Goal: Task Accomplishment & Management: Manage account settings

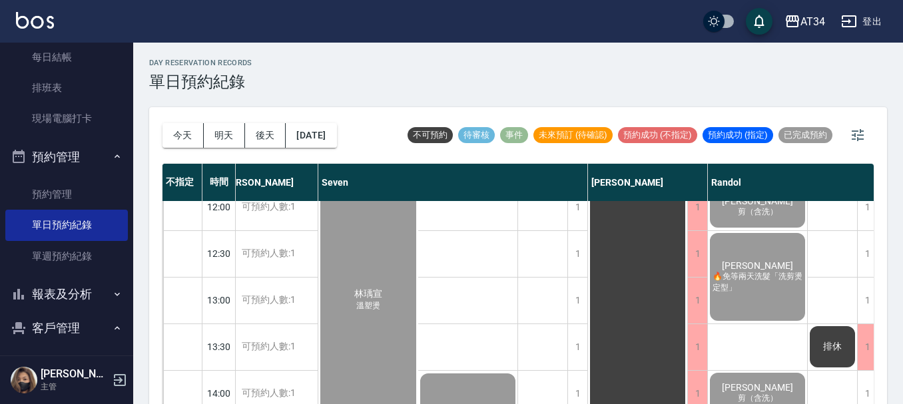
scroll to position [245, 187]
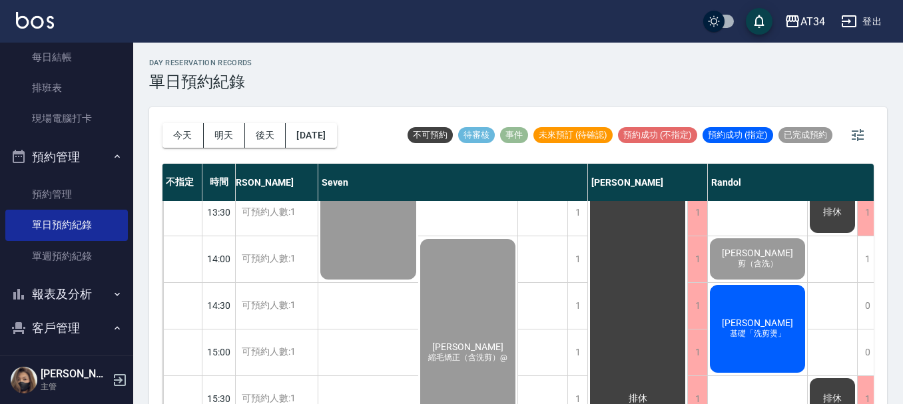
click at [754, 321] on span "[PERSON_NAME]" at bounding box center [757, 323] width 77 height 11
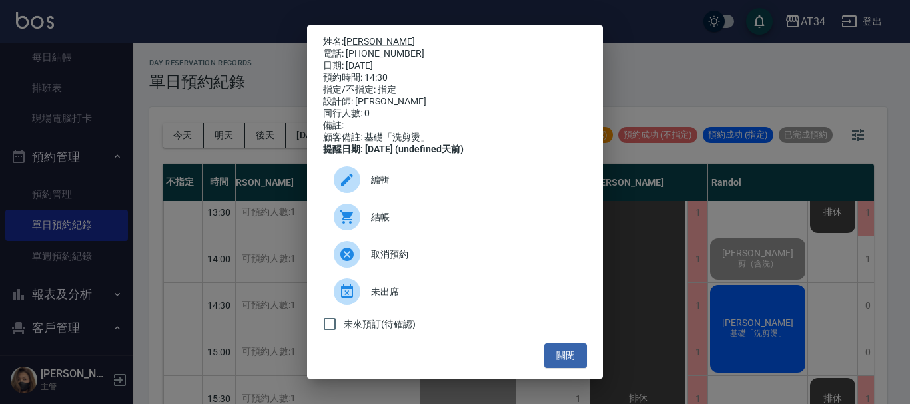
click at [467, 224] on span "結帳" at bounding box center [473, 217] width 205 height 14
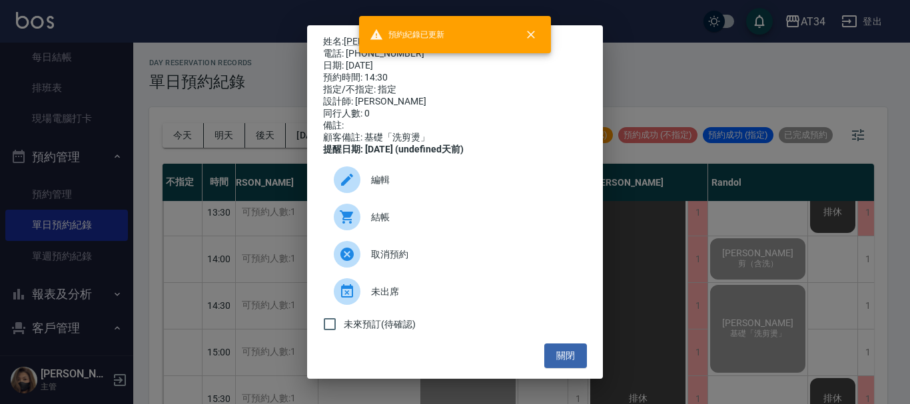
click at [724, 230] on div "姓名: 宋澤源 電話: 0955536515 日期: 2025/10/10 預約時間: 14:30 指定/不指定: 指定 設計師: Randol 同行人數: …" at bounding box center [455, 202] width 910 height 404
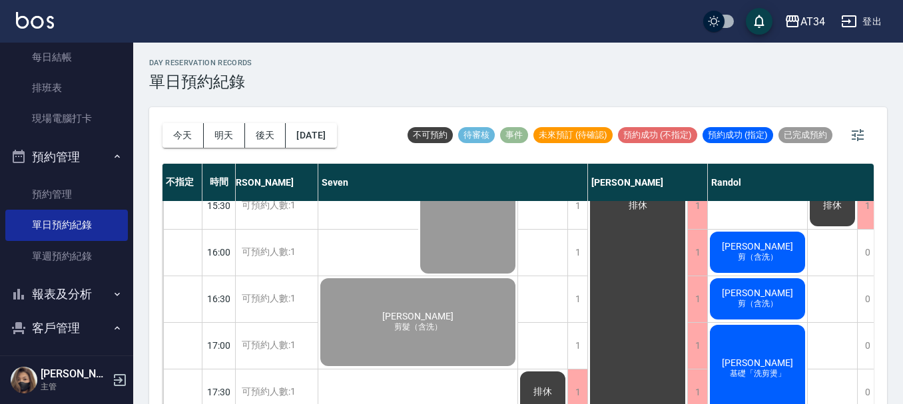
scroll to position [378, 187]
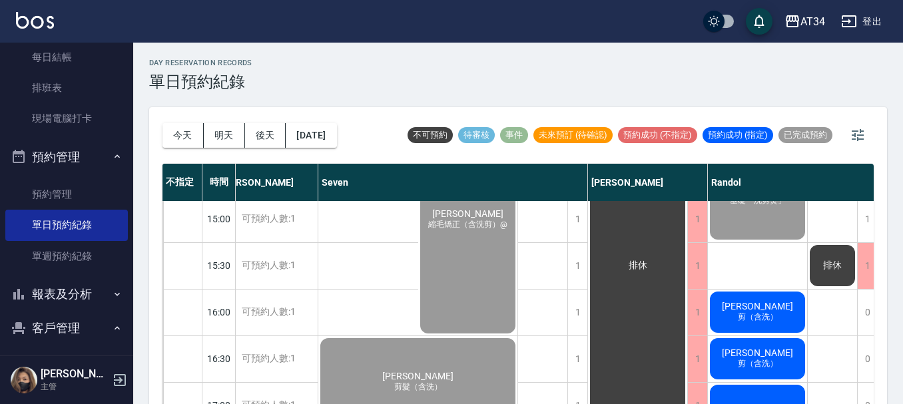
click at [764, 304] on span "[PERSON_NAME]" at bounding box center [757, 306] width 77 height 11
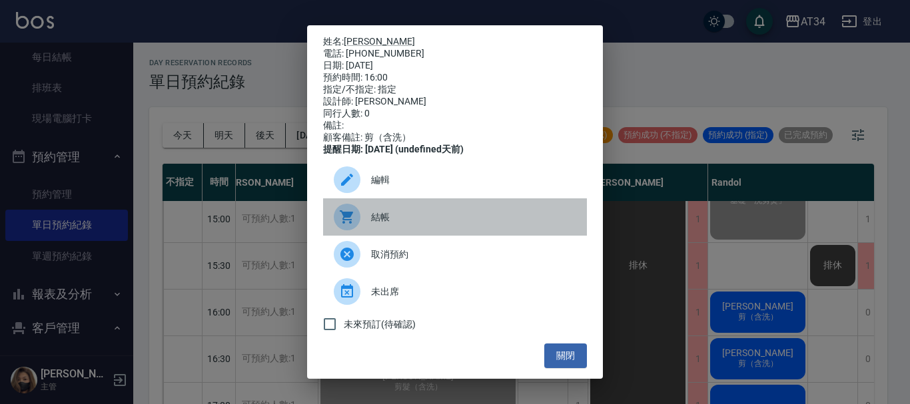
click at [467, 221] on span "結帳" at bounding box center [473, 217] width 205 height 14
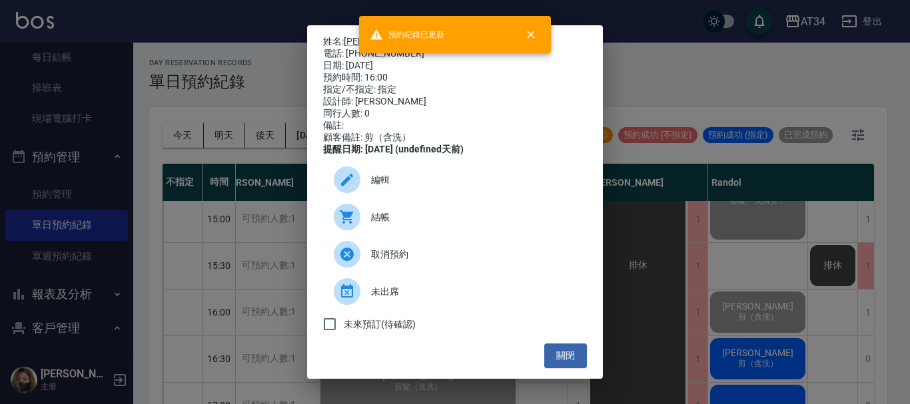
click at [776, 345] on div "姓名: 歐東宸 電話: 0910335759 日期: 2025/10/10 預約時間: 16:00 指定/不指定: 指定 設計師: Randol 同行人數: …" at bounding box center [455, 202] width 910 height 404
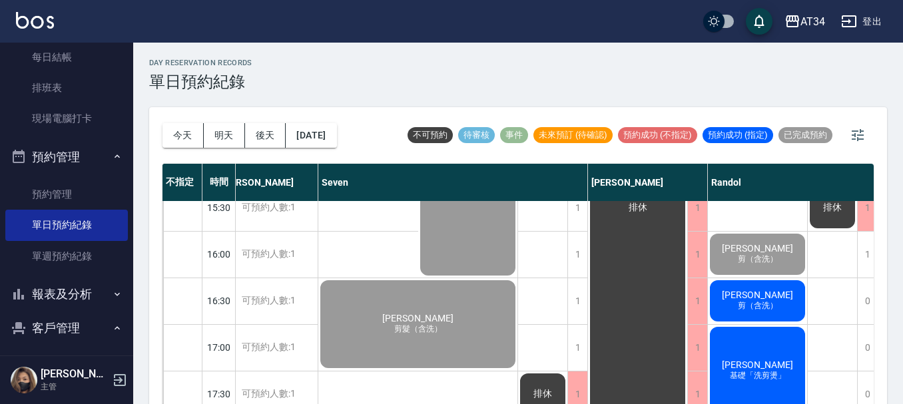
scroll to position [511, 187]
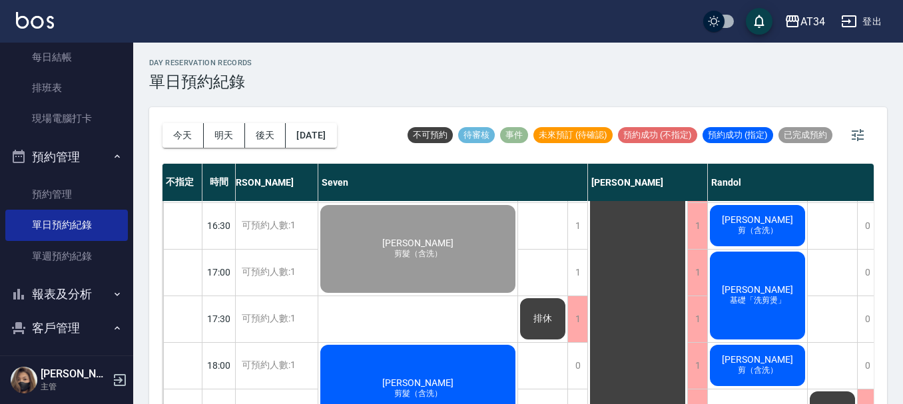
click at [761, 240] on div "傅千祐 剪（含洗）" at bounding box center [757, 225] width 99 height 45
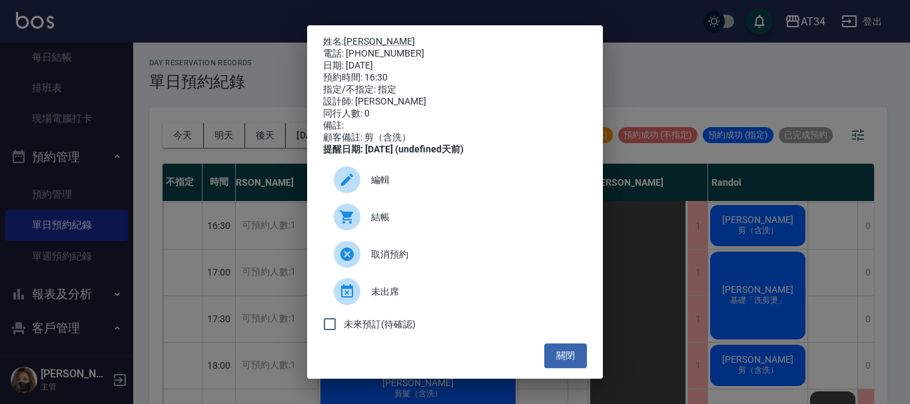
click at [475, 215] on div "結帳" at bounding box center [455, 216] width 264 height 37
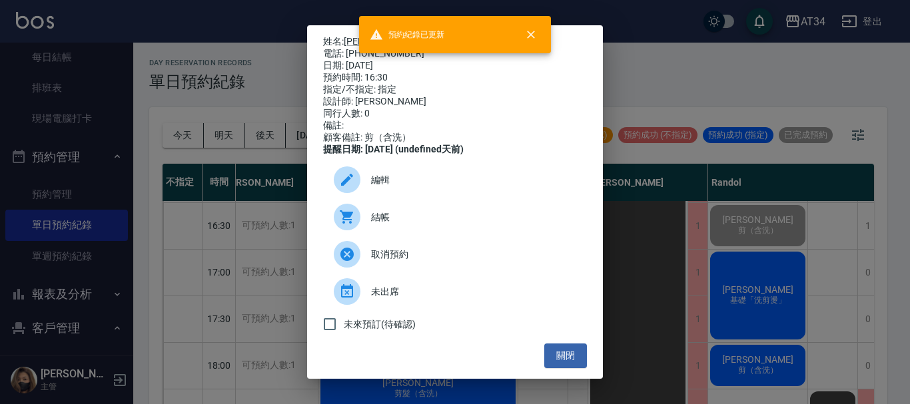
click at [801, 269] on div "姓名: 傅千祐 電話: 0979792117 日期: 2025/10/10 預約時間: 16:30 指定/不指定: 指定 設計師: Randol 同行人數: …" at bounding box center [455, 202] width 910 height 404
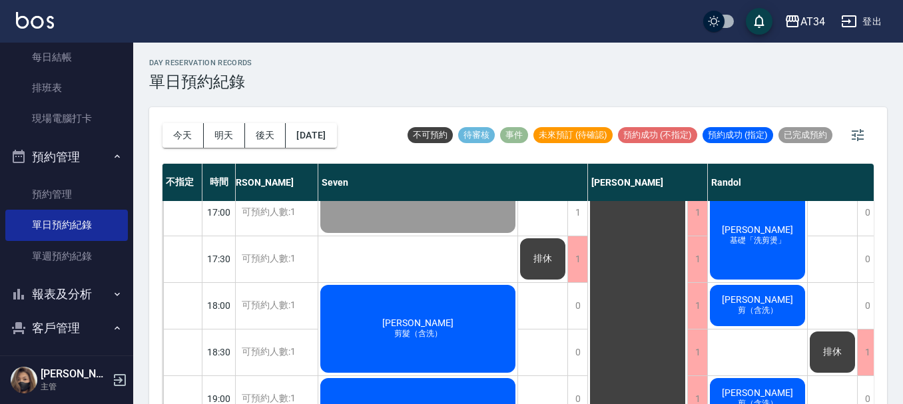
scroll to position [645, 187]
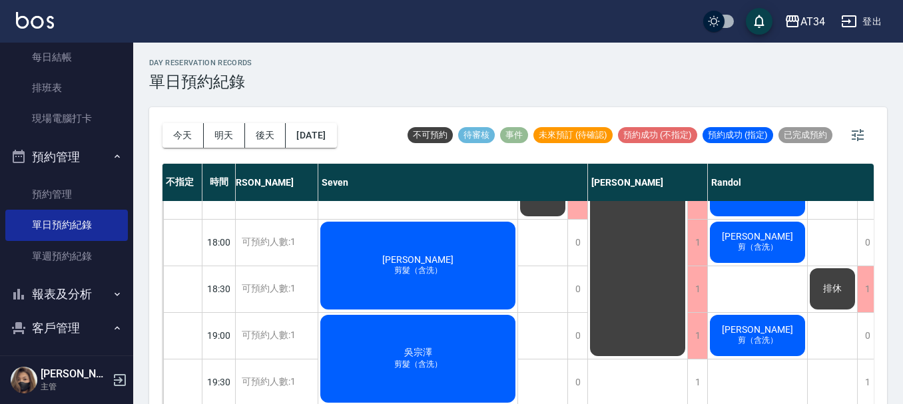
click at [766, 247] on div "炳盛 剪（含洗）" at bounding box center [757, 242] width 99 height 45
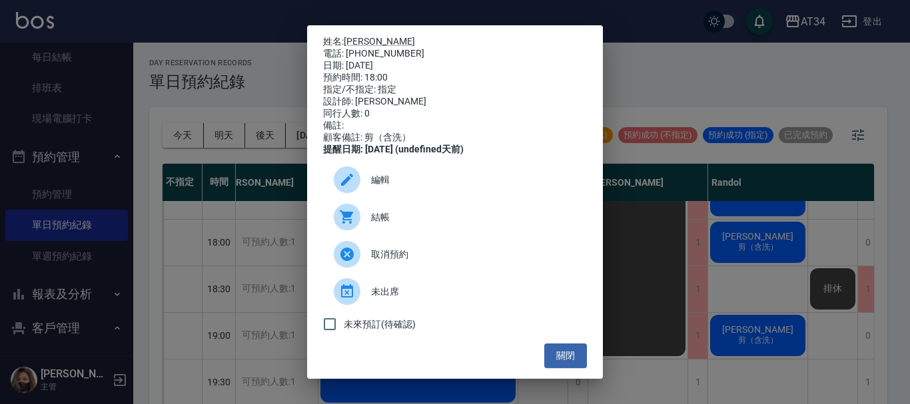
click at [478, 224] on span "結帳" at bounding box center [473, 217] width 205 height 14
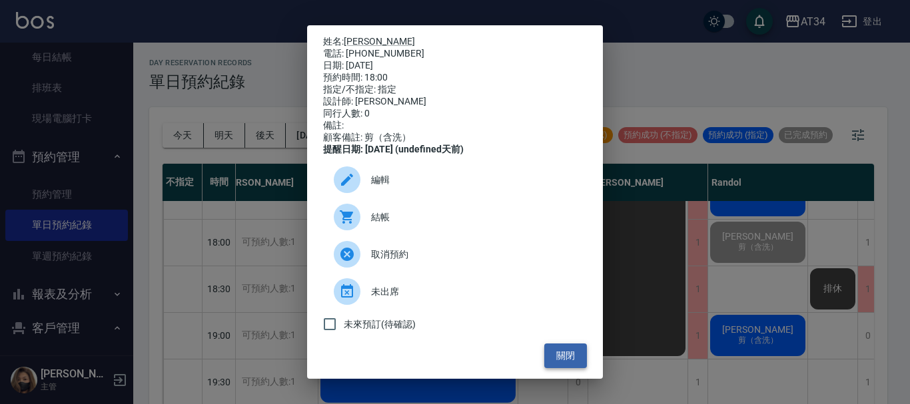
click at [548, 359] on button "關閉" at bounding box center [565, 356] width 43 height 25
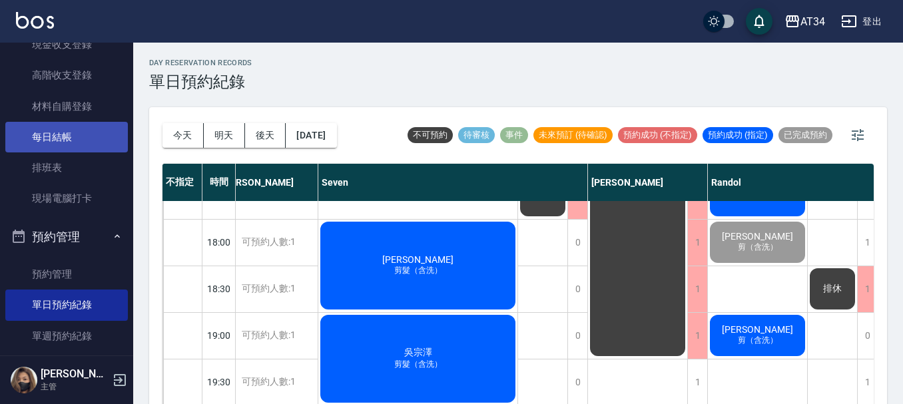
scroll to position [0, 0]
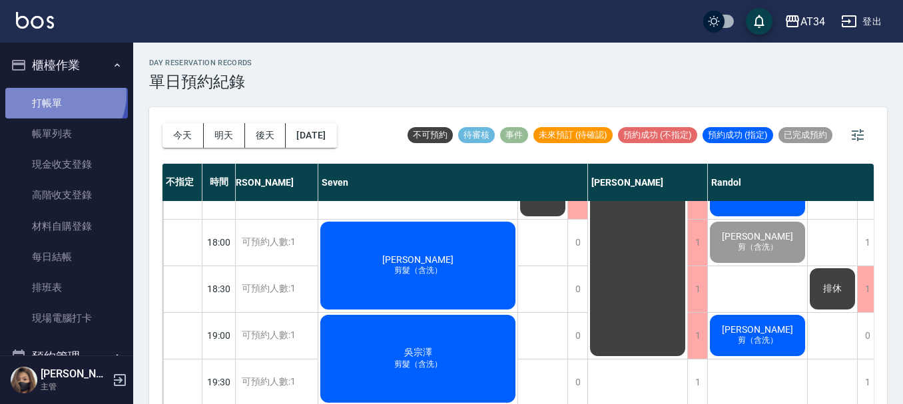
click at [63, 95] on link "打帳單" at bounding box center [66, 103] width 123 height 31
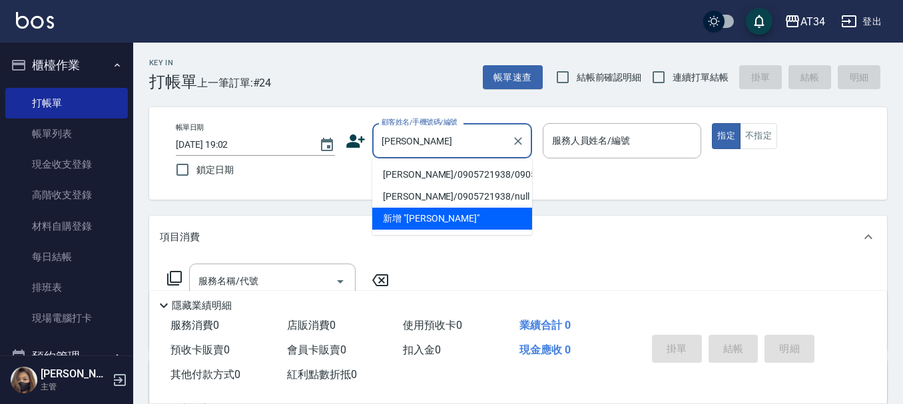
click at [428, 170] on li "吳家翔/0905721938/0905721935" at bounding box center [452, 175] width 160 height 22
type input "吳家翔/0905721938/0905721935"
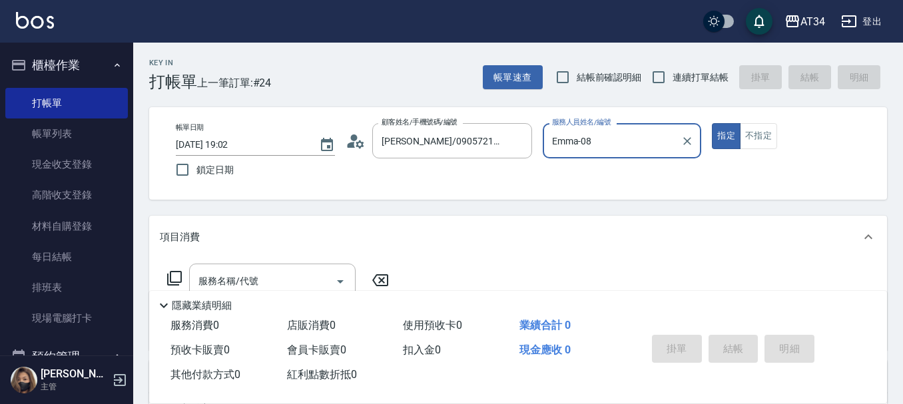
type input "Emma-08"
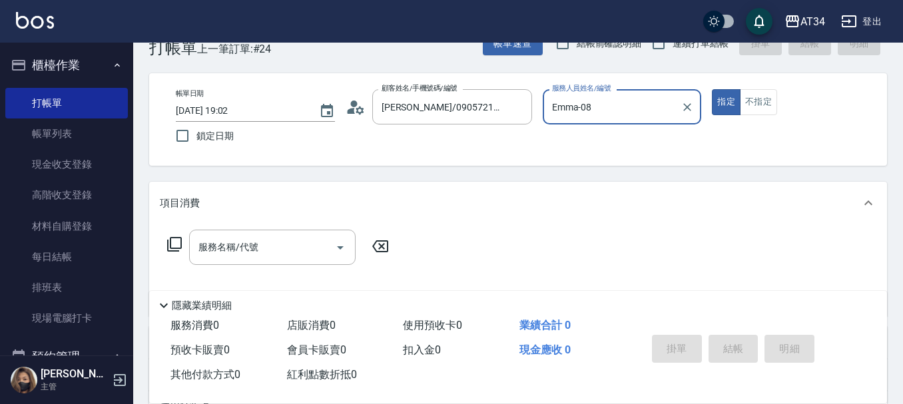
scroll to position [67, 0]
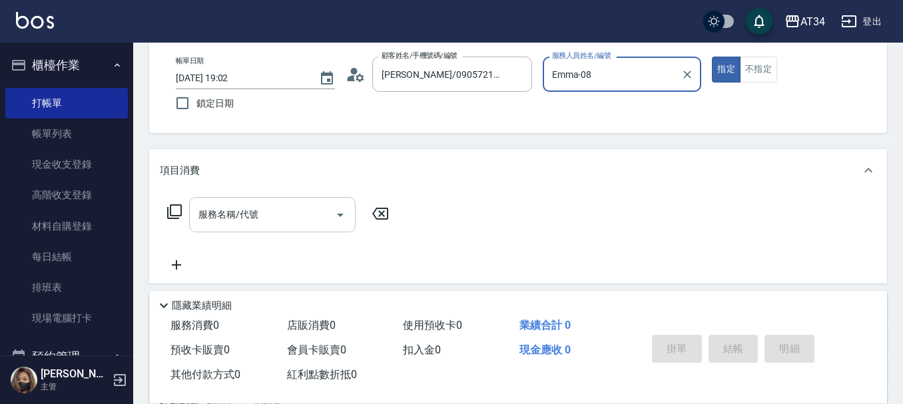
click at [296, 210] on input "服務名稱/代號" at bounding box center [262, 214] width 135 height 23
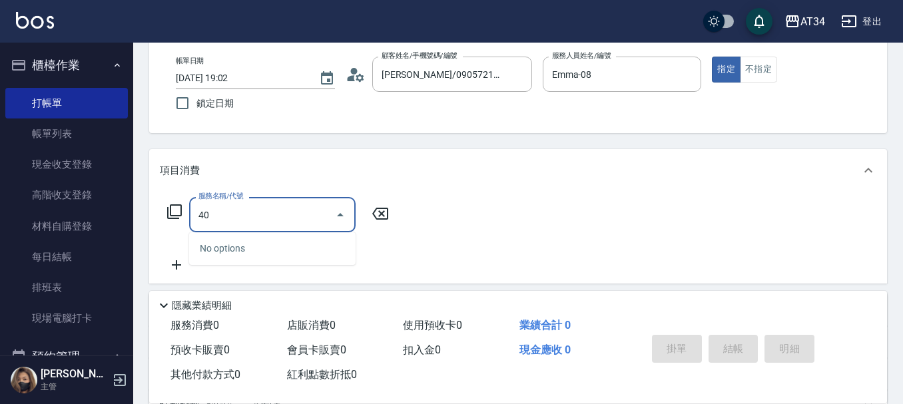
type input "401"
type input "20"
type input "剪髮(401)"
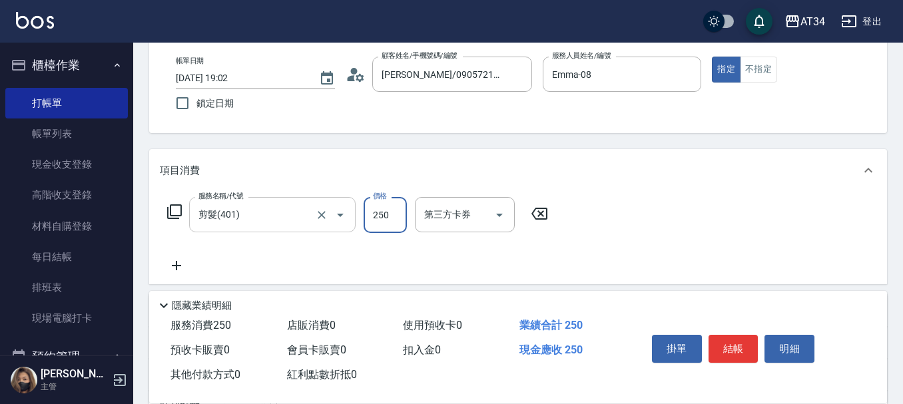
type input "0"
type input "50"
type input "500"
click at [186, 262] on icon at bounding box center [176, 266] width 33 height 16
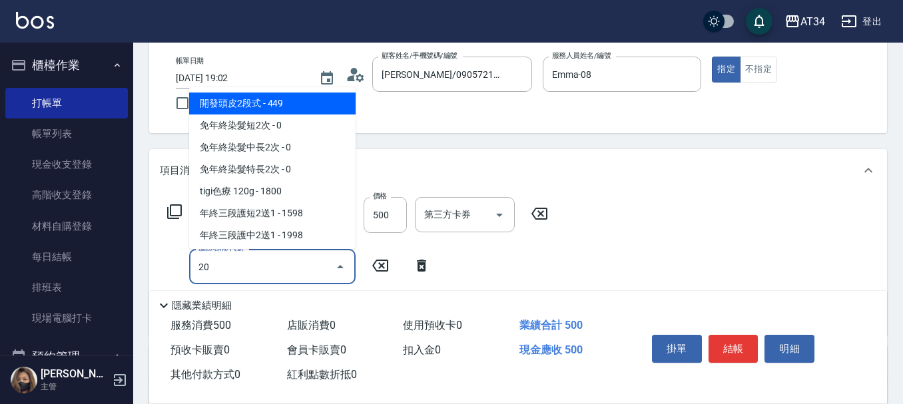
type input "201"
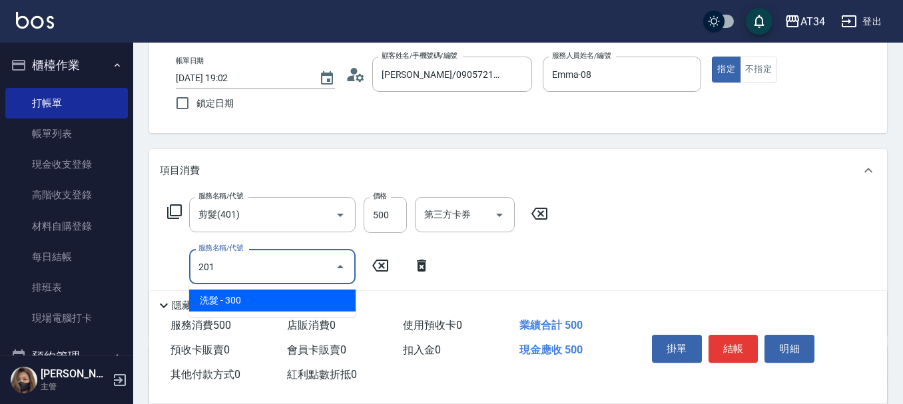
type input "80"
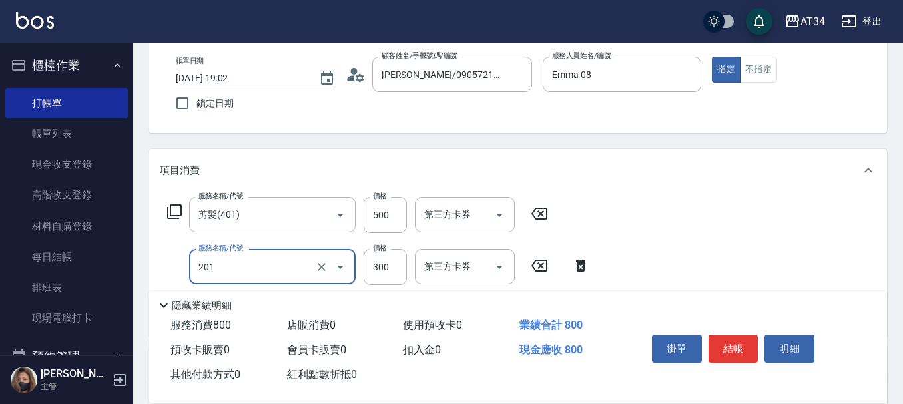
type input "洗髮(201)"
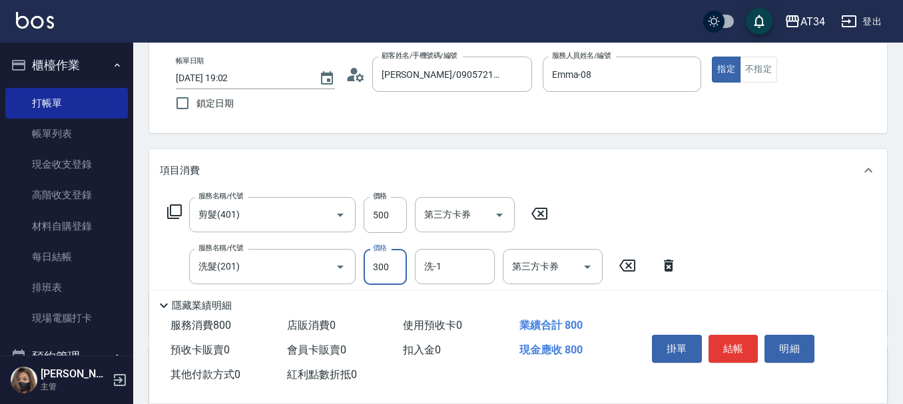
type input "50"
type input "20"
type input "70"
type input "200"
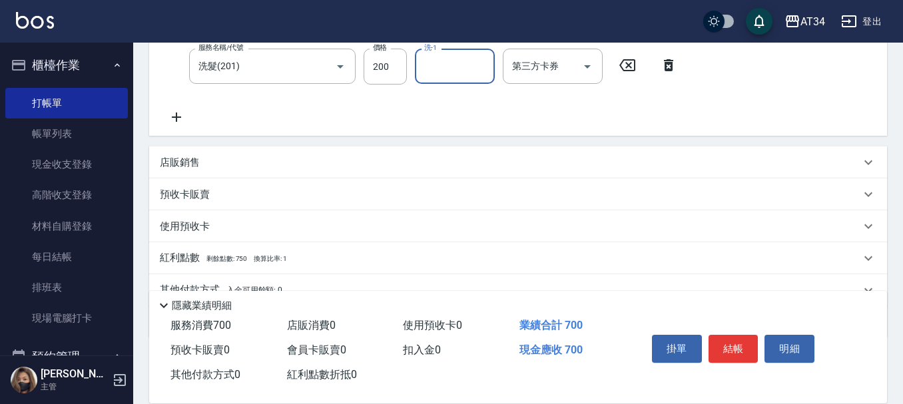
scroll to position [129, 0]
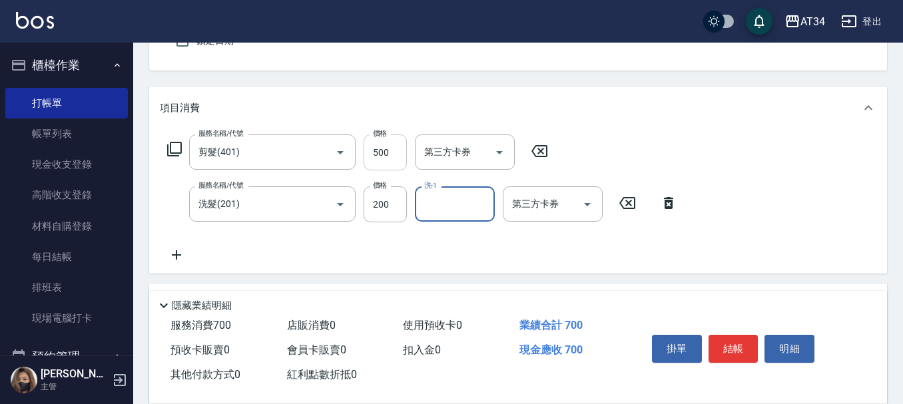
click at [388, 150] on input "500" at bounding box center [385, 153] width 43 height 36
type input "20"
type input "40"
type input "60"
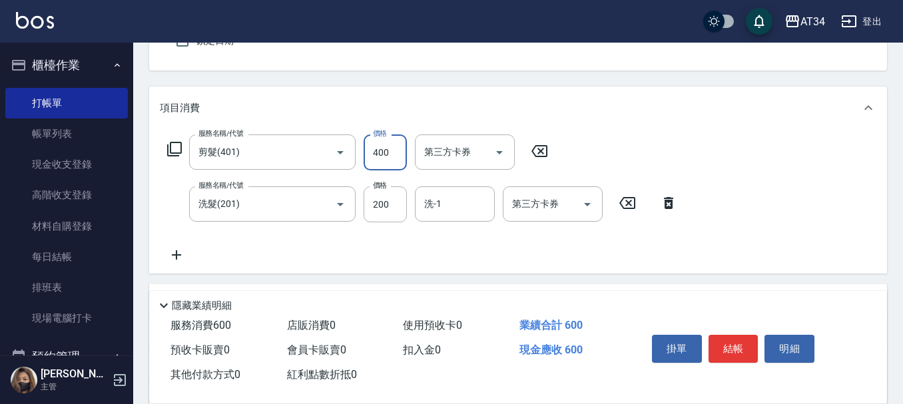
type input "400"
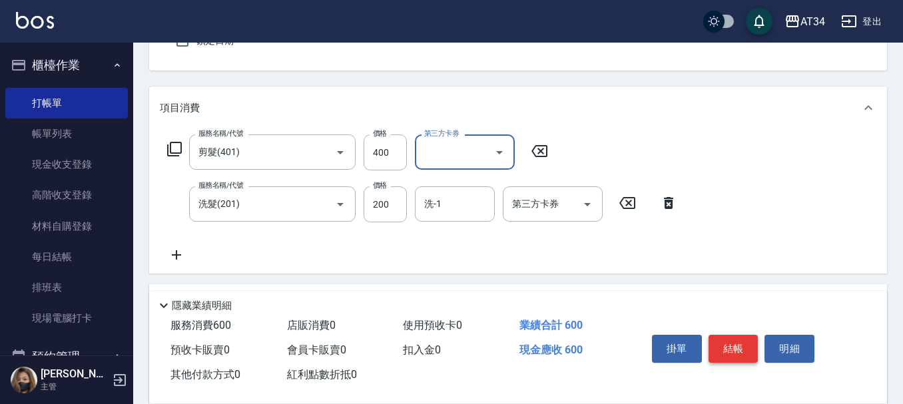
click at [743, 337] on button "結帳" at bounding box center [733, 349] width 50 height 28
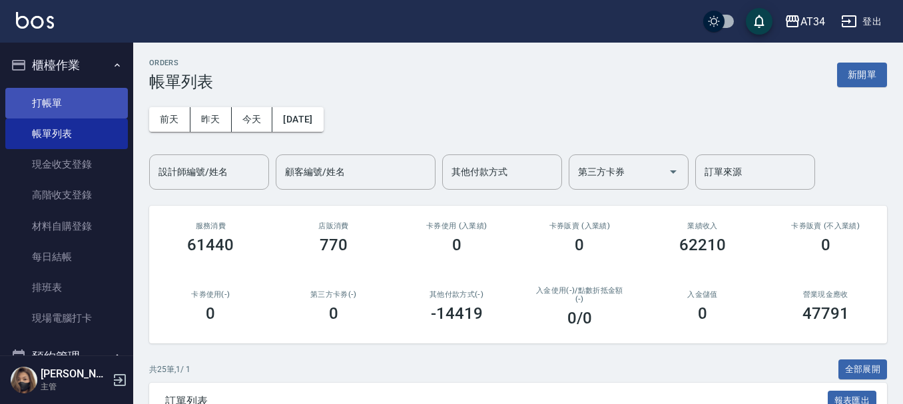
click at [99, 109] on link "打帳單" at bounding box center [66, 103] width 123 height 31
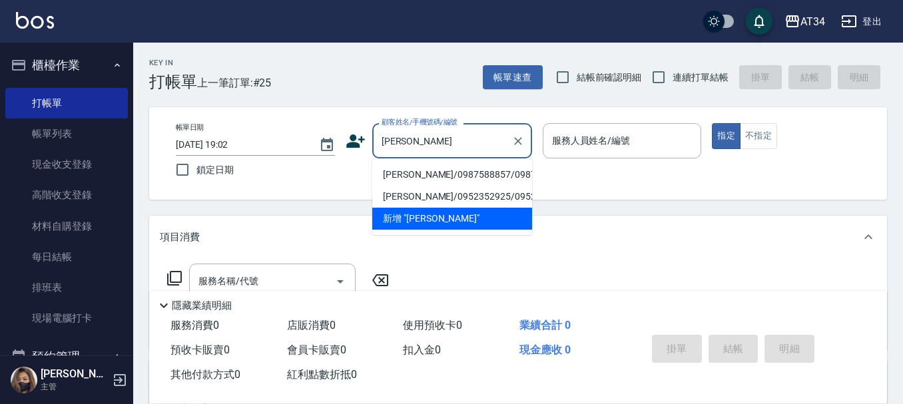
click at [432, 181] on li "吳雅雲/0987588857/0987588857" at bounding box center [452, 175] width 160 height 22
type input "吳雅雲/0987588857/0987588857"
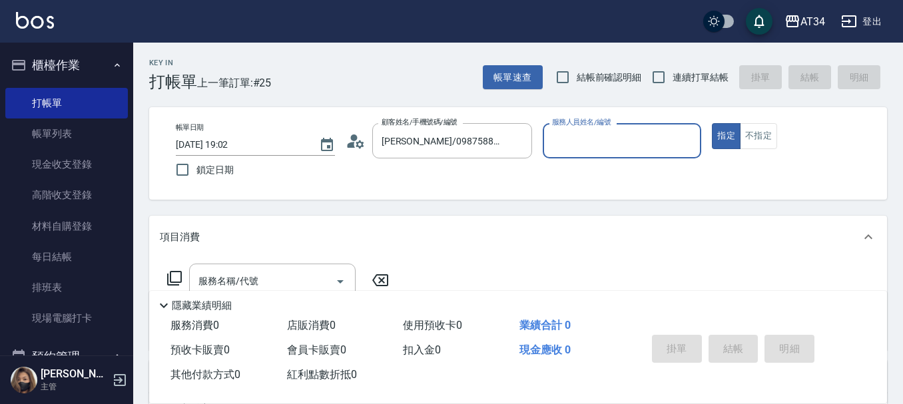
type input "Emma-08"
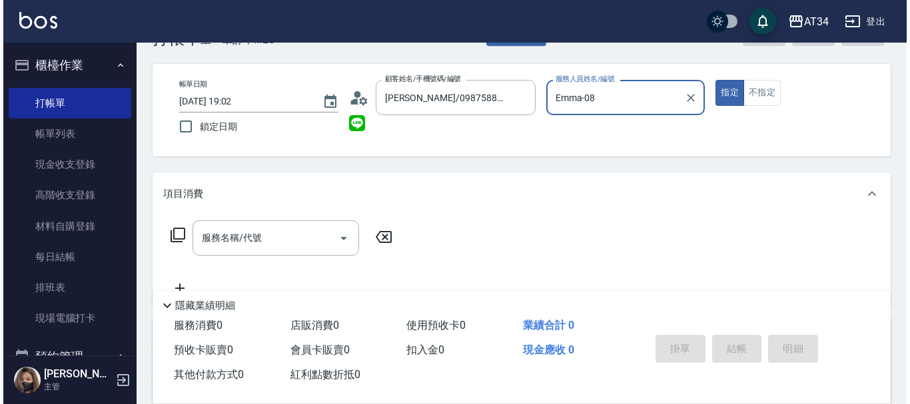
scroll to position [67, 0]
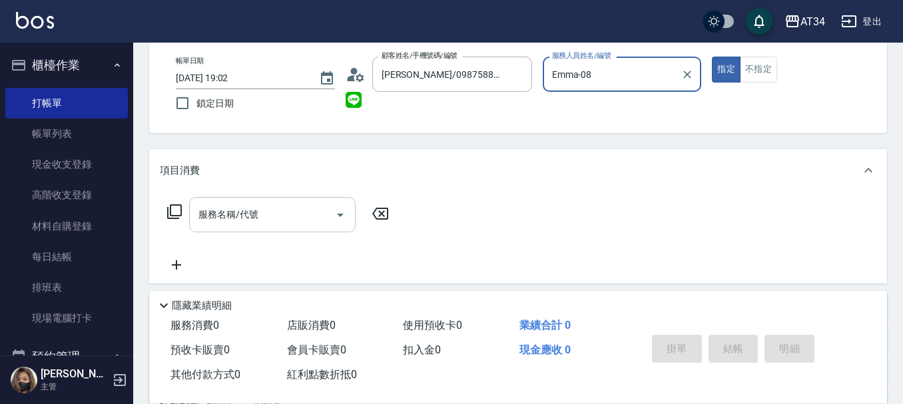
click at [244, 218] on div "服務名稱/代號 服務名稱/代號" at bounding box center [272, 214] width 166 height 35
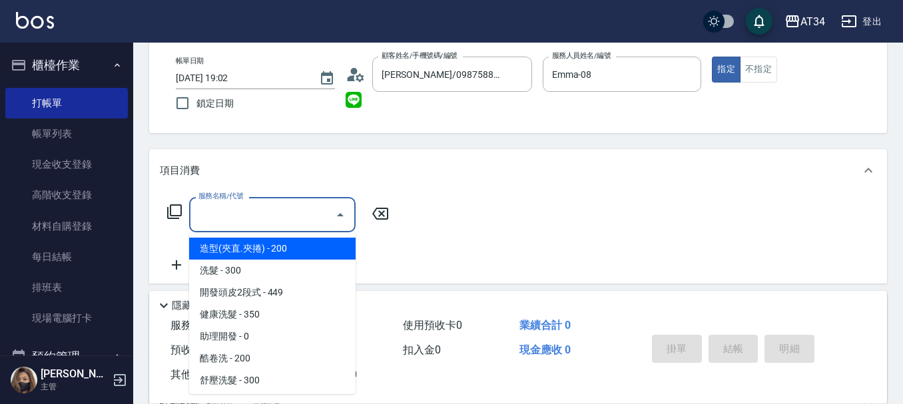
click at [164, 211] on div "服務名稱/代號 服務名稱/代號" at bounding box center [278, 214] width 237 height 35
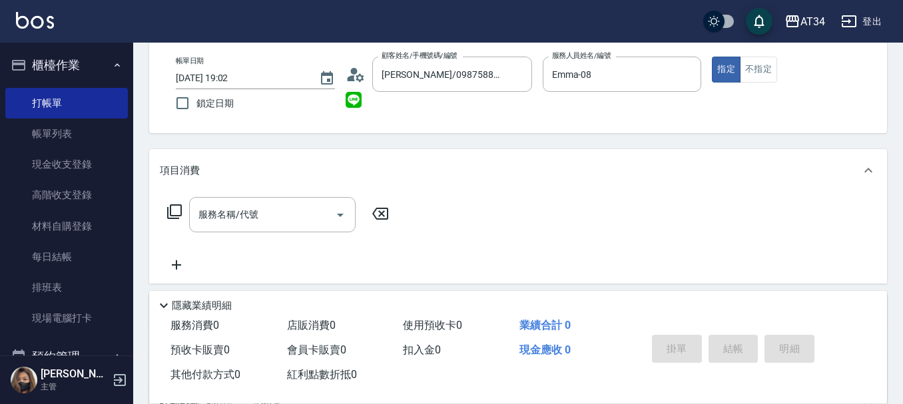
click at [166, 211] on div "服務名稱/代號 服務名稱/代號" at bounding box center [278, 214] width 237 height 35
click at [173, 212] on icon at bounding box center [174, 212] width 16 height 16
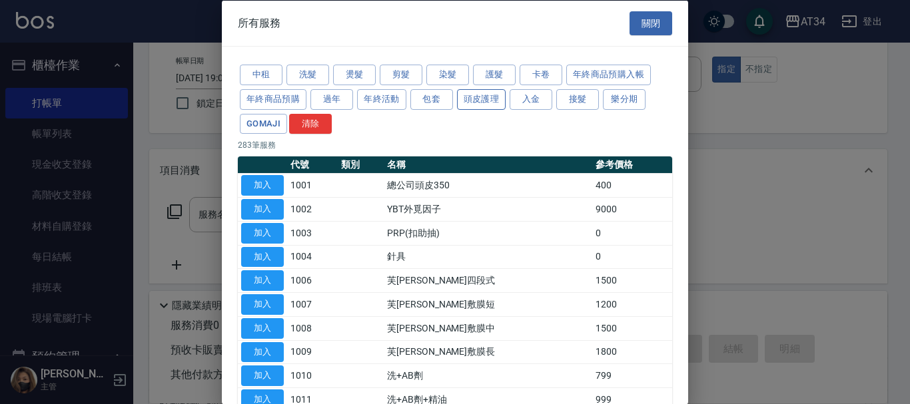
click at [463, 94] on button "頭皮護理" at bounding box center [481, 99] width 49 height 21
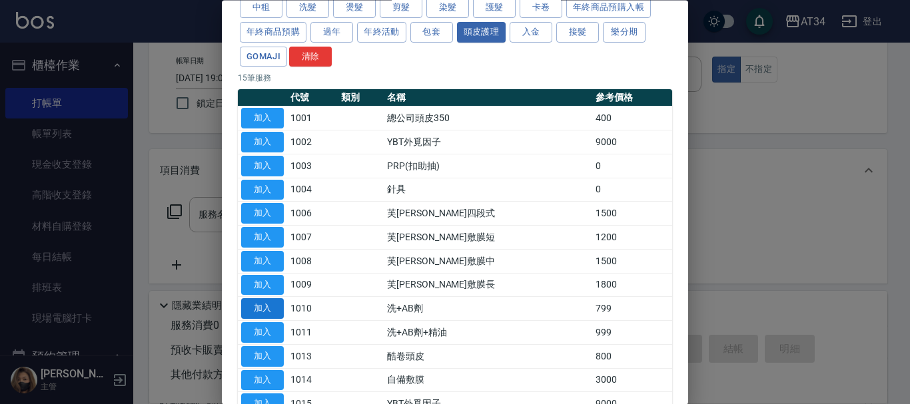
click at [274, 307] on button "加入" at bounding box center [262, 309] width 43 height 21
type input "洗+AB劑(1010)"
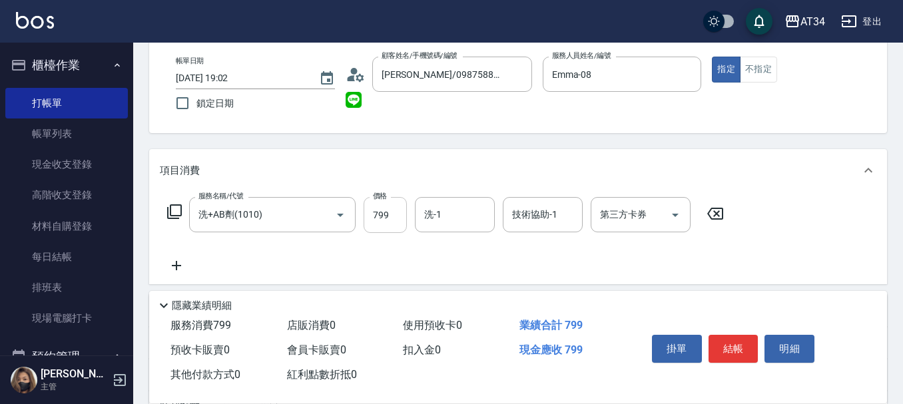
click at [400, 211] on input "799" at bounding box center [385, 215] width 43 height 36
type input "0"
type input "70"
type input "700"
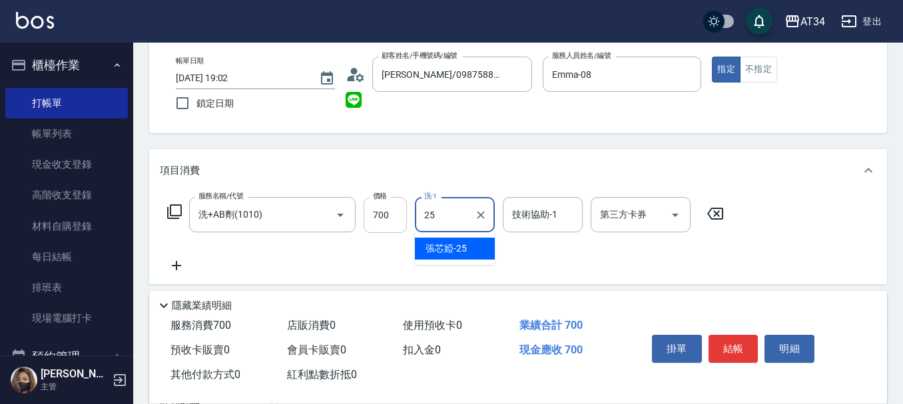
type input "張芯婭-25"
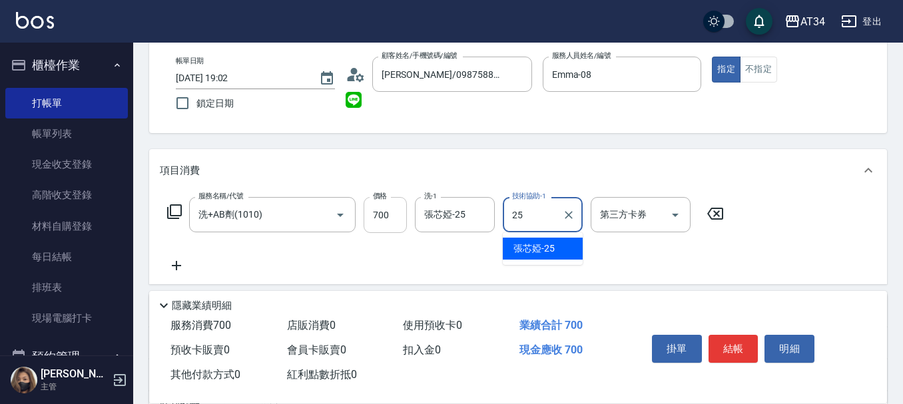
type input "張芯婭-25"
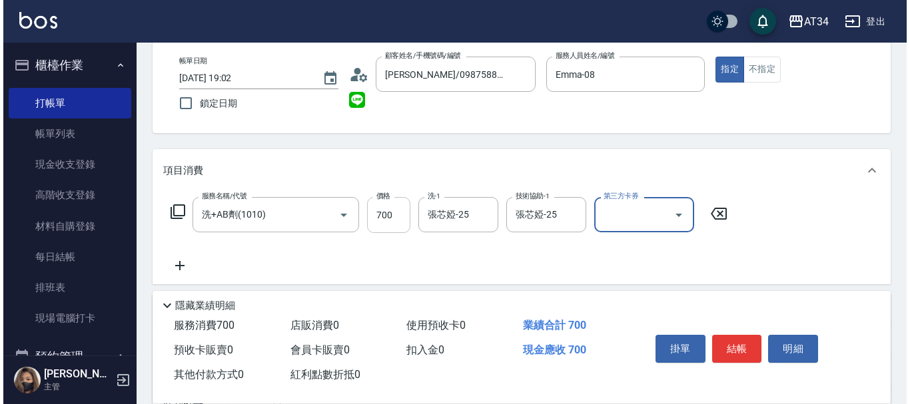
scroll to position [133, 0]
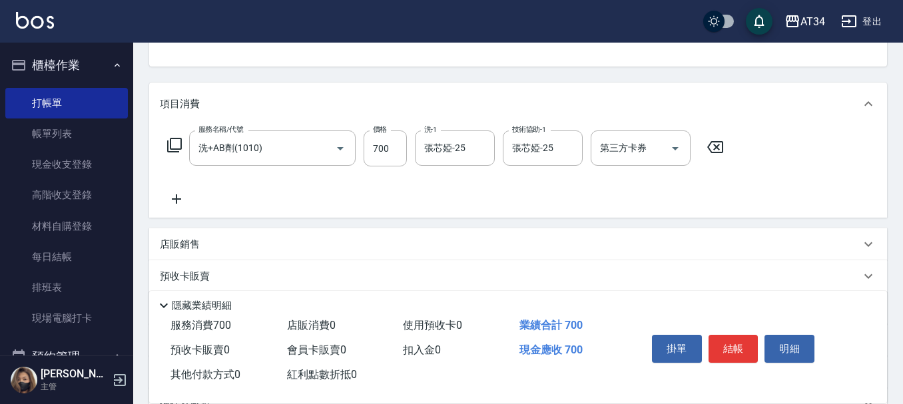
click at [172, 147] on icon at bounding box center [174, 145] width 16 height 16
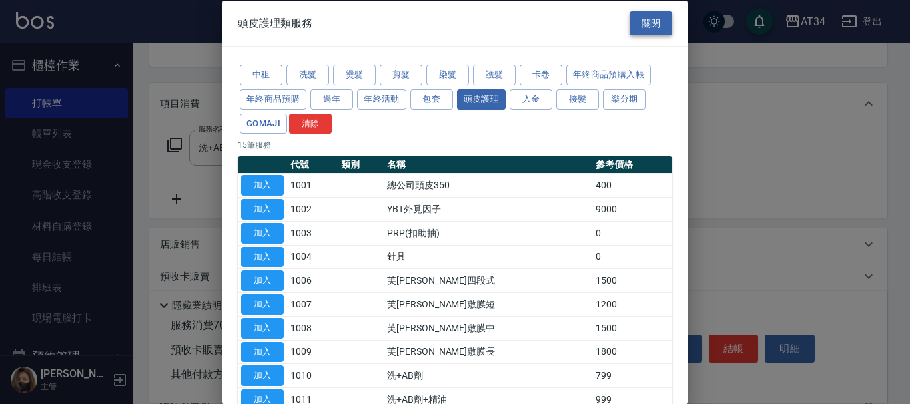
click at [641, 26] on button "關閉" at bounding box center [650, 23] width 43 height 25
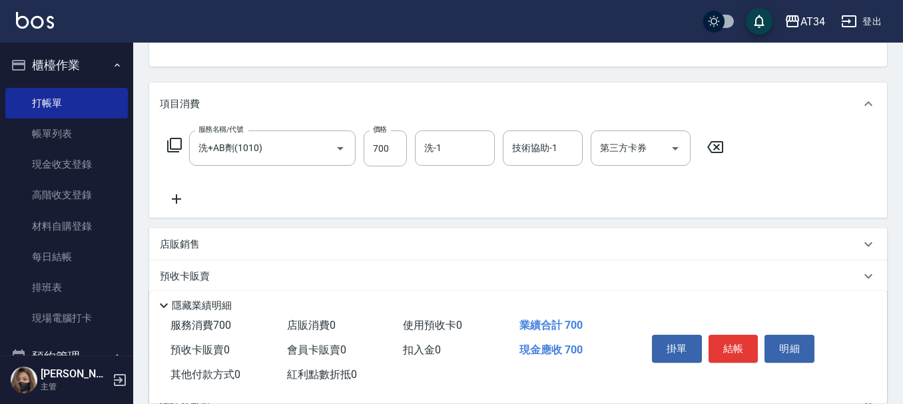
click at [166, 200] on icon at bounding box center [176, 199] width 33 height 16
type input "張芯婭-25"
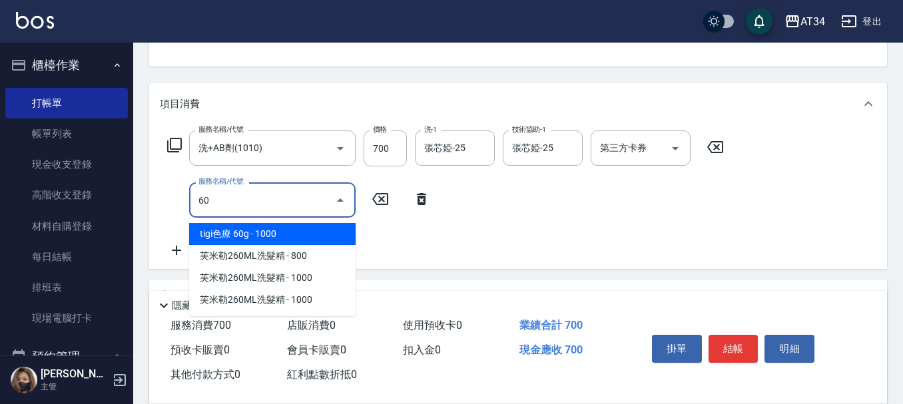
type input "602"
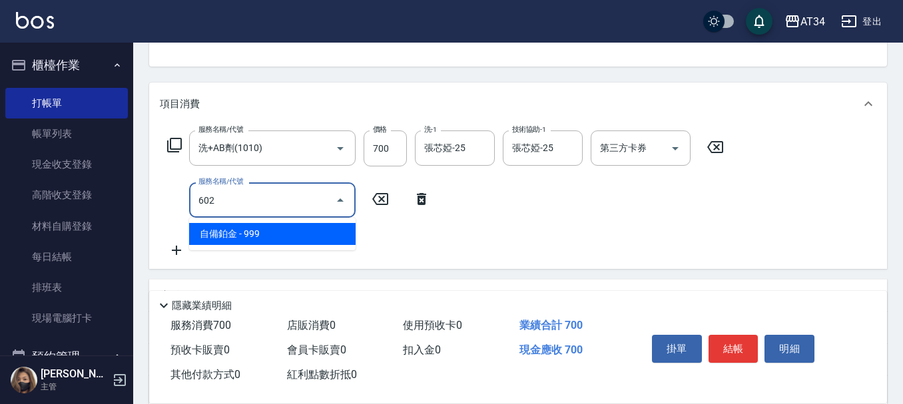
type input "160"
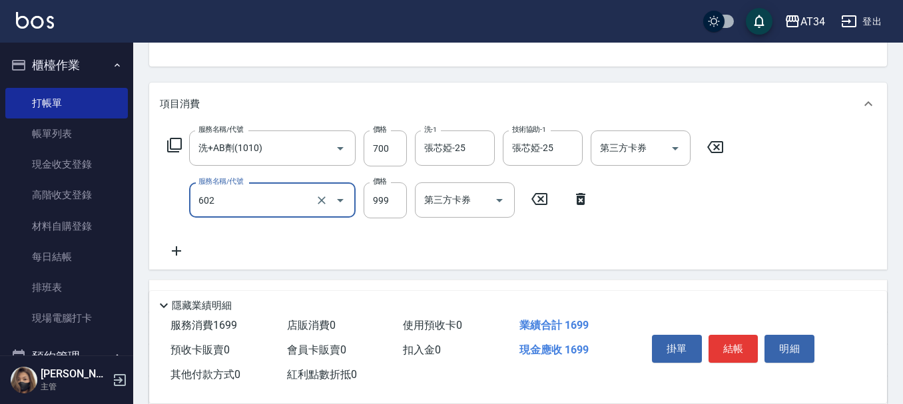
type input "自備鉑金(602)"
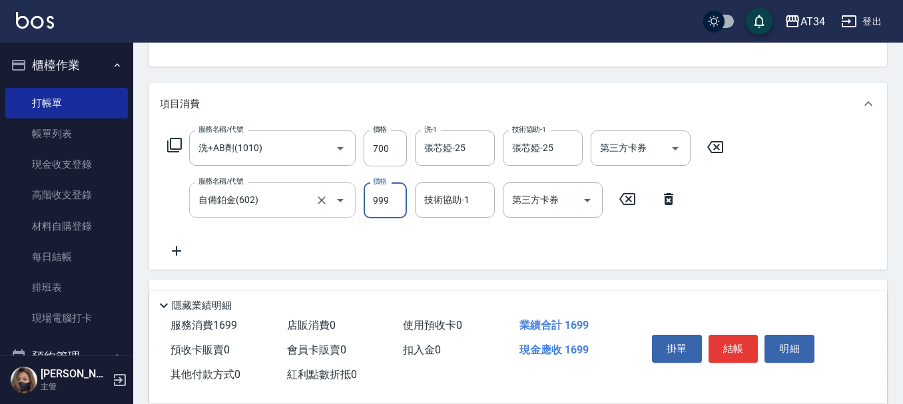
type input "5"
type input "70"
type input "55"
type input "120"
type input "550"
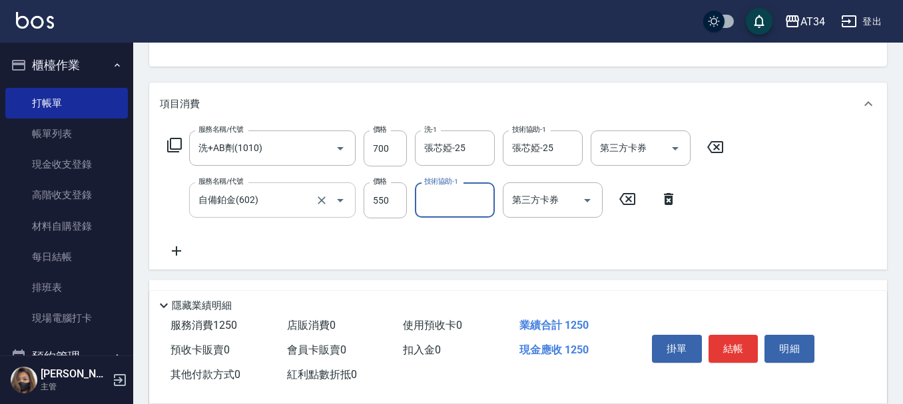
click at [248, 213] on div "自備鉑金(602) 服務名稱/代號" at bounding box center [272, 199] width 166 height 35
click at [182, 148] on div "服務名稱/代號 洗+AB劑(1010) 服務名稱/代號 價格 700 價格 洗-1 張芯婭-25 洗-1 技術協助-1 張芯婭-25 技術協助-1 第三方卡券…" at bounding box center [446, 149] width 572 height 36
click at [177, 149] on icon at bounding box center [174, 145] width 15 height 15
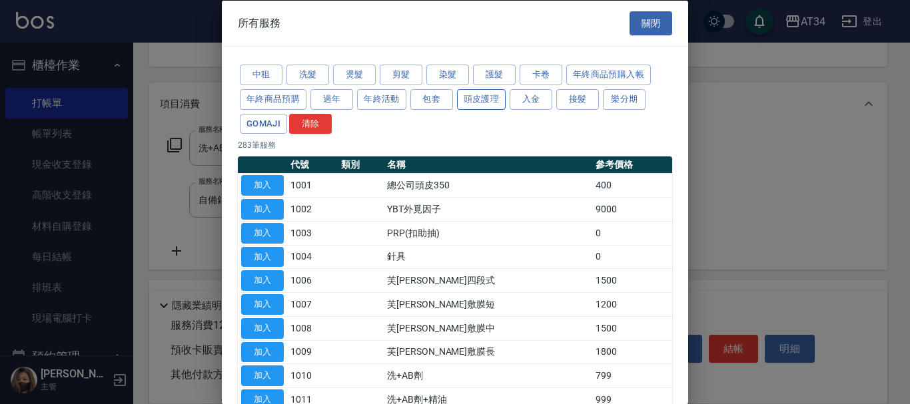
click at [491, 106] on button "頭皮護理" at bounding box center [481, 99] width 49 height 21
click at [485, 77] on button "護髮" at bounding box center [494, 75] width 43 height 21
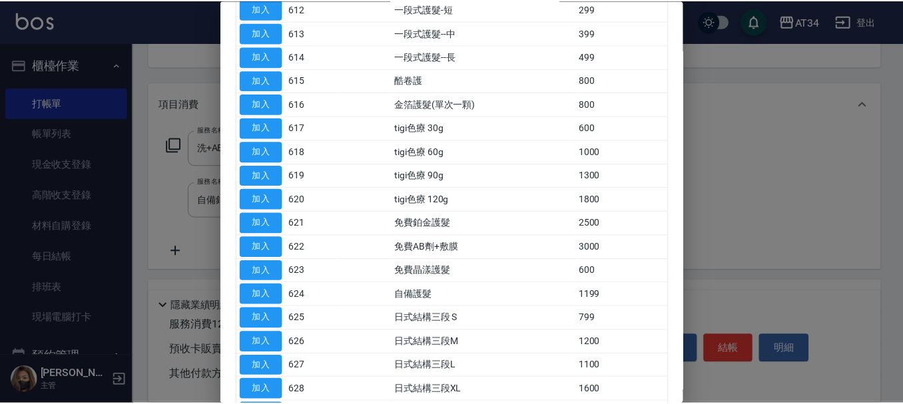
scroll to position [466, 0]
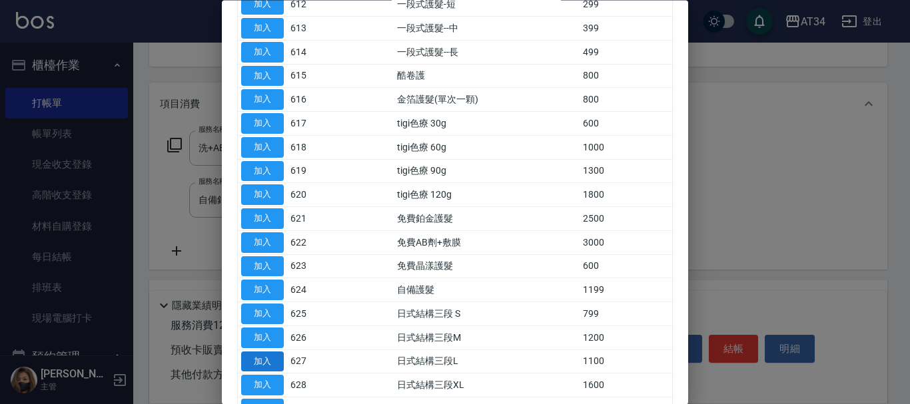
click at [252, 367] on button "加入" at bounding box center [262, 362] width 43 height 21
type input "230"
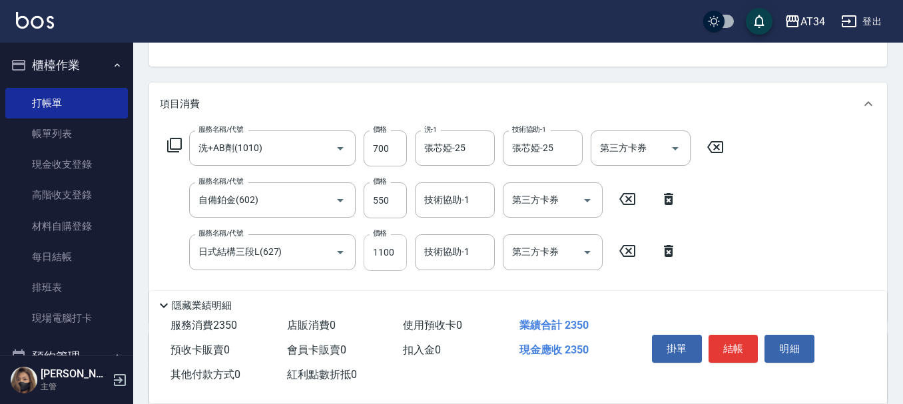
click at [389, 252] on input "1100" at bounding box center [385, 252] width 43 height 36
type input "5"
type input "130"
type input "55"
type input "180"
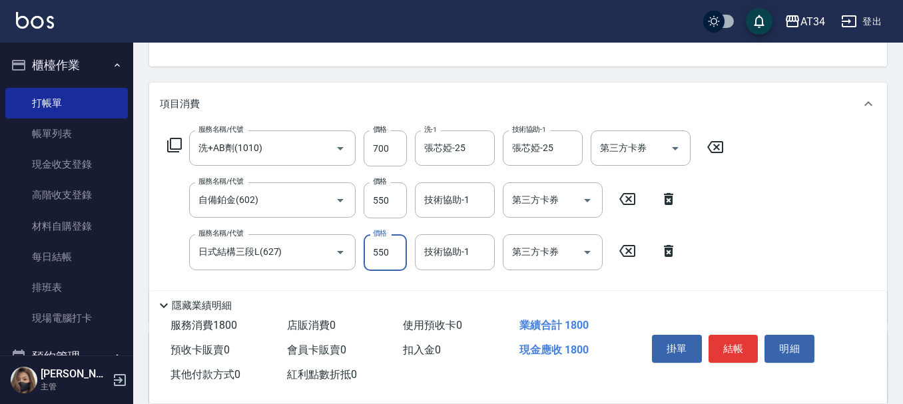
type input "550"
click at [671, 200] on icon at bounding box center [668, 199] width 9 height 12
type input "120"
type input "日式結構三段L(627)"
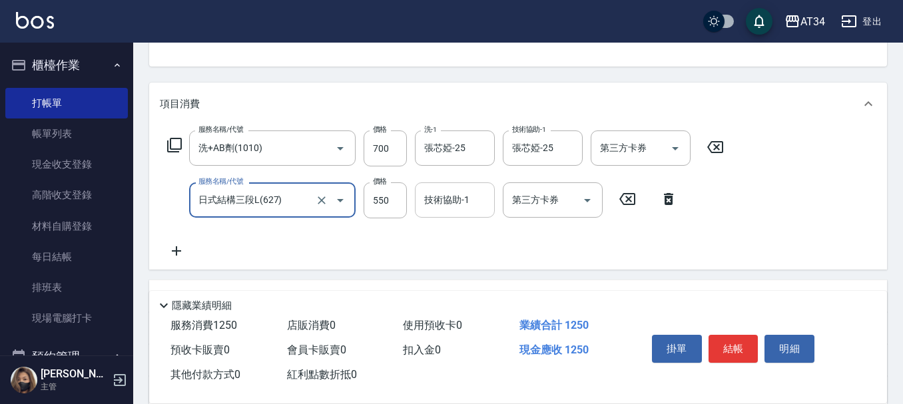
click at [475, 204] on input "技術協助-1" at bounding box center [455, 199] width 68 height 23
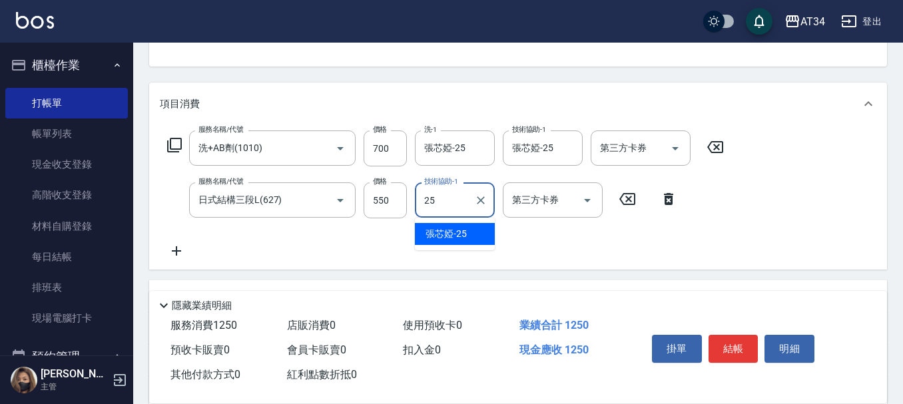
type input "張芯婭-25"
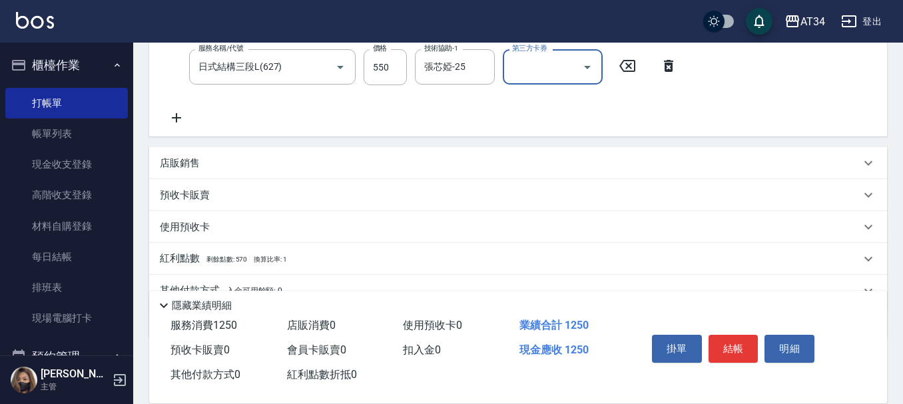
scroll to position [0, 0]
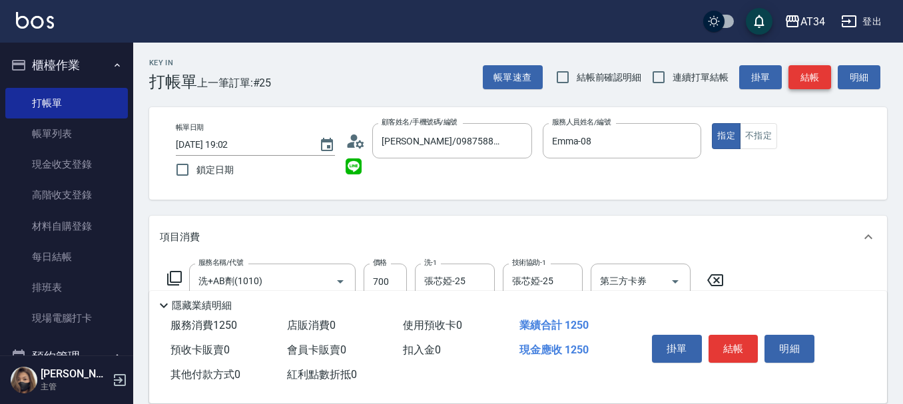
click at [822, 87] on button "結帳" at bounding box center [809, 77] width 43 height 25
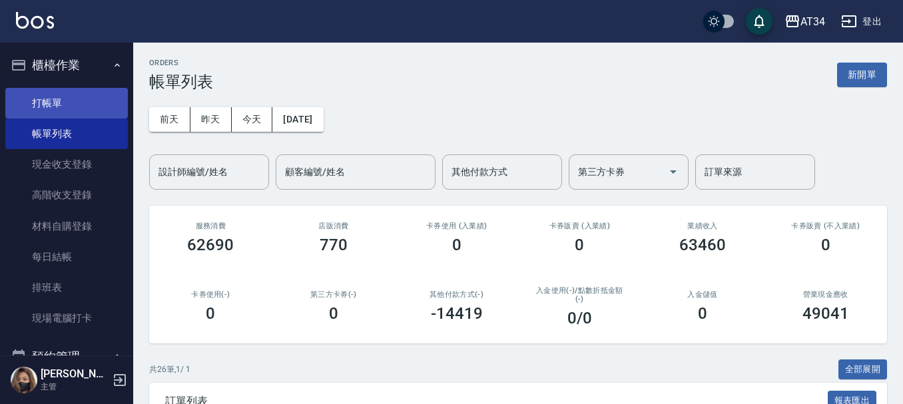
click at [85, 89] on link "打帳單" at bounding box center [66, 103] width 123 height 31
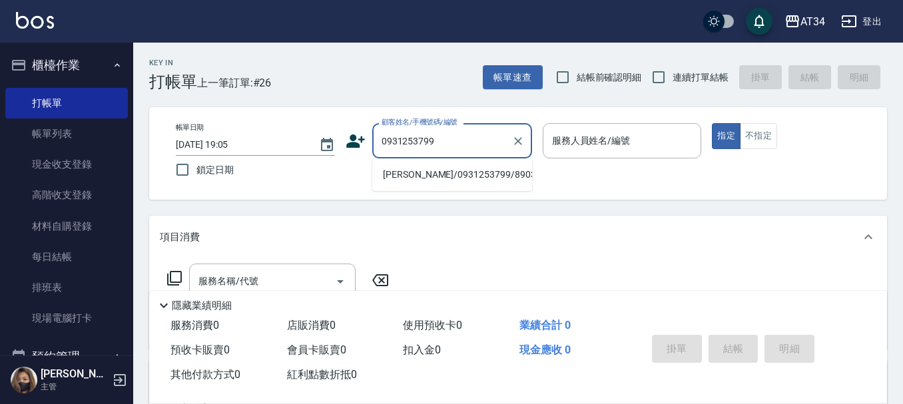
type input "張慧甄/0931253799/890314"
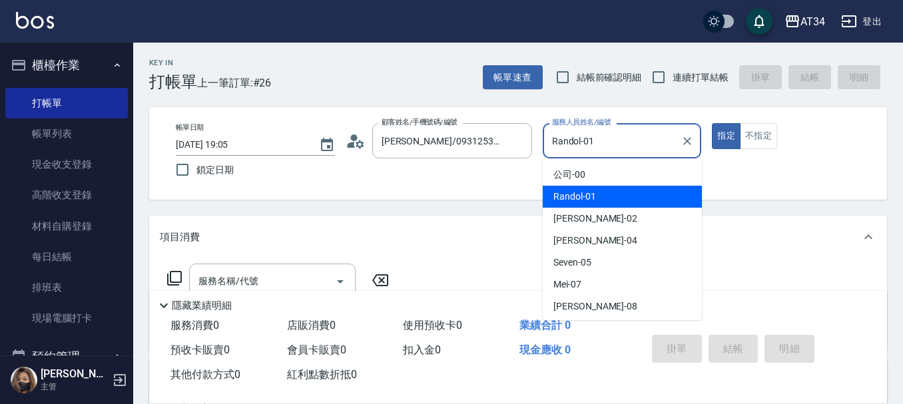
drag, startPoint x: 609, startPoint y: 138, endPoint x: 537, endPoint y: 150, distance: 73.0
click at [537, 150] on div "帳單日期 2025/10/10 19:05 鎖定日期 顧客姓名/手機號碼/編號 張慧甄/0931253799/890314 顧客姓名/手機號碼/編號 服務人員…" at bounding box center [518, 153] width 706 height 61
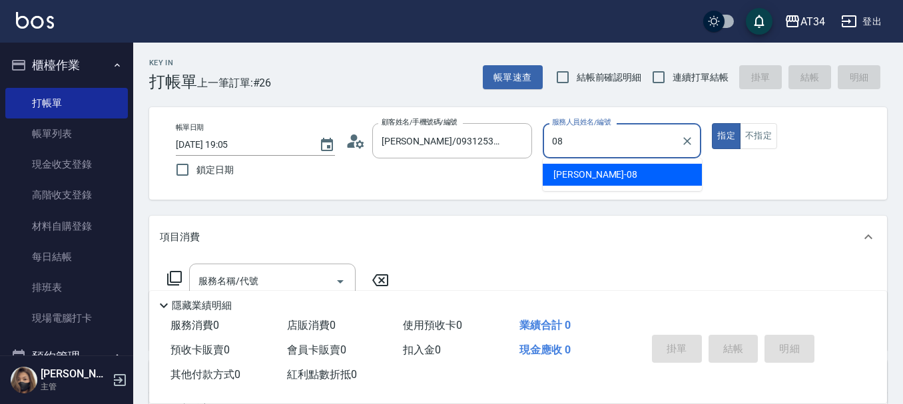
type input "Emma-08"
type button "true"
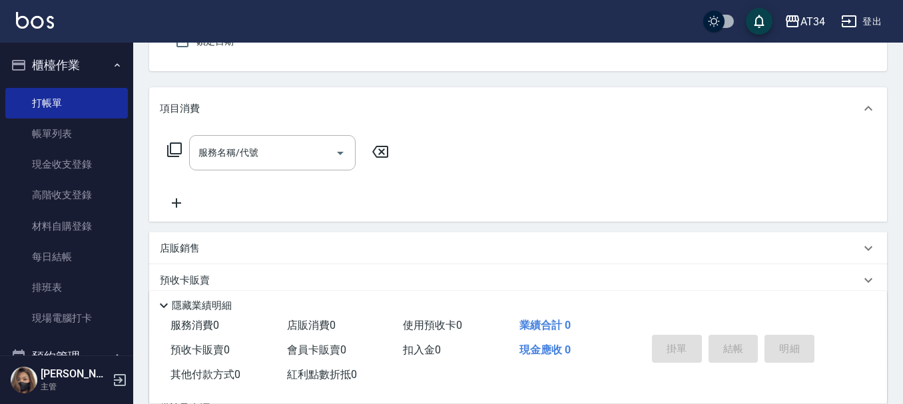
scroll to position [133, 0]
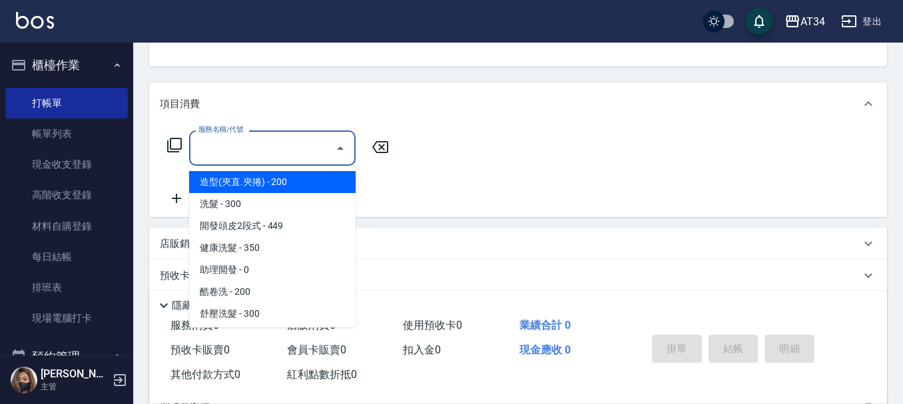
click at [297, 143] on input "服務名稱/代號" at bounding box center [262, 148] width 135 height 23
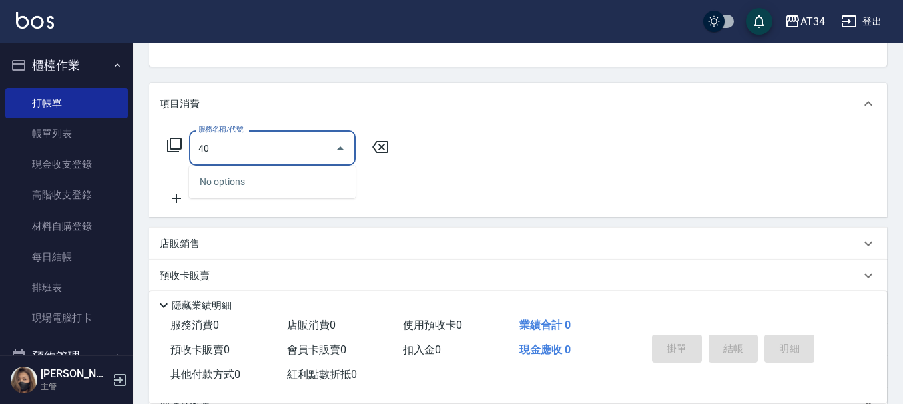
type input "401"
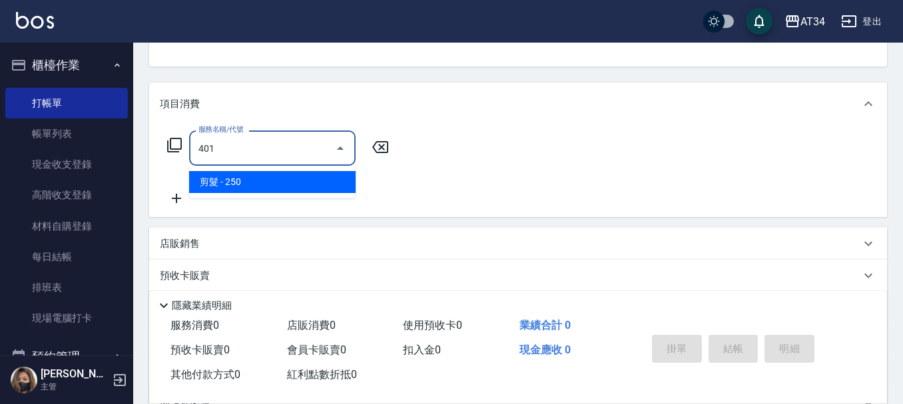
type input "20"
type input "剪髮(401)"
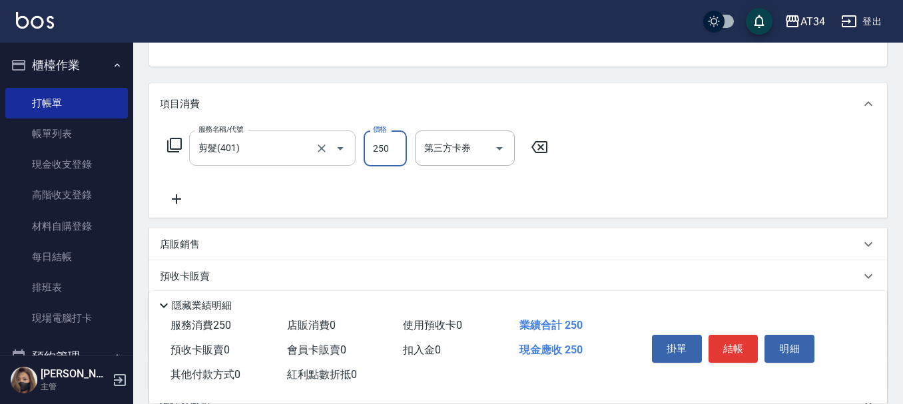
type input "0"
type input "10"
type input "100"
click at [740, 340] on button "結帳" at bounding box center [733, 349] width 50 height 28
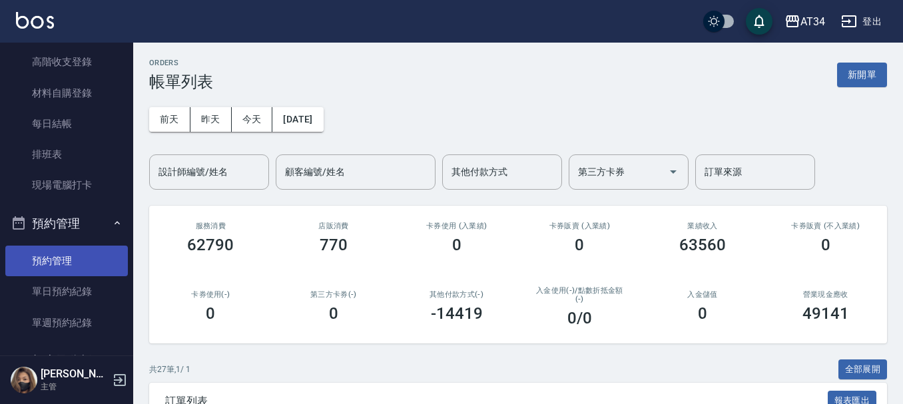
scroll to position [200, 0]
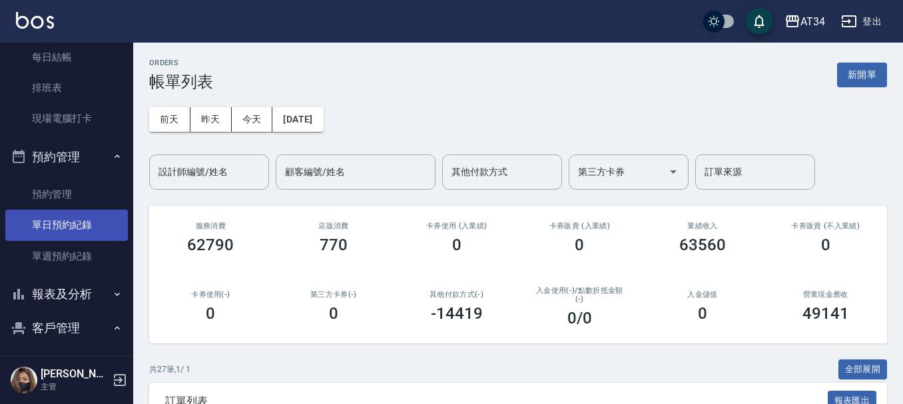
click at [83, 228] on link "單日預約紀錄" at bounding box center [66, 225] width 123 height 31
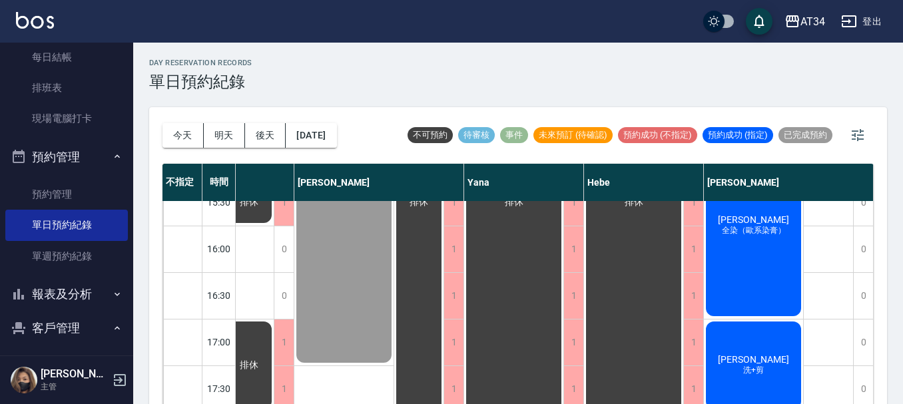
scroll to position [400, 947]
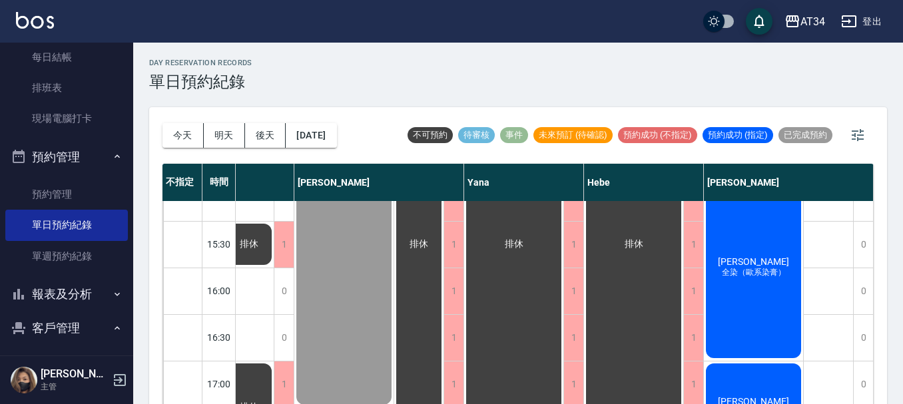
click at [750, 258] on span "[PERSON_NAME]" at bounding box center [753, 261] width 77 height 11
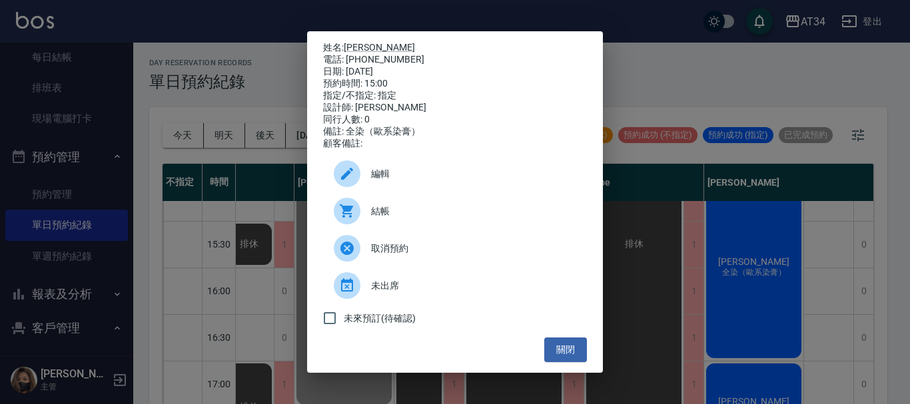
click at [402, 218] on span "結帳" at bounding box center [473, 211] width 205 height 14
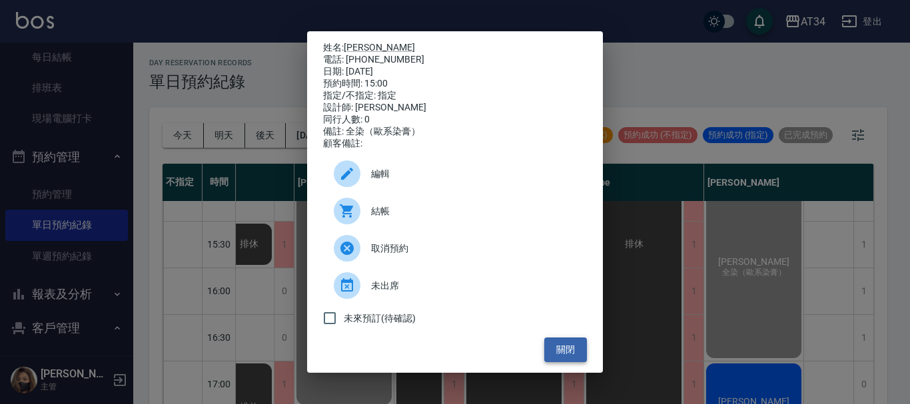
click at [577, 360] on button "關閉" at bounding box center [565, 350] width 43 height 25
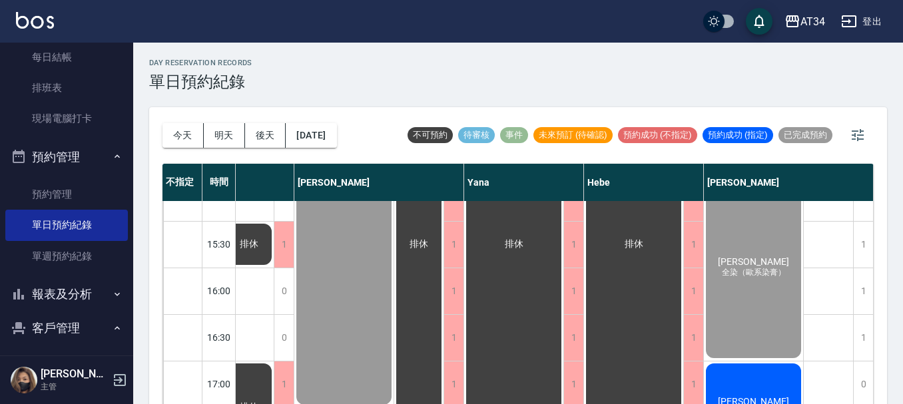
scroll to position [533, 940]
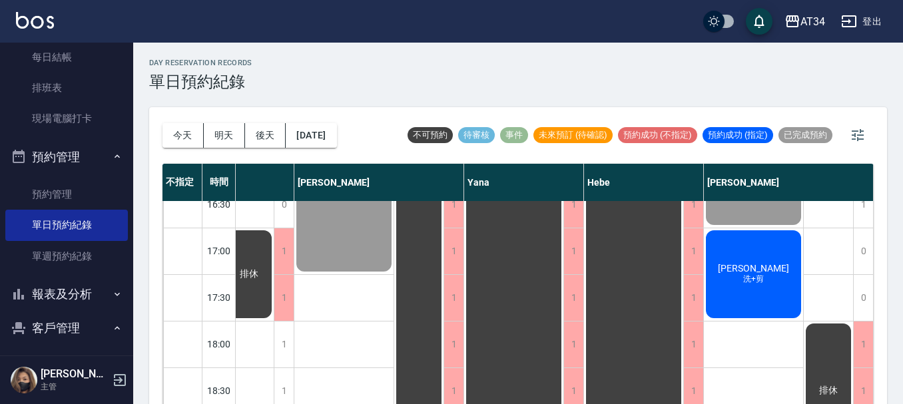
click at [764, 263] on span "潘仁傑" at bounding box center [753, 268] width 77 height 11
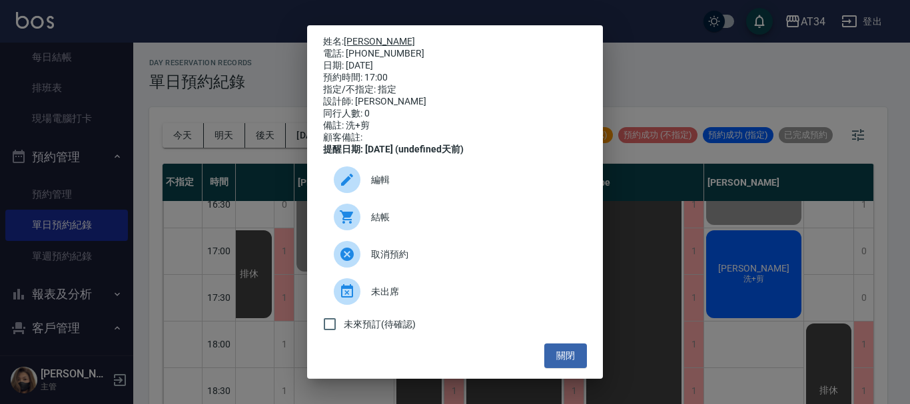
click at [356, 40] on link "潘仁傑" at bounding box center [379, 41] width 71 height 11
click at [562, 362] on button "關閉" at bounding box center [565, 356] width 43 height 25
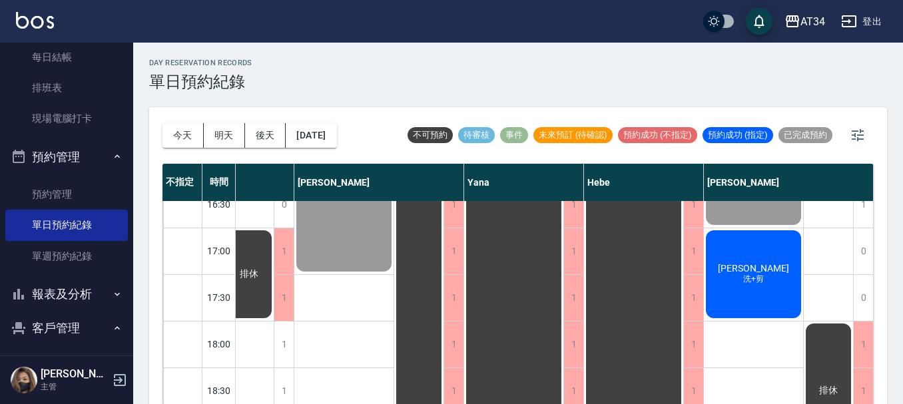
click at [759, 274] on span "潘仁傑" at bounding box center [753, 268] width 77 height 11
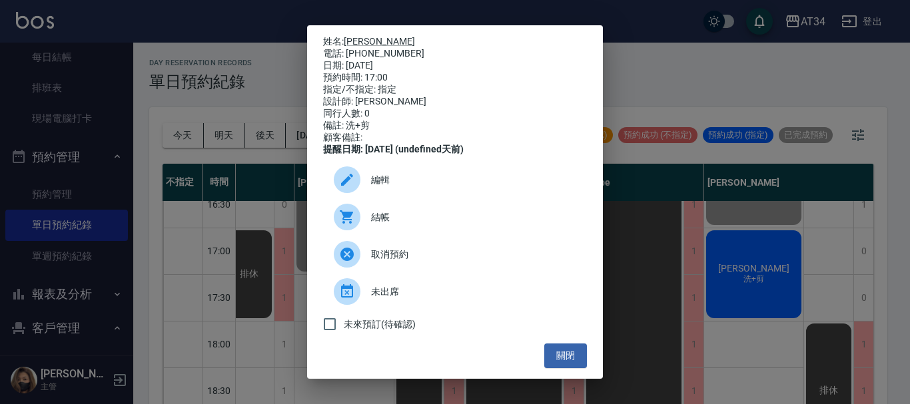
click at [382, 224] on span "結帳" at bounding box center [473, 217] width 205 height 14
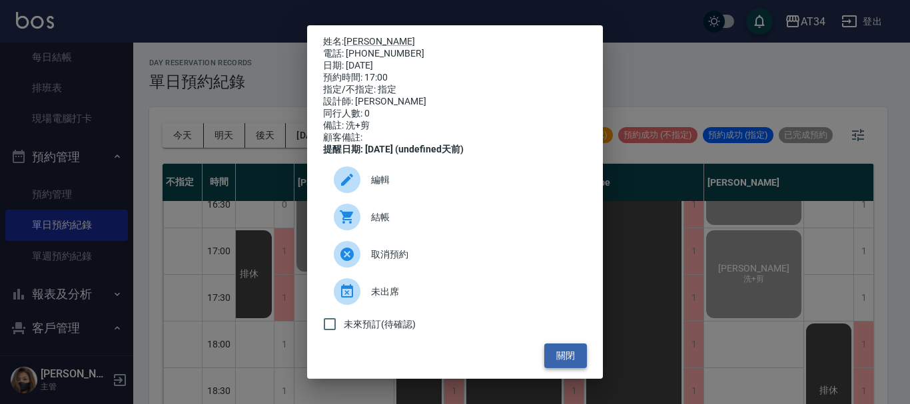
click at [558, 364] on button "關閉" at bounding box center [565, 356] width 43 height 25
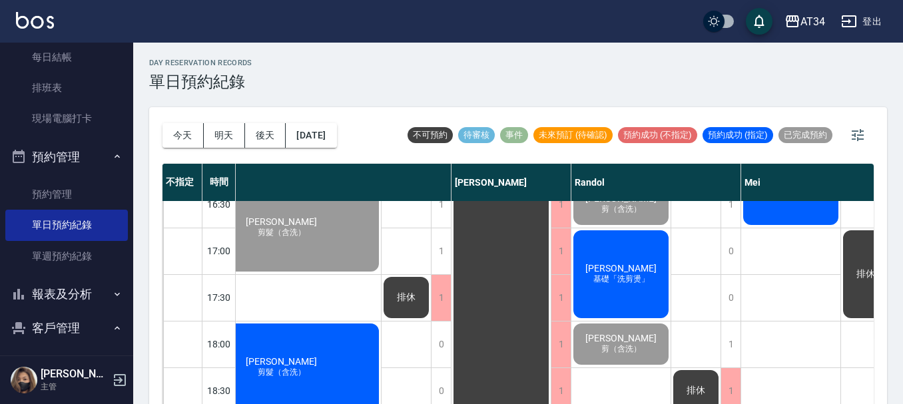
scroll to position [599, 324]
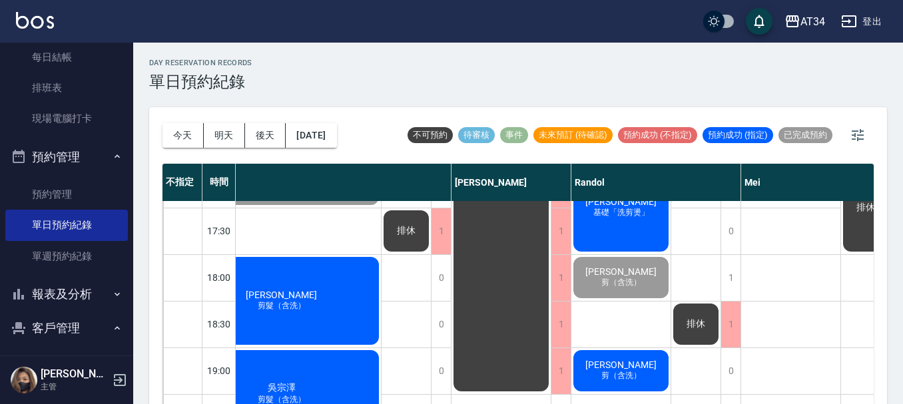
click at [324, 321] on div "林秀英 剪髮（含洗）" at bounding box center [281, 301] width 199 height 92
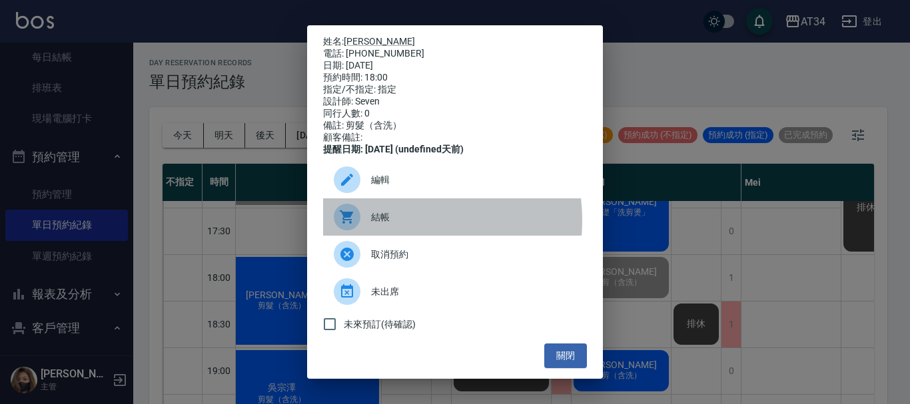
click at [393, 224] on span "結帳" at bounding box center [473, 217] width 205 height 14
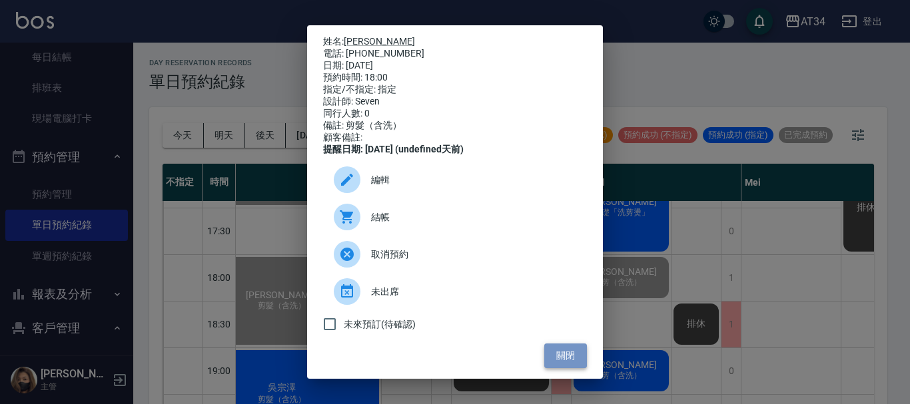
drag, startPoint x: 561, startPoint y: 357, endPoint x: 560, endPoint y: 365, distance: 8.1
click at [560, 365] on button "關閉" at bounding box center [565, 356] width 43 height 25
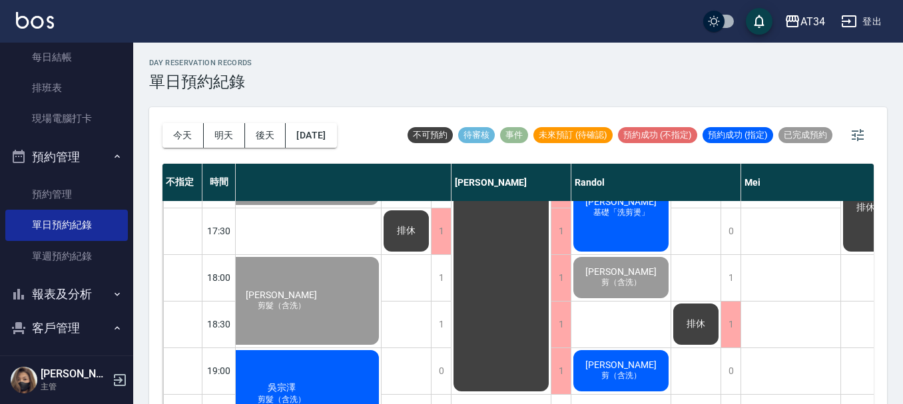
click at [292, 380] on div "吳宗澤 剪髮（含洗）" at bounding box center [281, 394] width 199 height 92
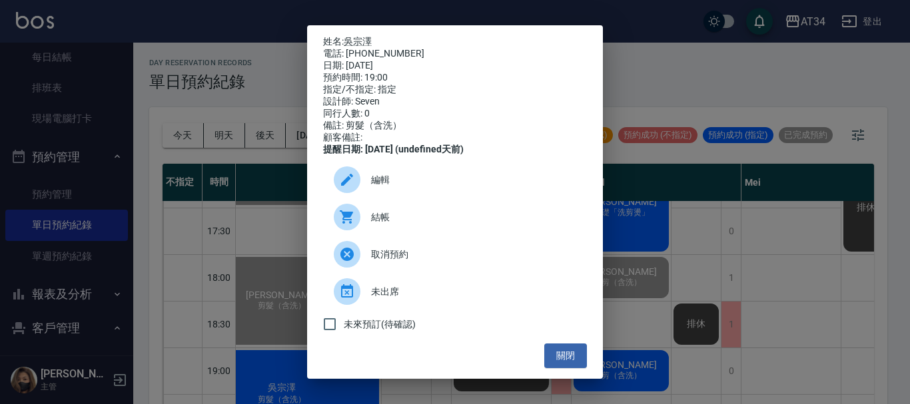
click at [384, 224] on span "結帳" at bounding box center [473, 217] width 205 height 14
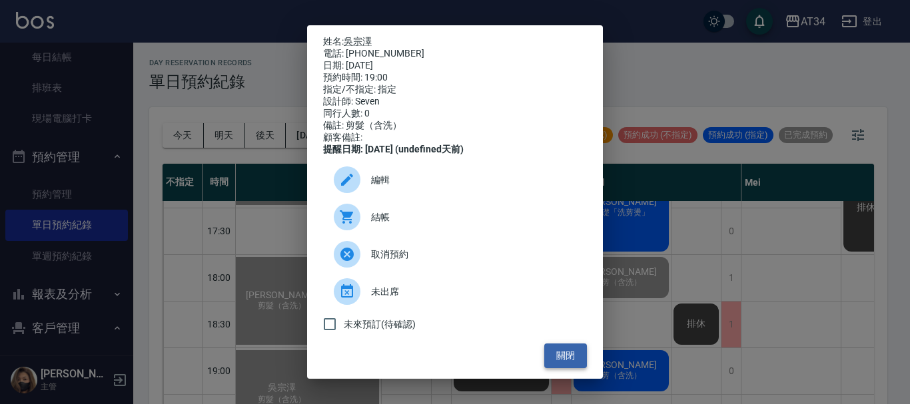
click at [560, 364] on button "關閉" at bounding box center [565, 356] width 43 height 25
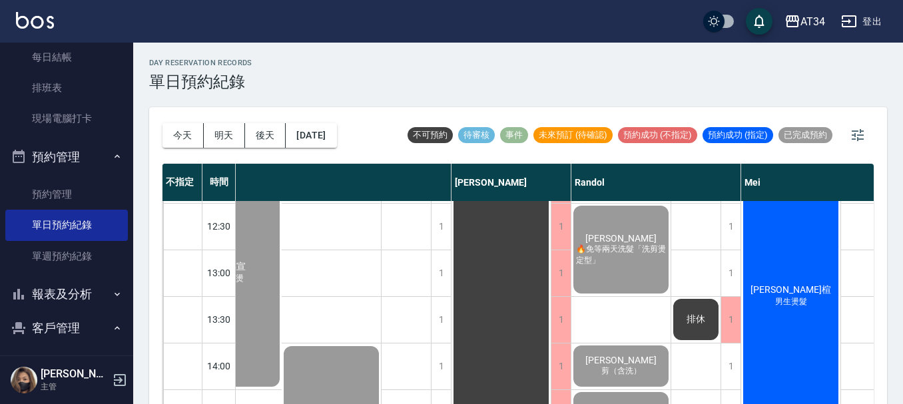
scroll to position [200, 324]
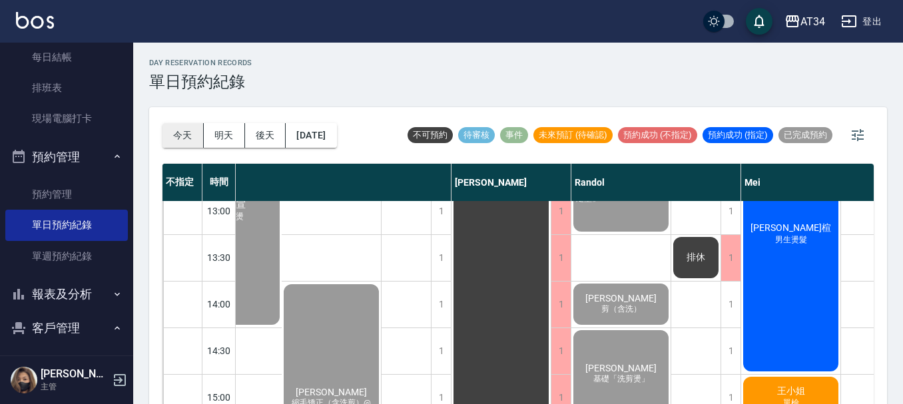
click at [197, 140] on button "今天" at bounding box center [182, 135] width 41 height 25
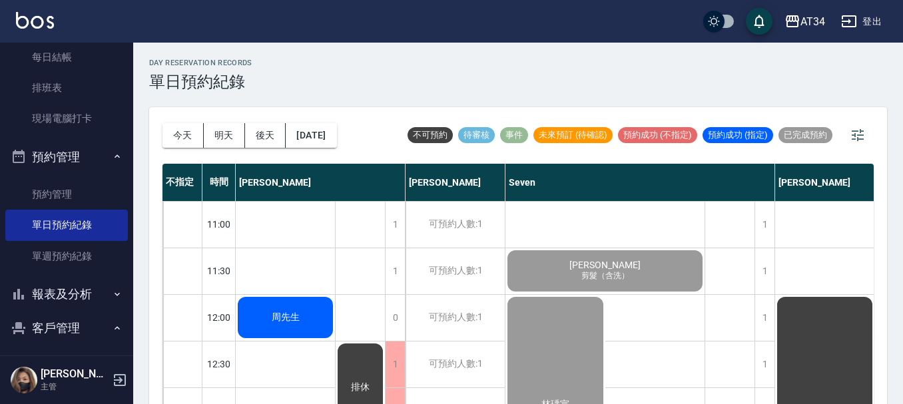
click at [289, 312] on span "周先生" at bounding box center [285, 318] width 33 height 12
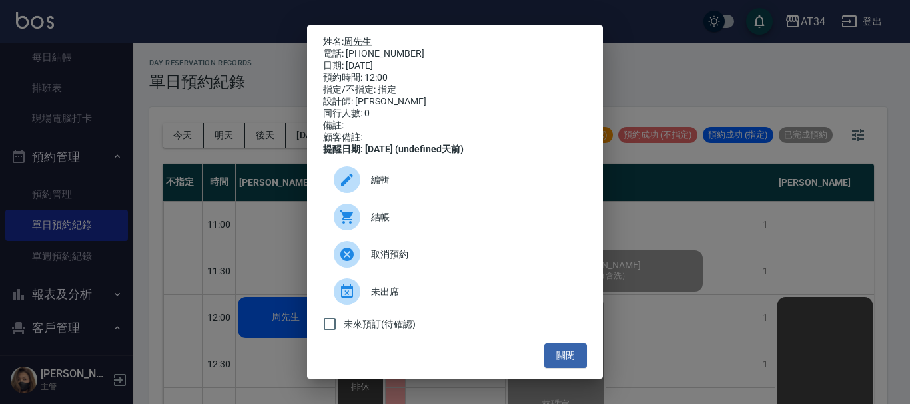
click at [386, 224] on span "結帳" at bounding box center [473, 217] width 205 height 14
click at [557, 357] on button "關閉" at bounding box center [565, 356] width 43 height 25
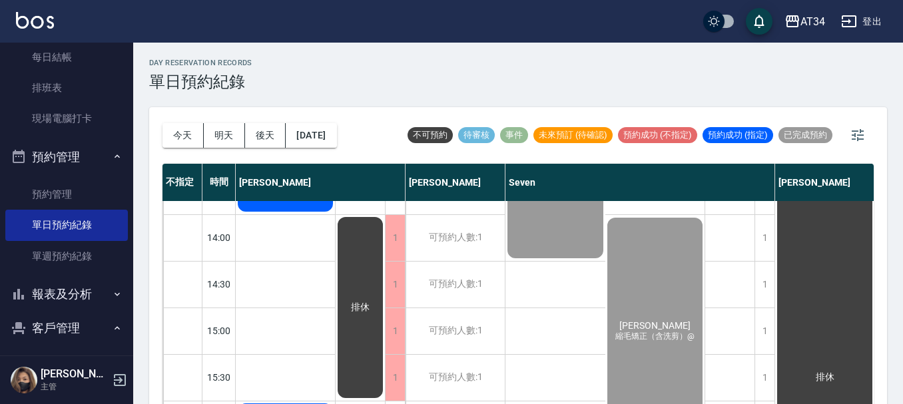
scroll to position [200, 0]
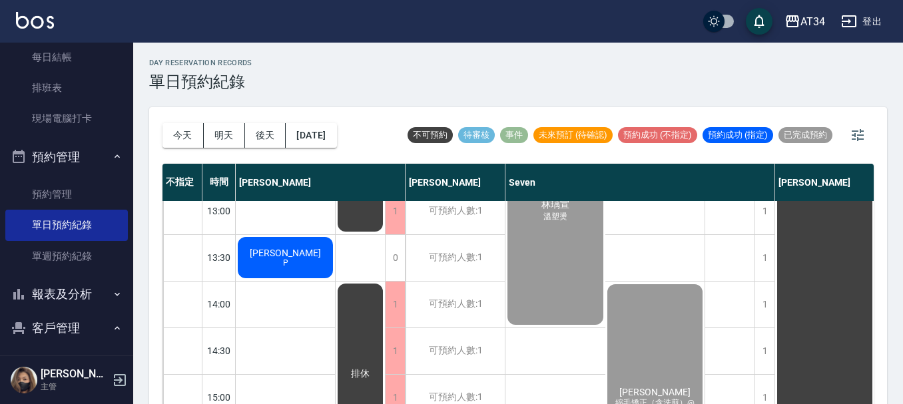
click at [286, 253] on span "粘家穎" at bounding box center [285, 253] width 77 height 11
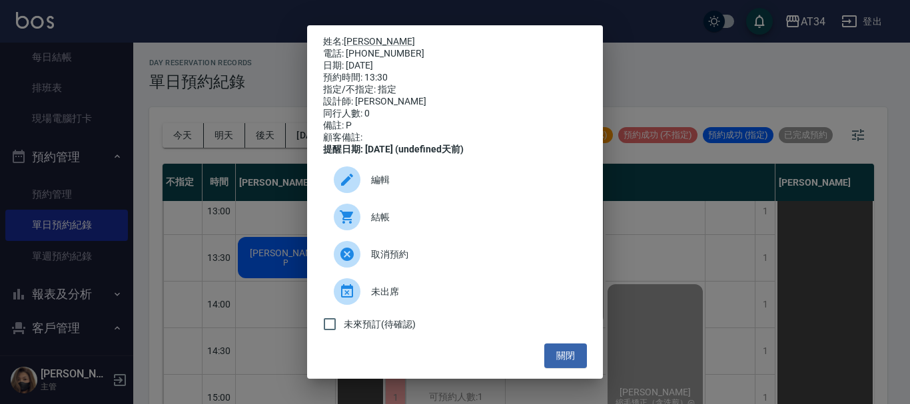
click at [395, 220] on span "結帳" at bounding box center [473, 217] width 205 height 14
click at [353, 36] on link "粘家穎" at bounding box center [379, 41] width 71 height 11
click at [551, 360] on button "關閉" at bounding box center [565, 356] width 43 height 25
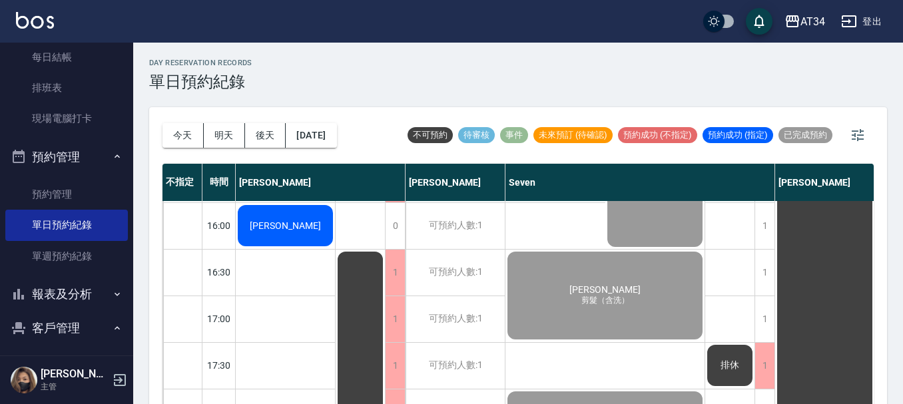
scroll to position [466, 0]
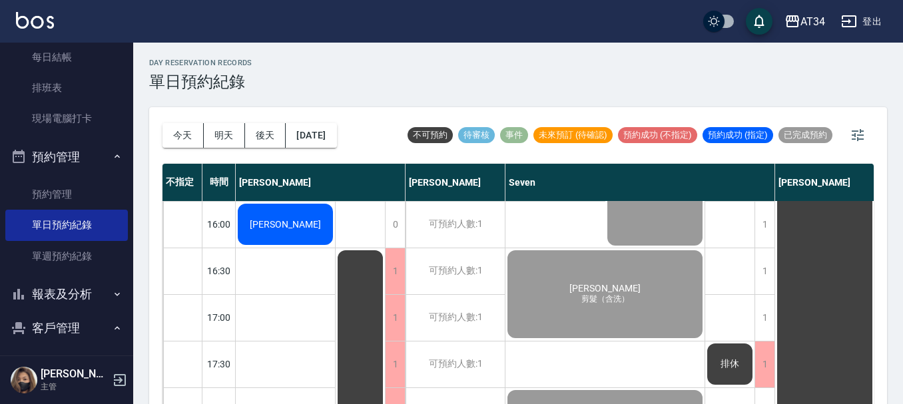
click at [297, 233] on div "許惠淇" at bounding box center [285, 224] width 99 height 45
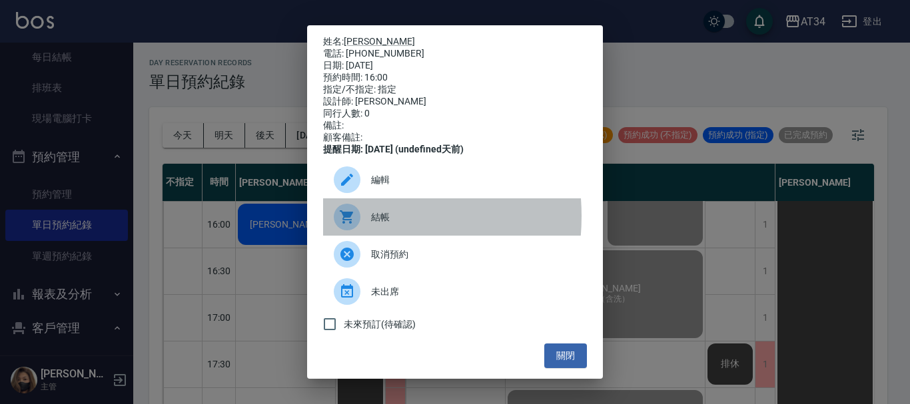
click at [350, 224] on icon at bounding box center [346, 216] width 13 height 13
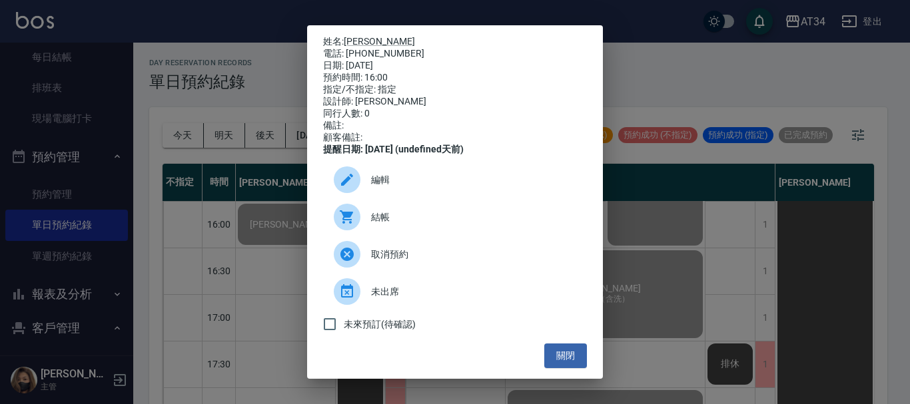
click at [612, 65] on div "姓名: 許惠淇 電話: 0907736826 日期: 2025/10/10 預約時間: 16:00 指定/不指定: 指定 設計師: Gina 同行人數: 0 …" at bounding box center [455, 202] width 910 height 404
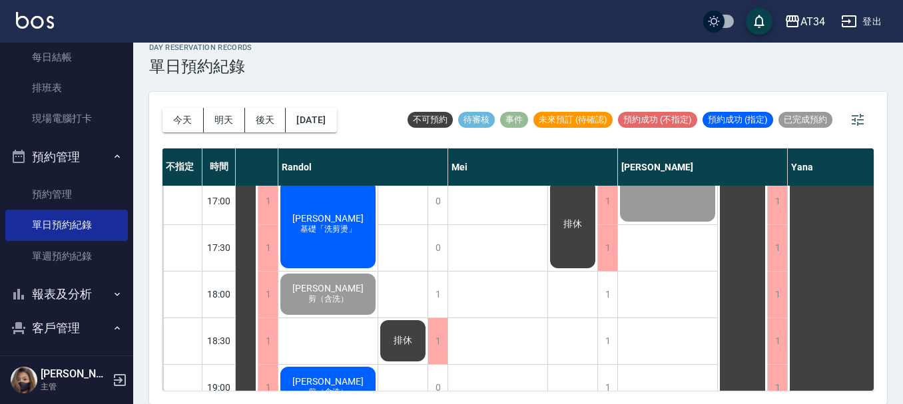
scroll to position [511, 617]
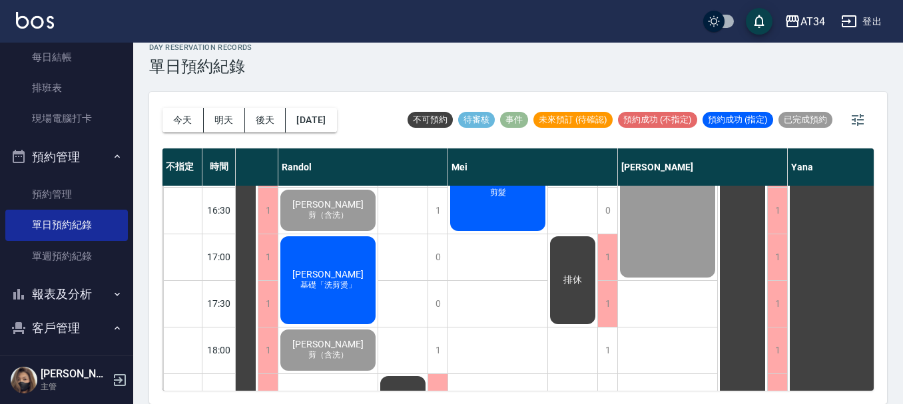
click at [348, 298] on div "張沛清 基礎「洗剪燙」" at bounding box center [327, 280] width 99 height 92
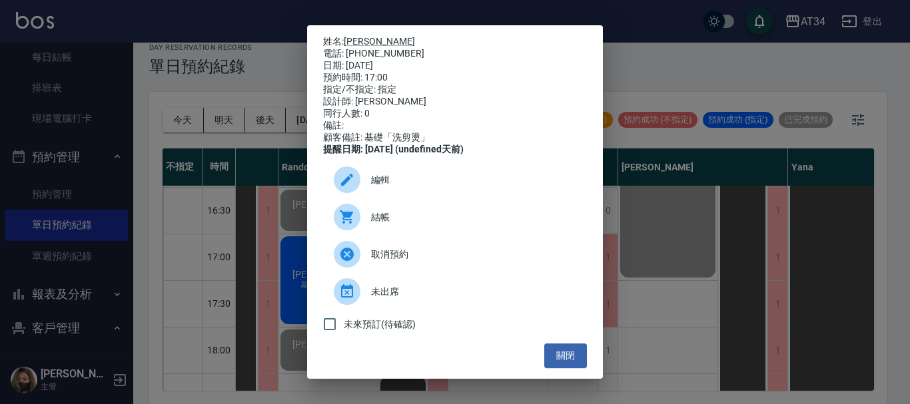
click at [359, 226] on div at bounding box center [347, 217] width 27 height 27
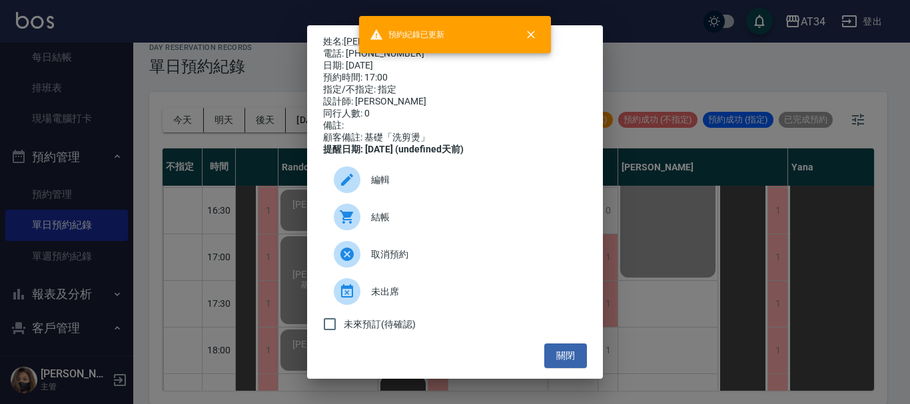
click at [691, 206] on div "姓名: 張沛清 電話: 0909120837 日期: 2025/10/10 預約時間: 17:00 指定/不指定: 指定 設計師: Randol 同行人數: …" at bounding box center [455, 202] width 910 height 404
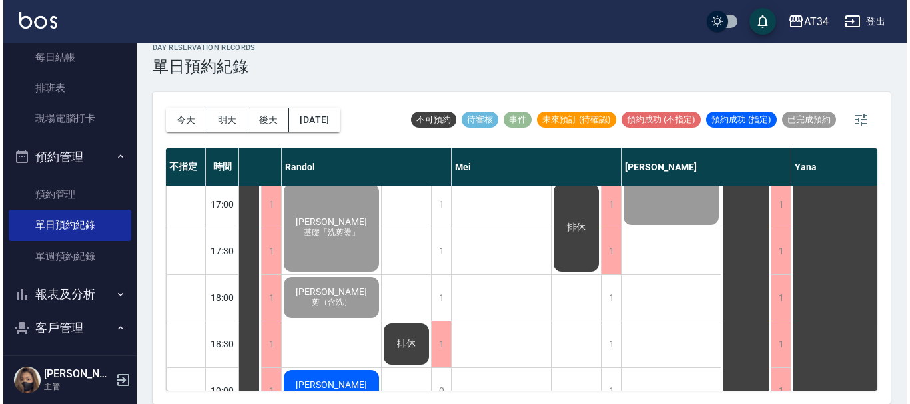
scroll to position [645, 617]
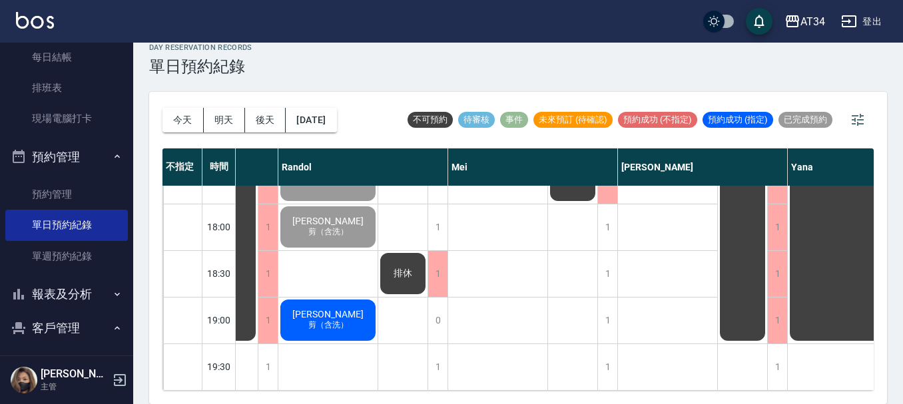
click at [341, 320] on span "剪（含洗）" at bounding box center [328, 325] width 45 height 11
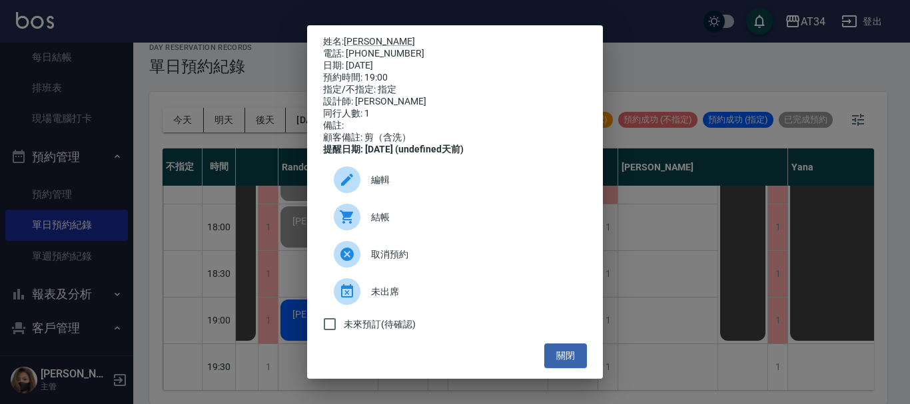
click at [358, 230] on div at bounding box center [347, 217] width 27 height 27
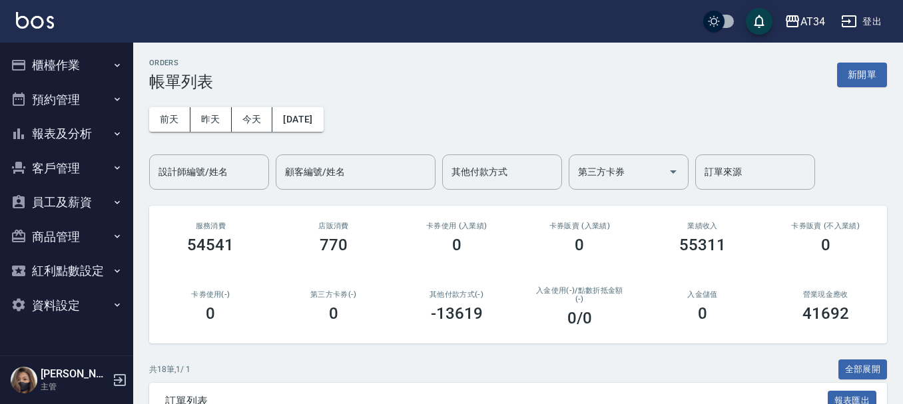
click at [87, 47] on ul "櫃檯作業 打帳單 帳單列表 現金收支登錄 高階收支登錄 材料自購登錄 每日結帳 排班表 現場電腦打卡 預約管理 預約管理 單日預約紀錄 單週預約紀錄 報表及分…" at bounding box center [66, 185] width 123 height 285
drag, startPoint x: 87, startPoint y: 47, endPoint x: 88, endPoint y: 61, distance: 14.7
click at [88, 61] on ul "櫃檯作業 打帳單 帳單列表 現金收支登錄 高階收支登錄 材料自購登錄 每日結帳 排班表 現場電腦打卡 預約管理 預約管理 單日預約紀錄 單週預約紀錄 報表及分…" at bounding box center [66, 185] width 123 height 285
click at [88, 61] on button "櫃檯作業" at bounding box center [66, 65] width 123 height 35
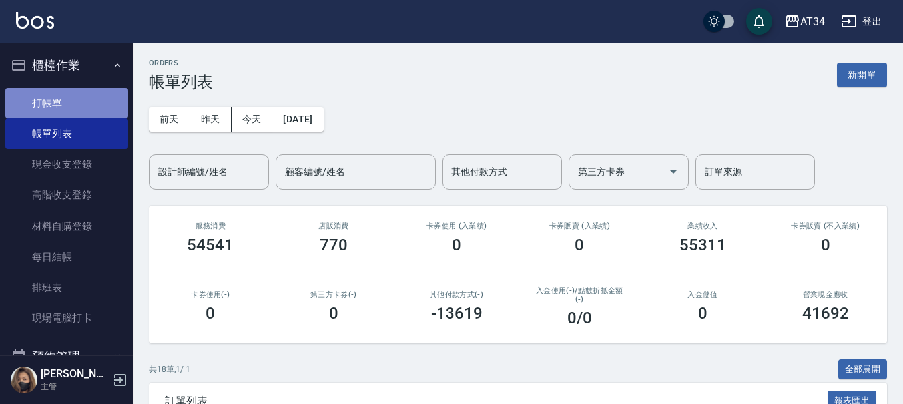
click at [91, 103] on link "打帳單" at bounding box center [66, 103] width 123 height 31
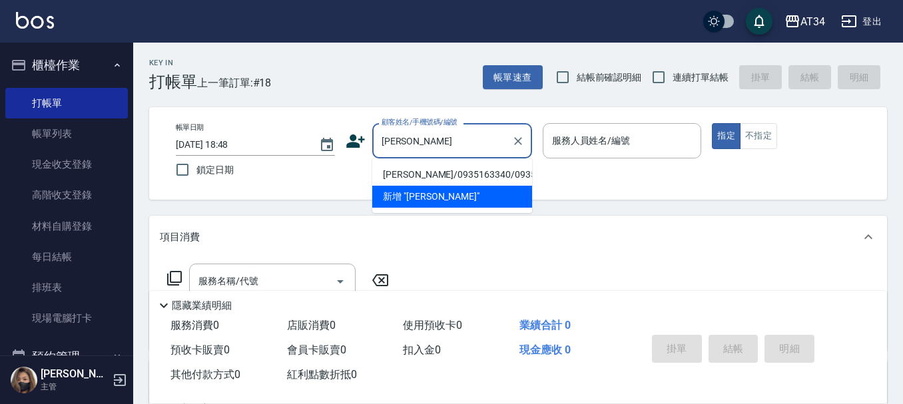
click at [416, 147] on input "郭哲" at bounding box center [442, 140] width 128 height 23
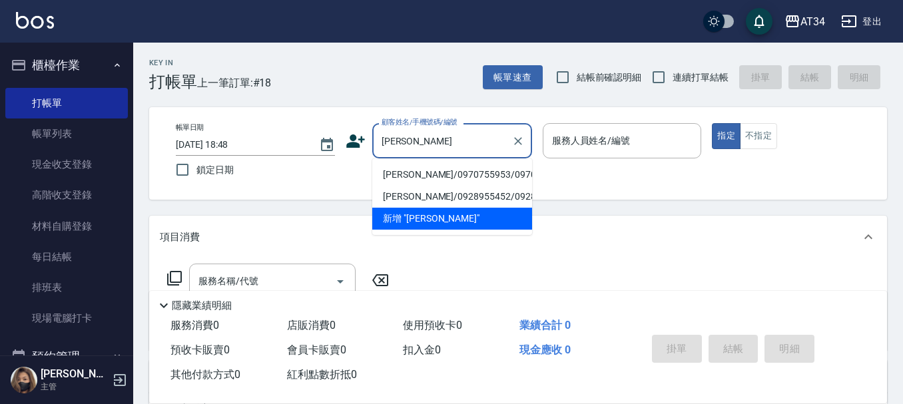
click at [422, 168] on li "吳晨瑋/0970755953/0970755953" at bounding box center [452, 175] width 160 height 22
type input "吳晨瑋/0970755953/0970755953"
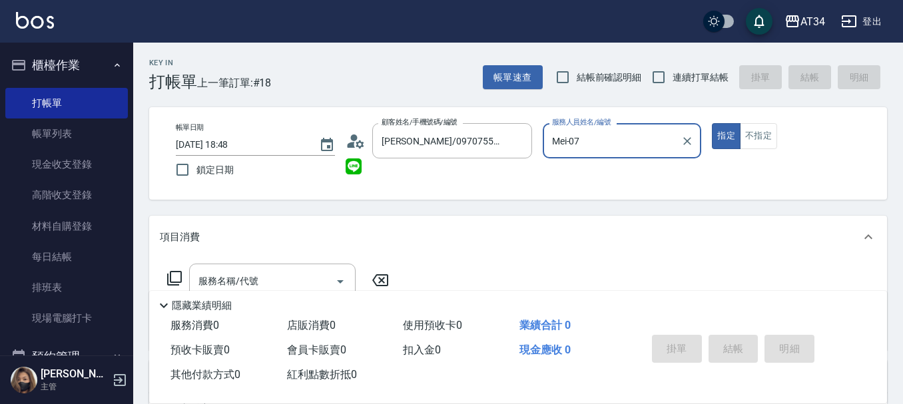
type input "Mei-07"
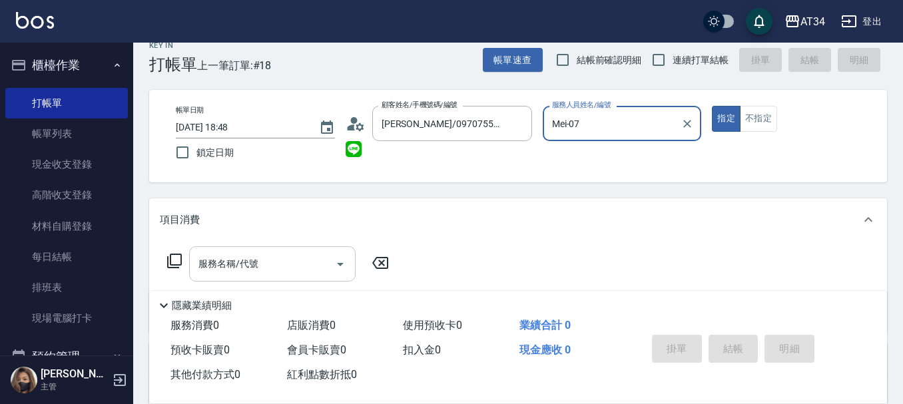
scroll to position [67, 0]
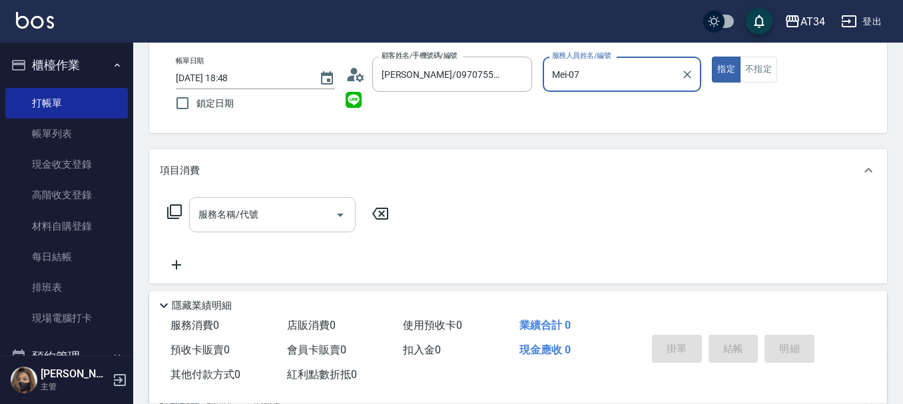
click at [285, 207] on input "服務名稱/代號" at bounding box center [262, 214] width 135 height 23
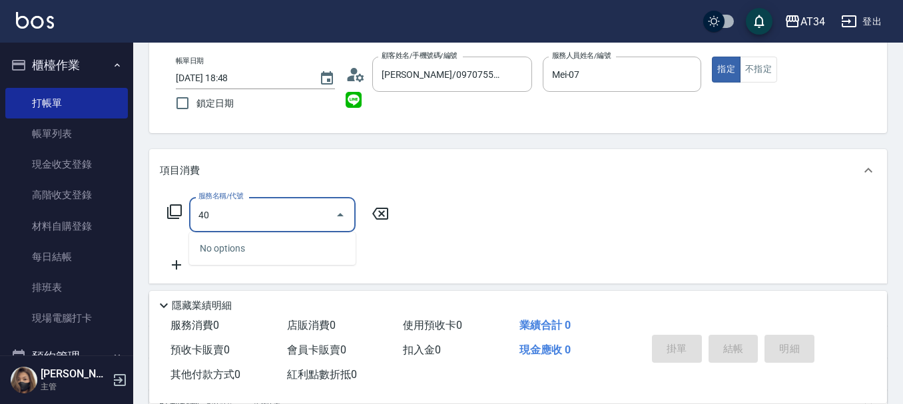
type input "401"
type input "20"
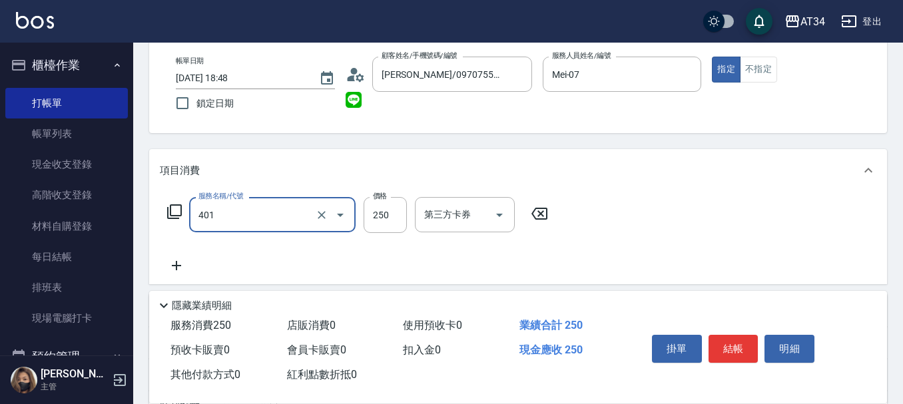
type input "剪髮(401)"
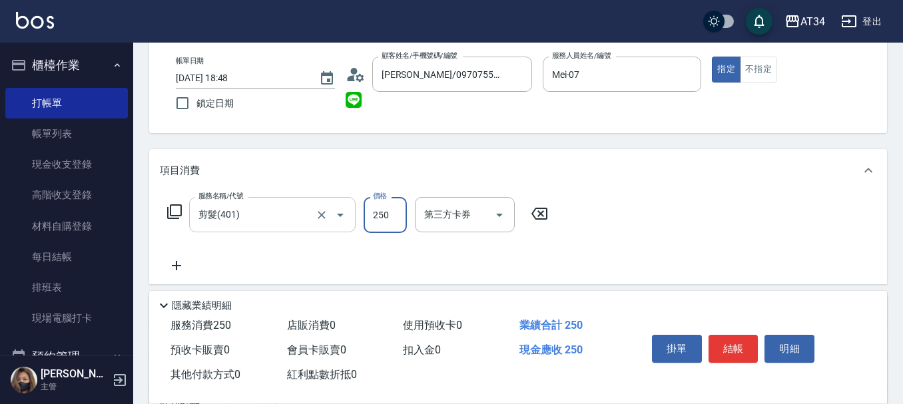
type input "0"
type input "30"
type input "300"
click at [160, 264] on div "服務名稱/代號 剪髮(401) 服務名稱/代號 價格 300 價格 第三方卡券 第三方卡券" at bounding box center [518, 238] width 738 height 93
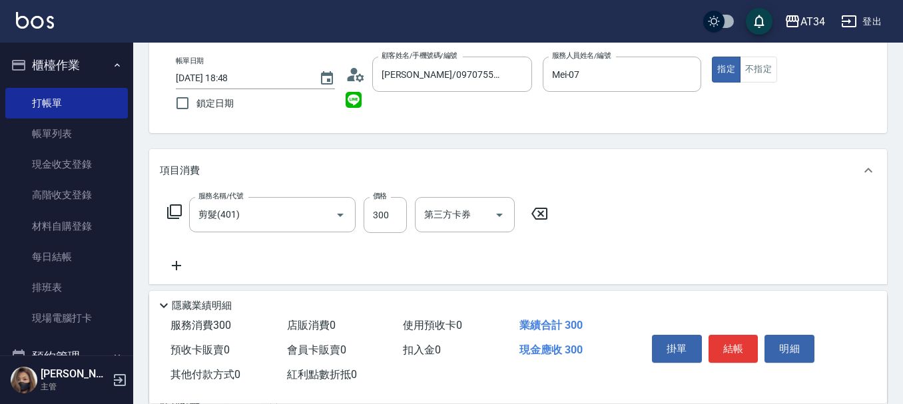
click at [168, 260] on icon at bounding box center [176, 266] width 33 height 16
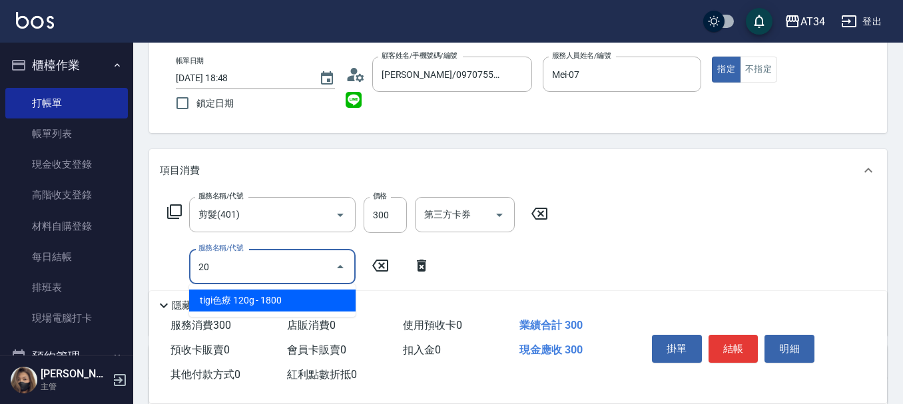
type input "201"
type input "60"
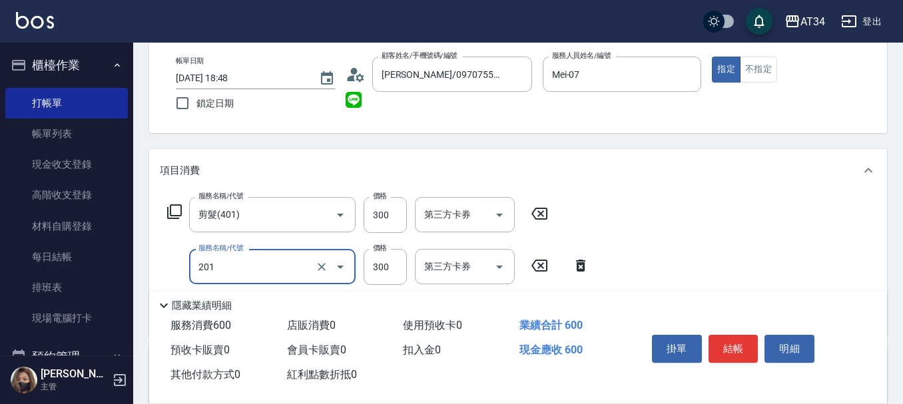
type input "洗髮(201)"
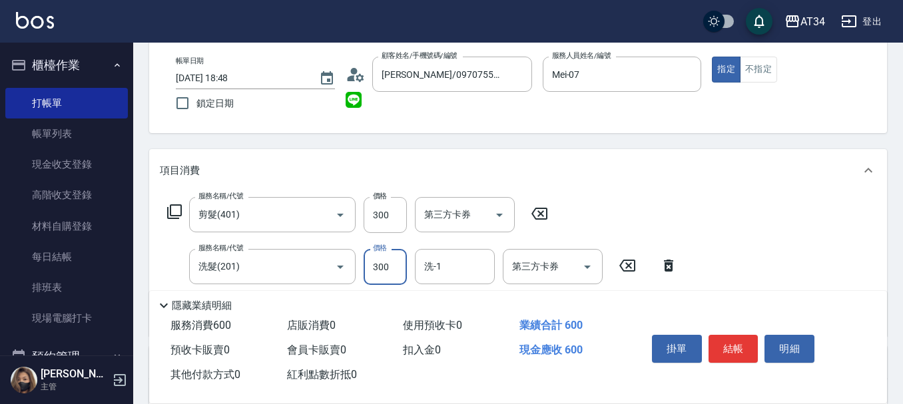
type input "30"
type input "60"
type input "300"
click at [741, 342] on button "結帳" at bounding box center [733, 349] width 50 height 28
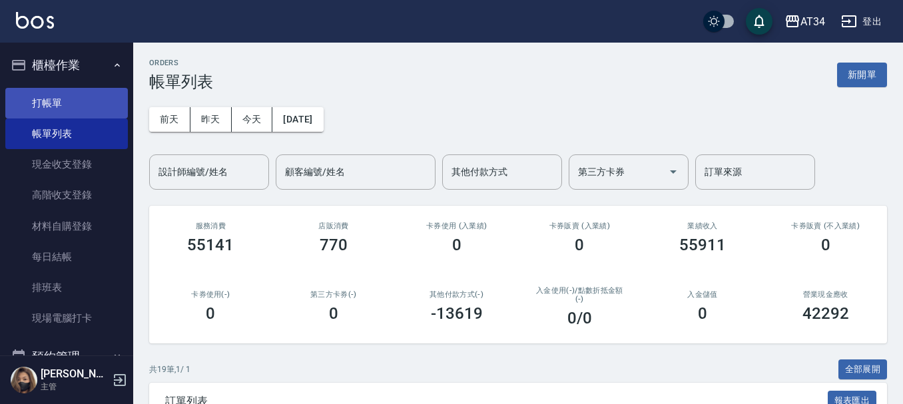
click at [62, 106] on link "打帳單" at bounding box center [66, 103] width 123 height 31
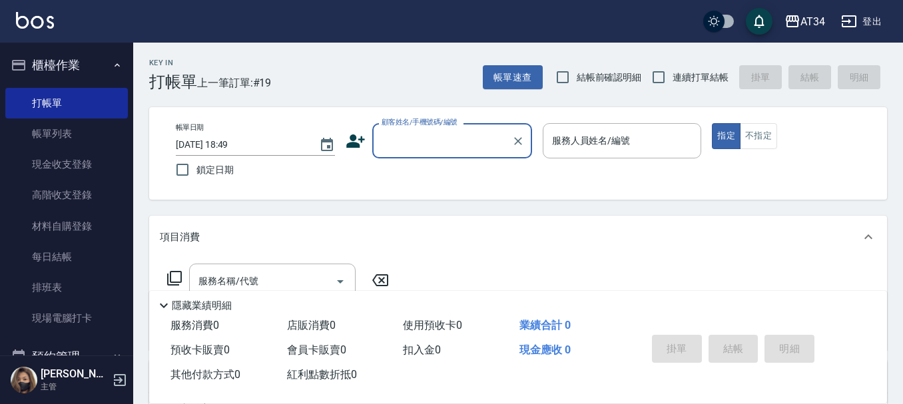
type input "0"
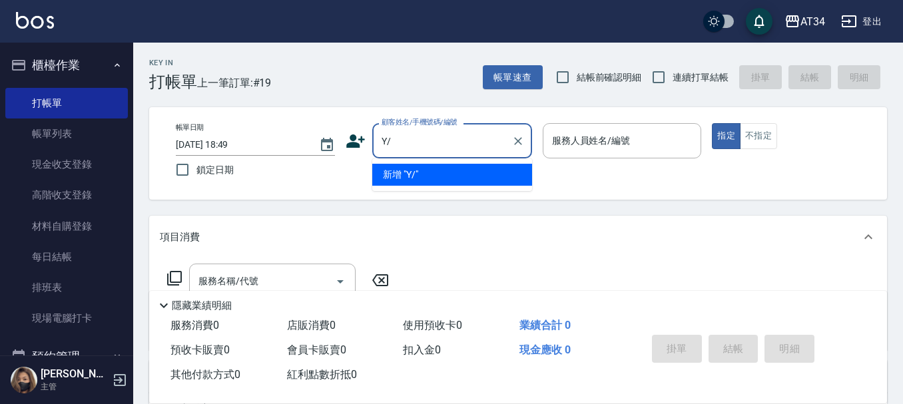
type input "Y"
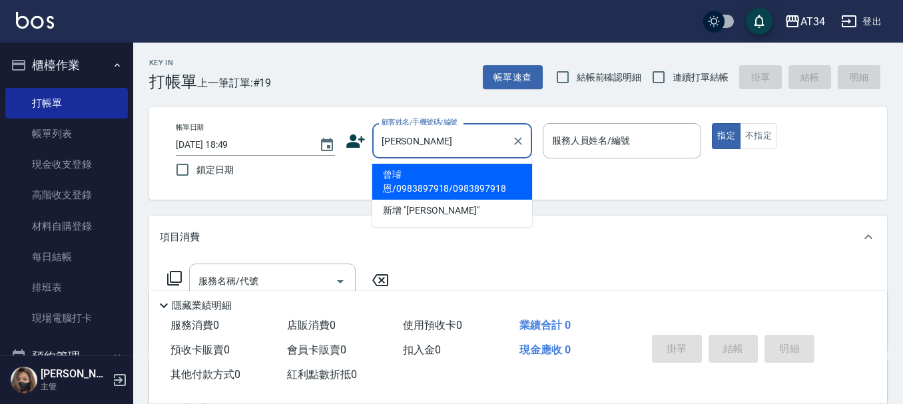
click at [396, 187] on li "曾璿恩/0983897918/0983897918" at bounding box center [452, 182] width 160 height 36
type input "曾璿恩/0983897918/0983897918"
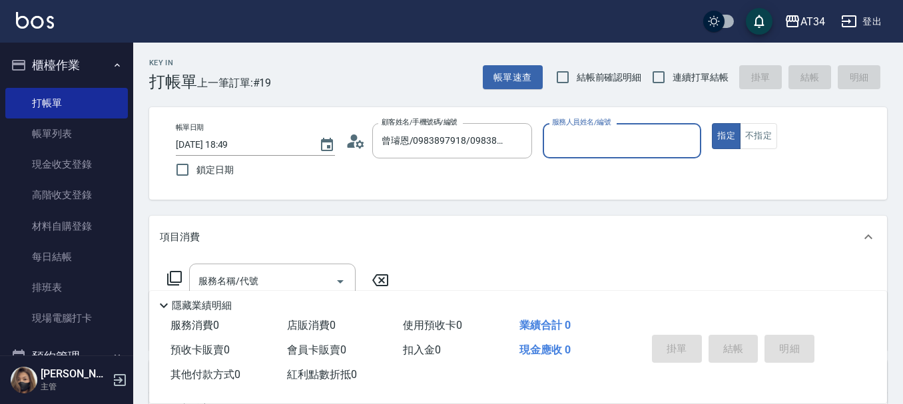
type input "Mei-07"
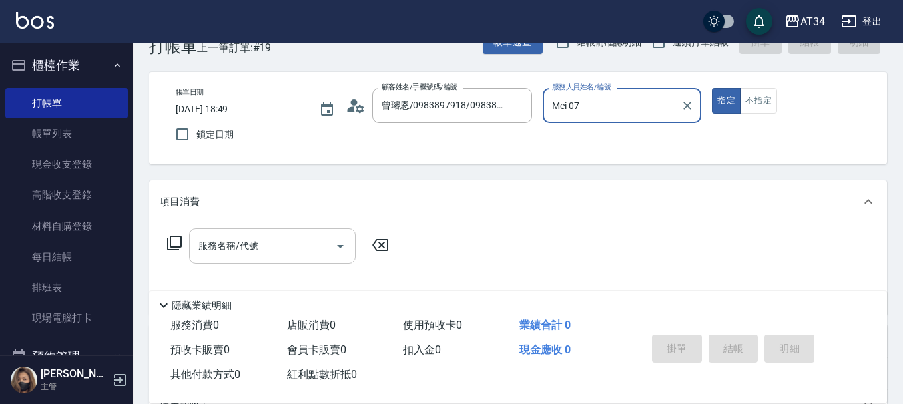
scroll to position [67, 0]
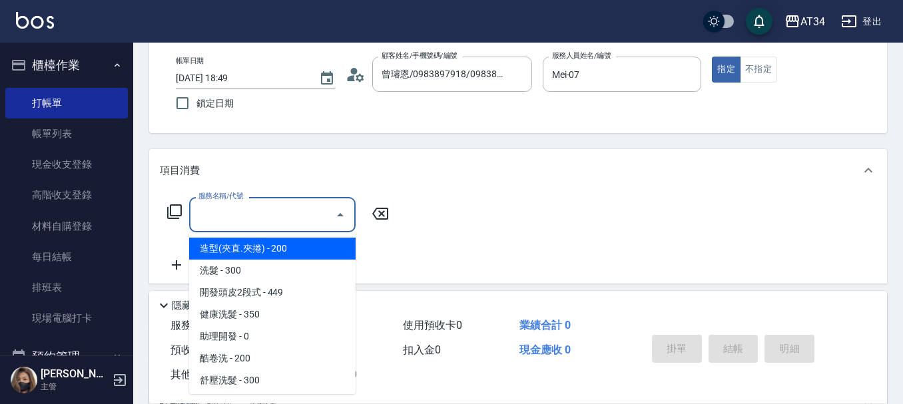
click at [306, 208] on input "服務名稱/代號" at bounding box center [262, 214] width 135 height 23
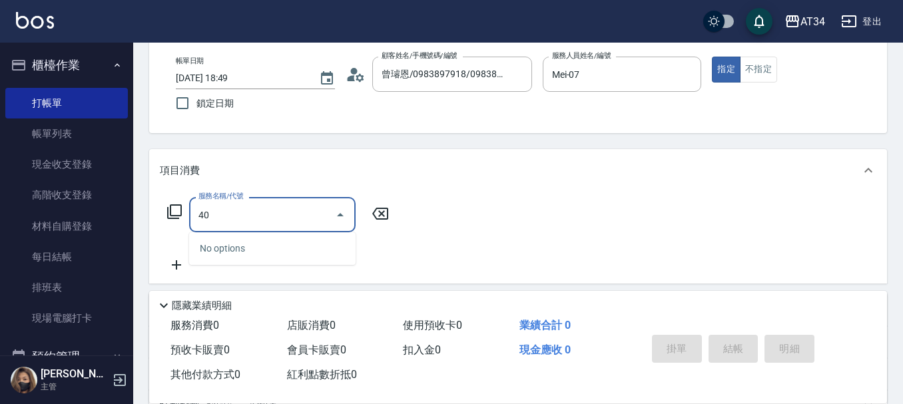
type input "401"
type input "20"
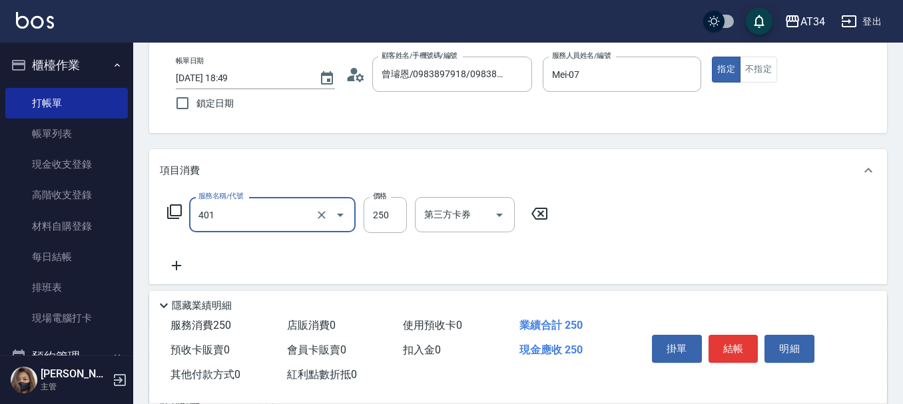
type input "剪髮(401)"
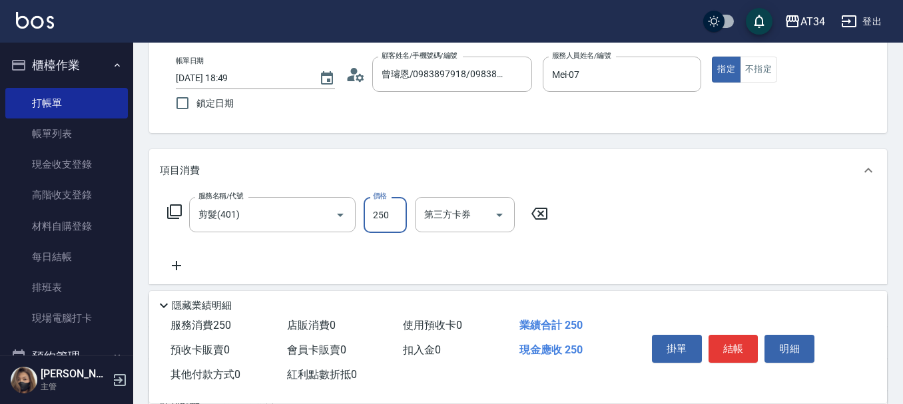
type input "0"
type input "30"
type input "300"
click at [715, 335] on button "結帳" at bounding box center [733, 349] width 50 height 28
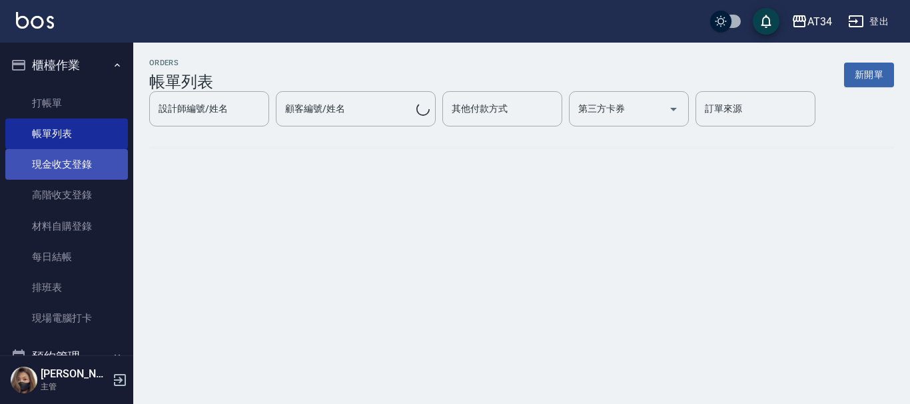
click at [86, 150] on link "現金收支登錄" at bounding box center [66, 164] width 123 height 31
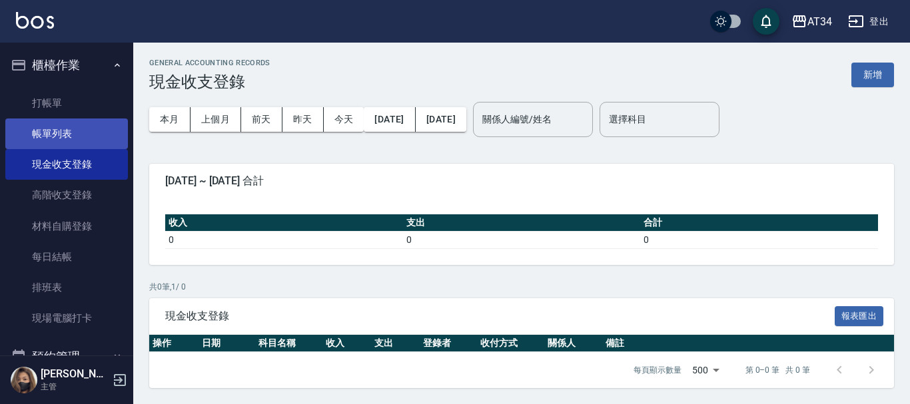
click at [103, 133] on link "帳單列表" at bounding box center [66, 134] width 123 height 31
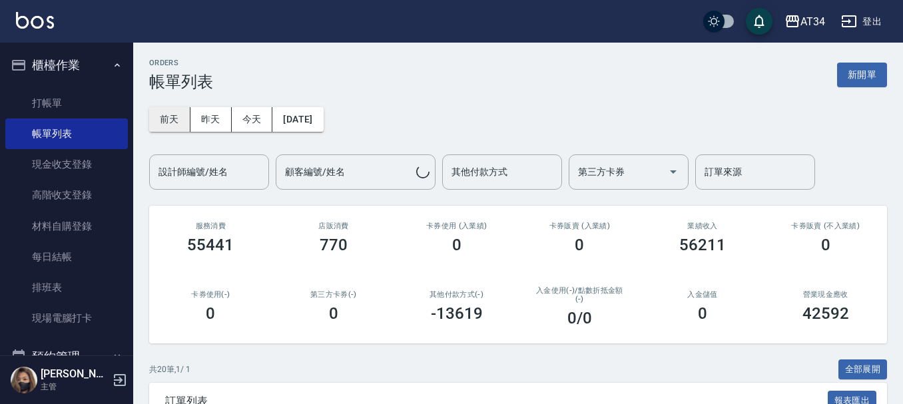
click at [172, 124] on button "前天" at bounding box center [169, 119] width 41 height 25
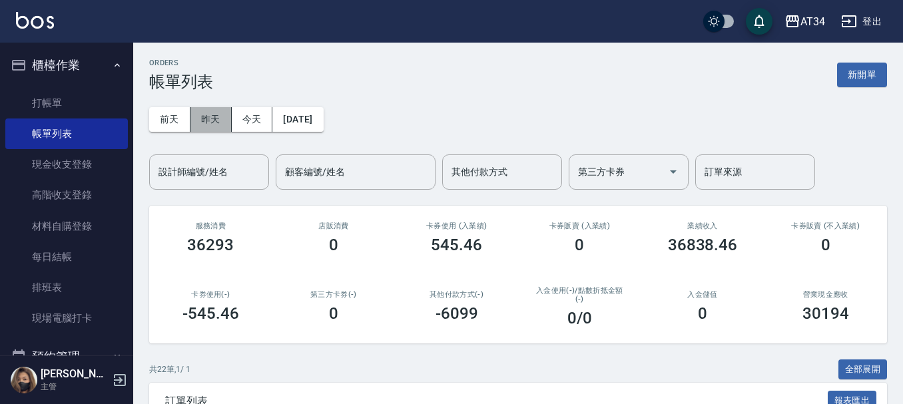
click at [211, 119] on button "昨天" at bounding box center [210, 119] width 41 height 25
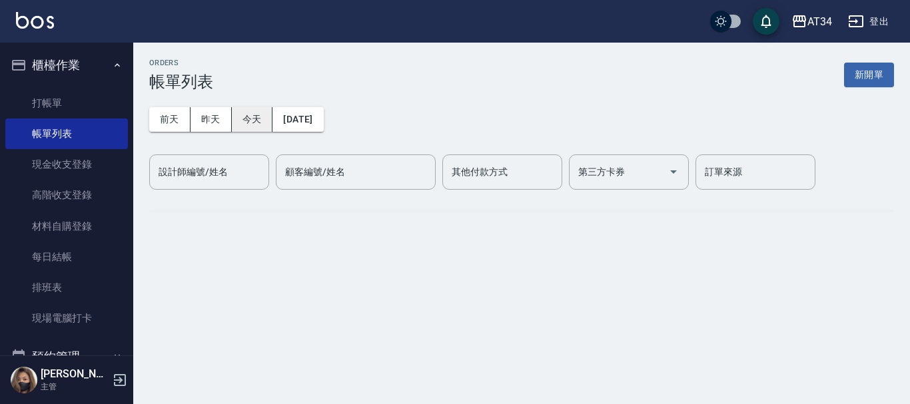
click at [239, 124] on button "今天" at bounding box center [252, 119] width 41 height 25
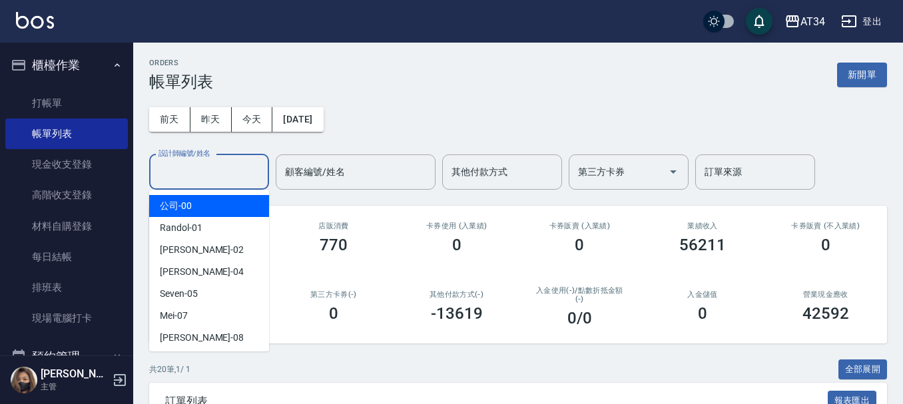
click at [226, 165] on input "設計師編號/姓名" at bounding box center [209, 171] width 108 height 23
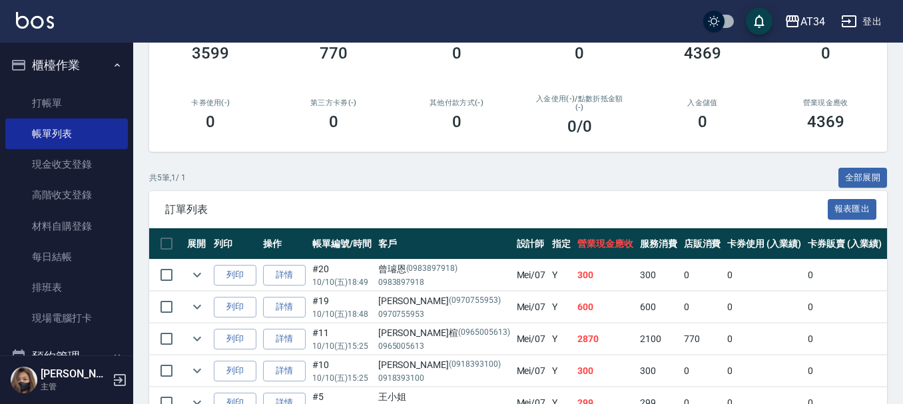
scroll to position [266, 0]
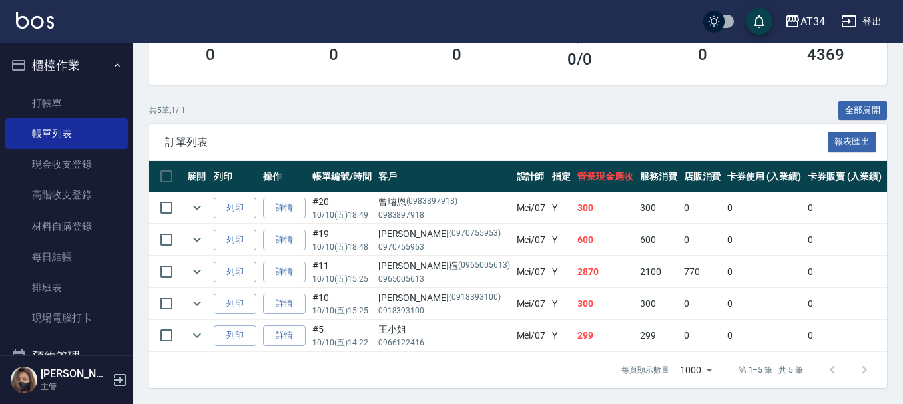
type input "Mei-07"
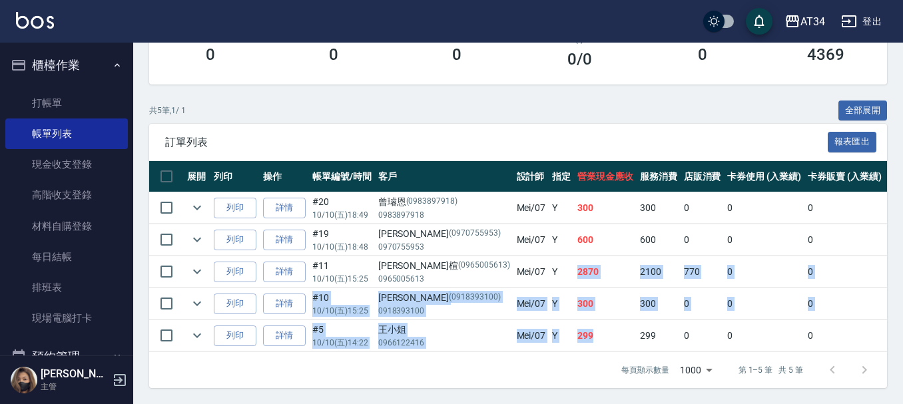
drag, startPoint x: 543, startPoint y: 329, endPoint x: 526, endPoint y: 258, distance: 72.5
click at [526, 258] on tbody "列印 詳情 #20 10/10 (五) 18:49 曾璿恩 (0983897918) 0983897918 Mei /07 Y 300 300 0 0 0 3…" at bounding box center [777, 272] width 1256 height 160
click at [637, 288] on td "300" at bounding box center [659, 303] width 44 height 31
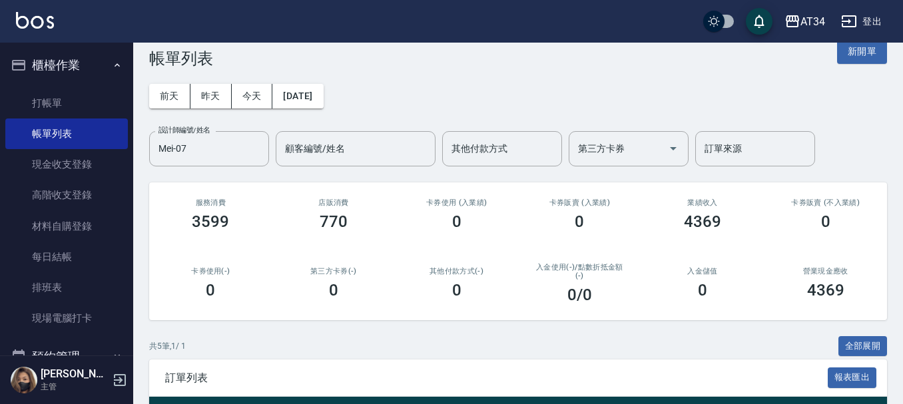
scroll to position [0, 0]
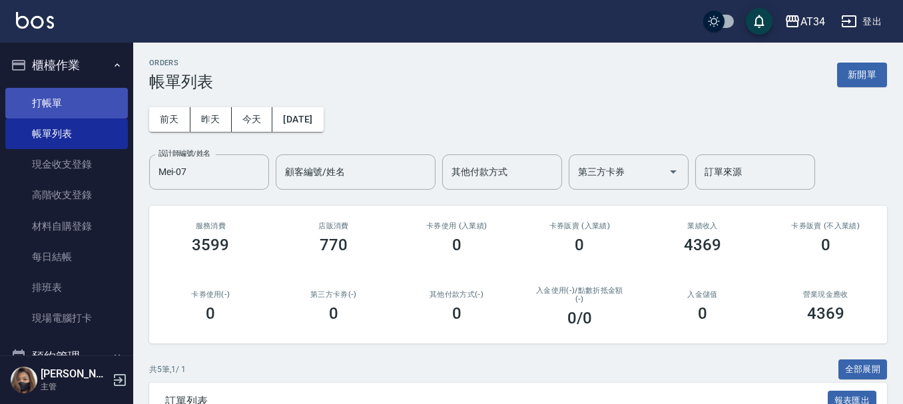
click at [77, 105] on link "打帳單" at bounding box center [66, 103] width 123 height 31
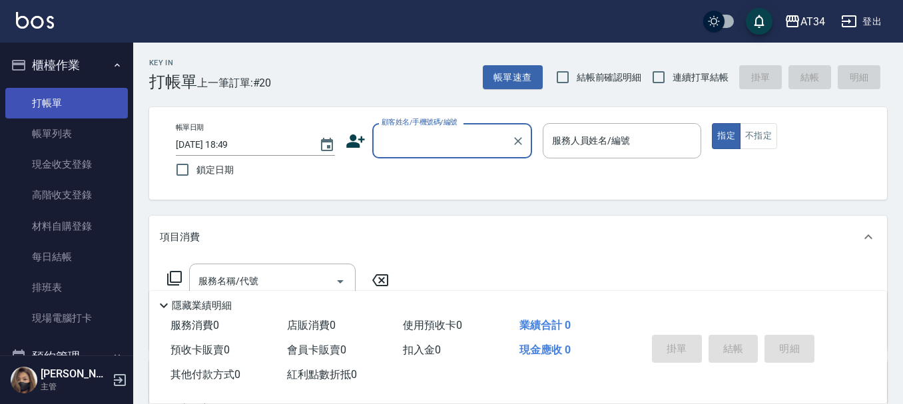
click at [77, 105] on link "打帳單" at bounding box center [66, 103] width 123 height 31
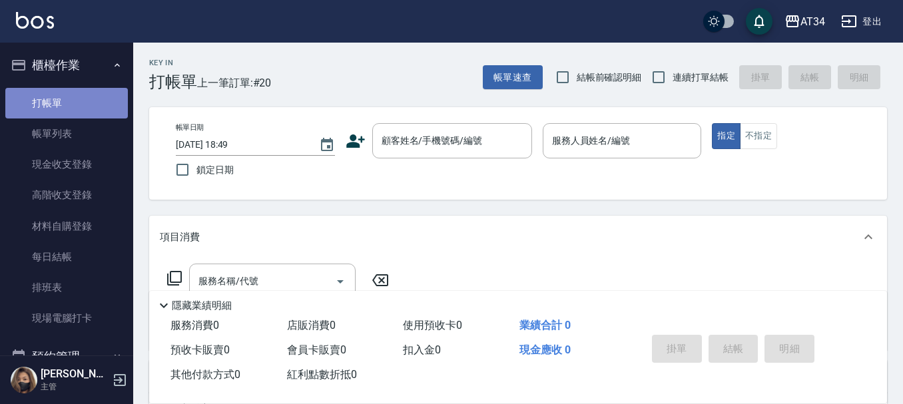
click at [77, 105] on link "打帳單" at bounding box center [66, 103] width 123 height 31
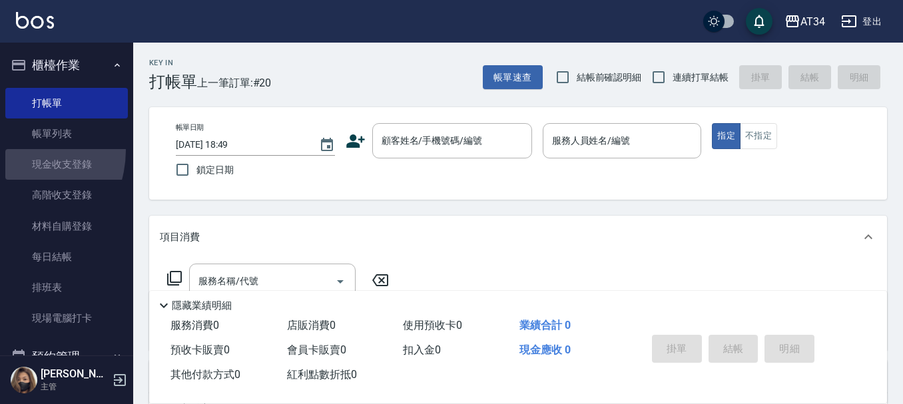
drag, startPoint x: 15, startPoint y: 150, endPoint x: 0, endPoint y: 159, distance: 17.0
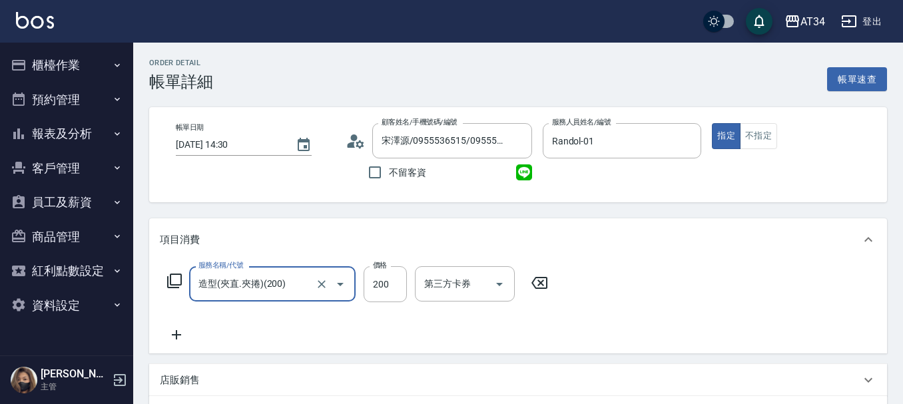
click at [292, 278] on input "造型(夾直.夾捲)(200)" at bounding box center [253, 283] width 117 height 23
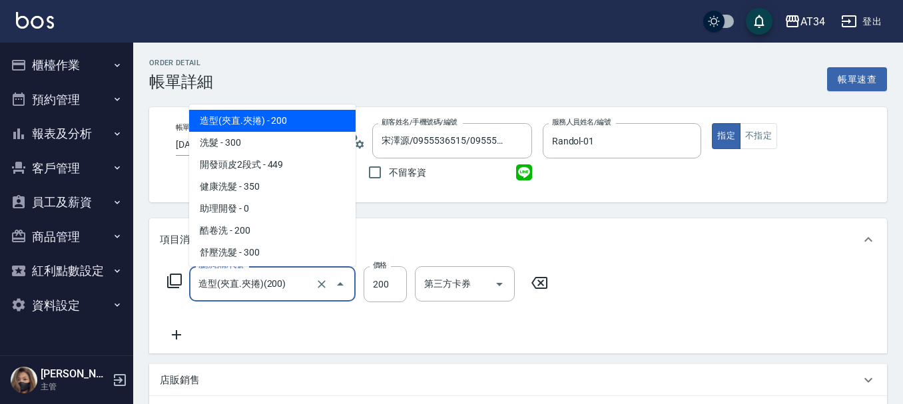
click at [291, 278] on input "造型(夾直.夾捲)(200)" at bounding box center [253, 283] width 117 height 23
click at [290, 279] on input "造型(夾直.夾捲)(200)" at bounding box center [253, 283] width 117 height 23
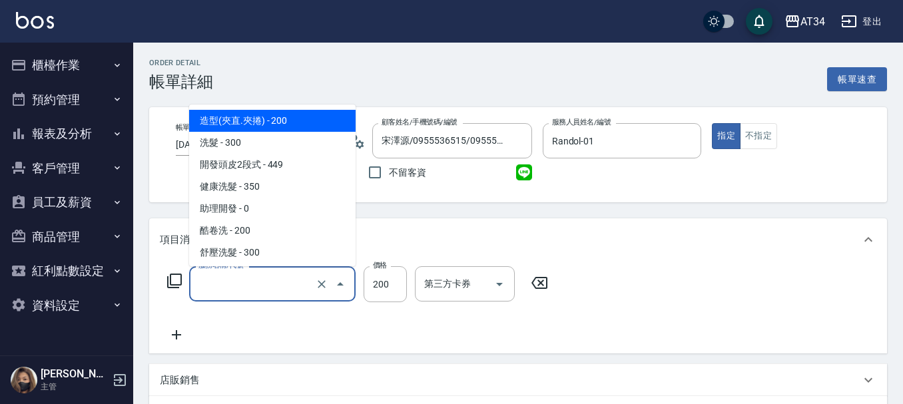
type input "0"
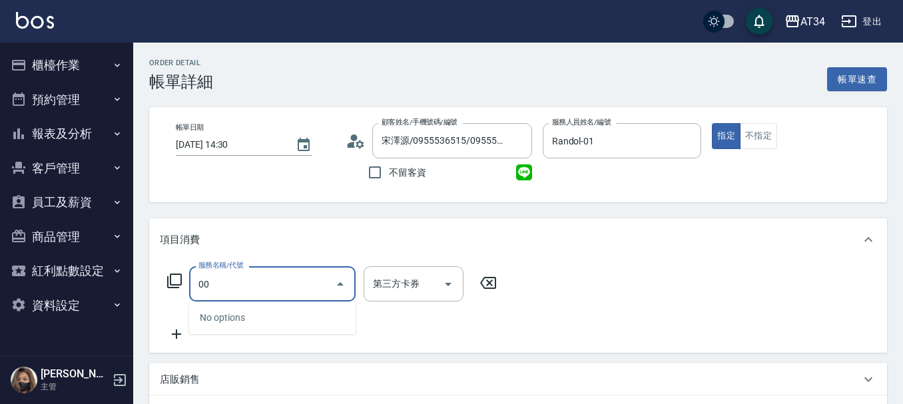
type input "0"
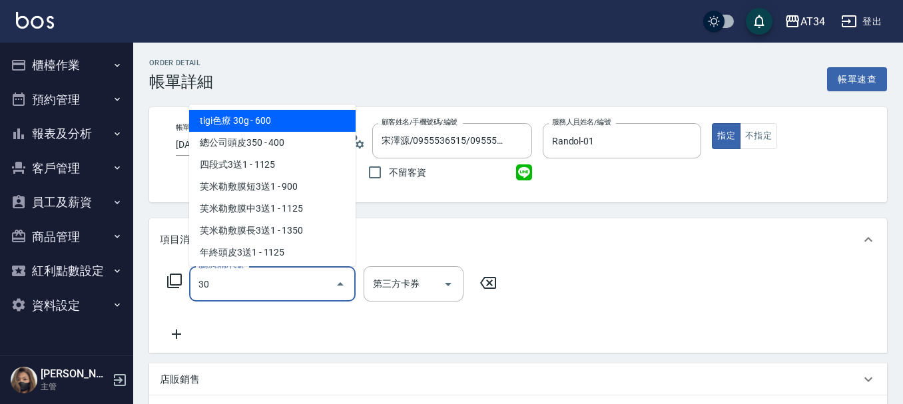
type input "300"
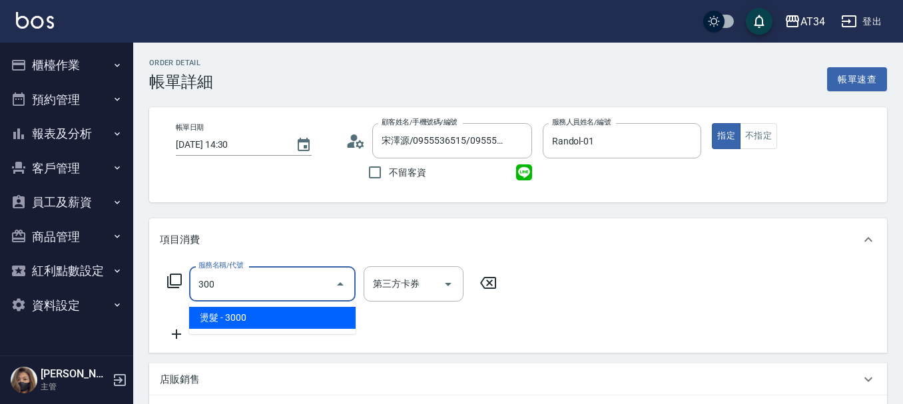
type input "300"
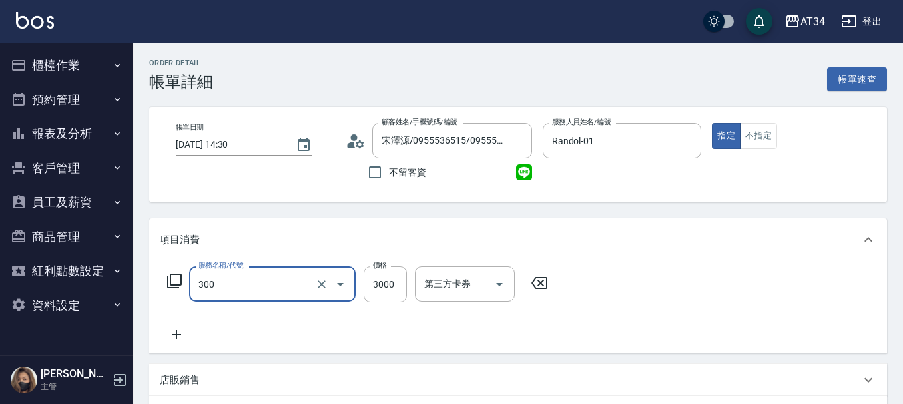
type input "2"
type input "0"
type input "2"
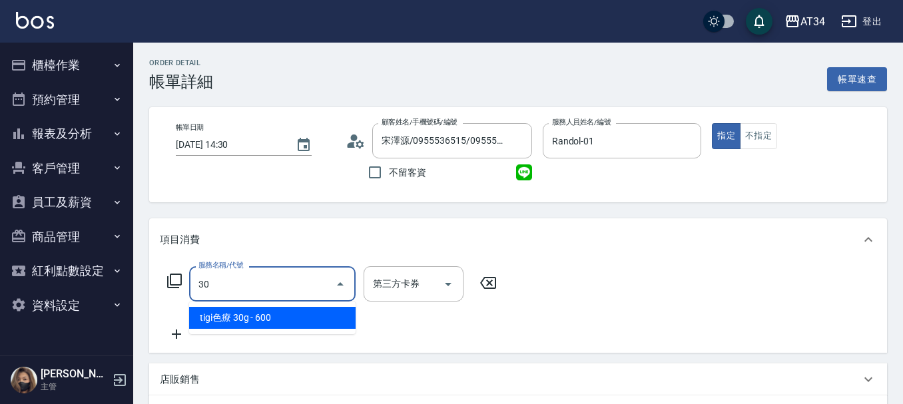
type input "300"
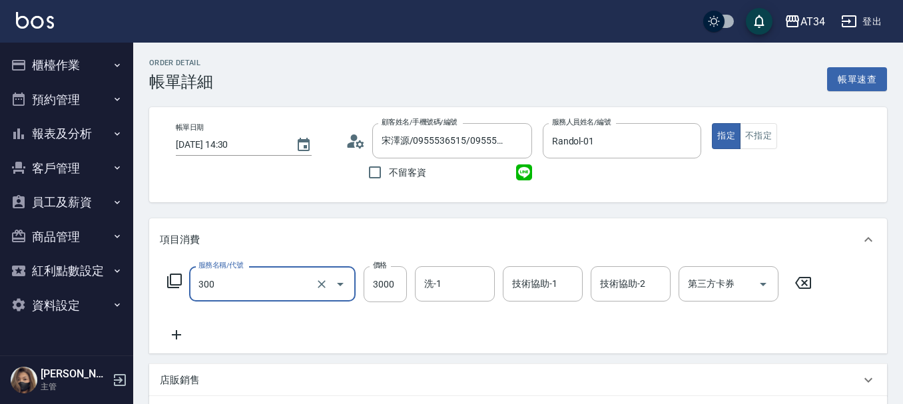
type input "燙髮(300)"
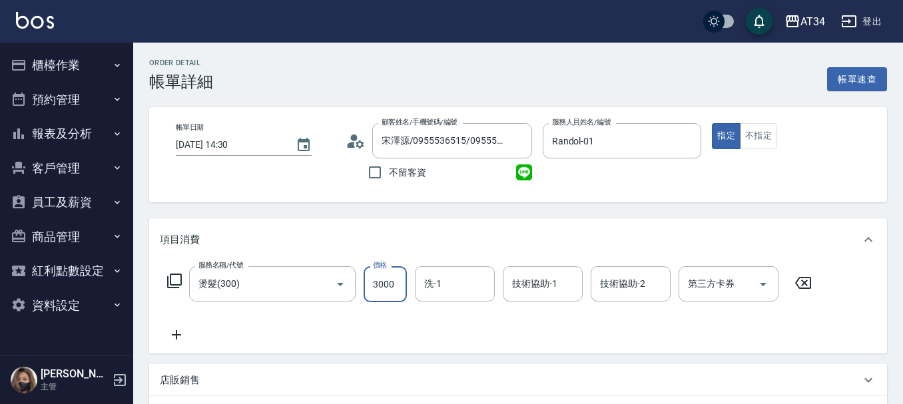
type input "0"
type input "28"
type input "20"
type input "280"
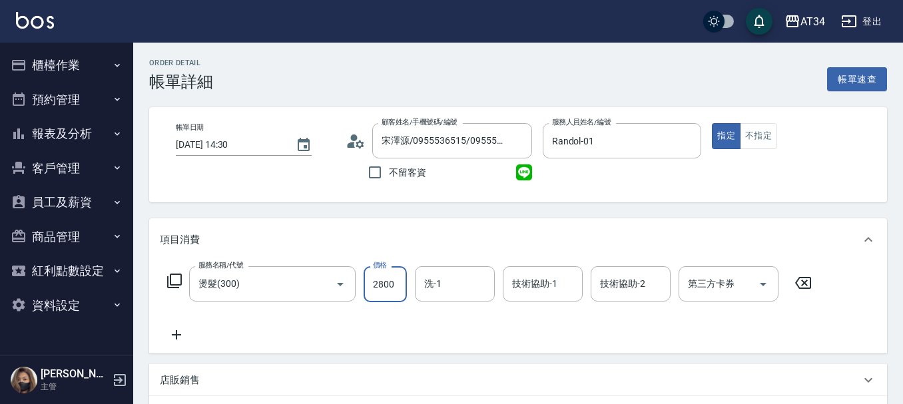
type input "2800"
type input "3"
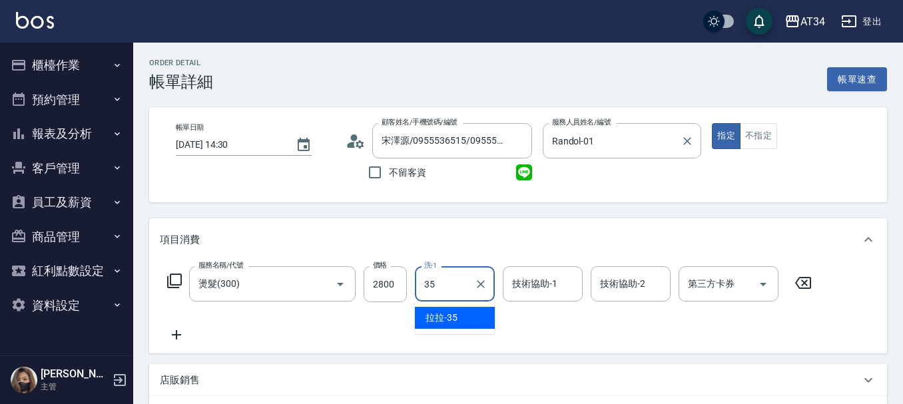
type input "拉拉-35"
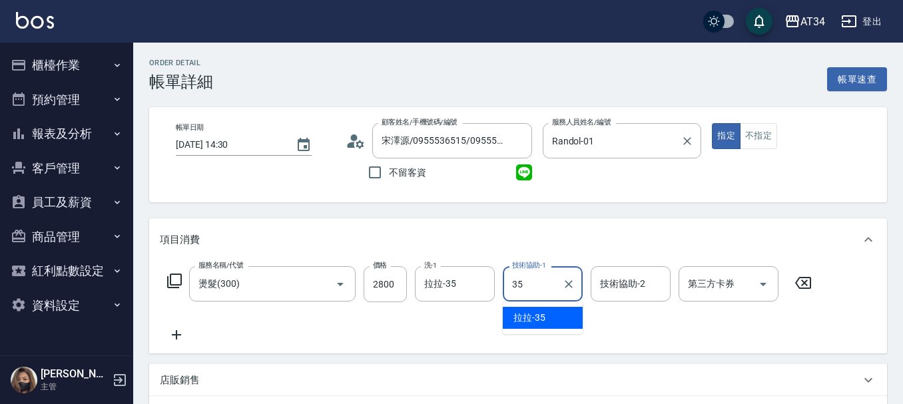
type input "拉拉-35"
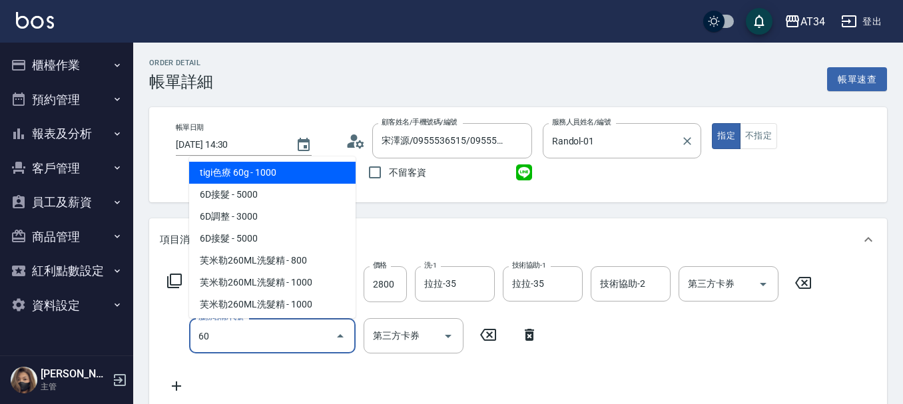
type input "602"
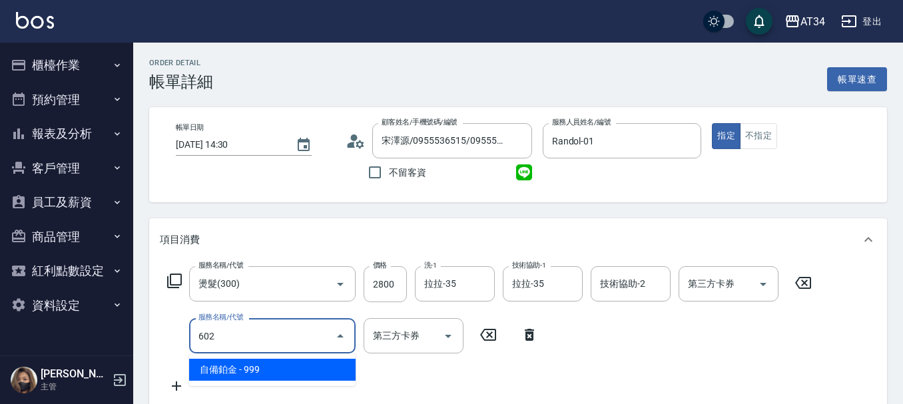
type input "370"
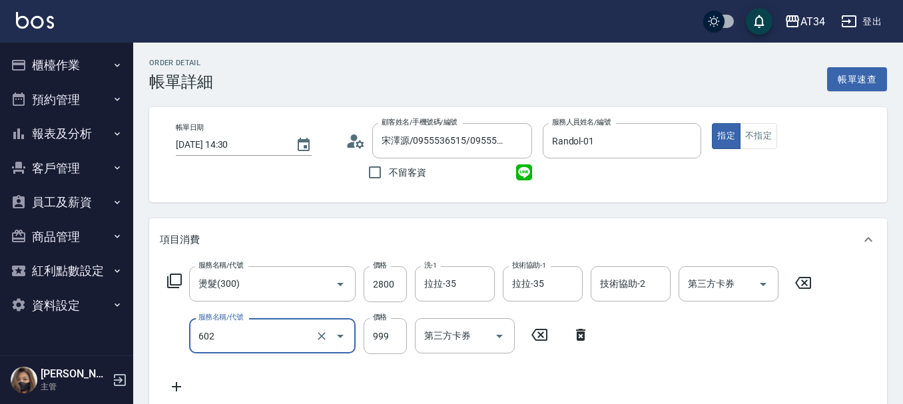
type input "自備鉑金(602)"
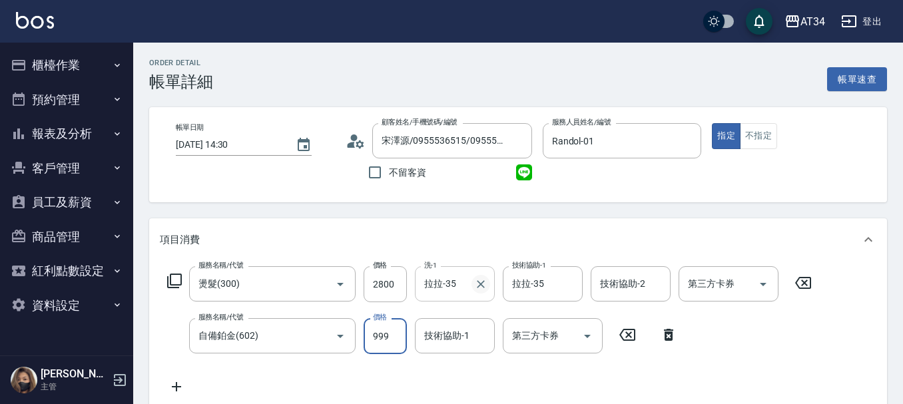
click at [481, 286] on icon "Clear" at bounding box center [480, 284] width 13 height 13
click at [461, 287] on input "洗-1" at bounding box center [455, 283] width 68 height 23
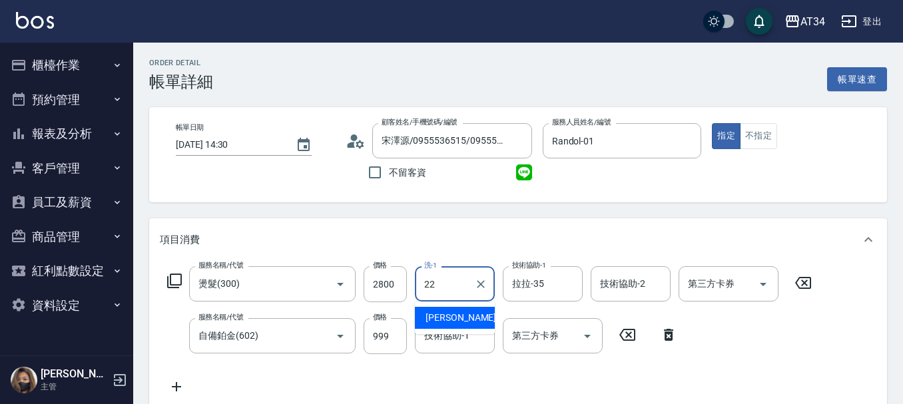
type input "賴佑潔-22"
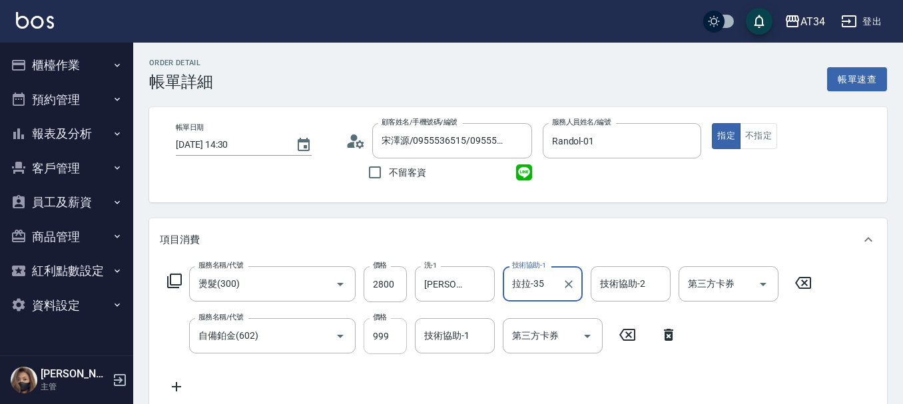
click at [398, 333] on input "999" at bounding box center [385, 336] width 43 height 36
type input "280"
type input "79"
type input "350"
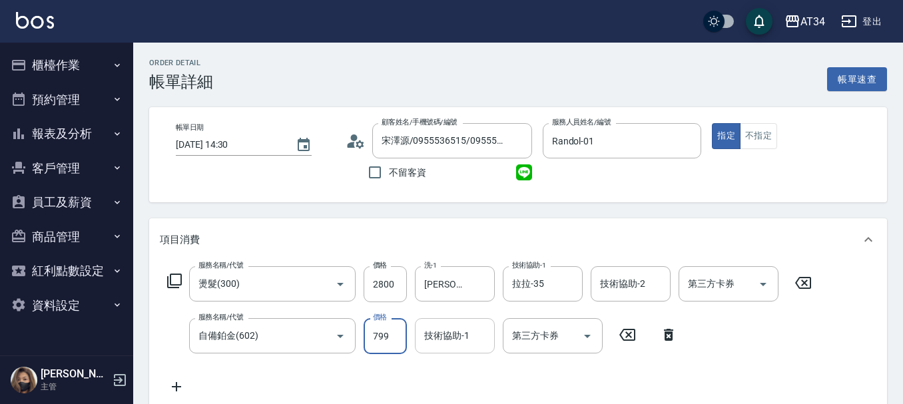
type input "799"
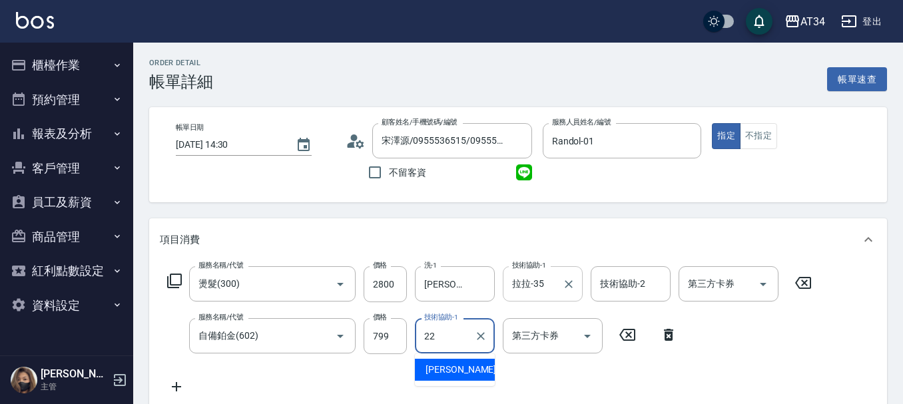
type input "[PERSON_NAME]-22"
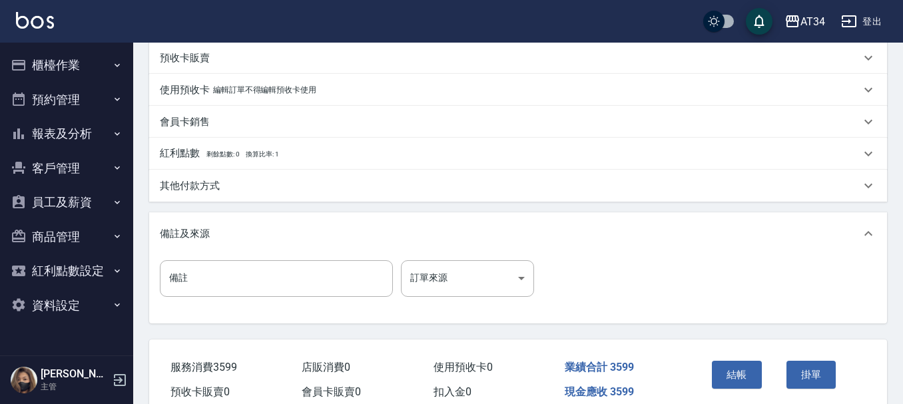
scroll to position [469, 0]
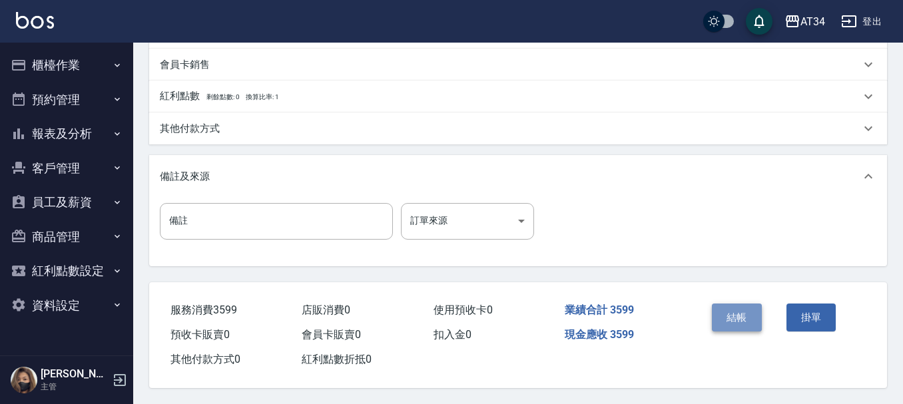
click at [719, 314] on button "結帳" at bounding box center [737, 318] width 50 height 28
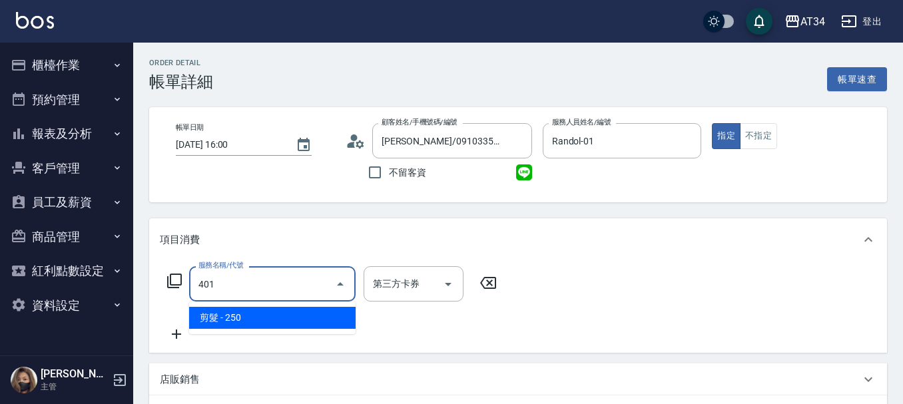
type input "20"
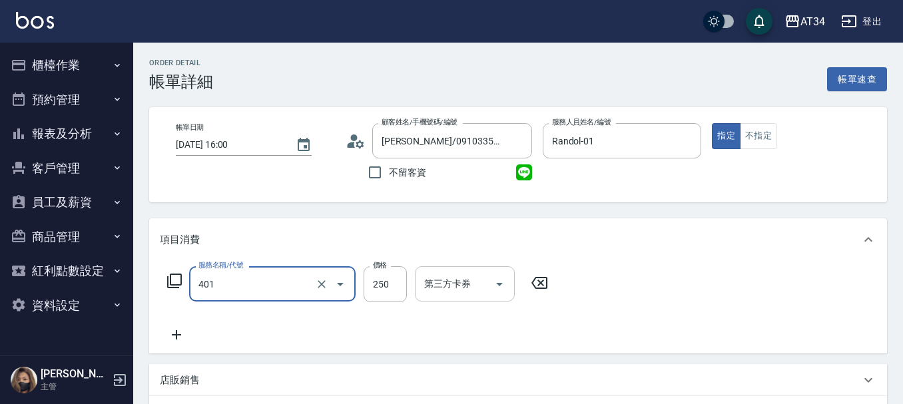
type input "剪髮(401)"
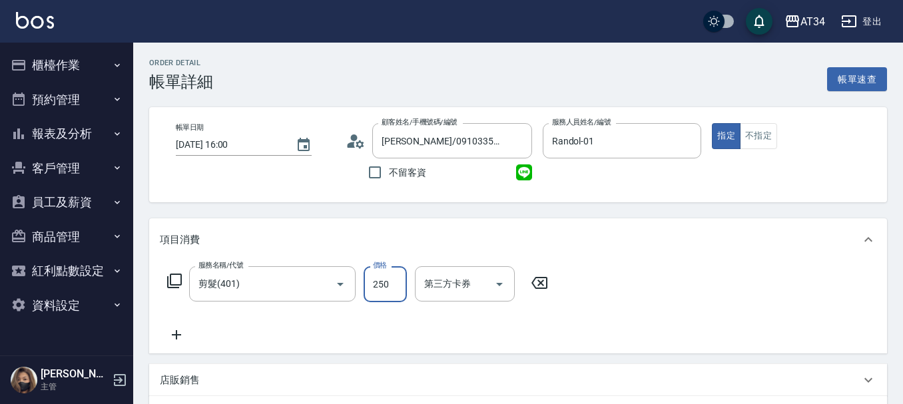
type input "0"
type input "20"
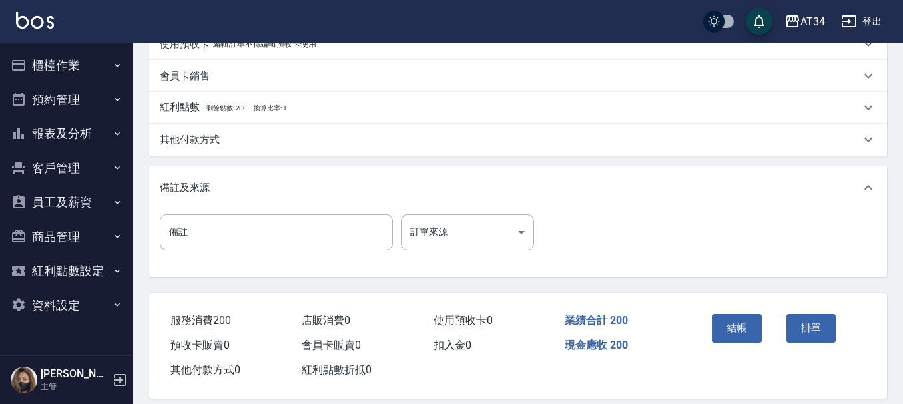
scroll to position [417, 0]
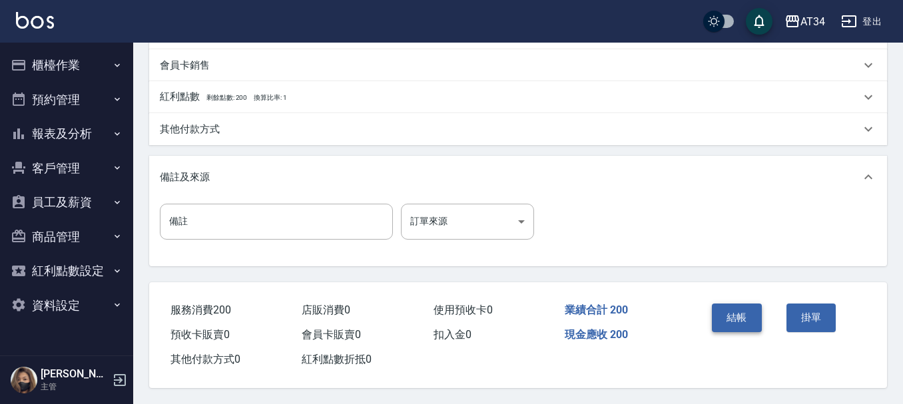
type input "200"
click at [716, 310] on button "結帳" at bounding box center [737, 318] width 50 height 28
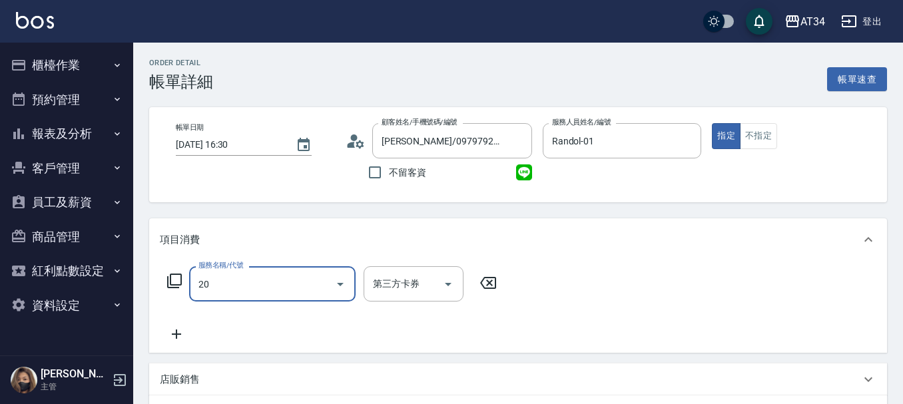
type input "201"
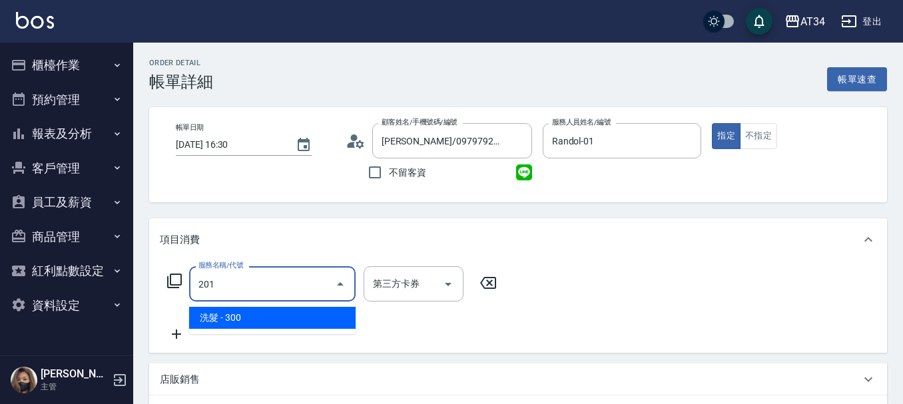
type input "30"
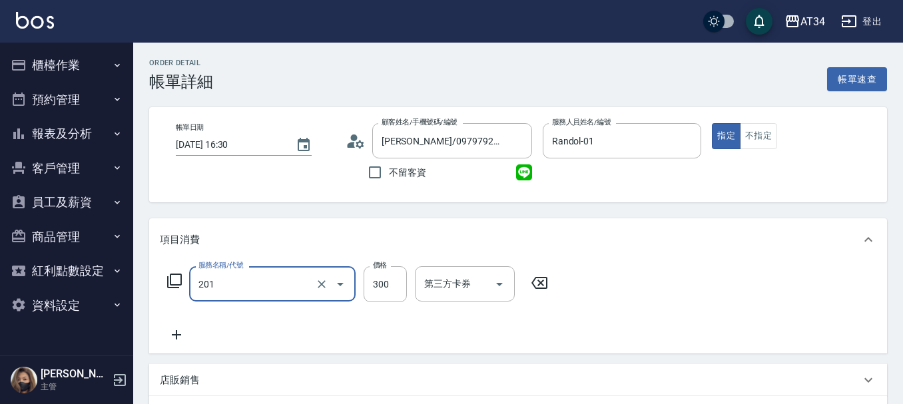
type input "洗髮(201)"
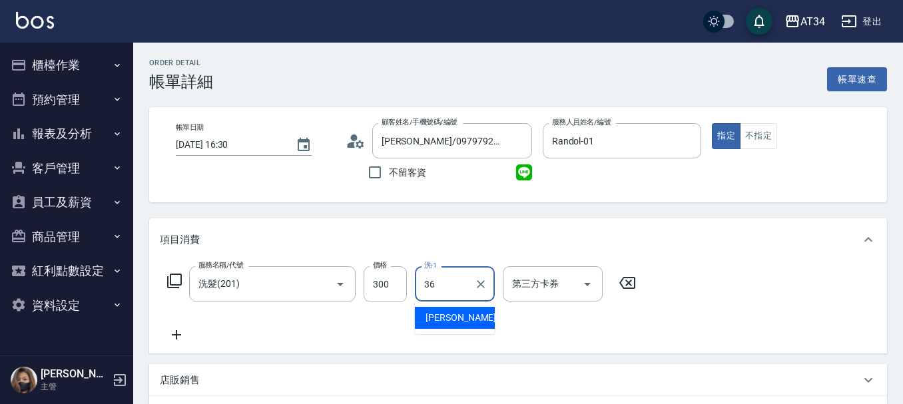
type input "[PERSON_NAME]-36"
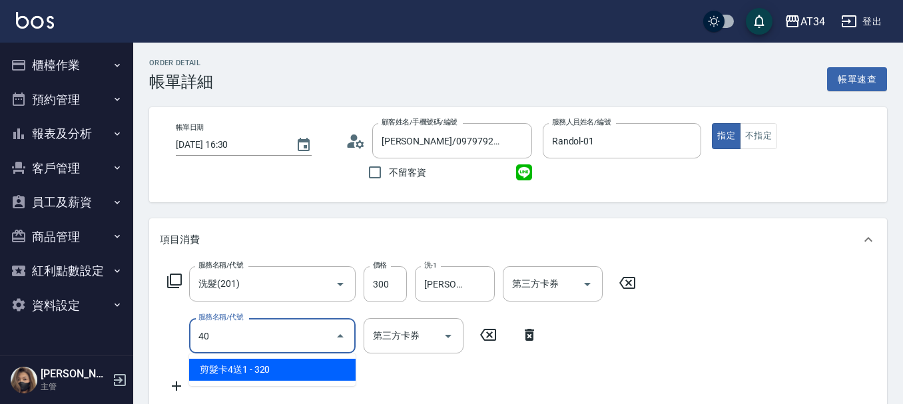
type input "401"
type input "50"
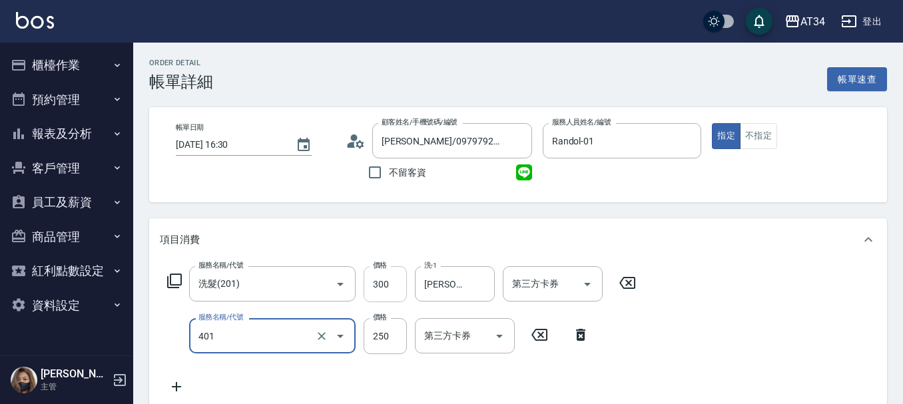
type input "剪髮(401)"
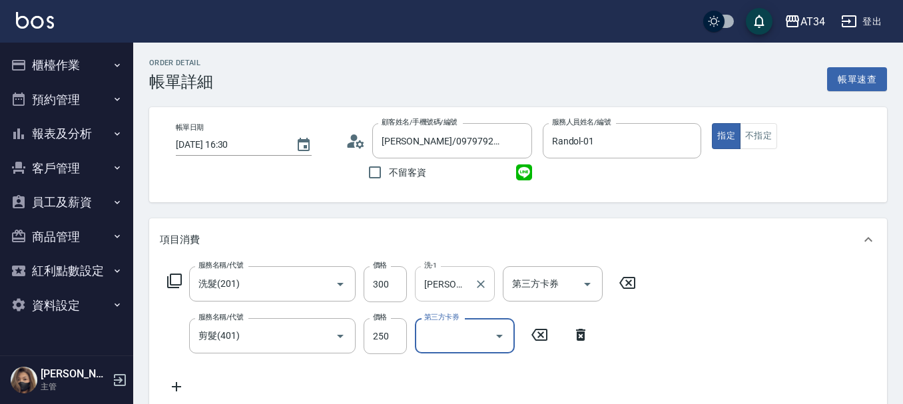
click at [467, 292] on input "[PERSON_NAME]-36" at bounding box center [445, 283] width 48 height 23
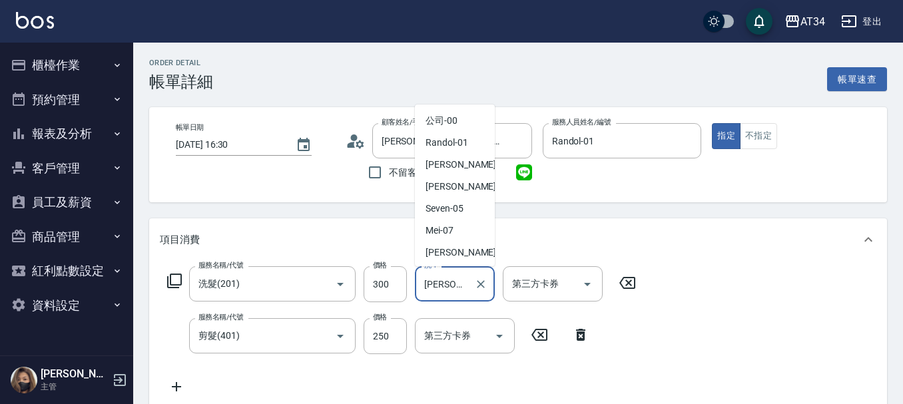
scroll to position [239, 0]
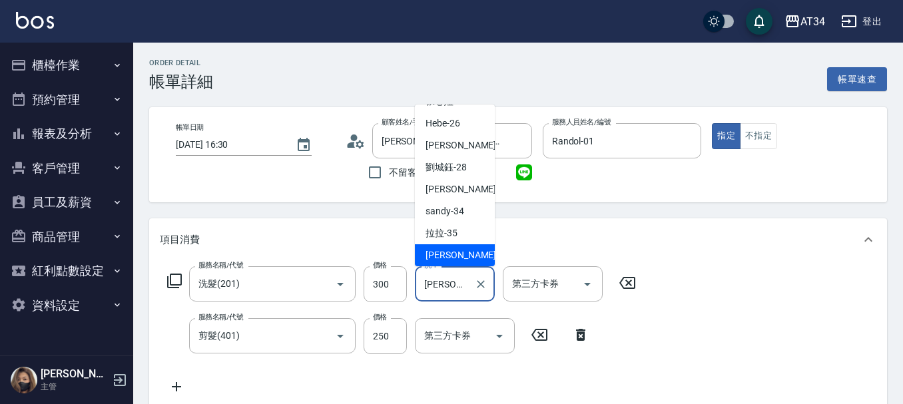
click at [467, 292] on input "[PERSON_NAME]-36" at bounding box center [445, 283] width 48 height 23
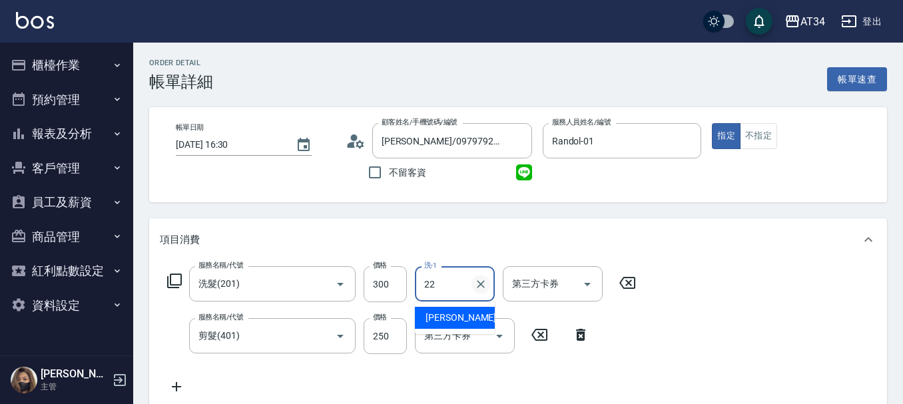
type input "[PERSON_NAME]-22"
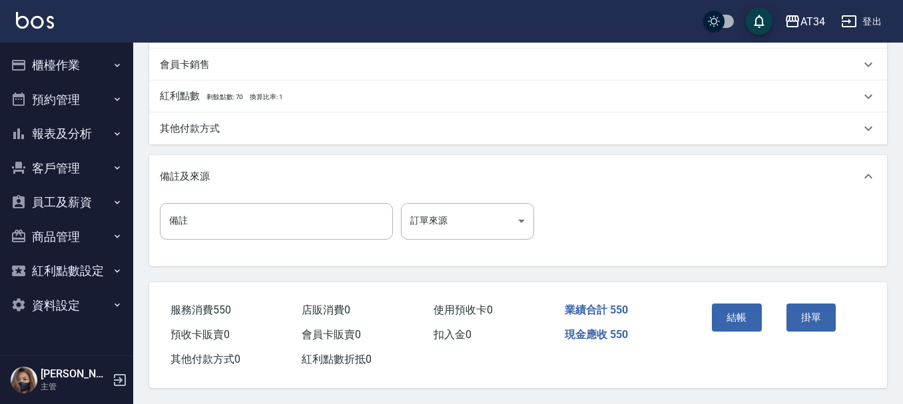
scroll to position [466, 0]
click at [260, 123] on div "其他付款方式" at bounding box center [510, 129] width 700 height 14
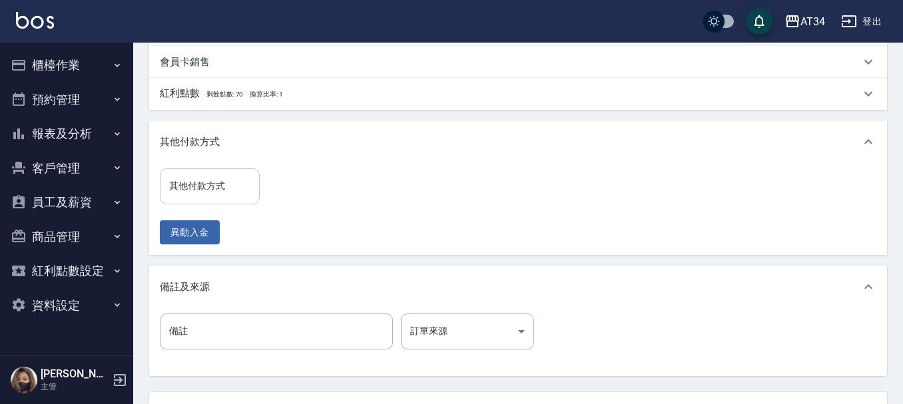
click at [222, 186] on input "其他付款方式" at bounding box center [210, 185] width 88 height 23
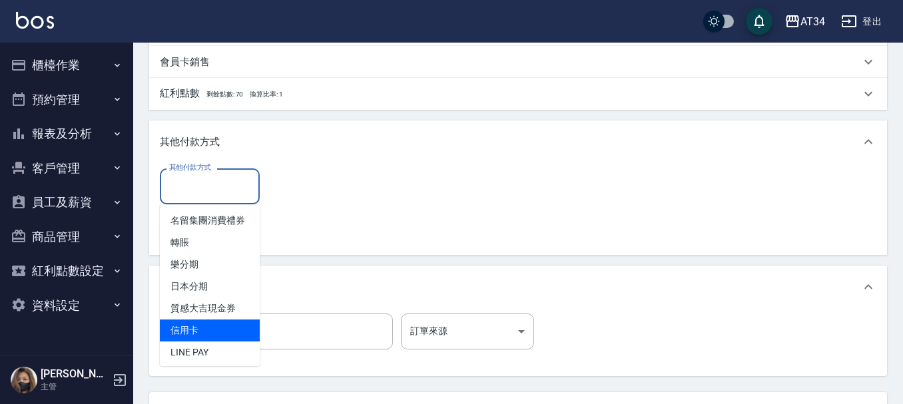
click at [215, 342] on span "信用卡" at bounding box center [210, 331] width 100 height 22
type input "信用卡"
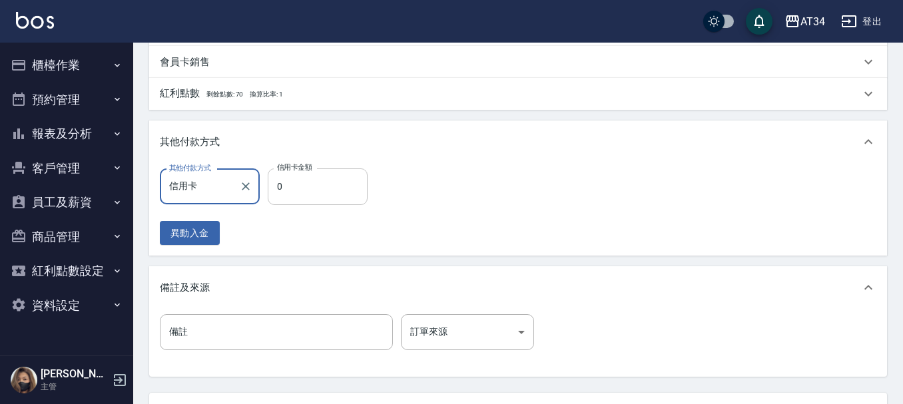
click at [308, 194] on input "0" at bounding box center [318, 186] width 100 height 36
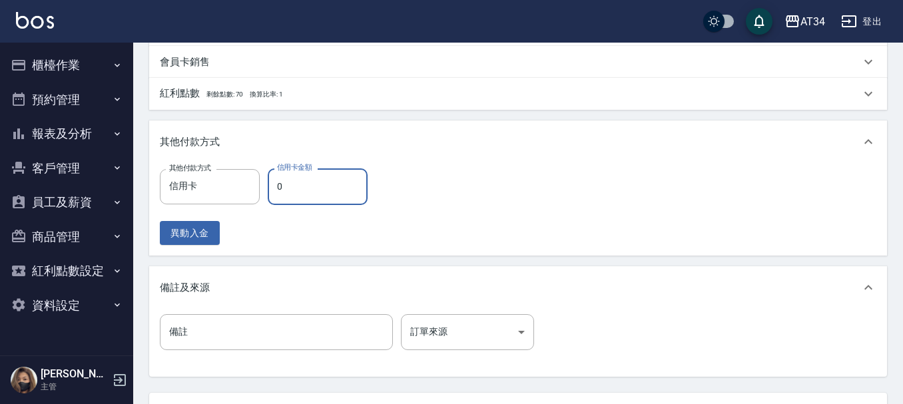
type input "8"
type input "40"
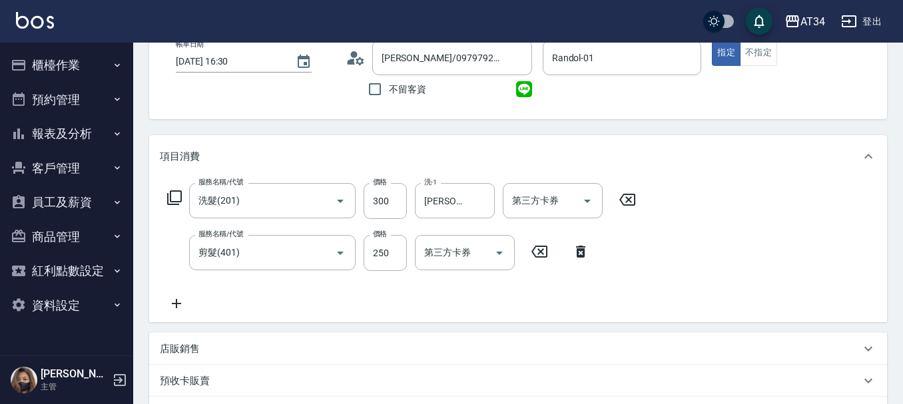
scroll to position [50, 0]
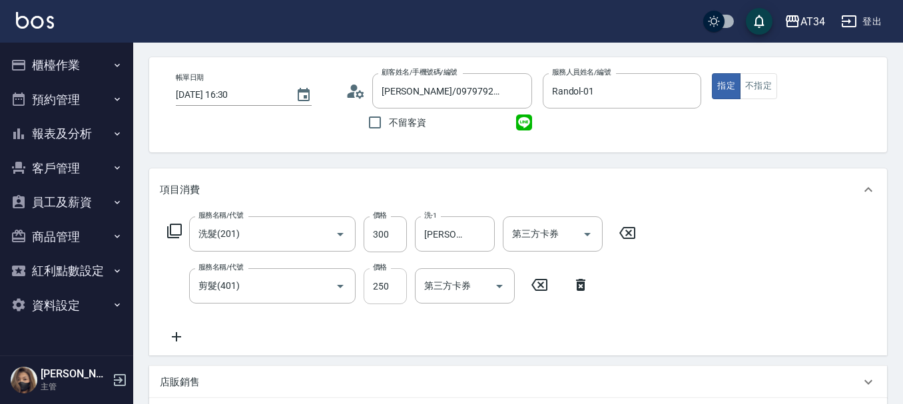
type input "80"
click at [389, 280] on input "250" at bounding box center [385, 286] width 43 height 36
type input "20"
type input "50"
type input "70"
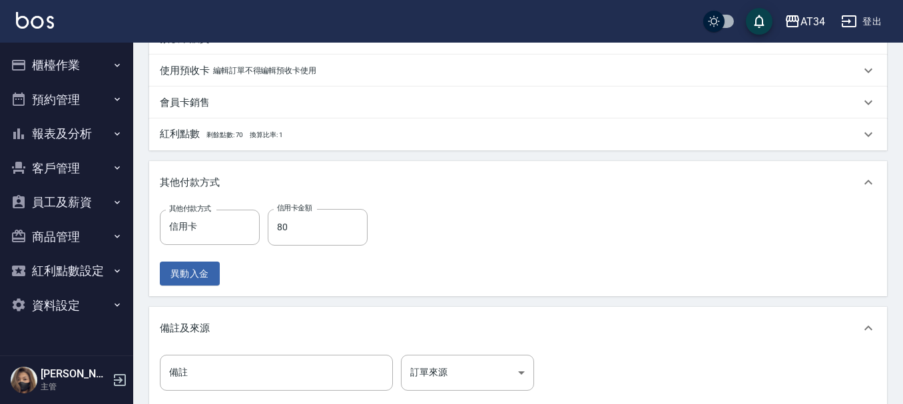
scroll to position [516, 0]
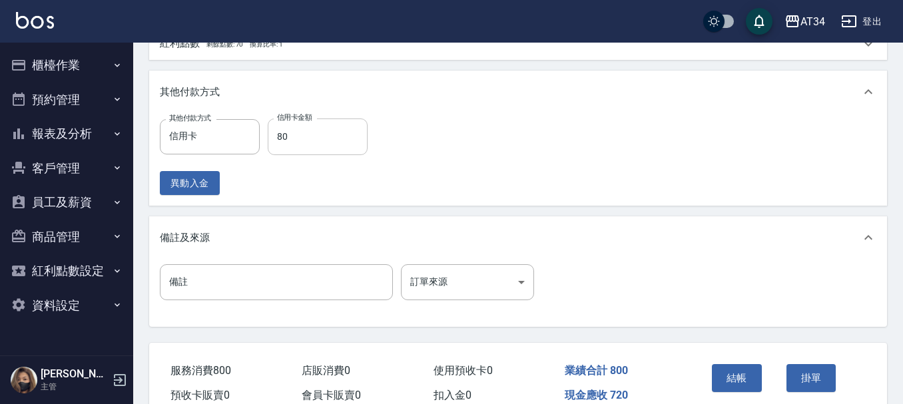
type input "500"
click at [319, 142] on input "80" at bounding box center [318, 137] width 100 height 36
type input "80"
type input "0"
type input "800"
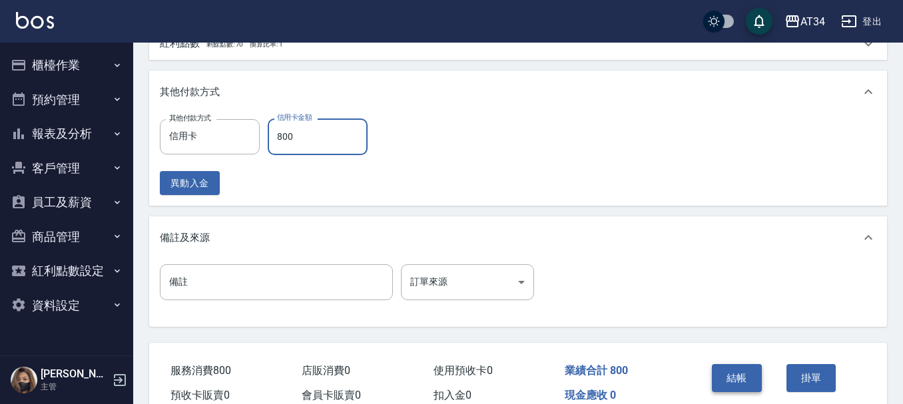
click at [736, 377] on button "結帳" at bounding box center [737, 378] width 50 height 28
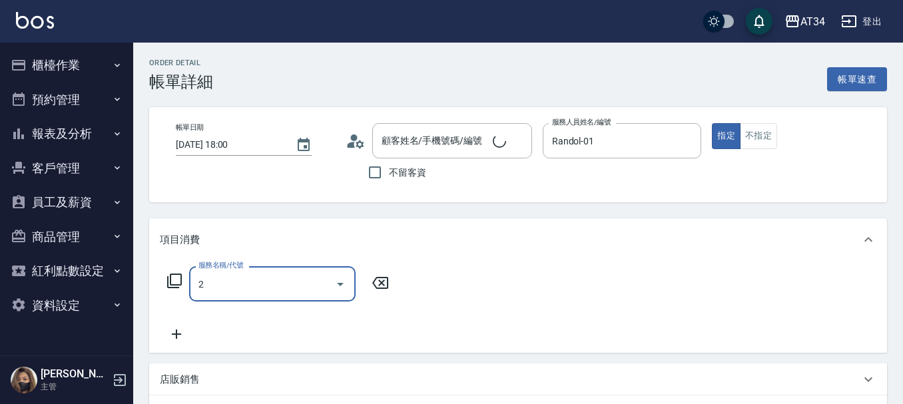
type input "20"
type input "炳盛/0985094898/0985094898"
type input "201"
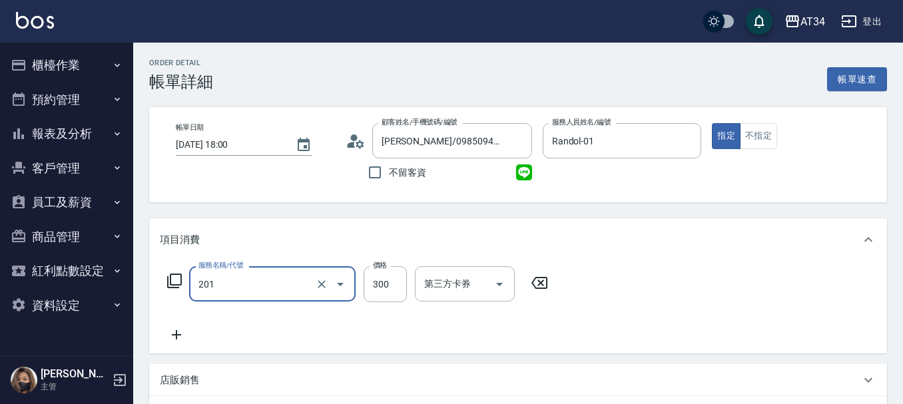
type input "30"
type input "洗髮(201)"
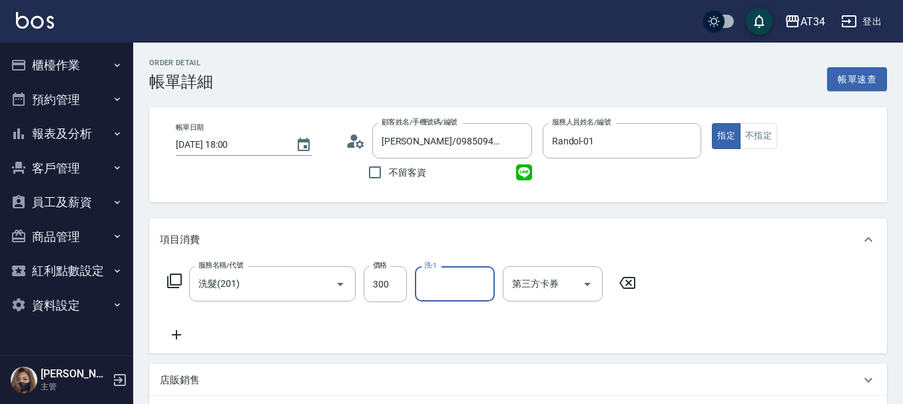
type input "3"
type input "賴佑潔-22"
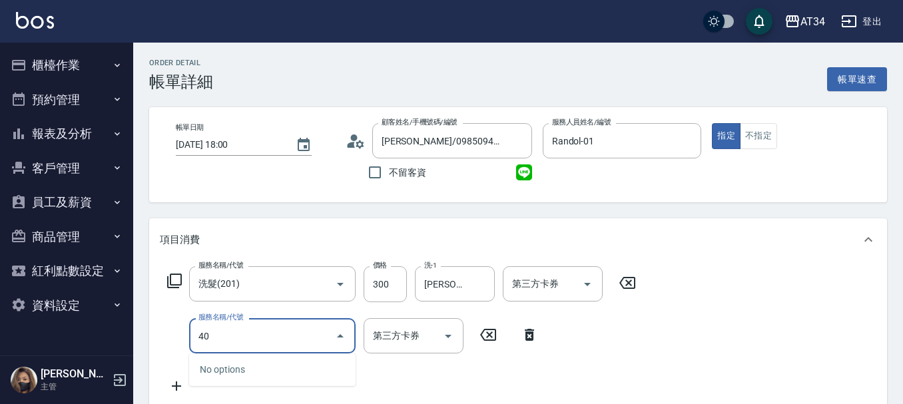
type input "401"
type input "50"
type input "剪髮(401)"
type input "30"
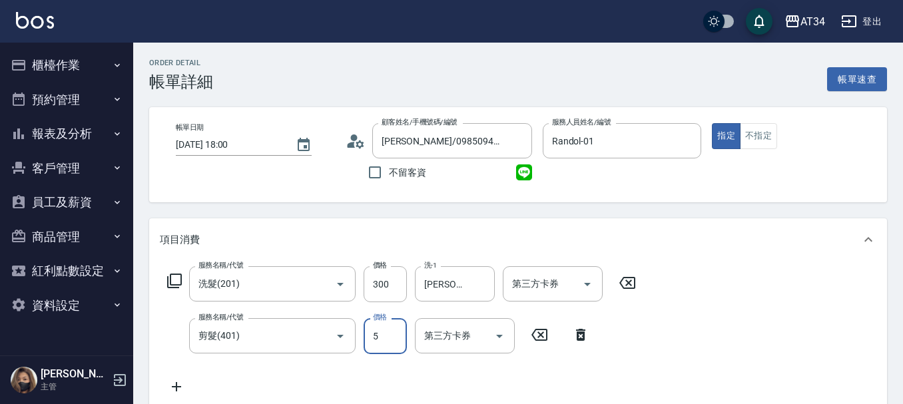
type input "50"
type input "80"
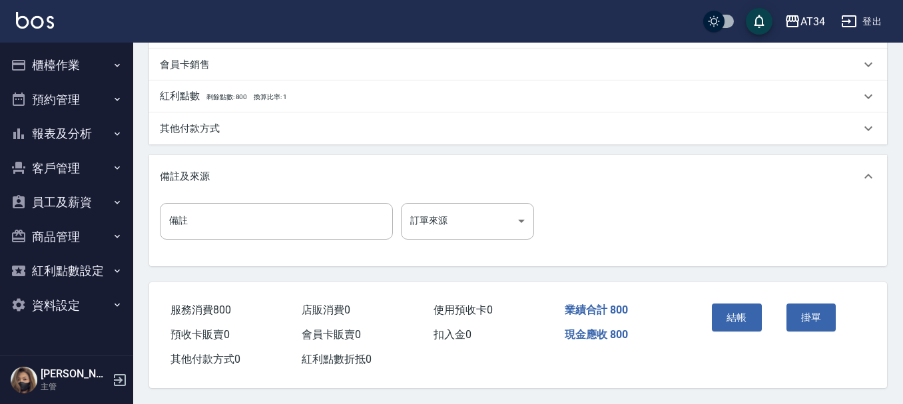
scroll to position [469, 0]
type input "500"
click at [730, 311] on button "結帳" at bounding box center [737, 318] width 50 height 28
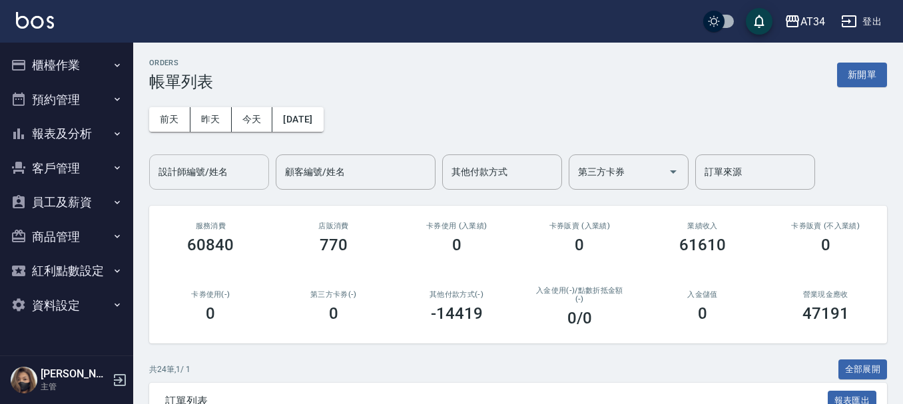
click at [242, 162] on input "設計師編號/姓名" at bounding box center [209, 171] width 108 height 23
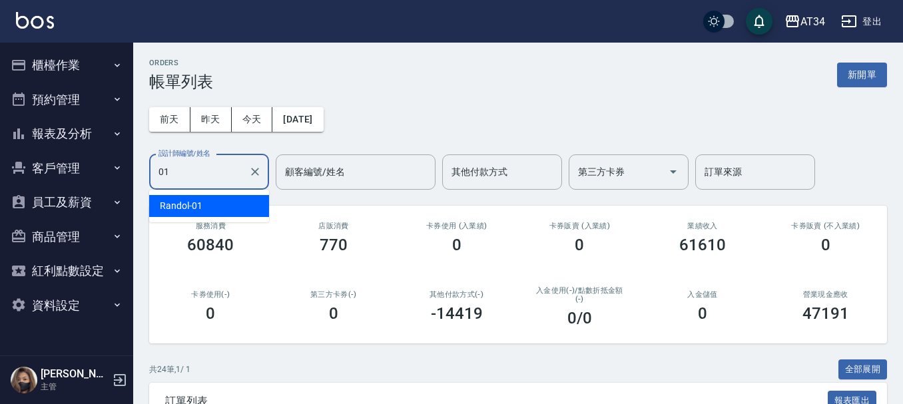
type input "Randol-01"
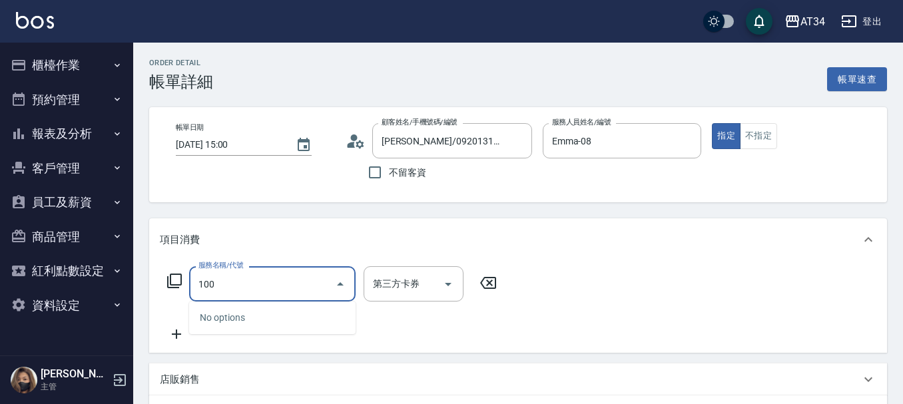
type input "1001"
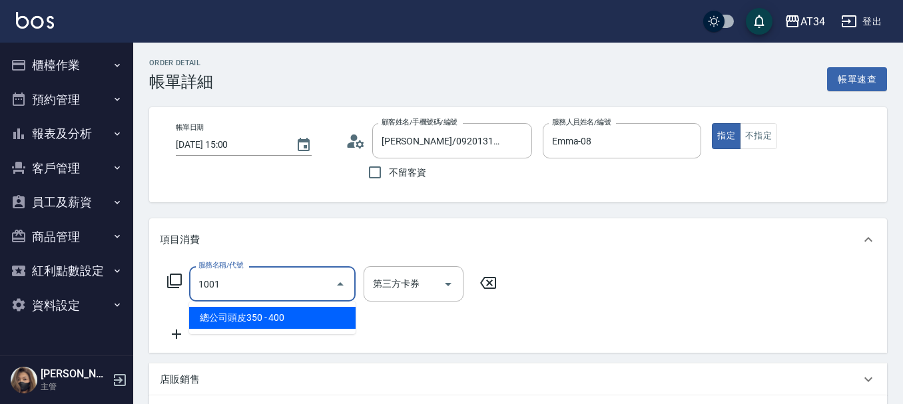
type input "40"
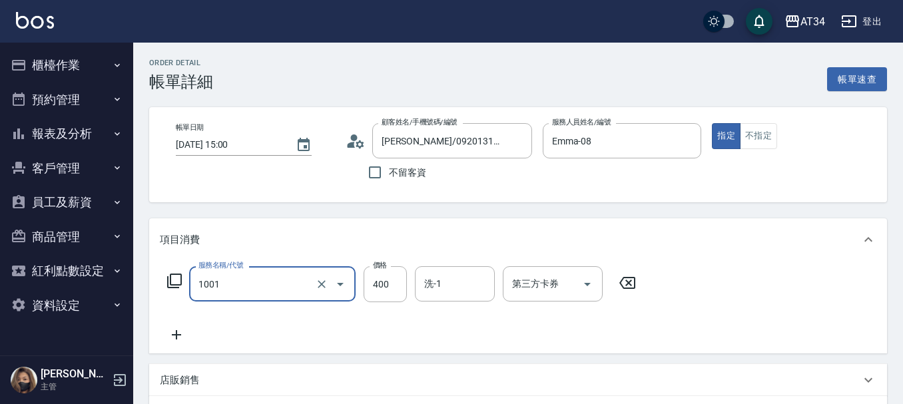
type input "."
type input "0"
type input "1001"
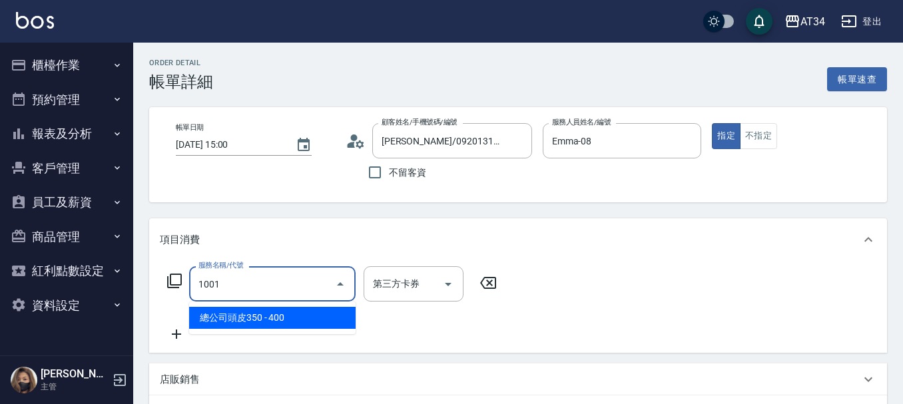
type input "40"
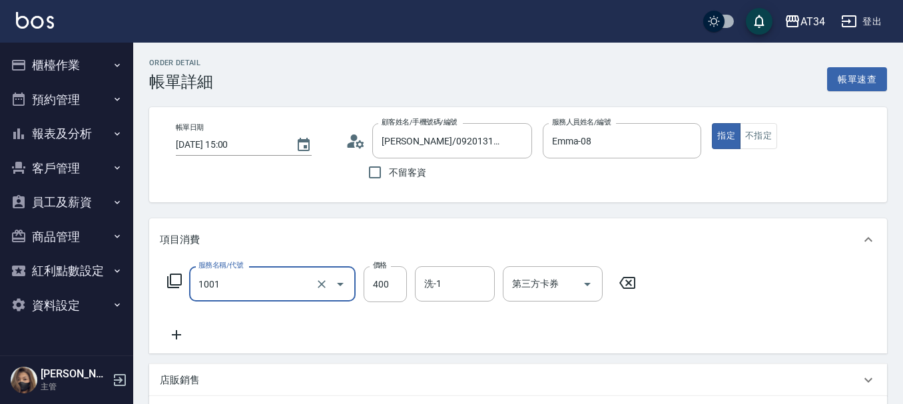
type input "總公司頭皮350(1001)"
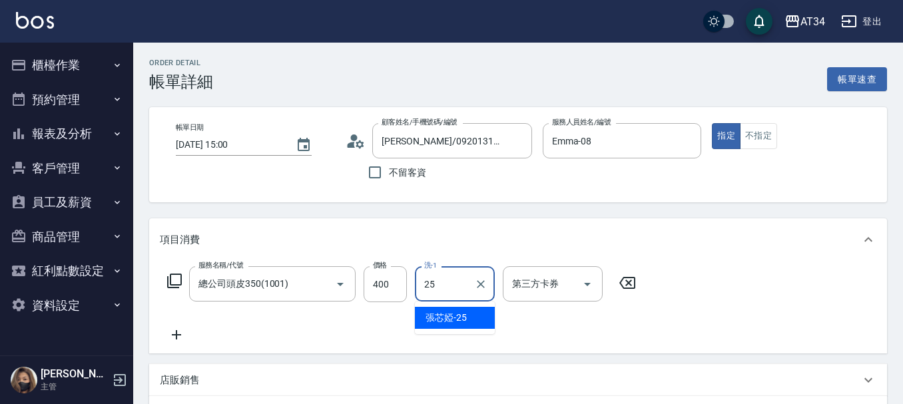
type input "張芯婭-25"
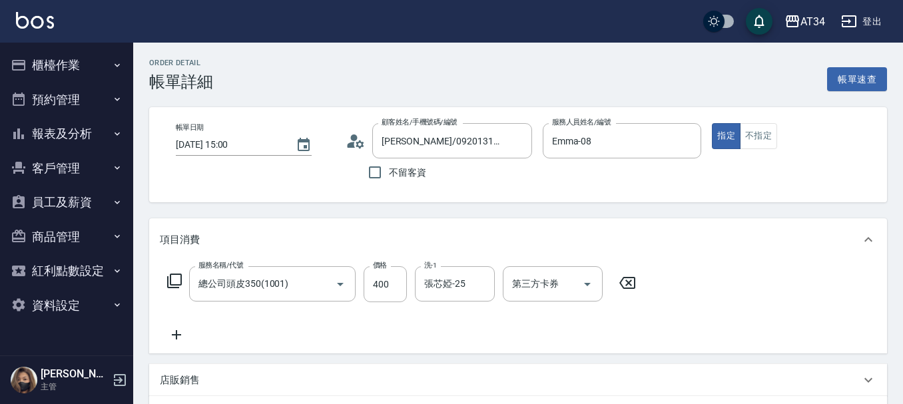
click at [179, 338] on icon at bounding box center [176, 335] width 33 height 16
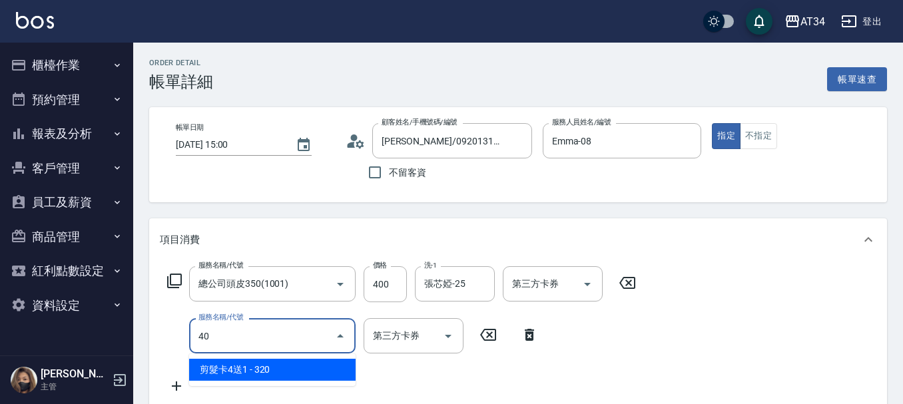
type input "401"
type input "60"
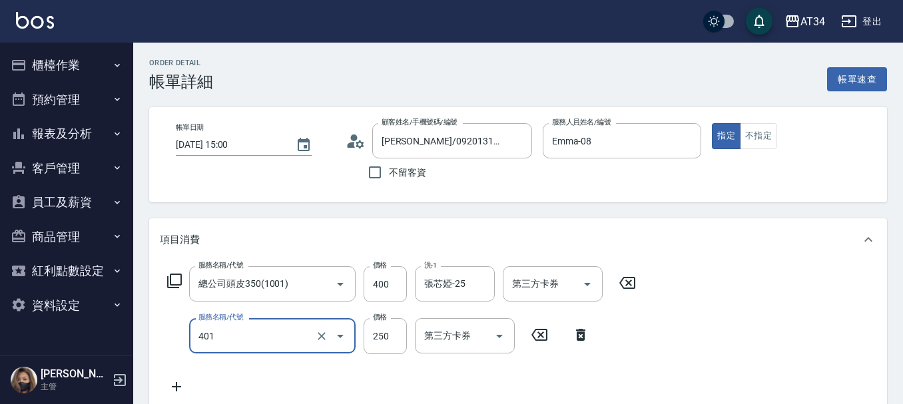
type input "剪髮(401)"
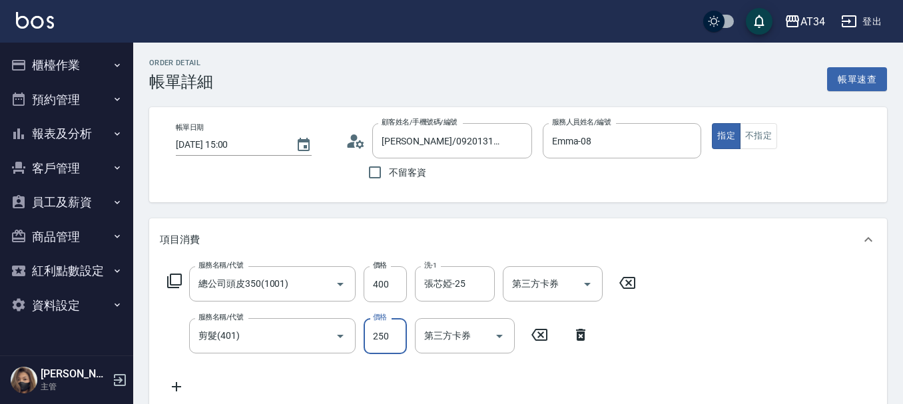
type input "40"
type input "50"
type input "90"
type input "500"
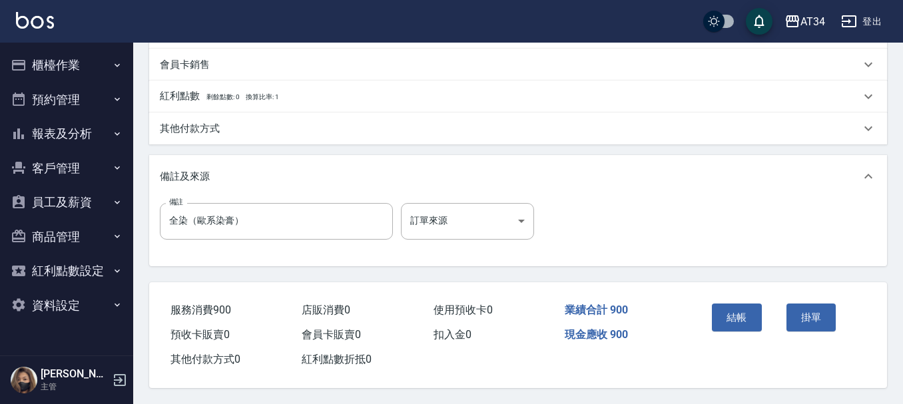
scroll to position [469, 0]
click at [754, 312] on button "結帳" at bounding box center [737, 318] width 50 height 28
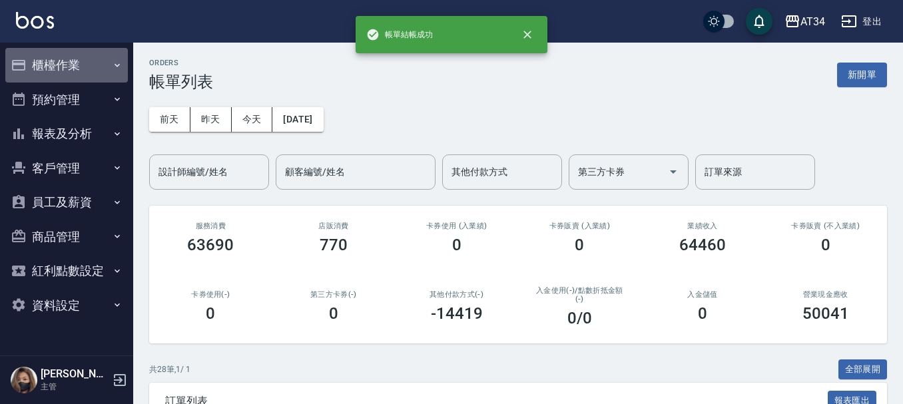
click at [60, 59] on button "櫃檯作業" at bounding box center [66, 65] width 123 height 35
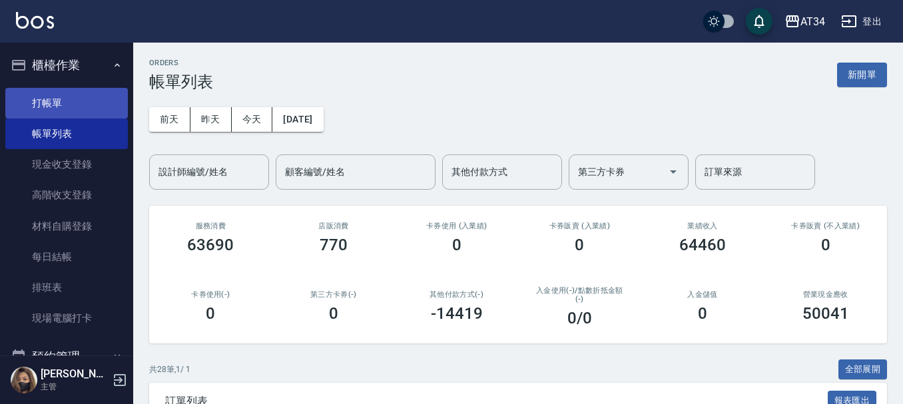
click at [67, 91] on link "打帳單" at bounding box center [66, 103] width 123 height 31
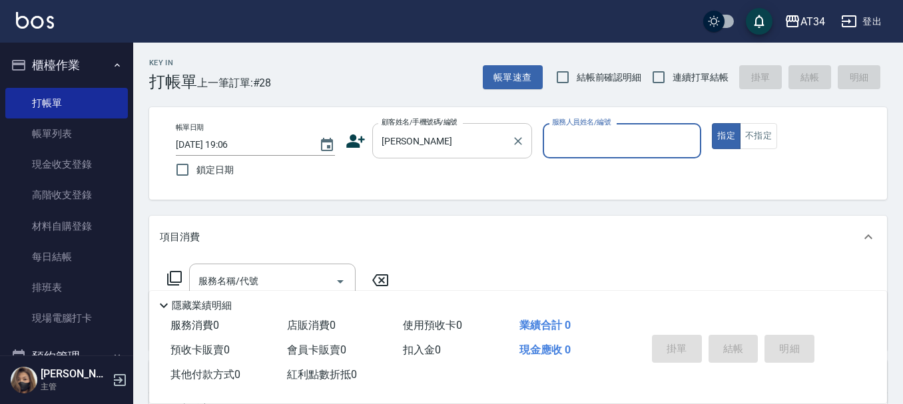
click at [439, 143] on input "謝慧霜" at bounding box center [442, 140] width 128 height 23
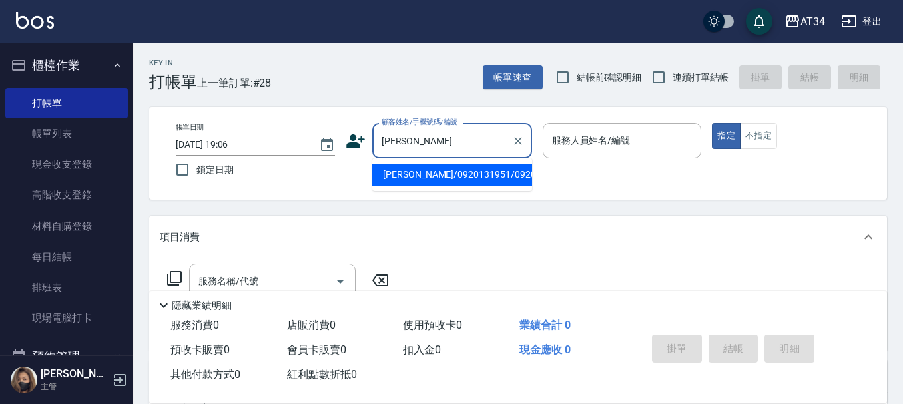
click at [400, 180] on li "謝慧霜/0920131951/0920131951" at bounding box center [452, 175] width 160 height 22
type input "謝慧霜/0920131951/0920131951"
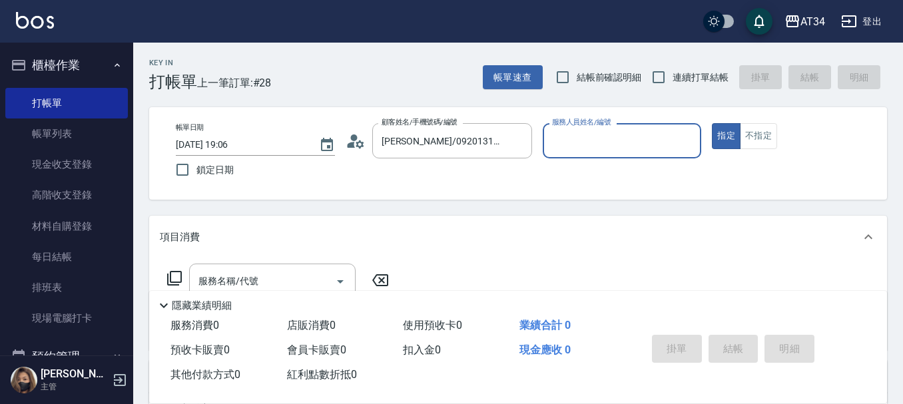
type input "Emma-08"
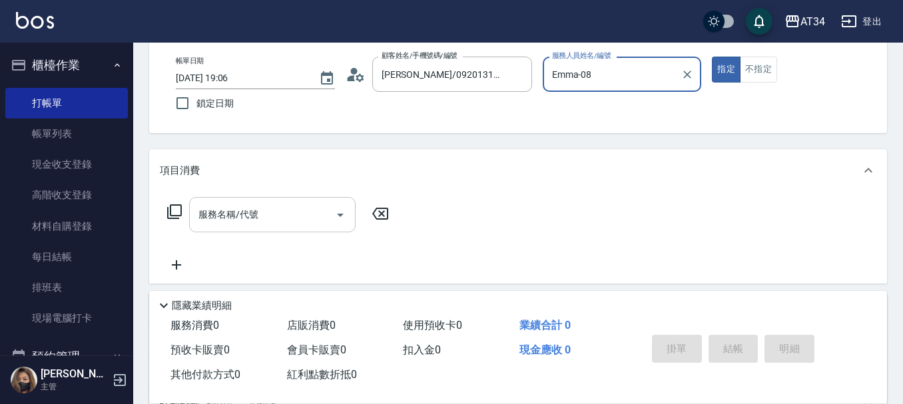
click at [221, 222] on input "服務名稱/代號" at bounding box center [262, 214] width 135 height 23
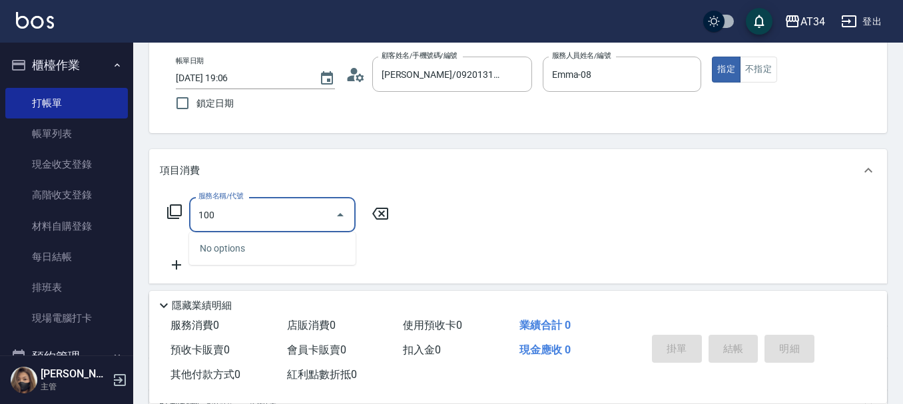
type input "1001"
type input "40"
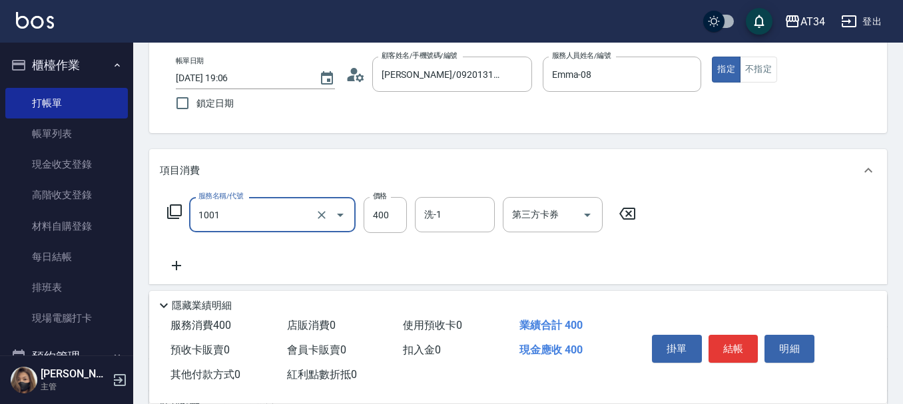
type input "總公司頭皮350(1001)"
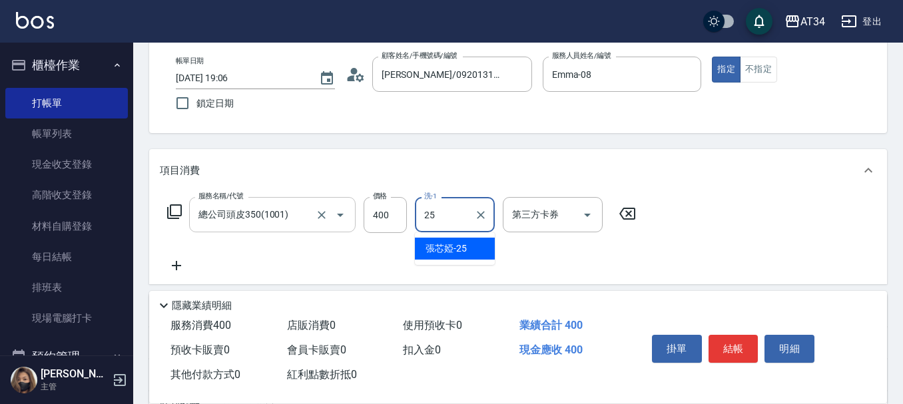
type input "張芯婭-25"
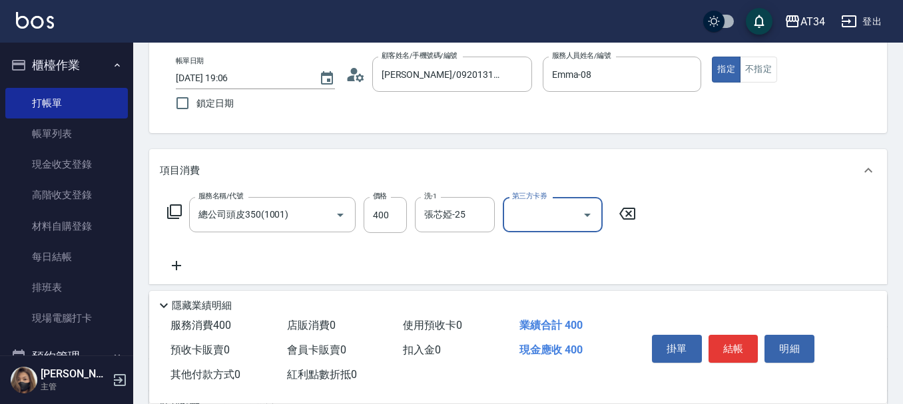
click at [181, 268] on icon at bounding box center [176, 266] width 33 height 16
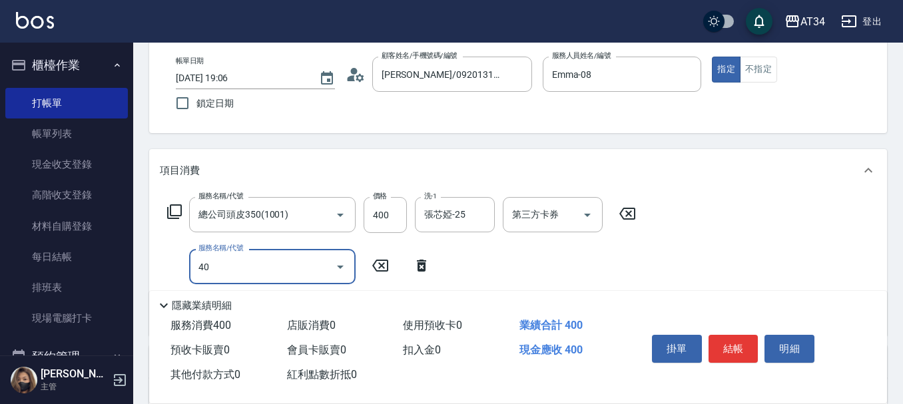
type input "401"
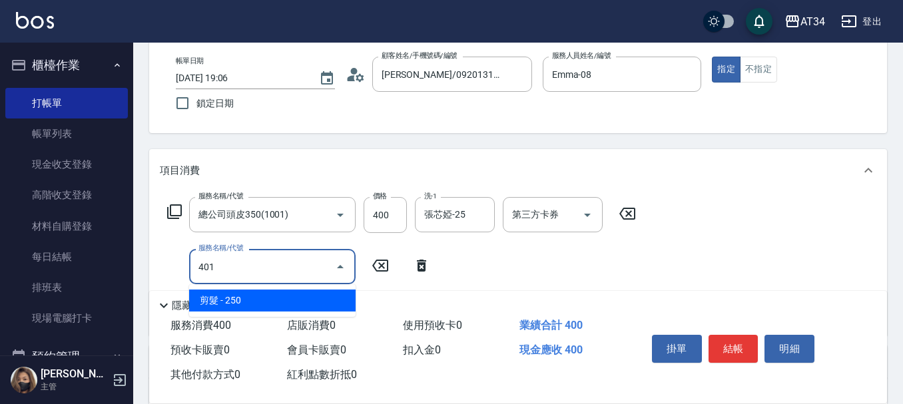
type input "60"
type input "剪髮(401)"
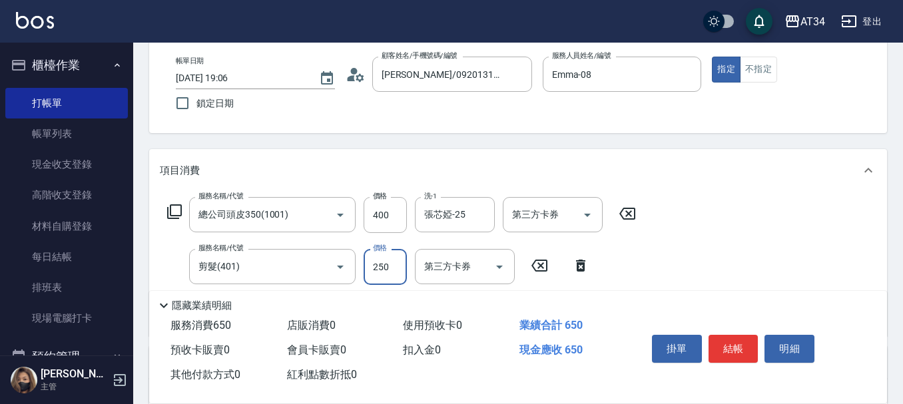
type input "40"
type input "50"
type input "90"
type input "500"
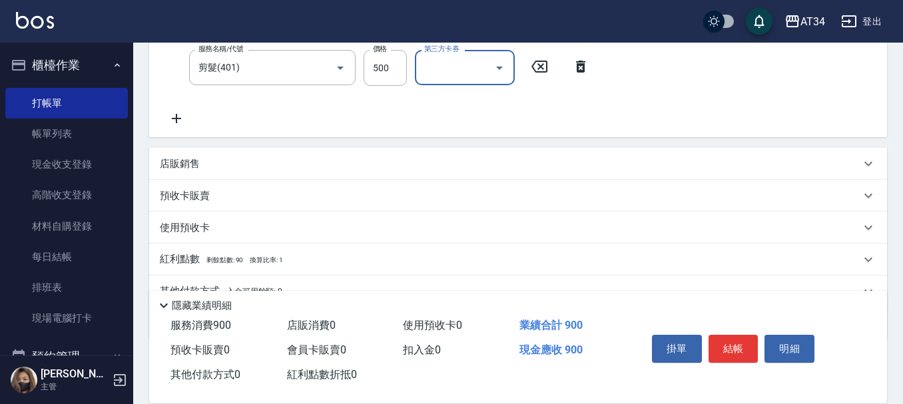
scroll to position [266, 0]
click at [747, 344] on button "結帳" at bounding box center [733, 349] width 50 height 28
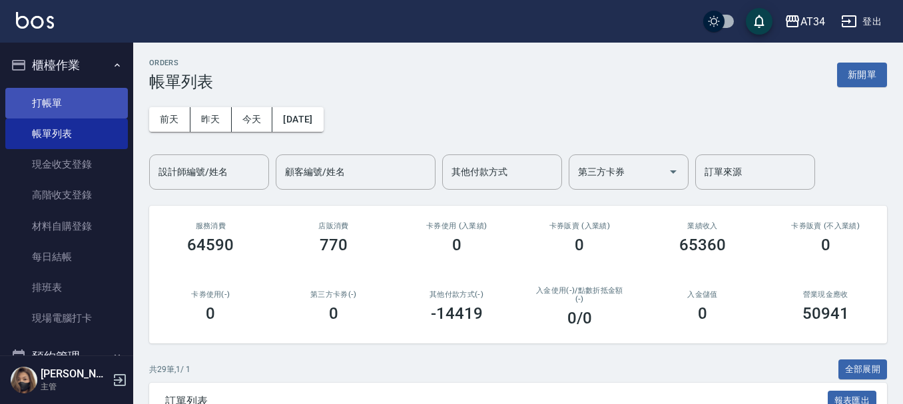
click at [79, 113] on link "打帳單" at bounding box center [66, 103] width 123 height 31
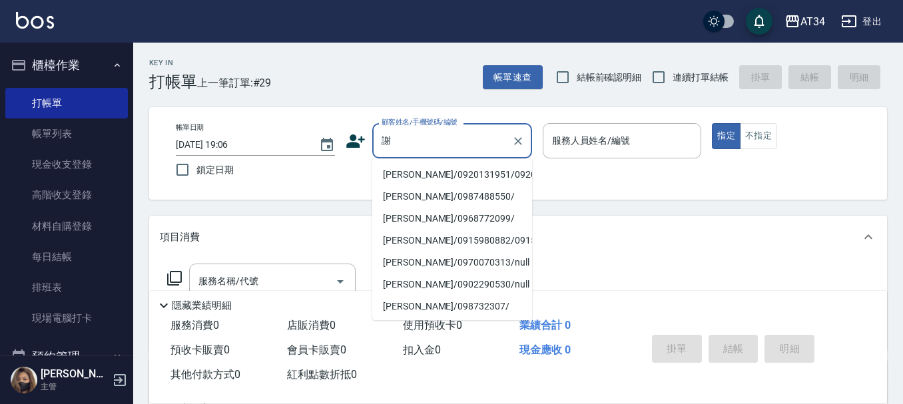
click at [415, 174] on li "謝慧霜/0920131951/0920131951" at bounding box center [452, 175] width 160 height 22
type input "謝慧霜/0920131951/0920131951"
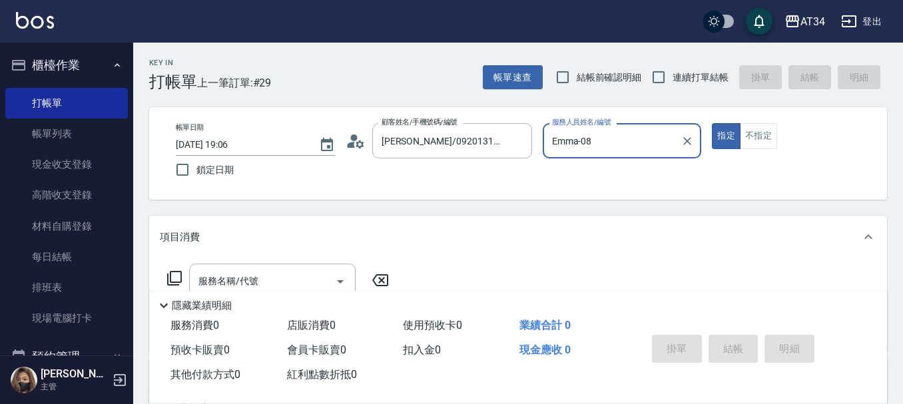
type input "Emma-08"
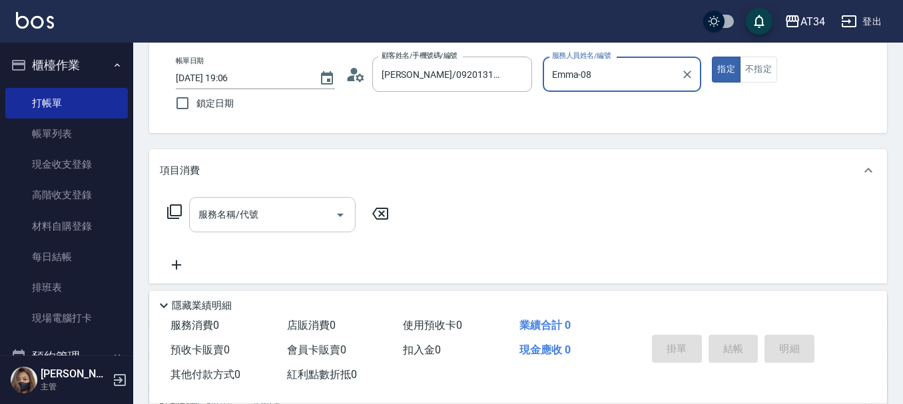
click at [256, 216] on input "服務名稱/代號" at bounding box center [262, 214] width 135 height 23
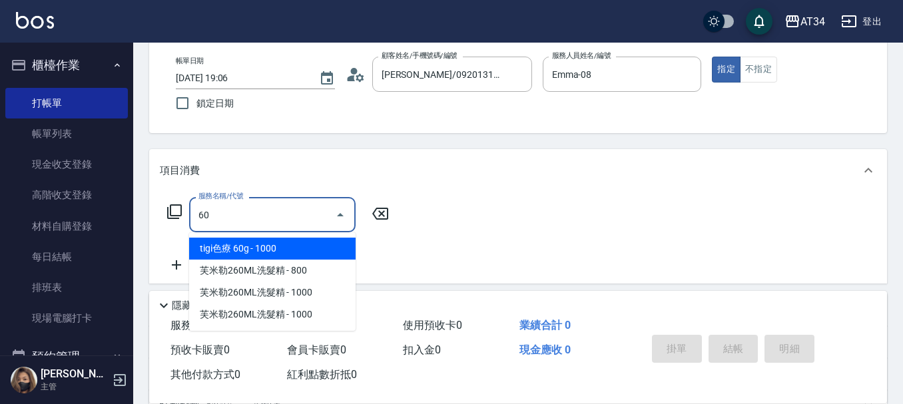
type input "601"
type input "30"
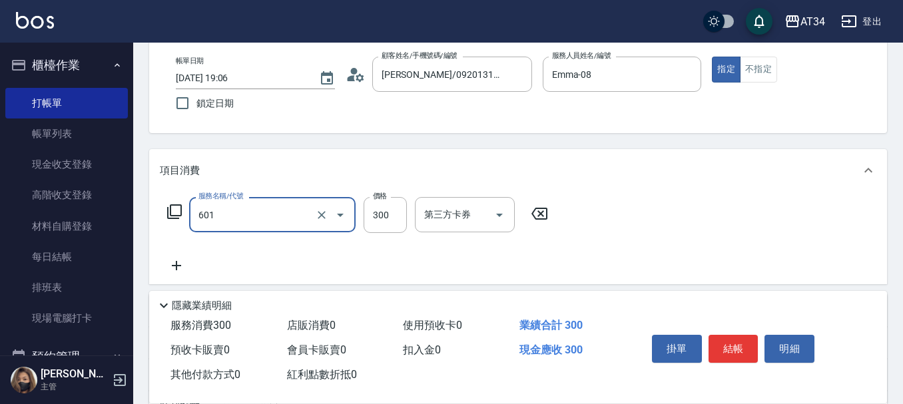
type input "自備護髮(601)"
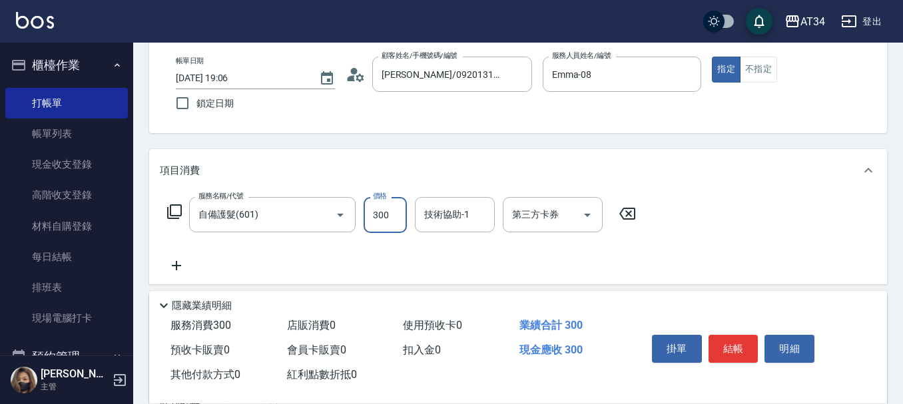
click at [180, 264] on icon at bounding box center [176, 266] width 33 height 16
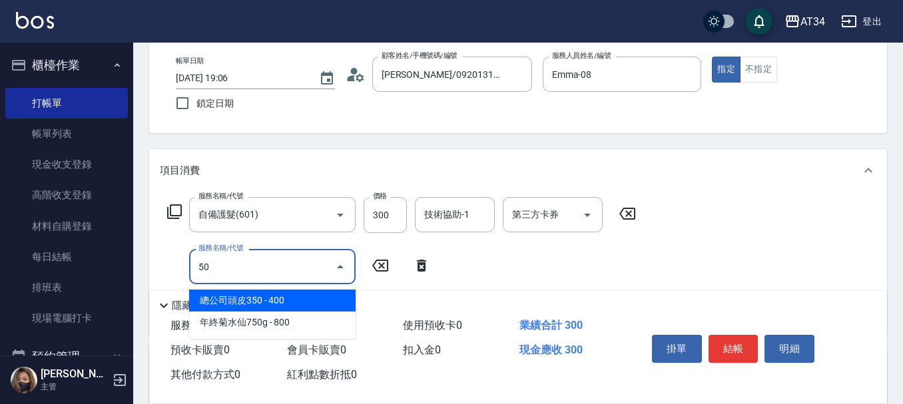
type input "501"
type input "130"
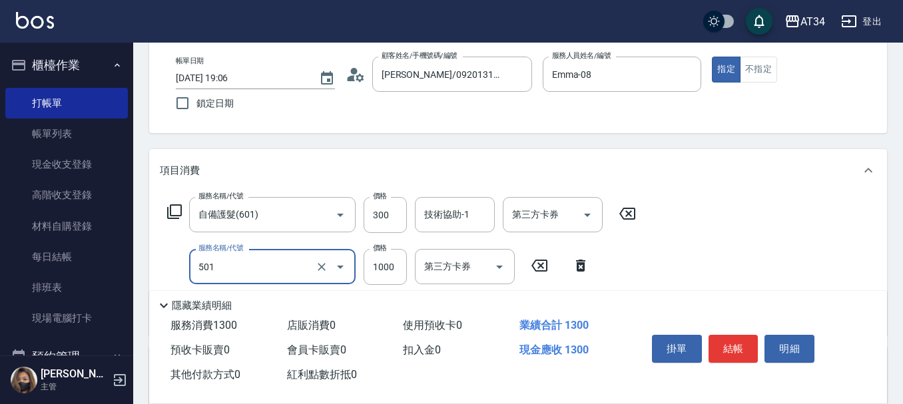
type input "染髮(501)"
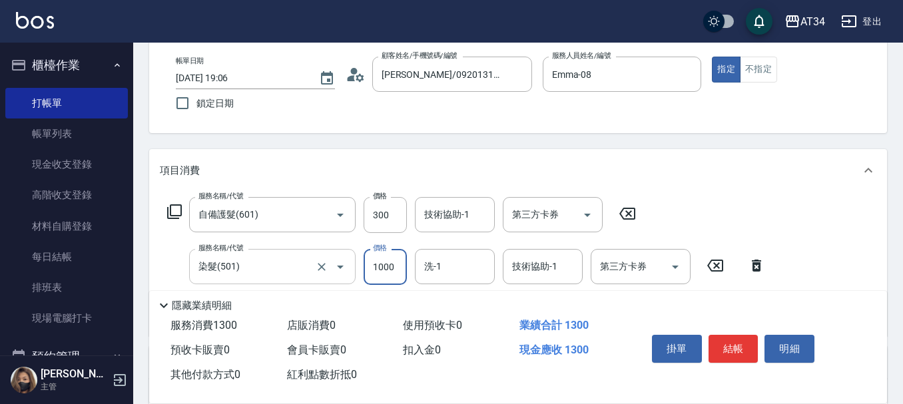
type input "30"
type input "20"
type input "50"
type input "200"
type input "230"
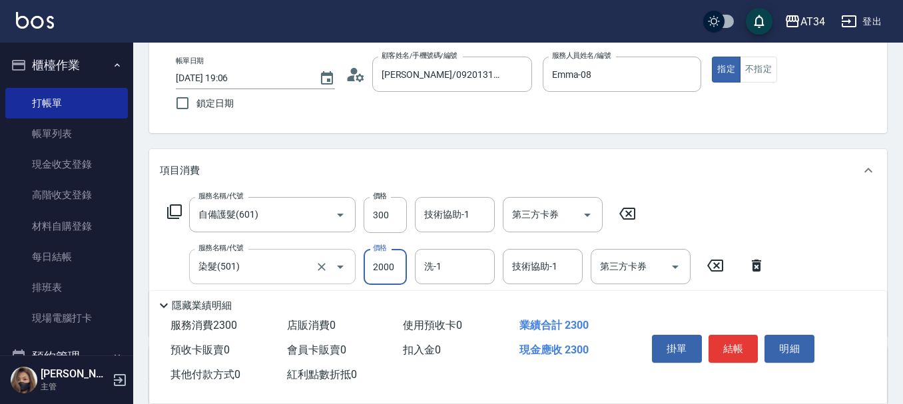
type input "2000"
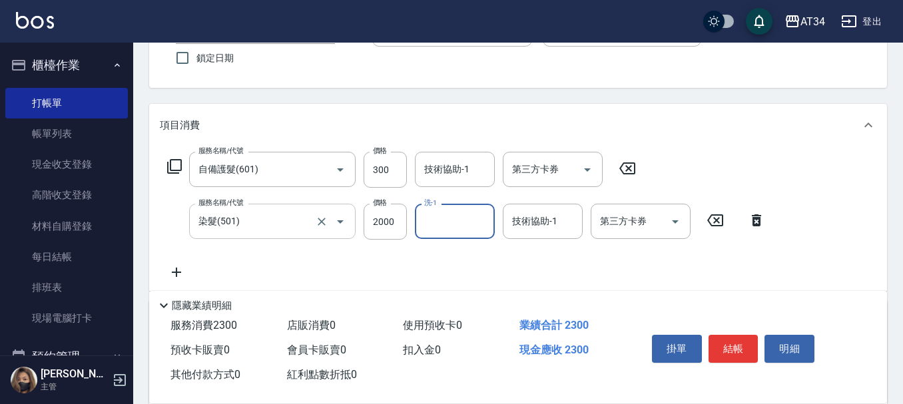
scroll to position [133, 0]
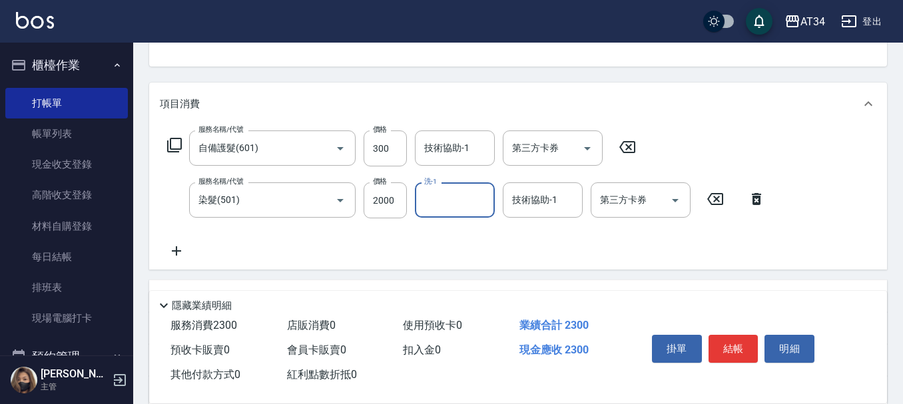
click at [180, 250] on icon at bounding box center [176, 251] width 33 height 16
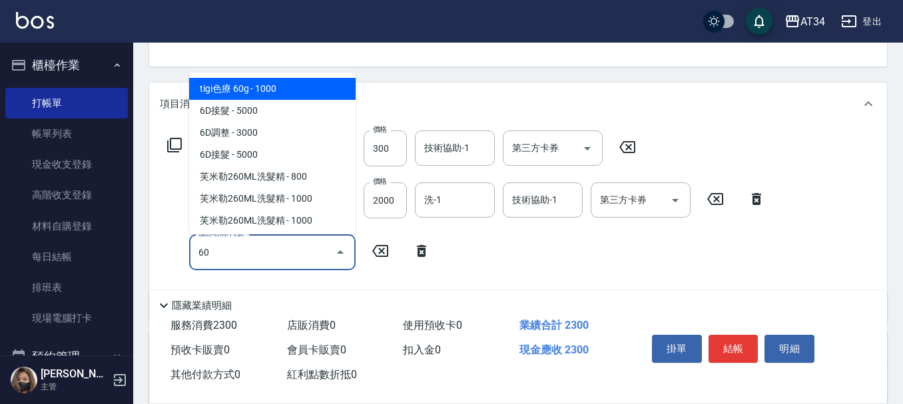
type input "601"
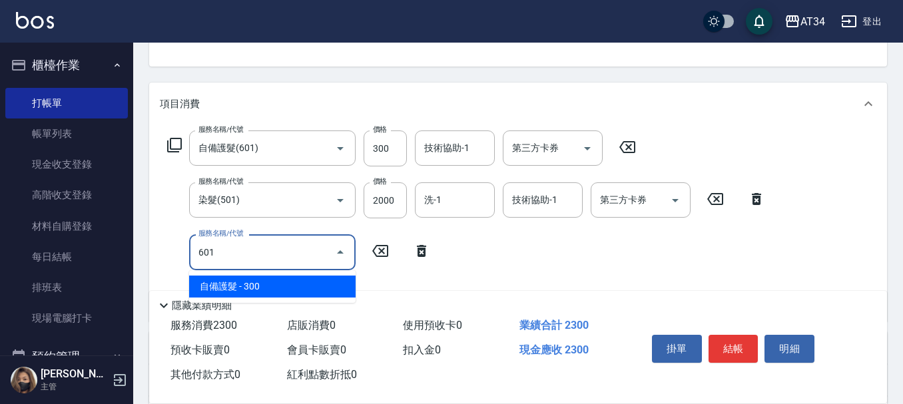
type input "260"
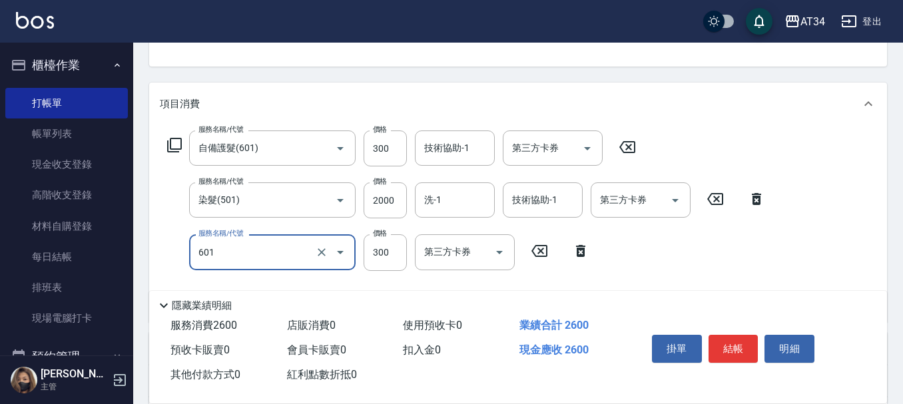
type input "自備護髮(601)"
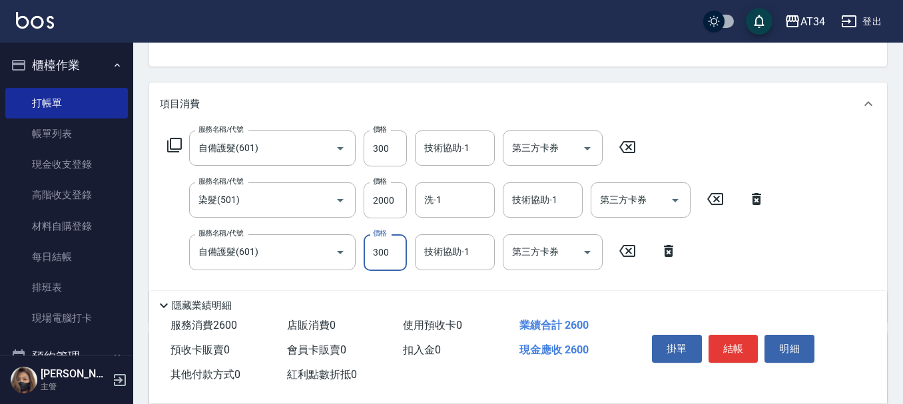
type input "230"
type input "40"
type input "270"
type input "400"
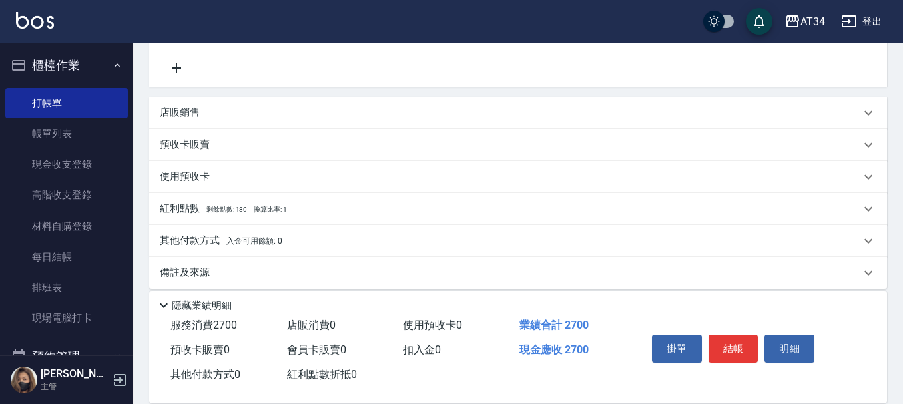
scroll to position [382, 0]
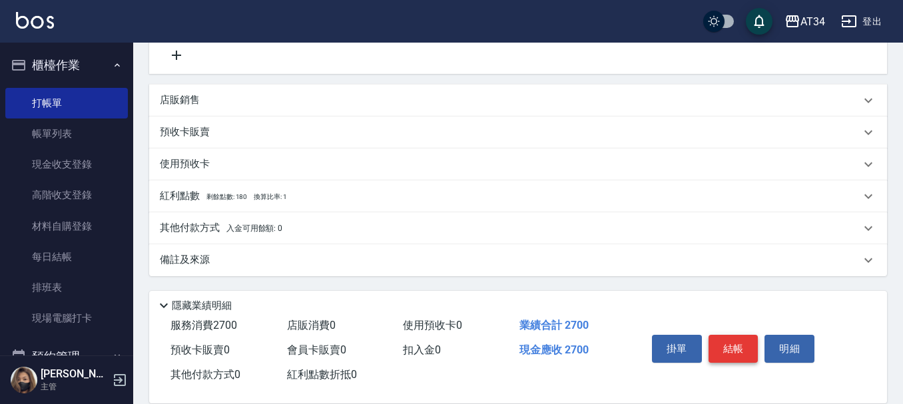
click at [734, 340] on button "結帳" at bounding box center [733, 349] width 50 height 28
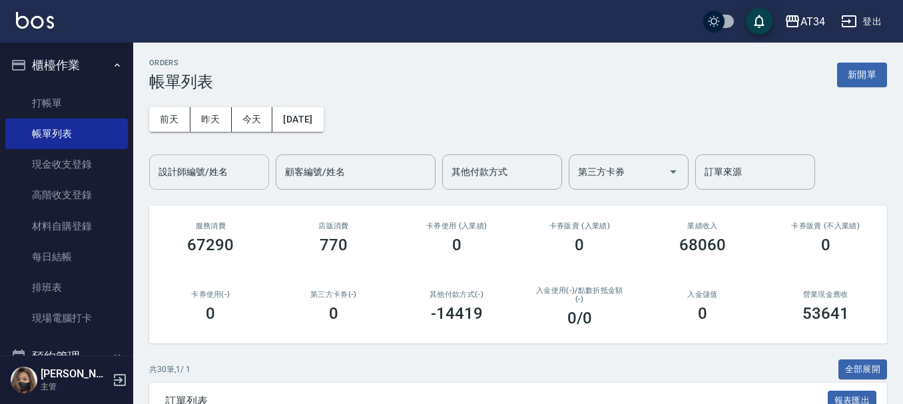
click at [218, 172] on input "設計師編號/姓名" at bounding box center [209, 171] width 108 height 23
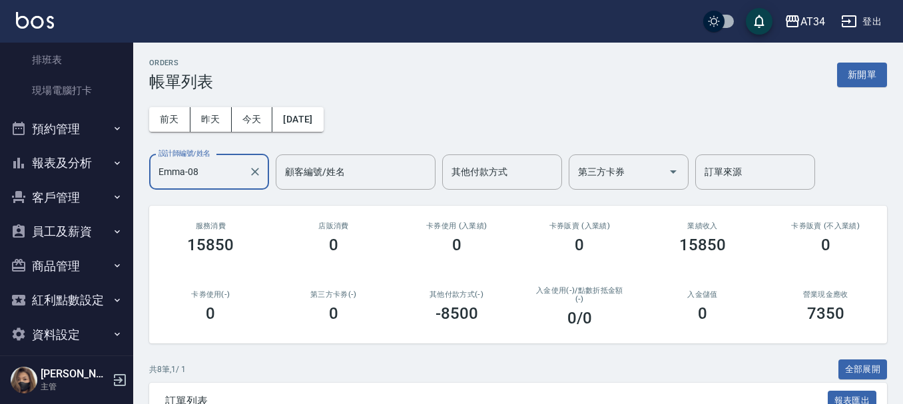
scroll to position [240, 0]
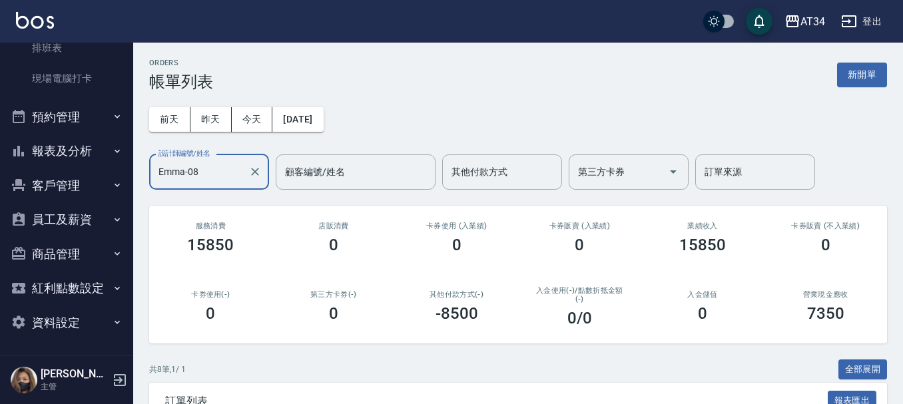
type input "Emma-08"
click at [87, 153] on button "報表及分析" at bounding box center [66, 151] width 123 height 35
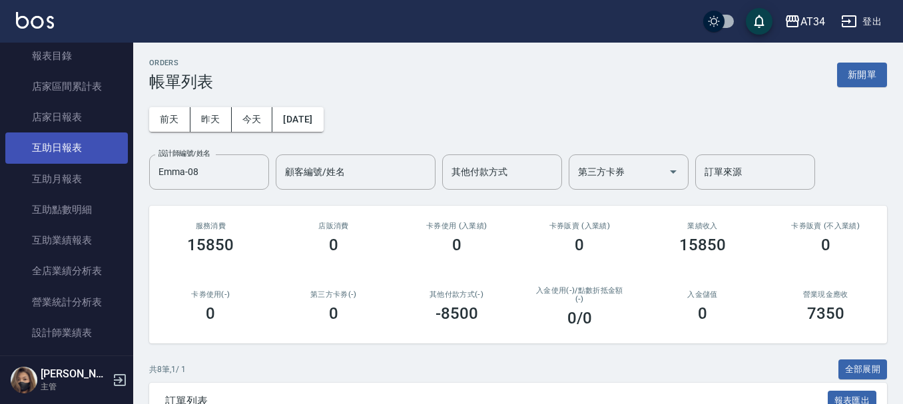
scroll to position [506, 0]
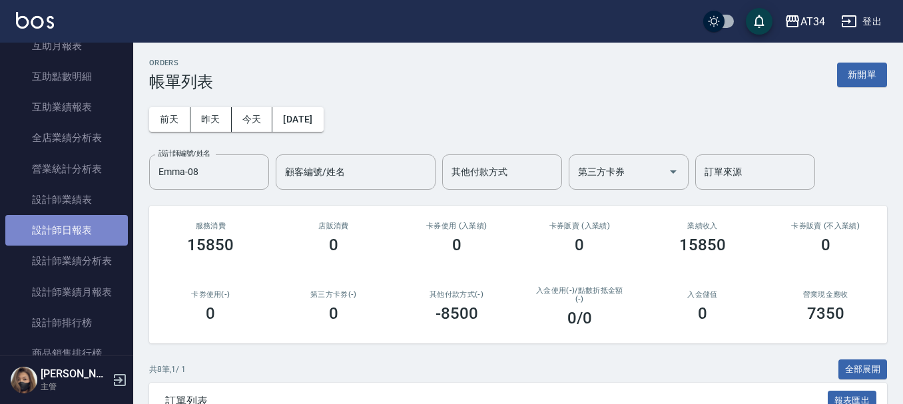
click at [93, 238] on link "設計師日報表" at bounding box center [66, 230] width 123 height 31
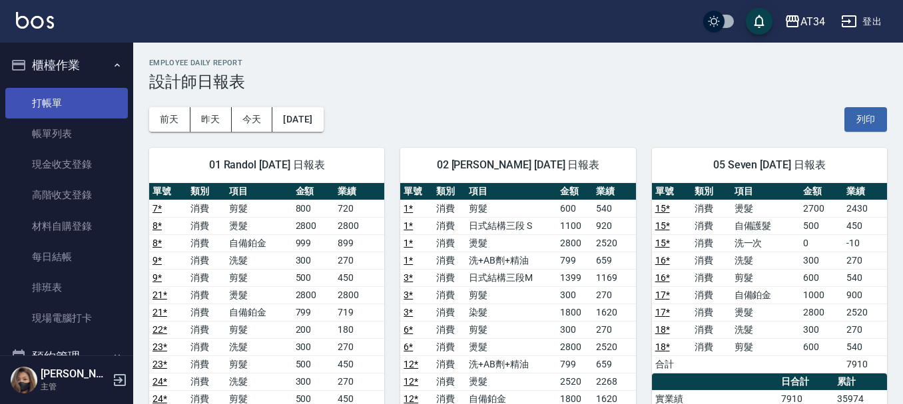
click at [59, 111] on link "打帳單" at bounding box center [66, 103] width 123 height 31
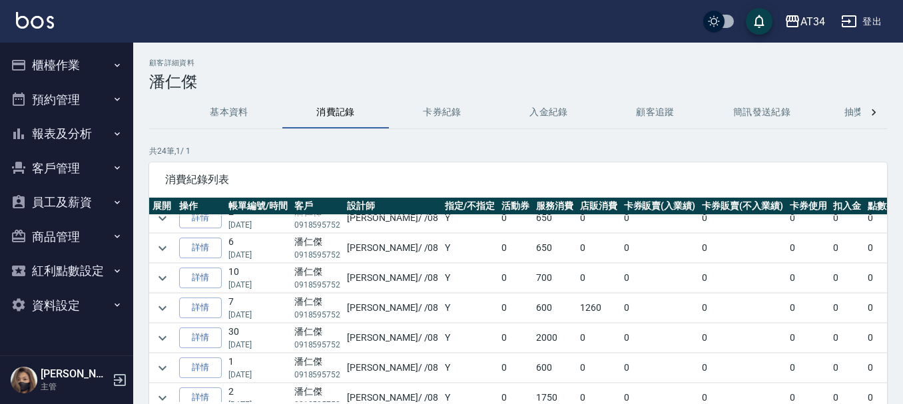
scroll to position [333, 0]
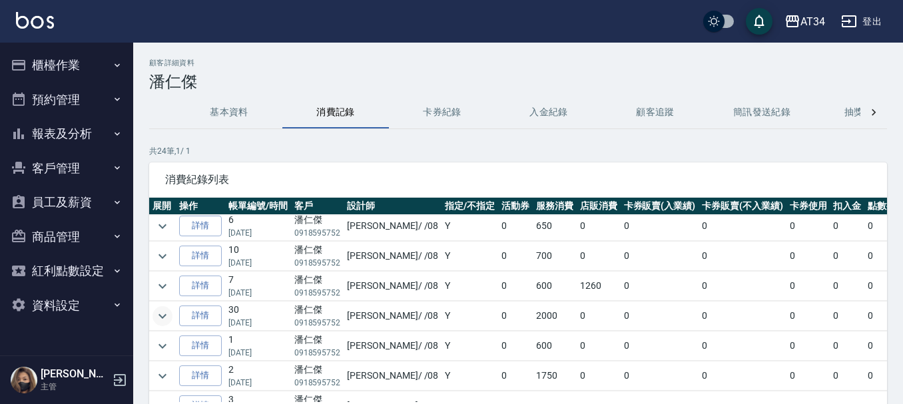
click at [163, 320] on icon "expand row" at bounding box center [162, 316] width 16 height 16
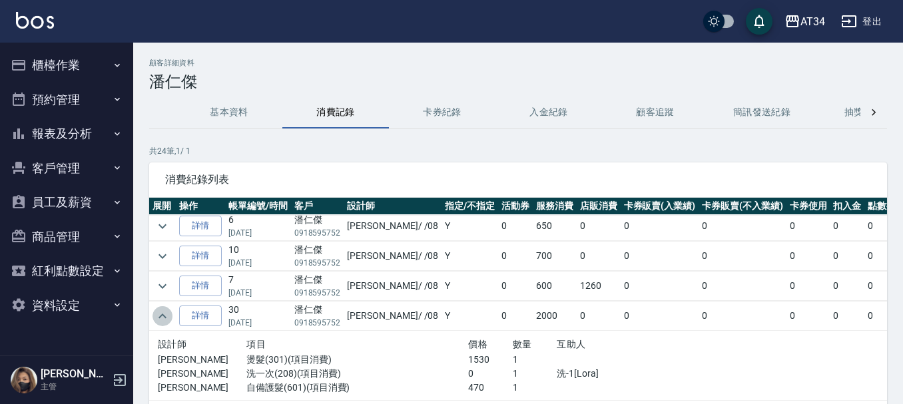
click at [163, 320] on icon "expand row" at bounding box center [162, 316] width 16 height 16
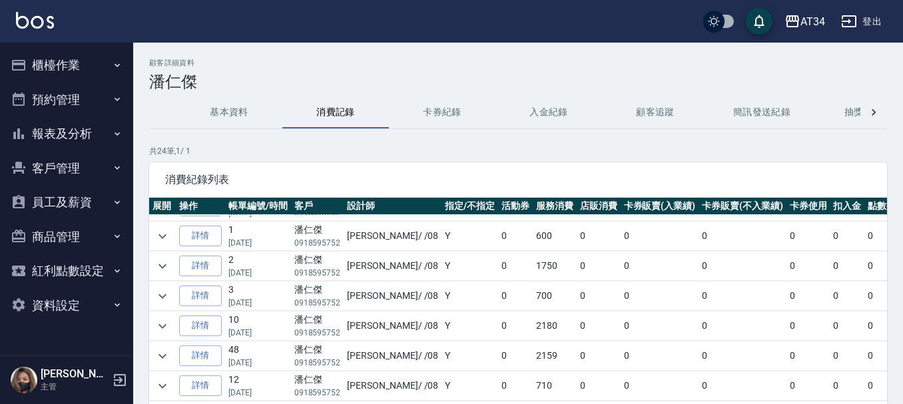
scroll to position [466, 0]
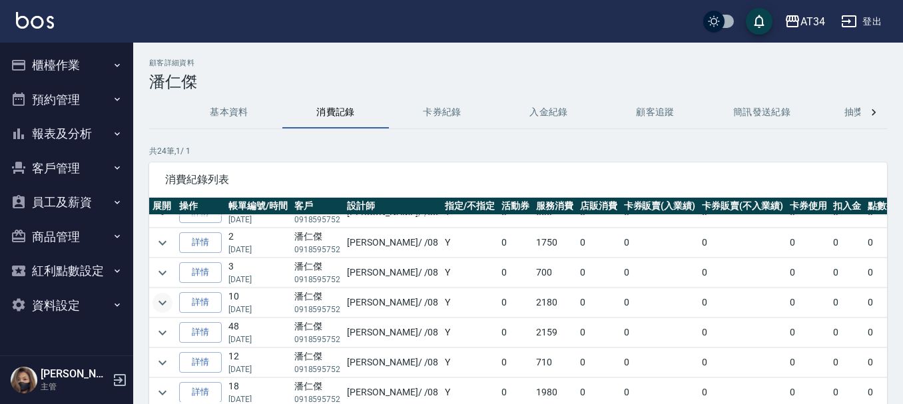
click at [164, 306] on icon "expand row" at bounding box center [162, 303] width 16 height 16
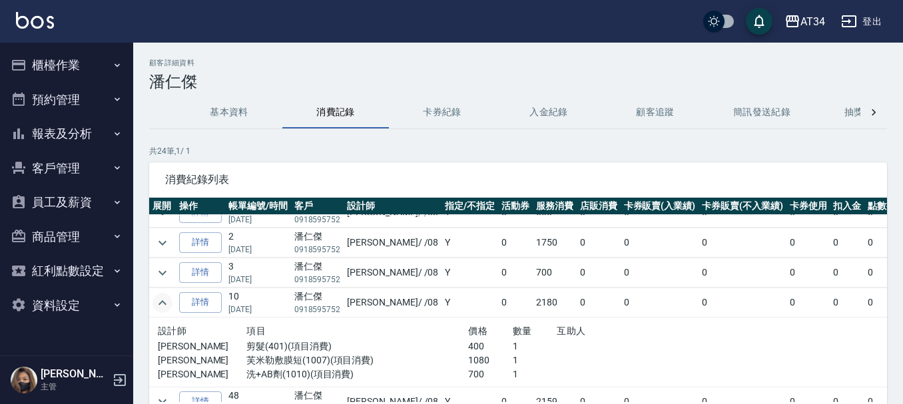
click at [164, 306] on icon "expand row" at bounding box center [162, 303] width 16 height 16
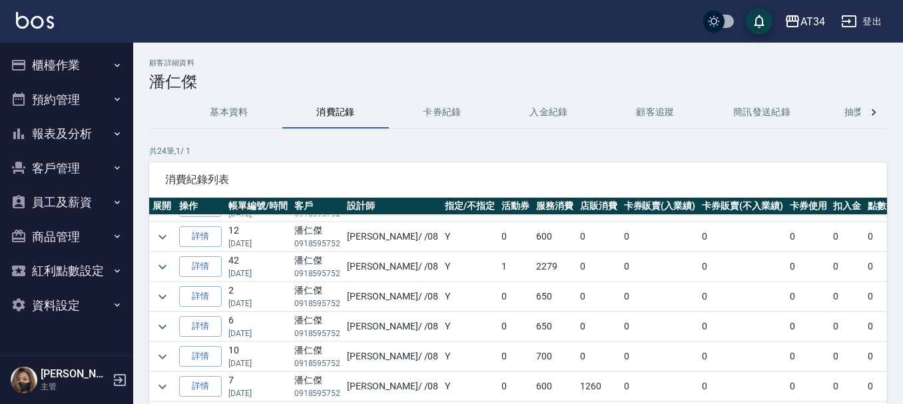
scroll to position [209, 0]
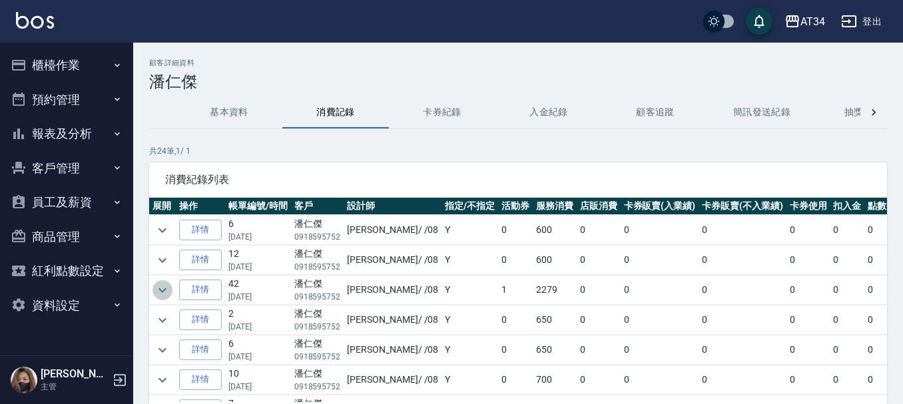
click at [164, 287] on icon "expand row" at bounding box center [162, 290] width 16 height 16
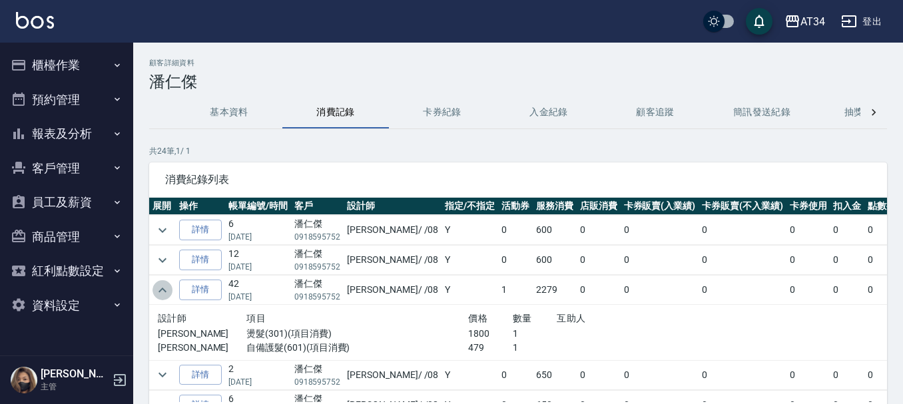
click at [164, 287] on icon "expand row" at bounding box center [162, 290] width 16 height 16
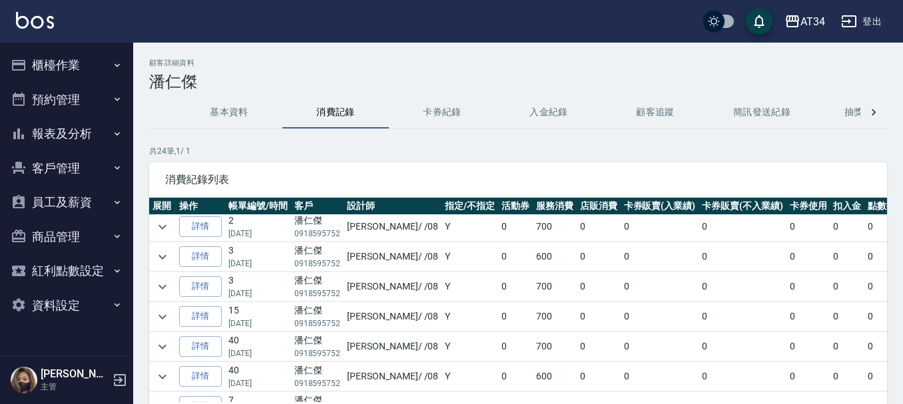
scroll to position [0, 0]
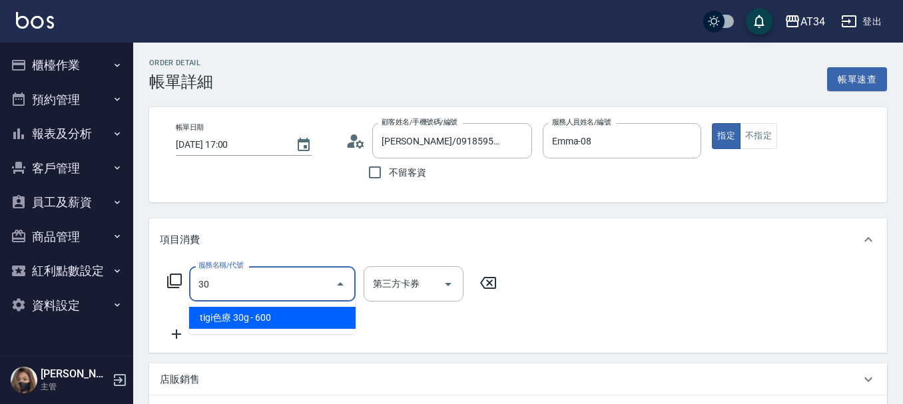
type input "300"
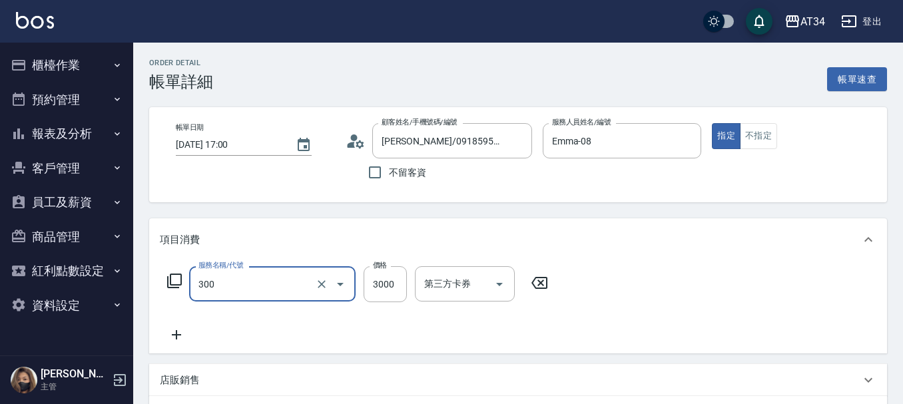
type input "燙髮(300)"
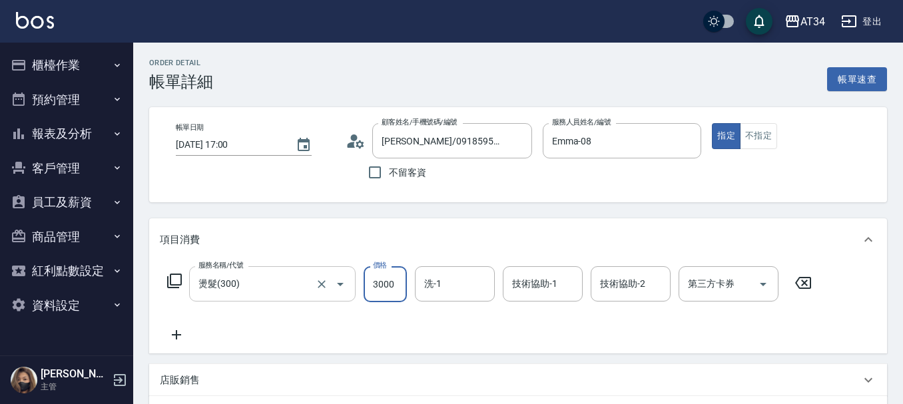
type input "0"
type input "180"
type input "1800"
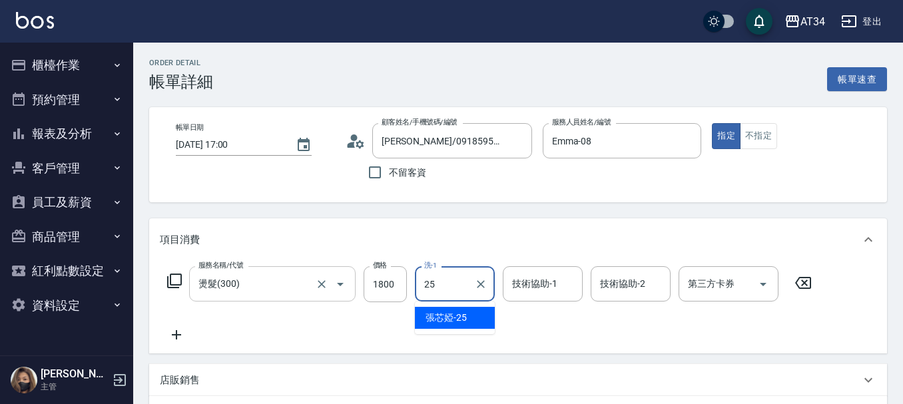
type input "張芯婭-25"
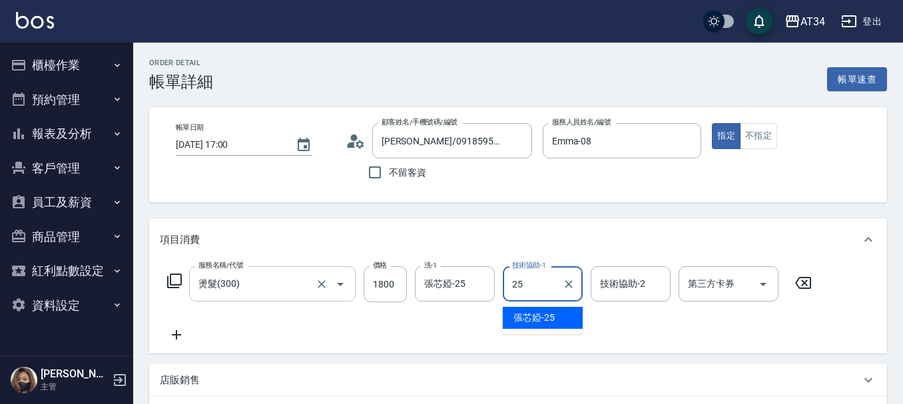
type input "張芯婭-25"
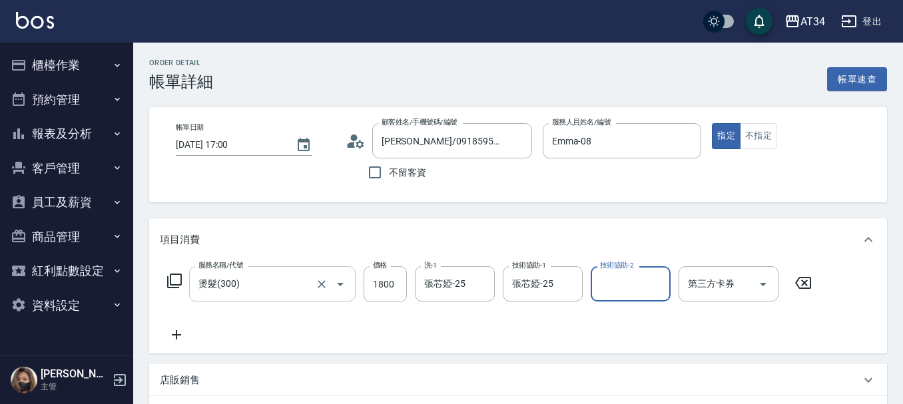
scroll to position [67, 0]
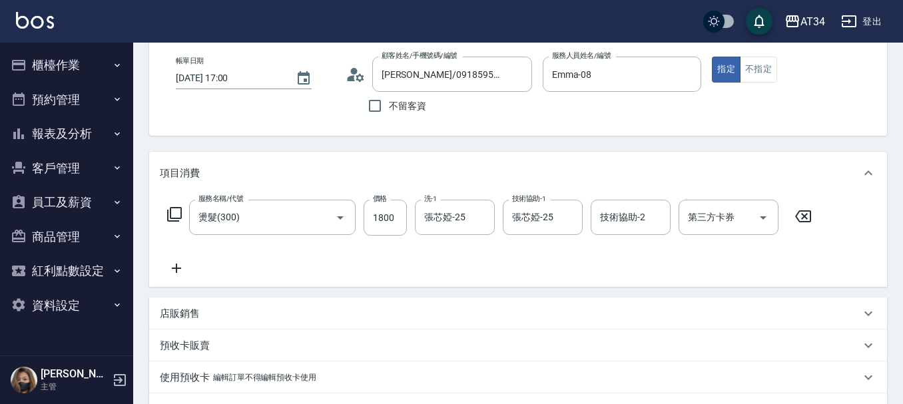
click at [181, 265] on icon at bounding box center [176, 268] width 33 height 16
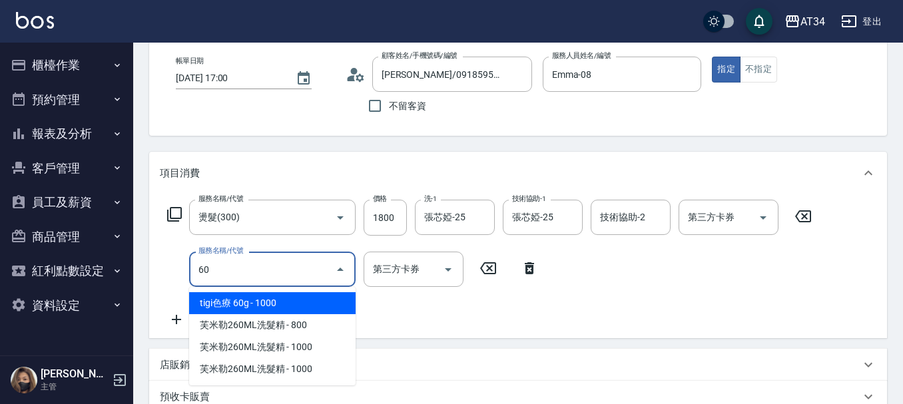
type input "601"
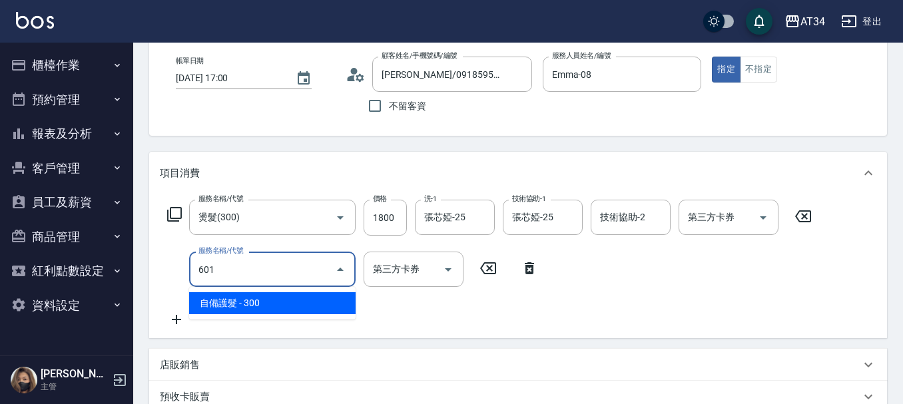
type input "210"
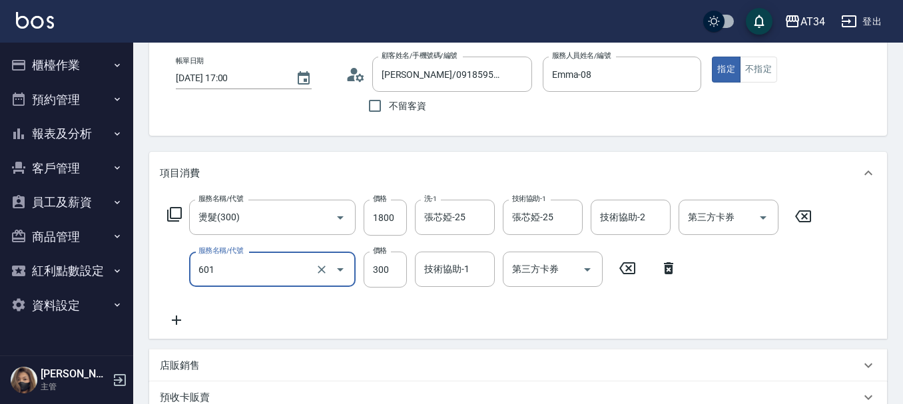
type input "自備護髮(601)"
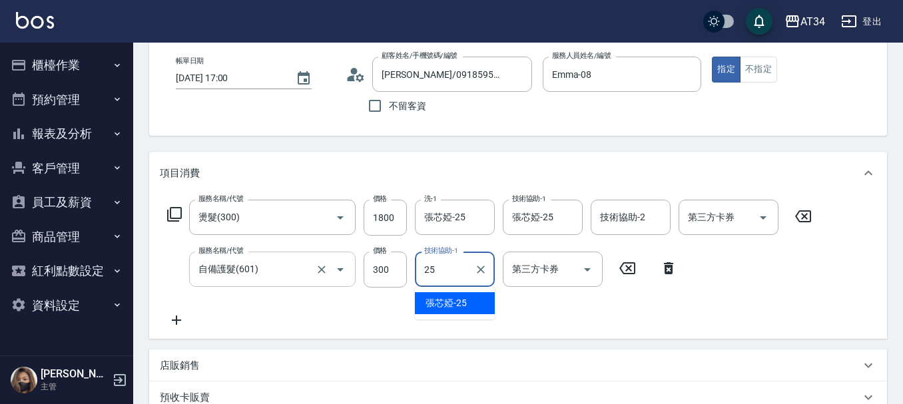
type input "張芯婭-25"
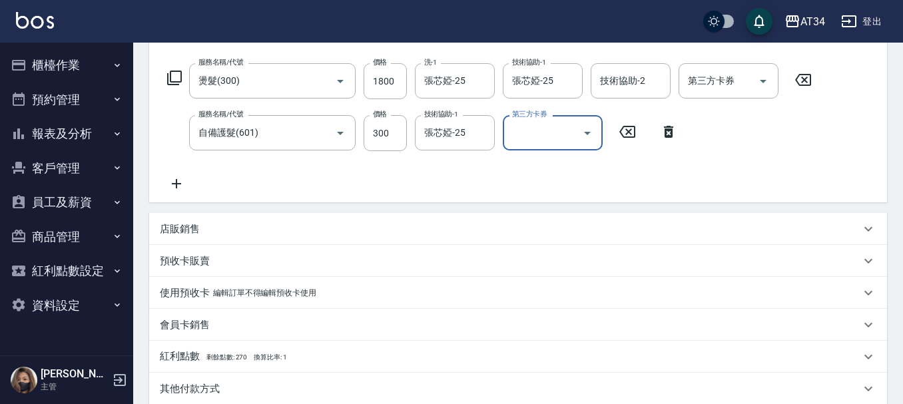
scroll to position [469, 0]
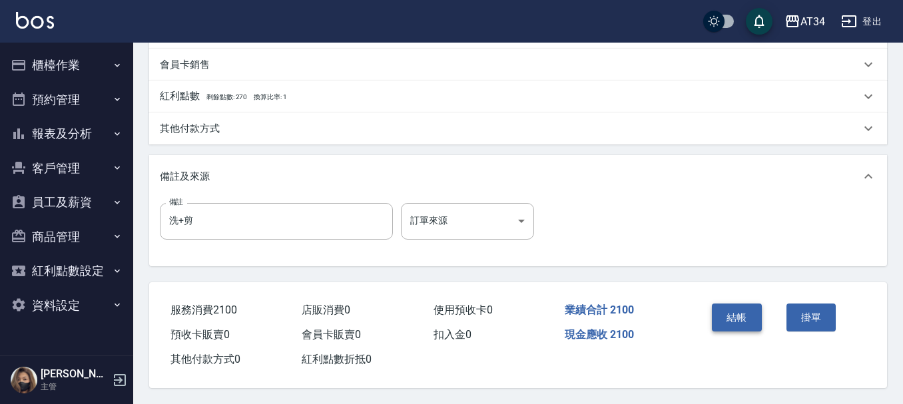
click at [751, 318] on button "結帳" at bounding box center [737, 318] width 50 height 28
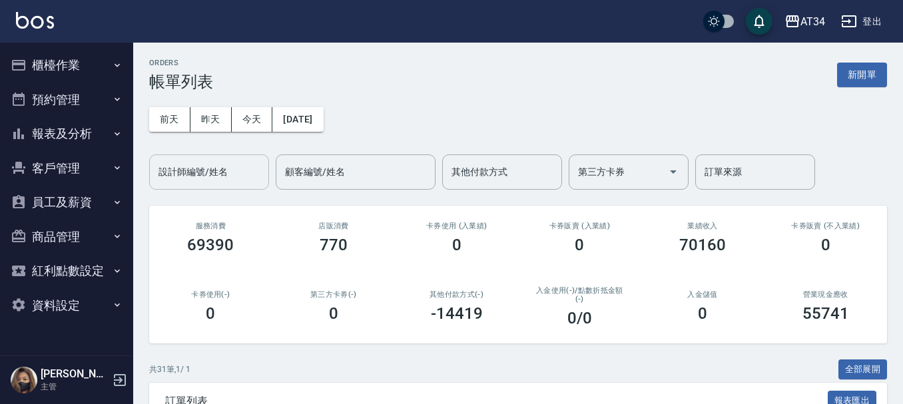
click at [230, 180] on input "設計師編號/姓名" at bounding box center [209, 171] width 108 height 23
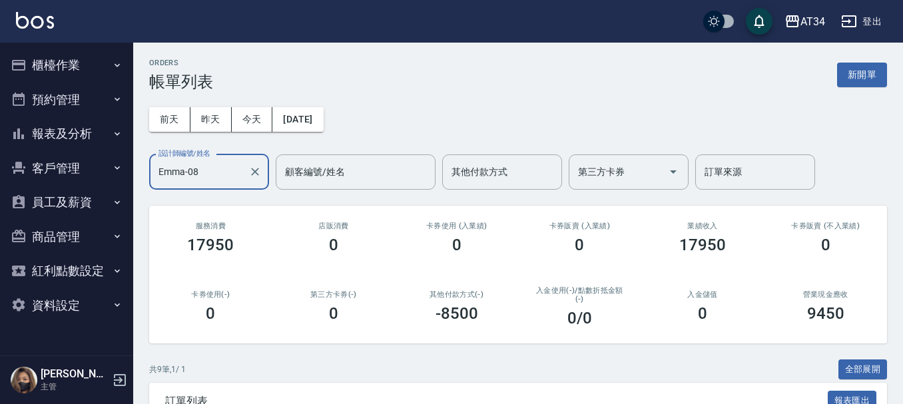
type input "Emma-08"
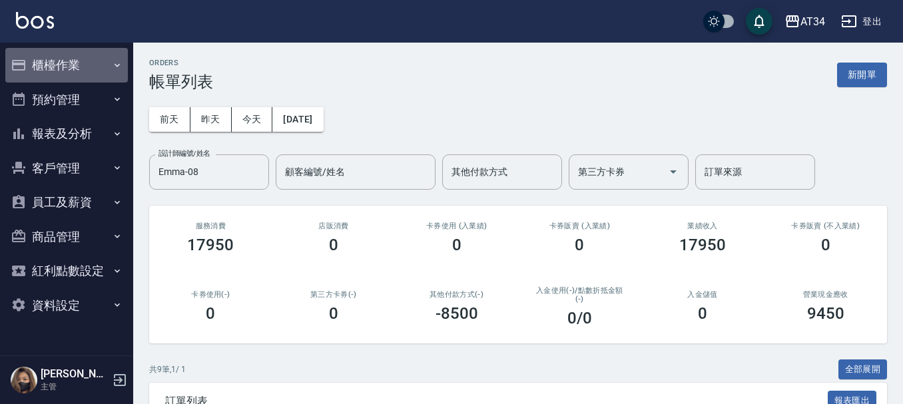
click at [101, 63] on button "櫃檯作業" at bounding box center [66, 65] width 123 height 35
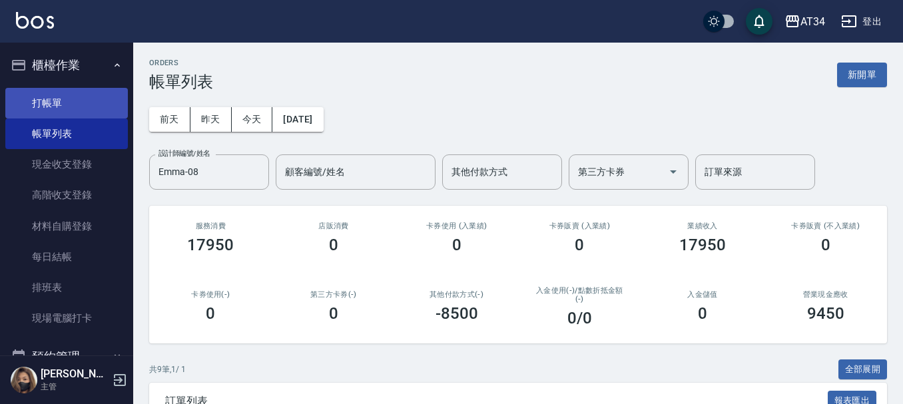
click at [91, 102] on link "打帳單" at bounding box center [66, 103] width 123 height 31
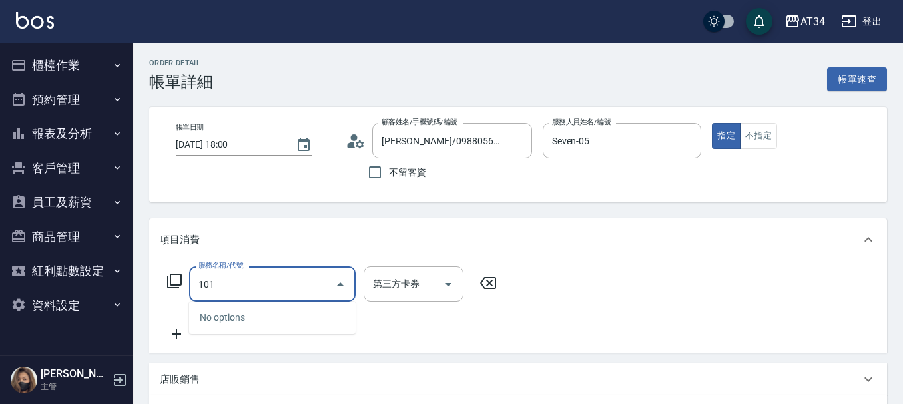
type input "1010"
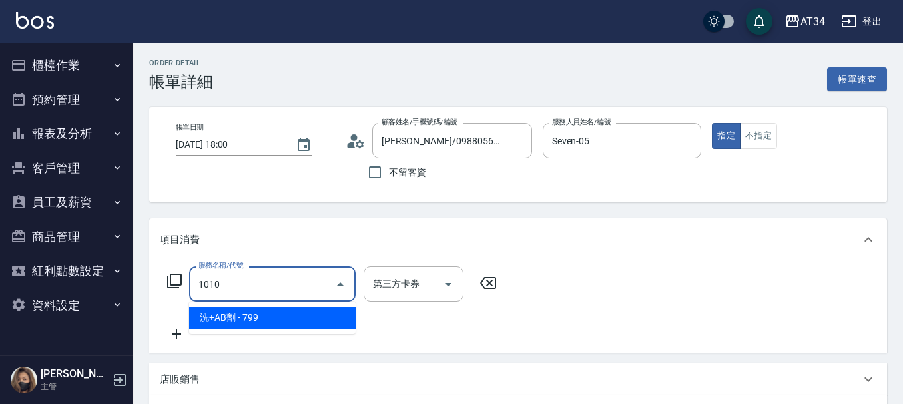
type input "70"
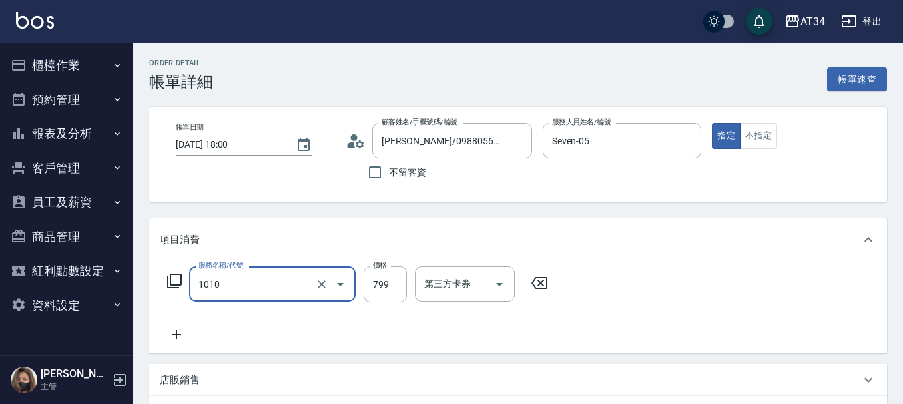
type input "洗+AB劑(1010)"
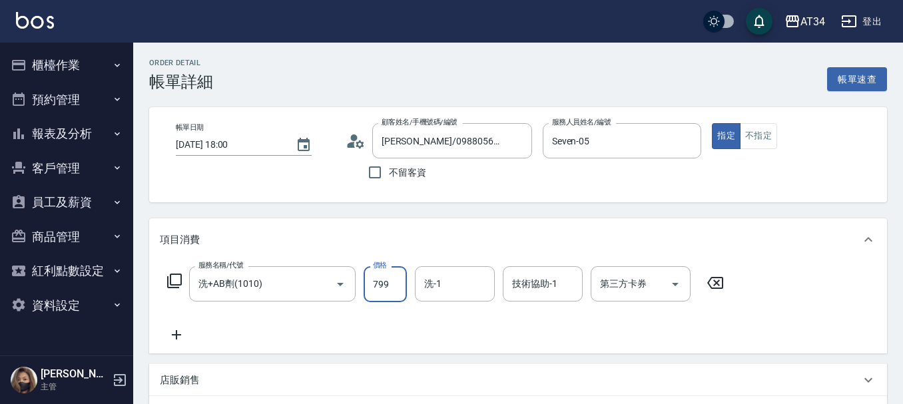
type input "0"
type input "70"
type input "700"
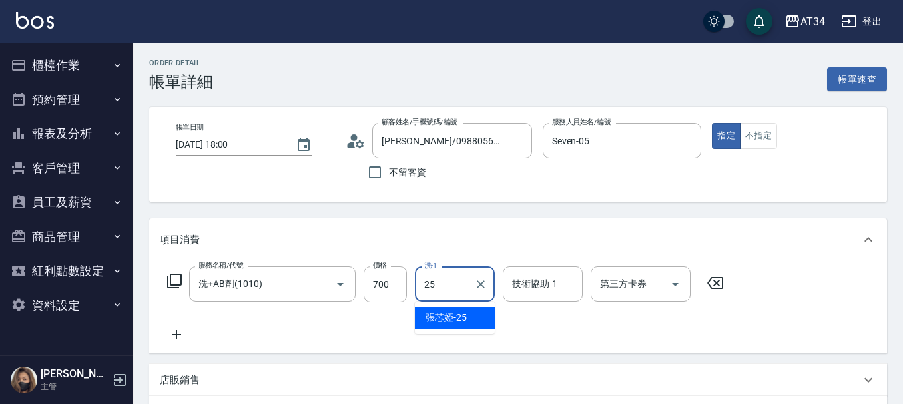
type input "張芯婭-25"
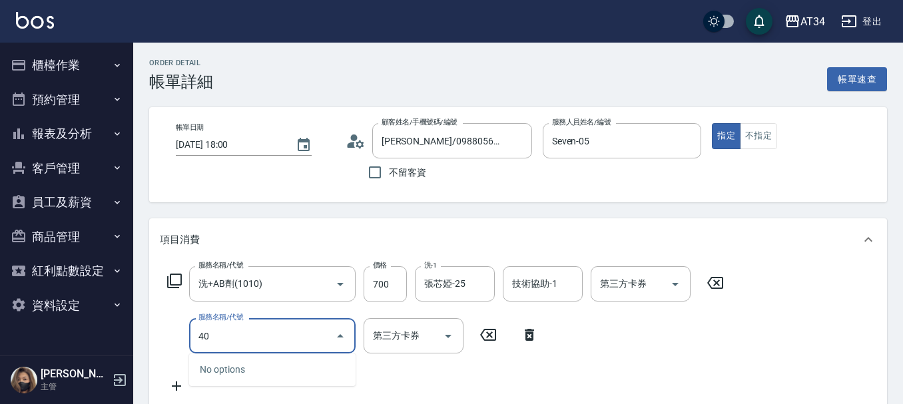
type input "401"
type input "90"
type input "剪髮(401)"
type input "70"
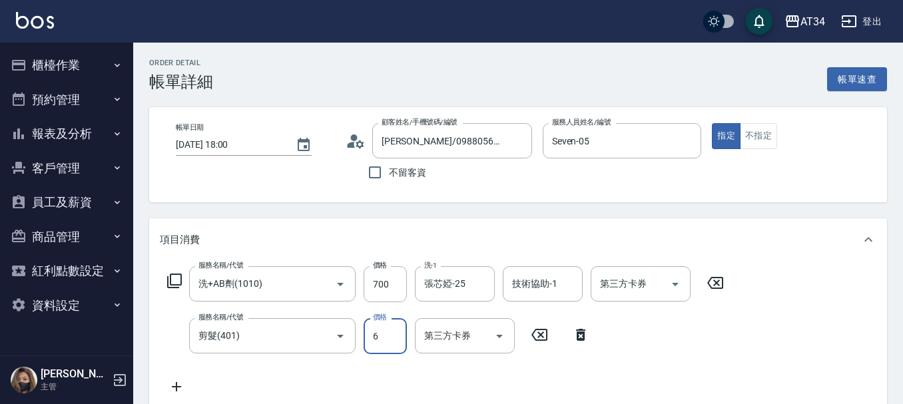
type input "60"
type input "130"
type input "600"
click at [519, 286] on div "技術協助-1 技術協助-1" at bounding box center [543, 283] width 80 height 35
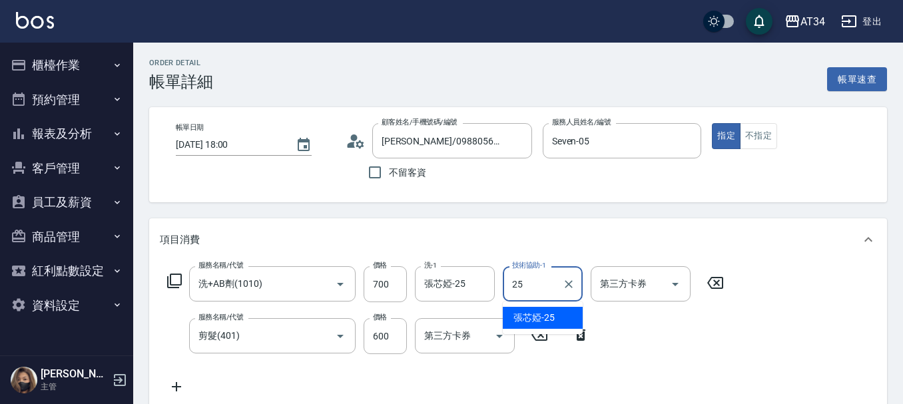
type input "張芯婭-25"
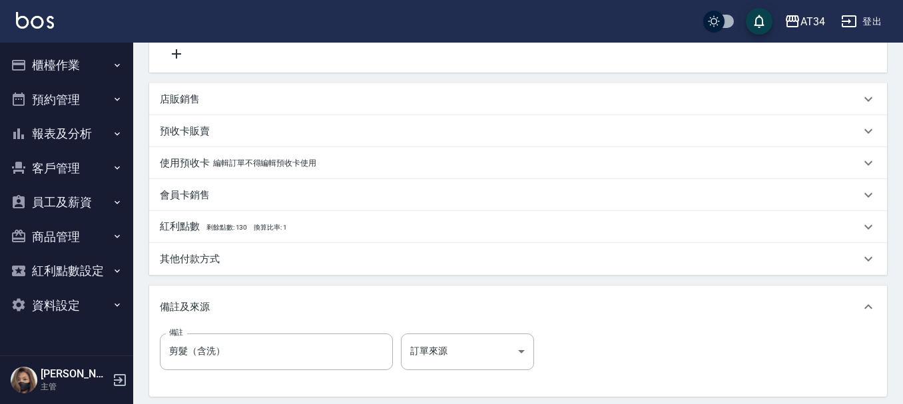
scroll to position [336, 0]
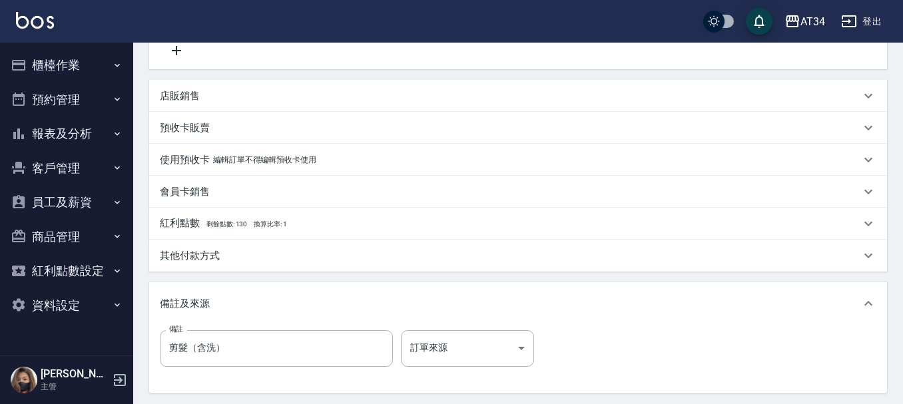
click at [191, 254] on p "其他付款方式" at bounding box center [190, 256] width 60 height 14
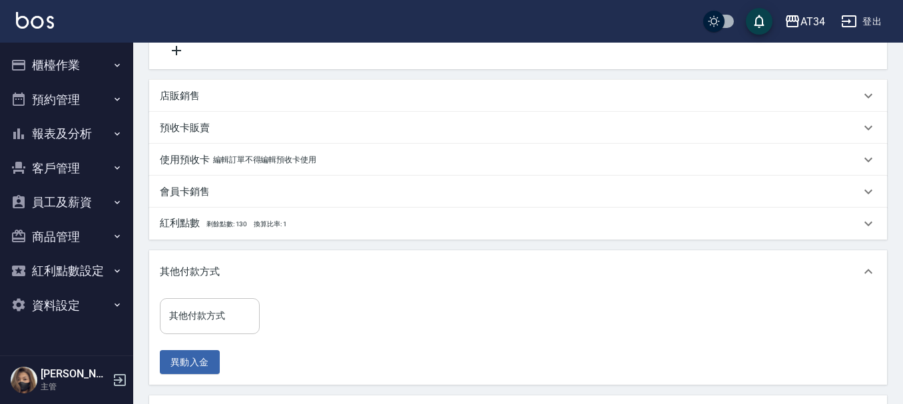
click at [192, 314] on input "其他付款方式" at bounding box center [210, 315] width 88 height 23
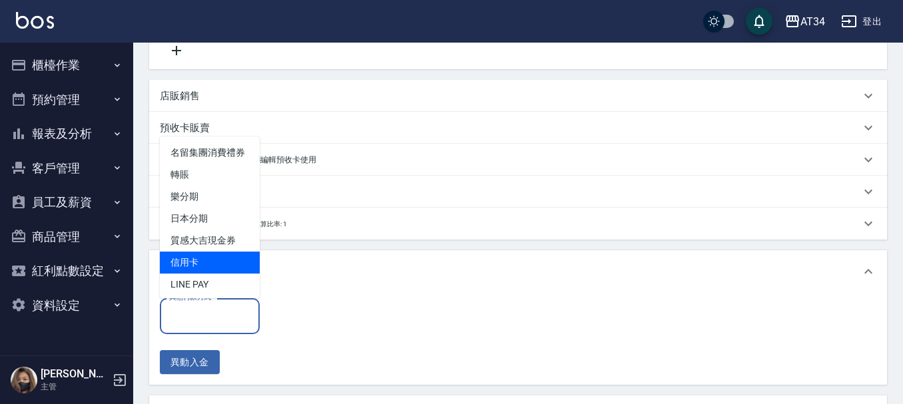
click at [192, 270] on span "信用卡" at bounding box center [210, 263] width 100 height 22
type input "信用卡"
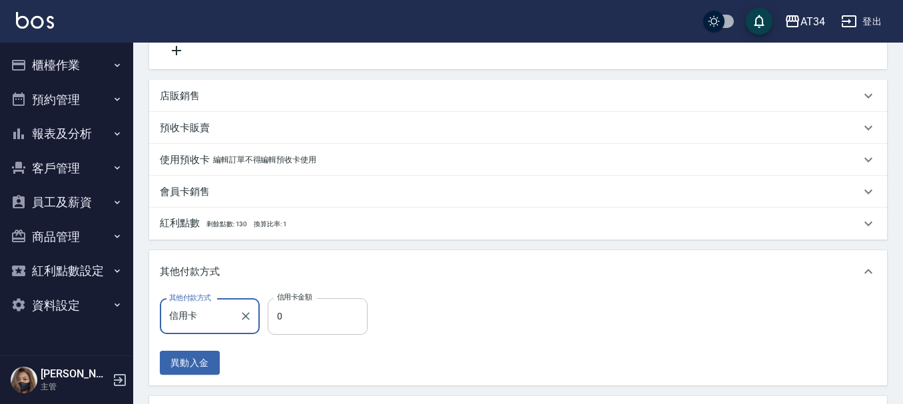
click at [287, 314] on input "0" at bounding box center [318, 316] width 100 height 36
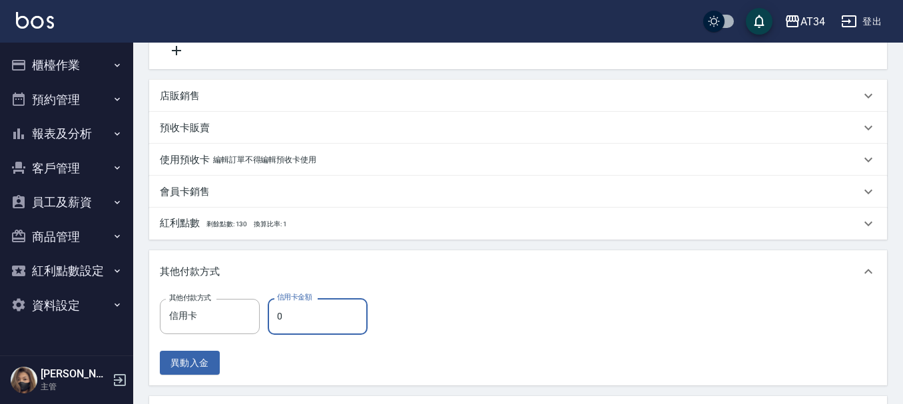
type input "120"
type input "130"
type input "0"
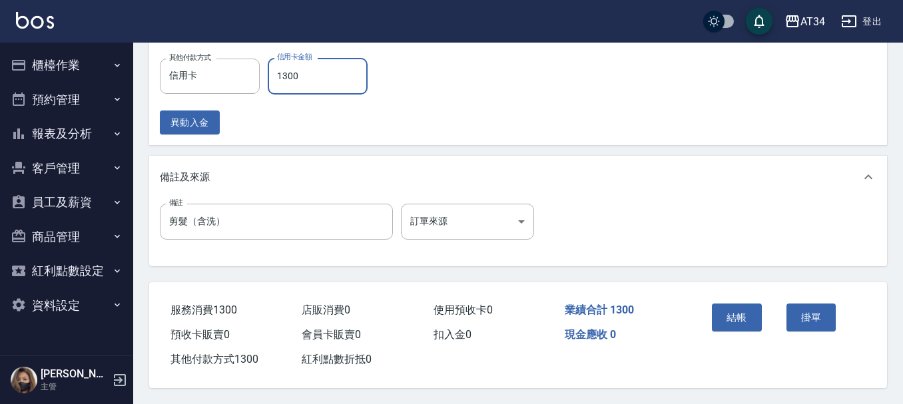
scroll to position [583, 0]
type input "1300"
click at [733, 312] on button "結帳" at bounding box center [737, 318] width 50 height 28
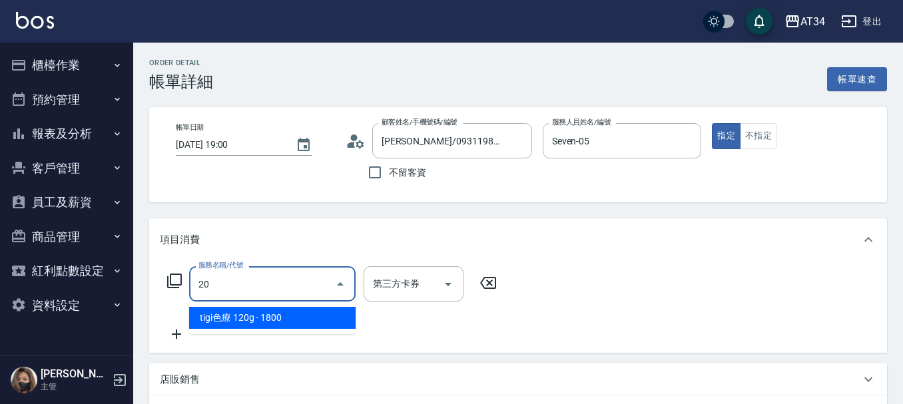
type input "201"
type input "30"
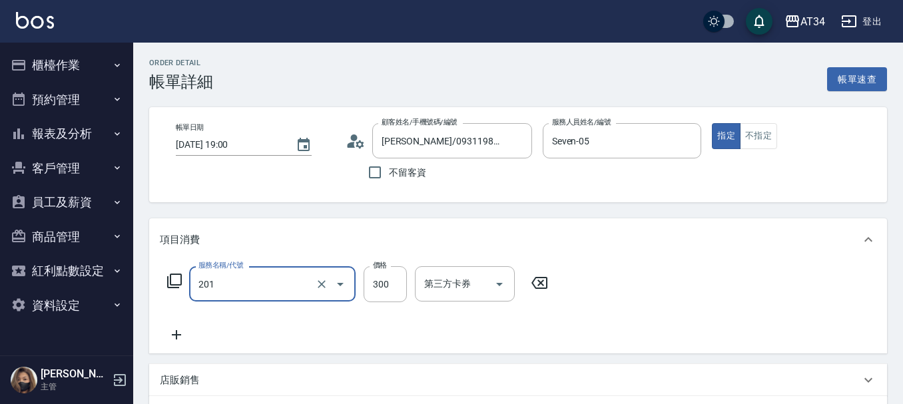
type input "洗髮(201)"
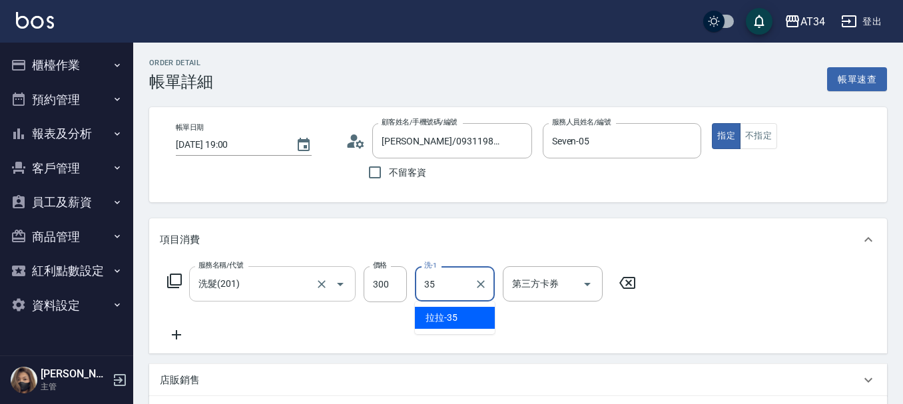
type input "拉拉-35"
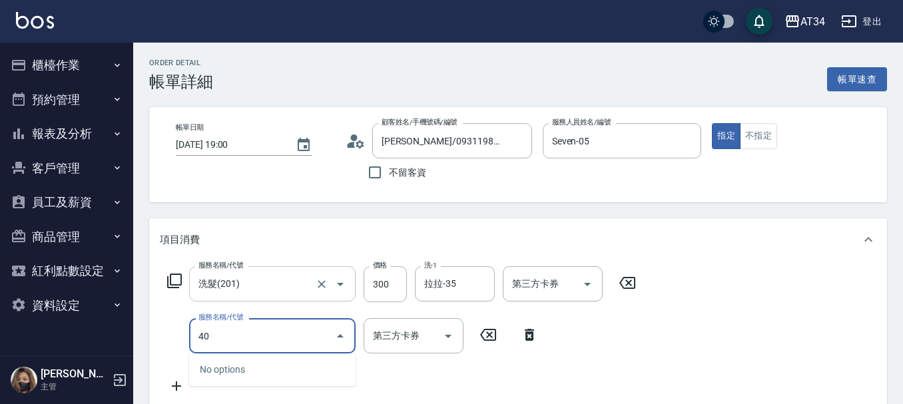
type input "401"
type input "50"
type input "剪髮(401)"
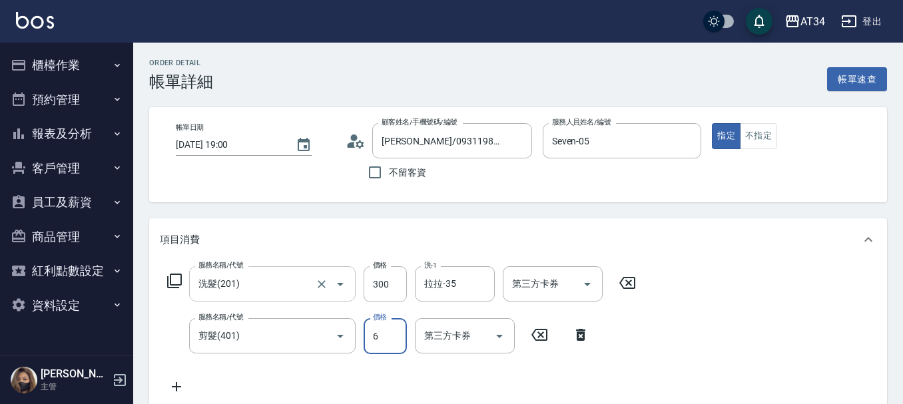
type input "30"
type input "60"
type input "90"
type input "600"
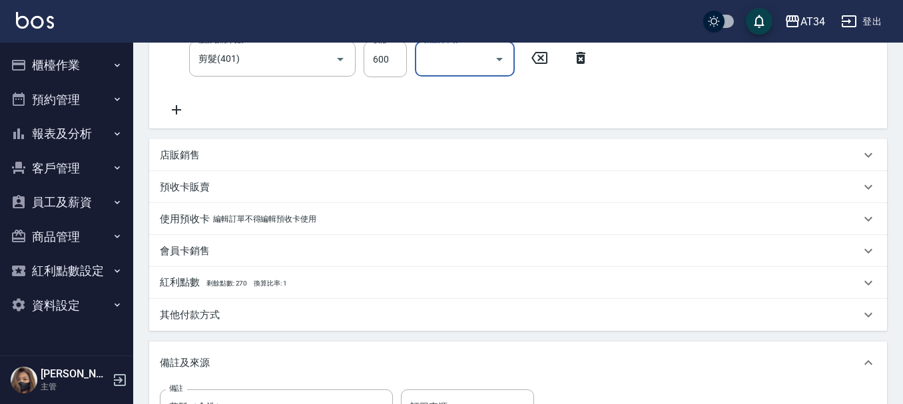
scroll to position [400, 0]
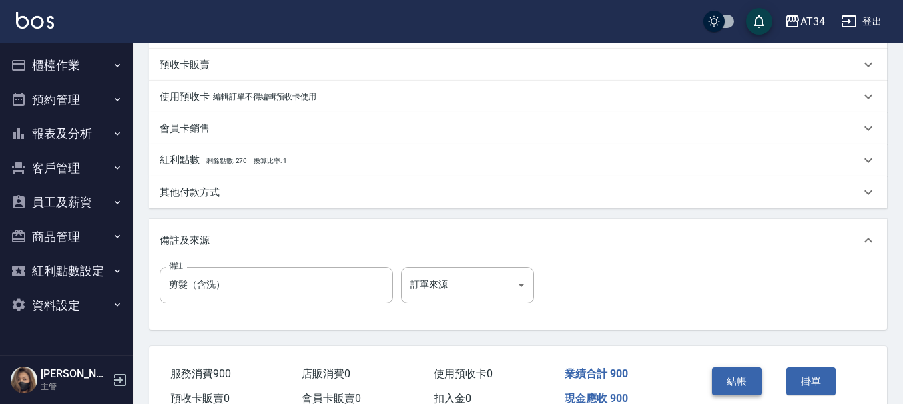
click at [751, 380] on button "結帳" at bounding box center [737, 382] width 50 height 28
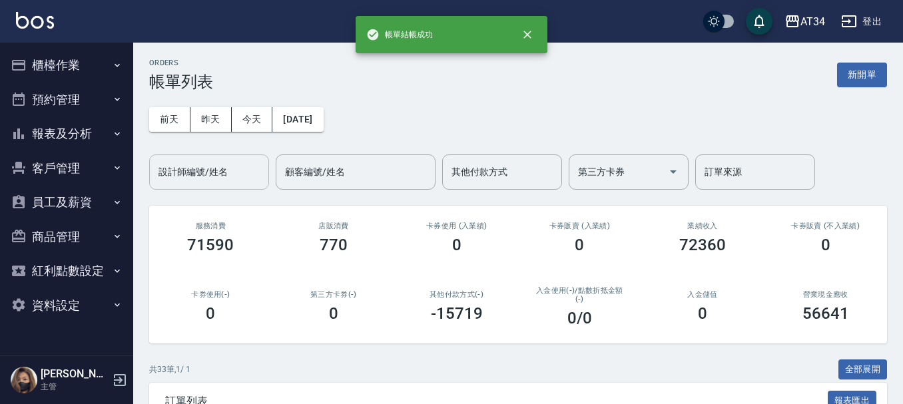
click at [206, 175] on input "設計師編號/姓名" at bounding box center [209, 171] width 108 height 23
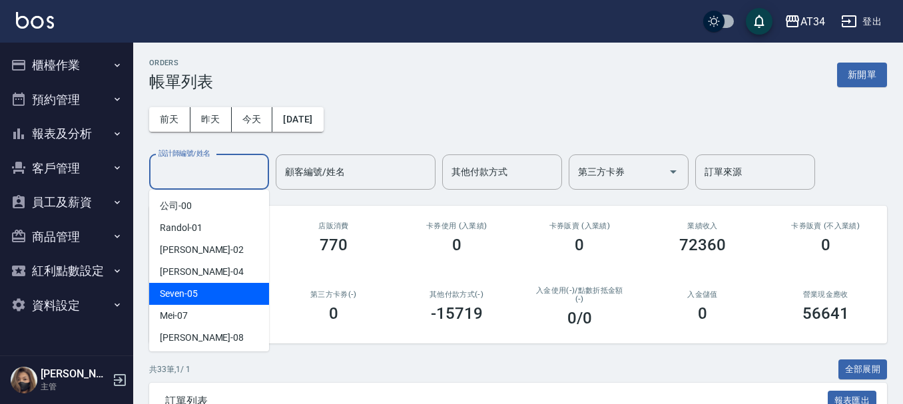
click at [199, 292] on div "Seven -05" at bounding box center [209, 294] width 120 height 22
type input "Seven-05"
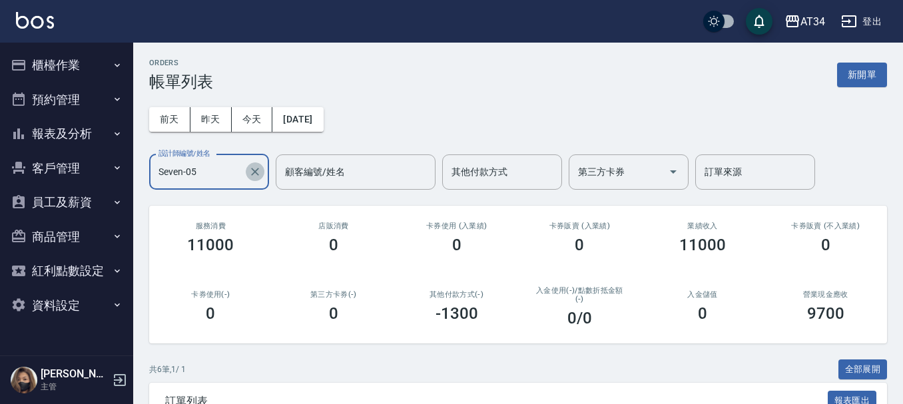
click at [256, 170] on icon "Clear" at bounding box center [255, 172] width 8 height 8
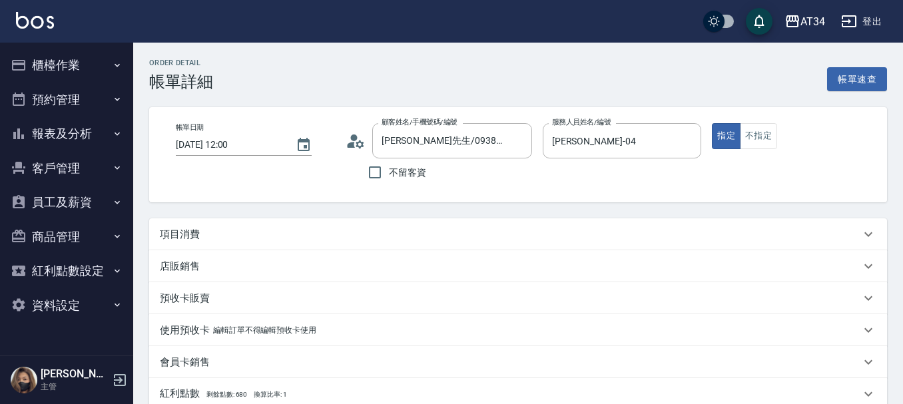
click at [358, 234] on div "項目消費" at bounding box center [510, 235] width 700 height 14
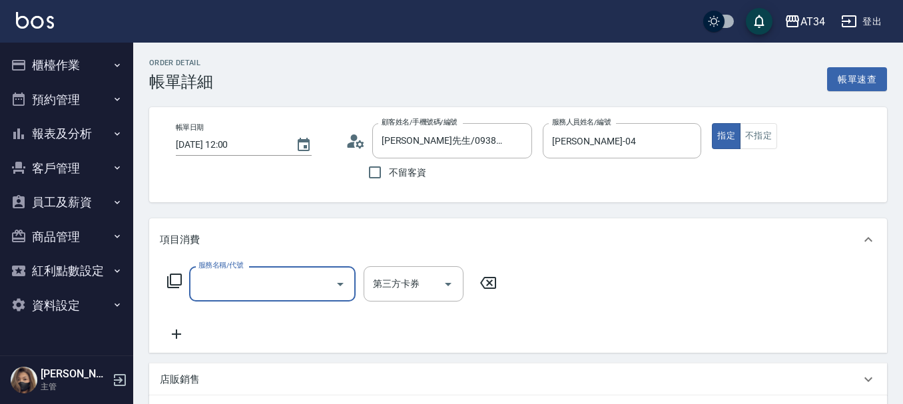
type input "ㄇ"
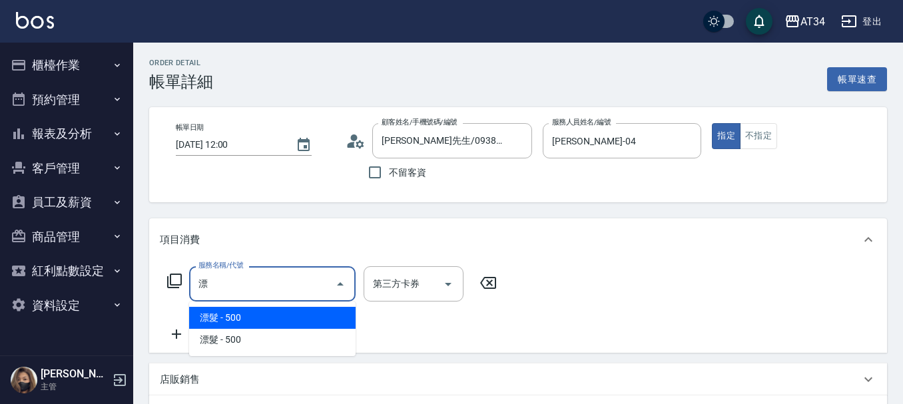
click at [270, 316] on span "漂髮 - 500" at bounding box center [272, 318] width 166 height 22
type input "漂髮(502)"
type input "50"
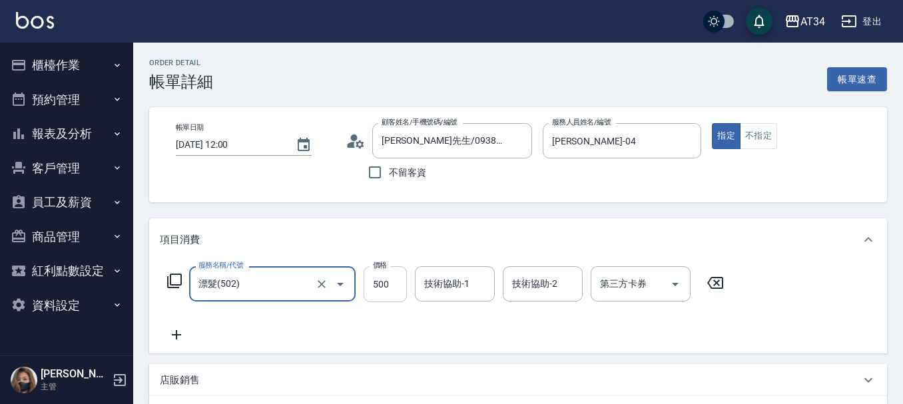
type input "漂髮(502)"
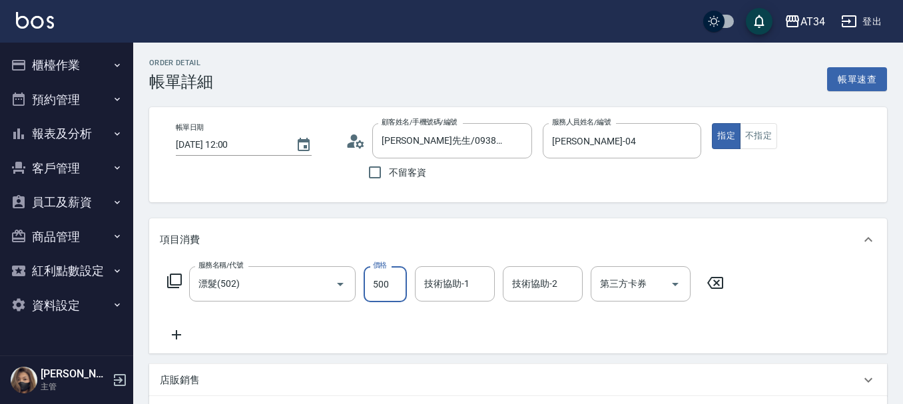
click at [383, 286] on input "500" at bounding box center [385, 284] width 43 height 36
type input "0"
type input "10"
type input "100"
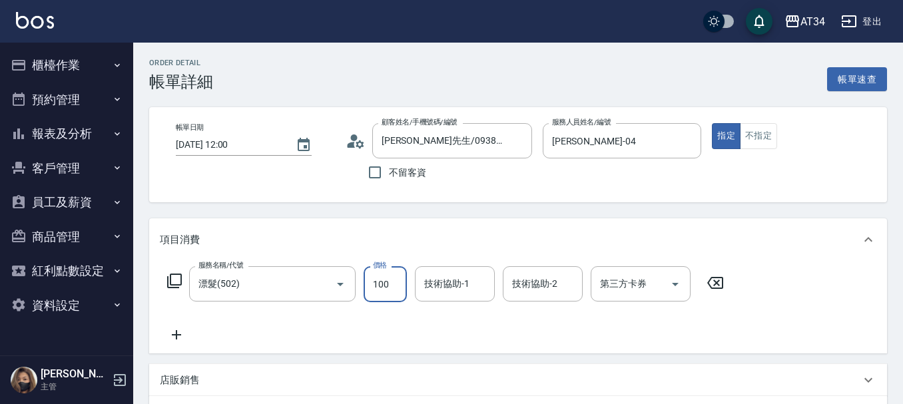
type input "100"
type input "1000"
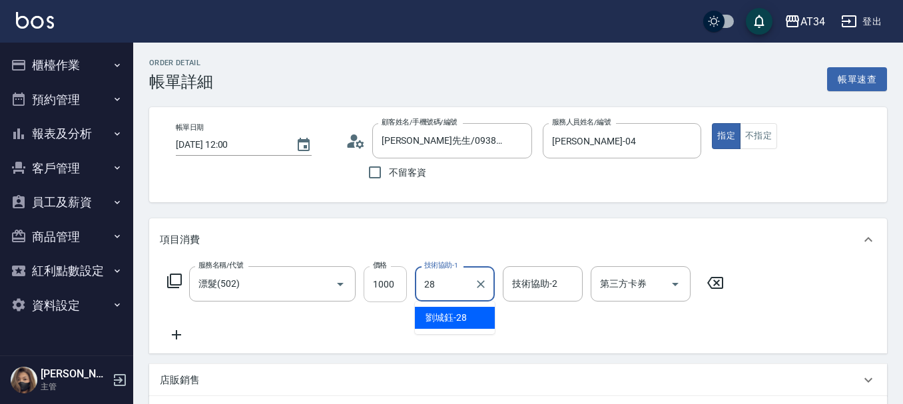
type input "[PERSON_NAME]-28"
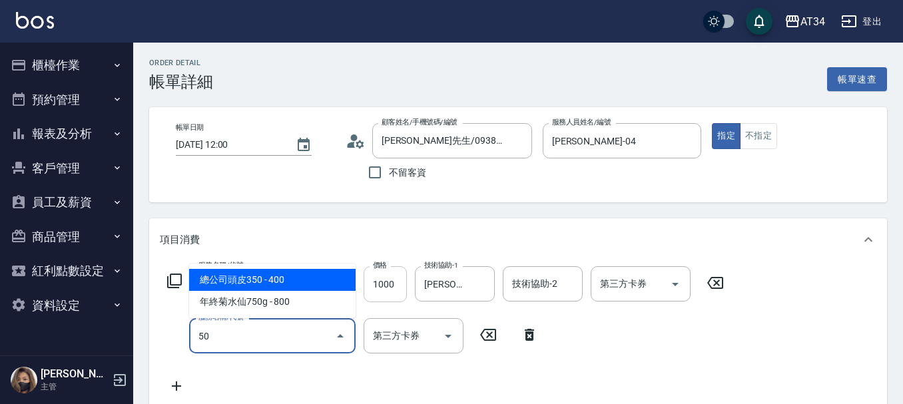
type input "501"
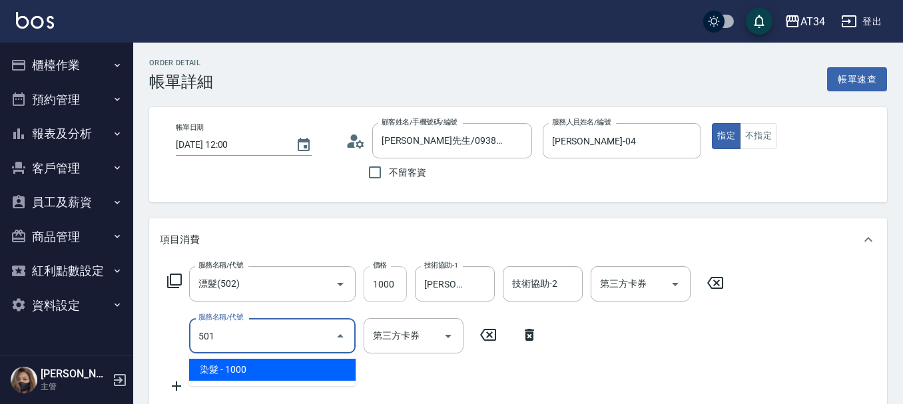
type input "200"
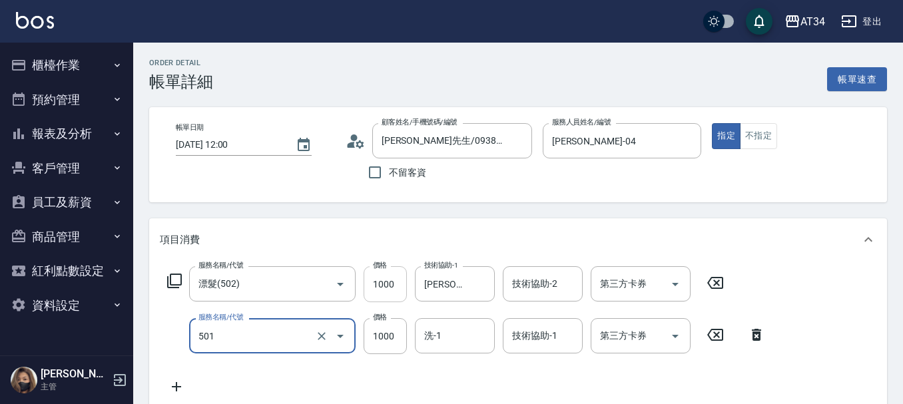
type input "染髮(501)"
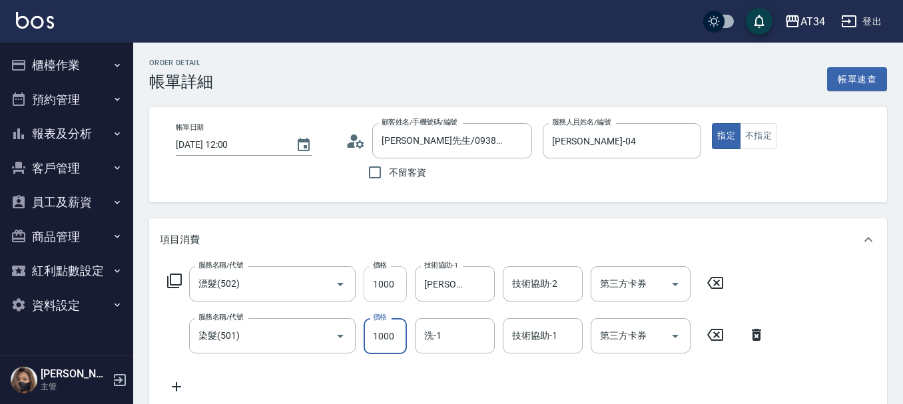
type input "100"
type input "15"
type input "110"
type input "150"
type input "250"
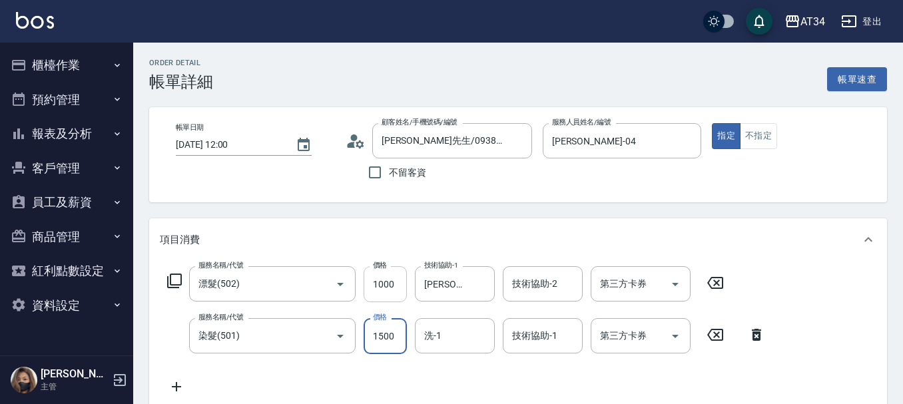
type input "1500"
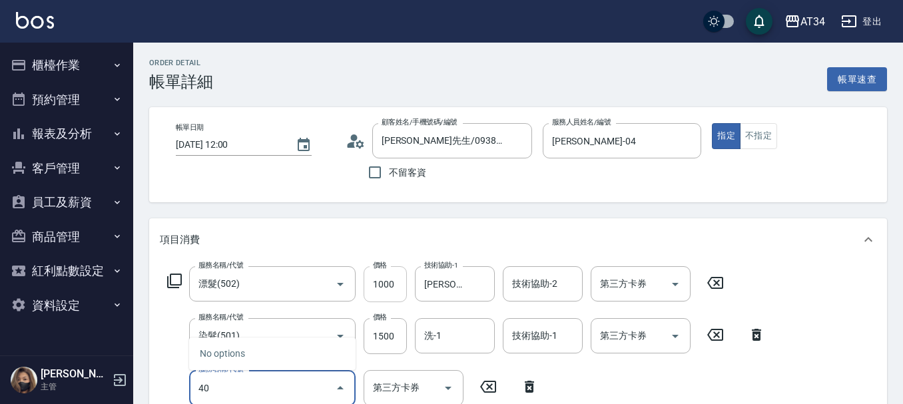
type input "401"
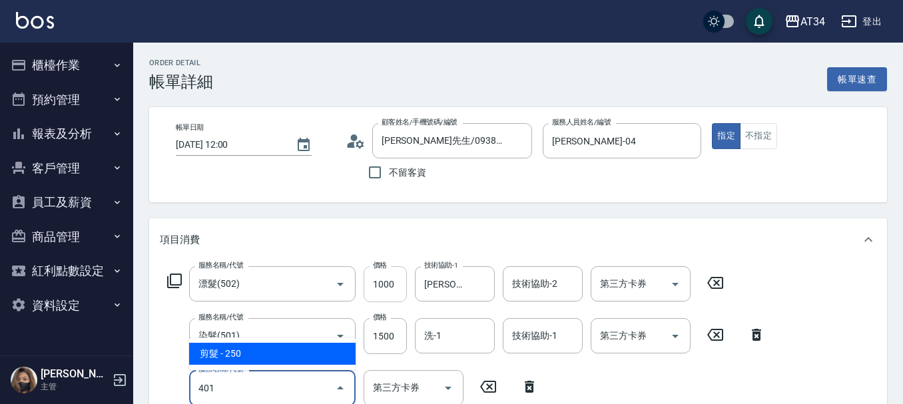
type input "270"
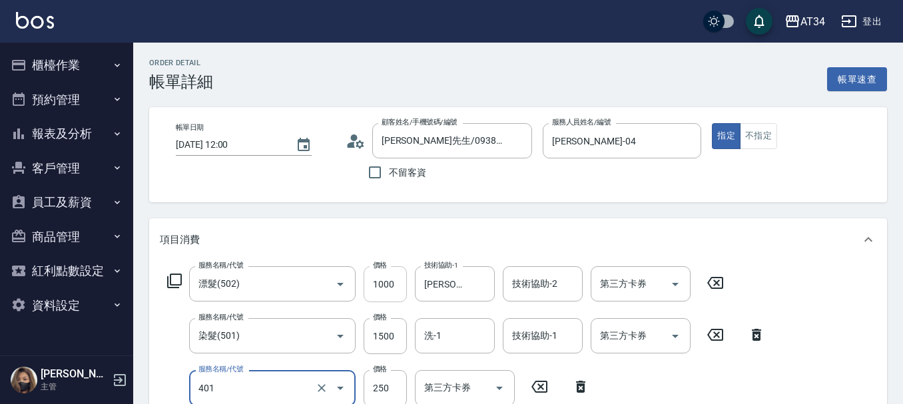
type input "剪髮(401)"
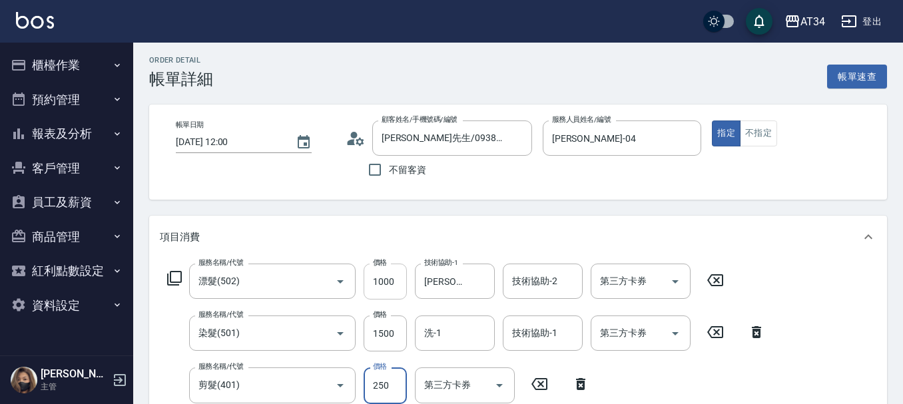
type input "250"
type input "29"
type input "270"
type input "299"
click at [603, 376] on div "服務名稱/代號 漂髮(502) 服務名稱/代號 價格 1000 價格 技術協助-1 [PERSON_NAME]-28 技術協助-1 技術協助-2 技術協助-2…" at bounding box center [466, 354] width 613 height 180
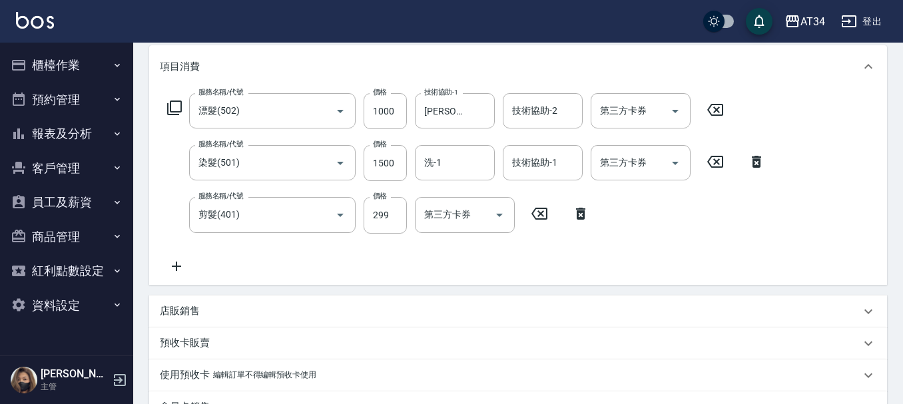
scroll to position [269, 0]
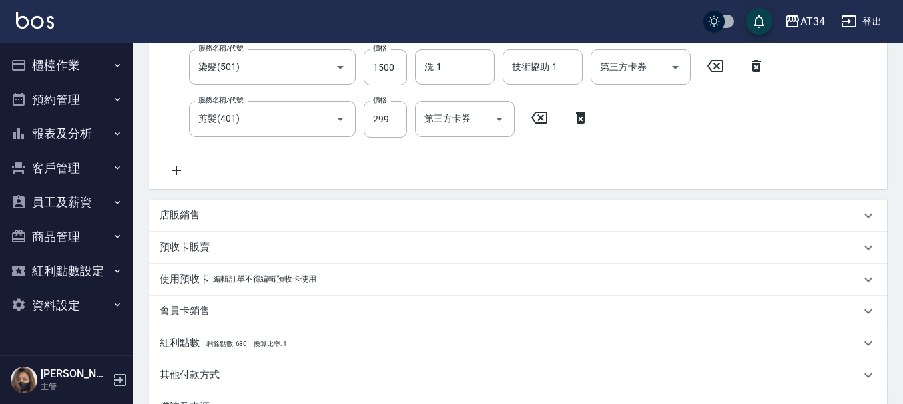
click at [178, 171] on icon at bounding box center [176, 170] width 33 height 16
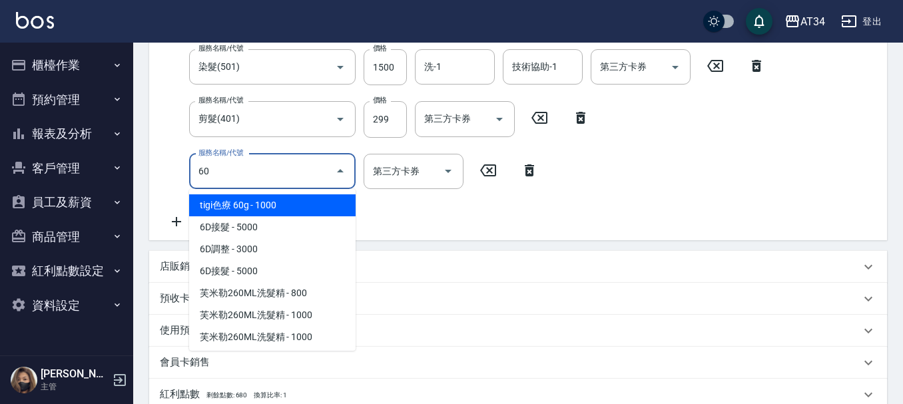
type input "601"
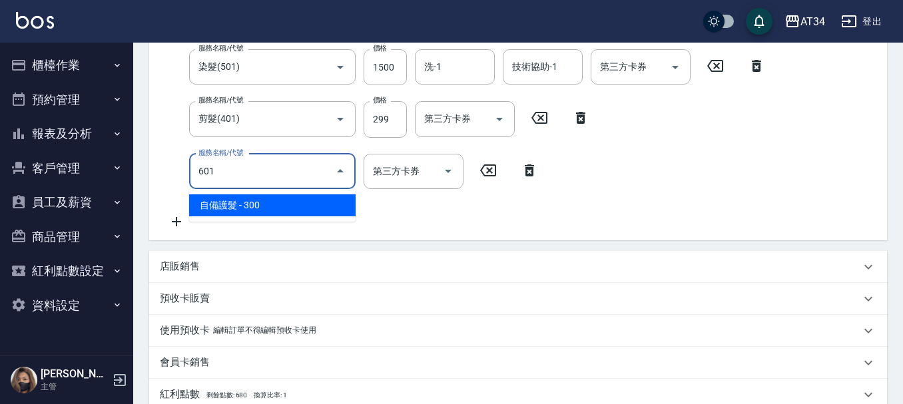
type input "300"
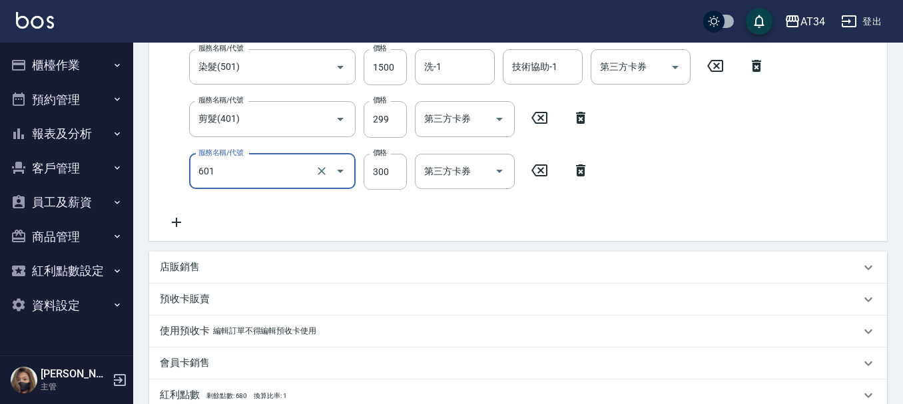
type input "自備護髮(601)"
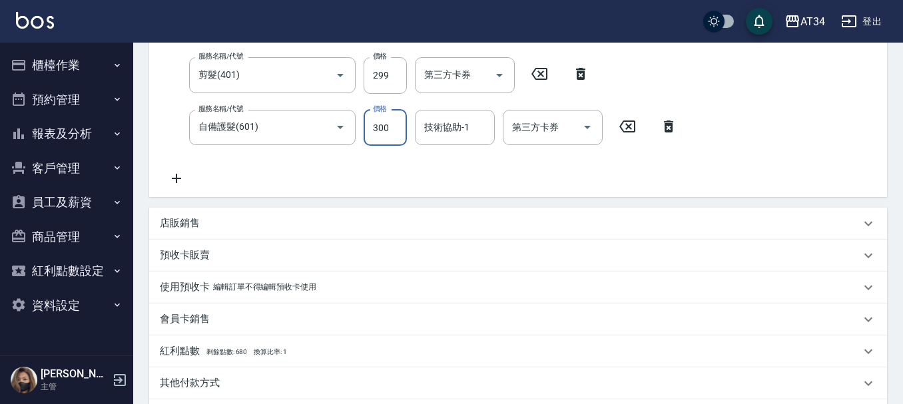
scroll to position [351, 0]
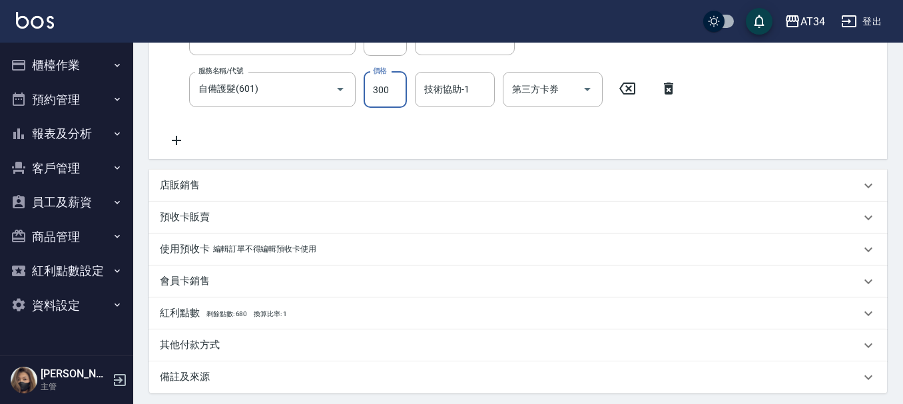
click at [182, 140] on icon at bounding box center [176, 141] width 33 height 16
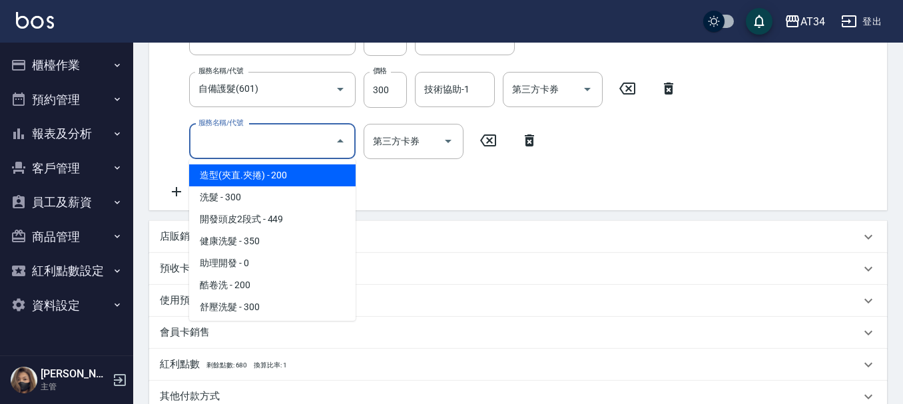
click at [222, 143] on input "服務名稱/代號" at bounding box center [262, 141] width 135 height 23
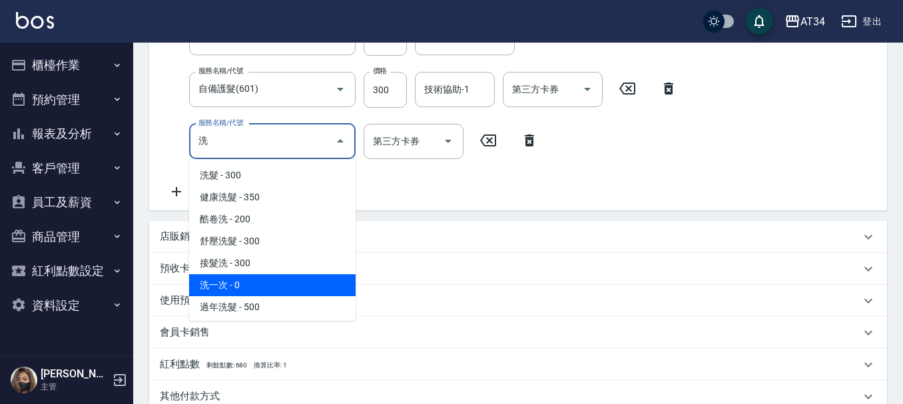
click at [226, 280] on span "洗一次 - 0" at bounding box center [272, 285] width 166 height 22
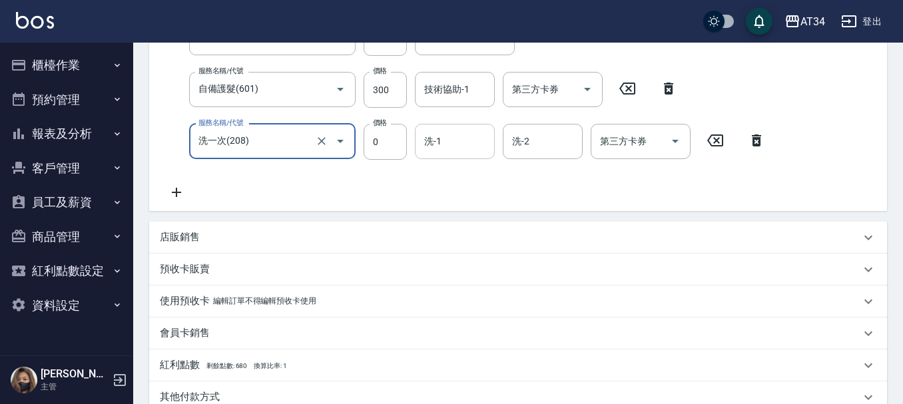
type input "洗一次(208)"
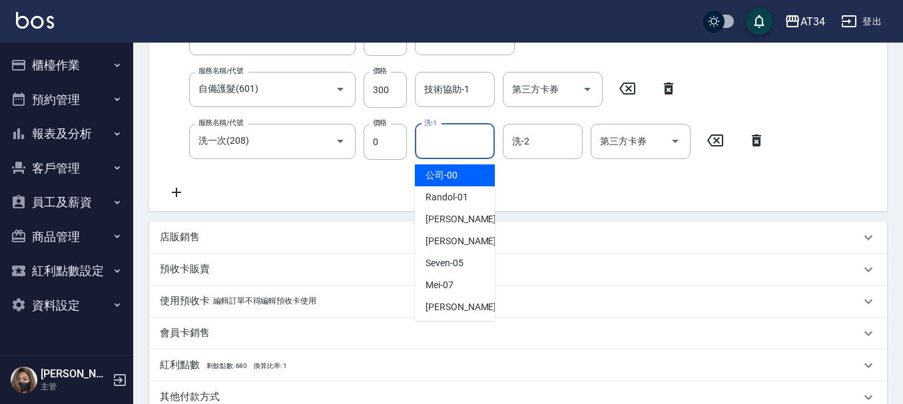
click at [443, 145] on input "洗-1" at bounding box center [455, 141] width 68 height 23
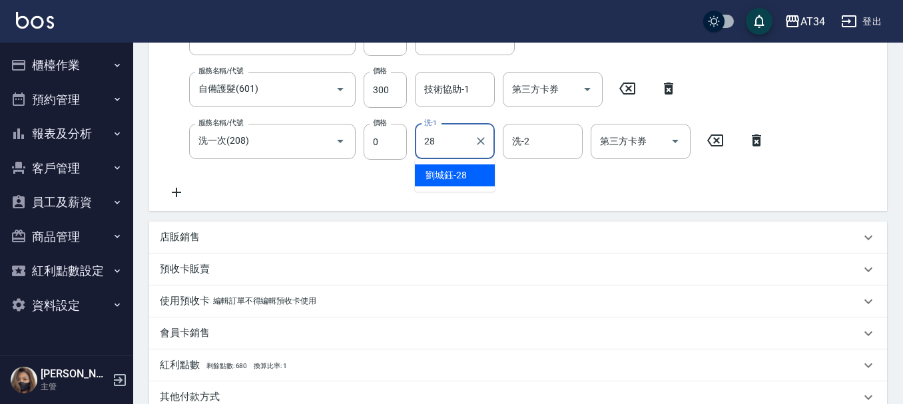
type input "[PERSON_NAME]-28"
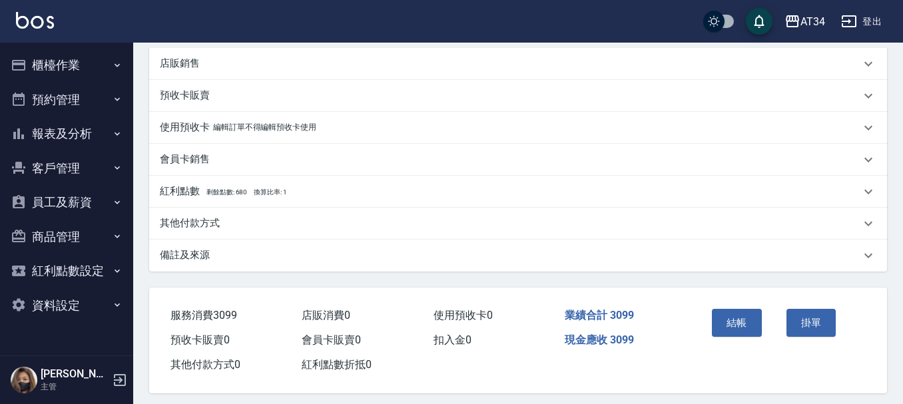
scroll to position [536, 0]
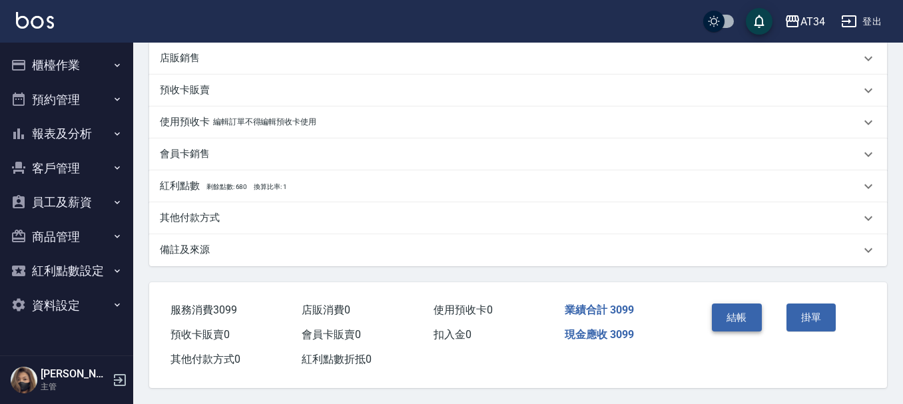
click at [738, 314] on button "結帳" at bounding box center [737, 318] width 50 height 28
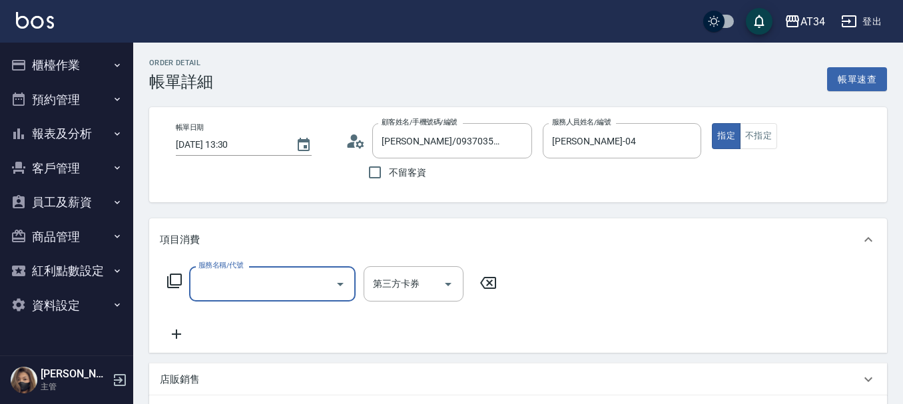
click at [248, 286] on input "服務名稱/代號" at bounding box center [262, 283] width 135 height 23
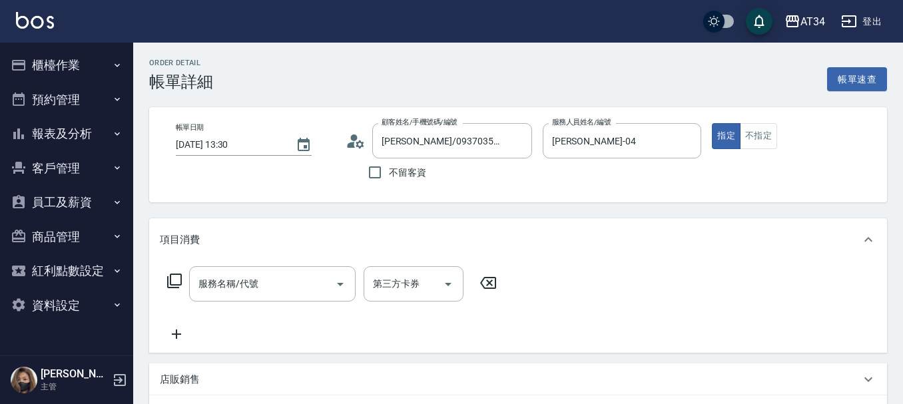
click at [406, 244] on div "項目消費" at bounding box center [510, 240] width 700 height 14
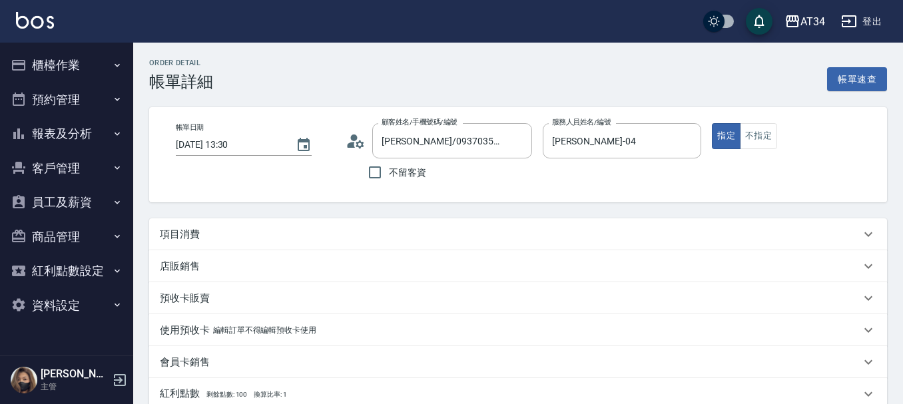
click at [359, 146] on icon at bounding box center [360, 144] width 8 height 8
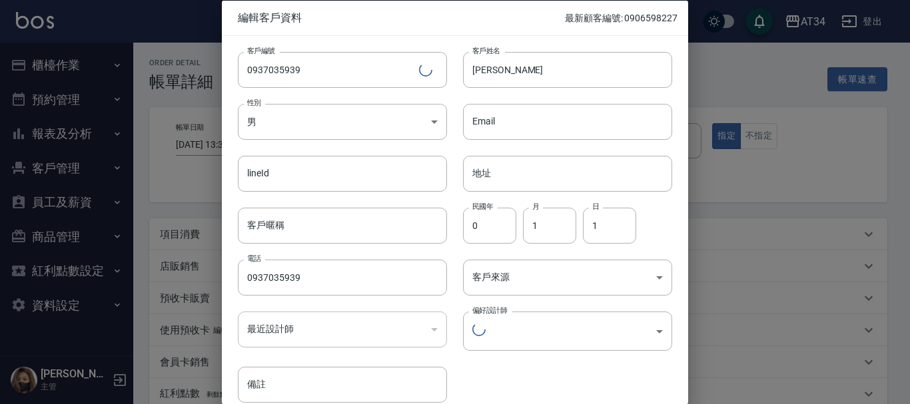
type input "6674c277-c90f-415e-95f7-1263b47f0ddc"
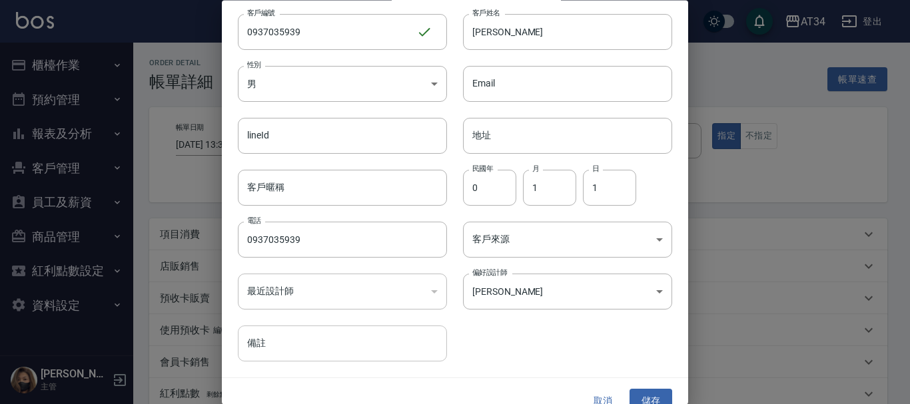
scroll to position [57, 0]
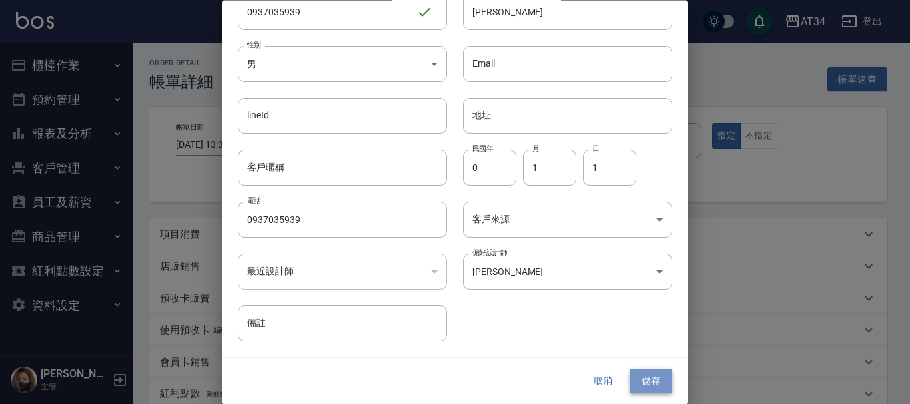
click at [645, 378] on button "儲存" at bounding box center [650, 382] width 43 height 25
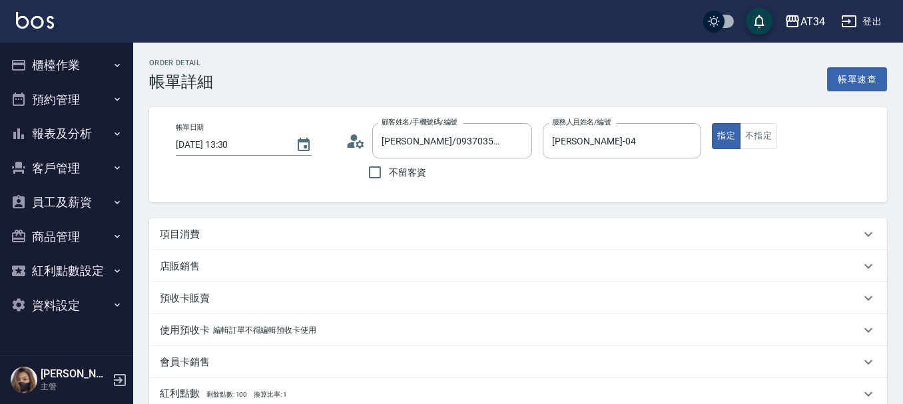
click at [357, 144] on icon at bounding box center [360, 144] width 8 height 8
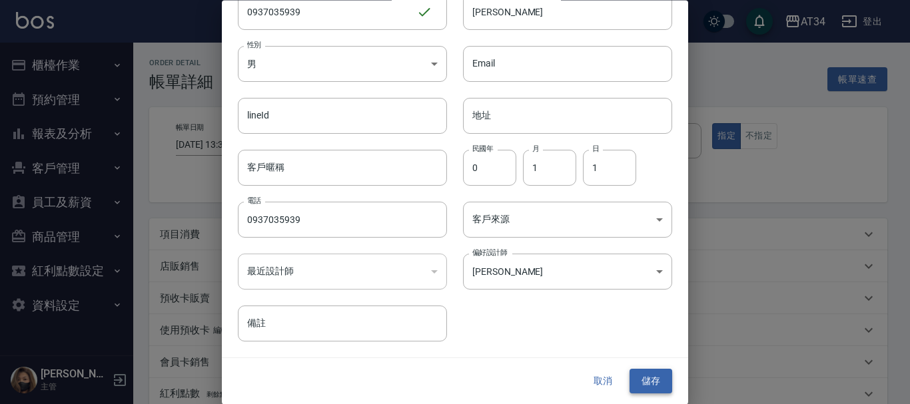
click at [640, 383] on button "儲存" at bounding box center [650, 382] width 43 height 25
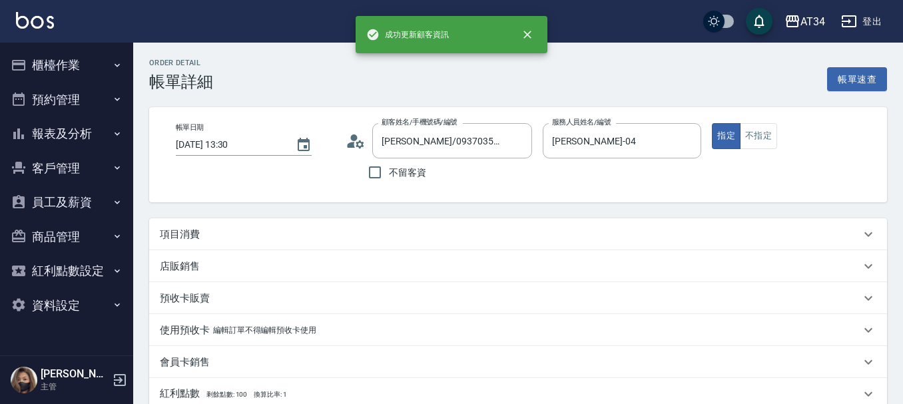
click at [241, 236] on div "項目消費" at bounding box center [510, 235] width 700 height 14
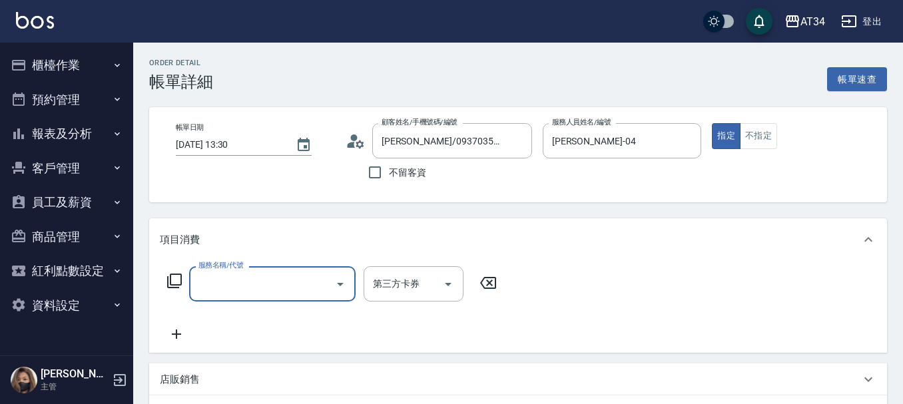
scroll to position [0, 0]
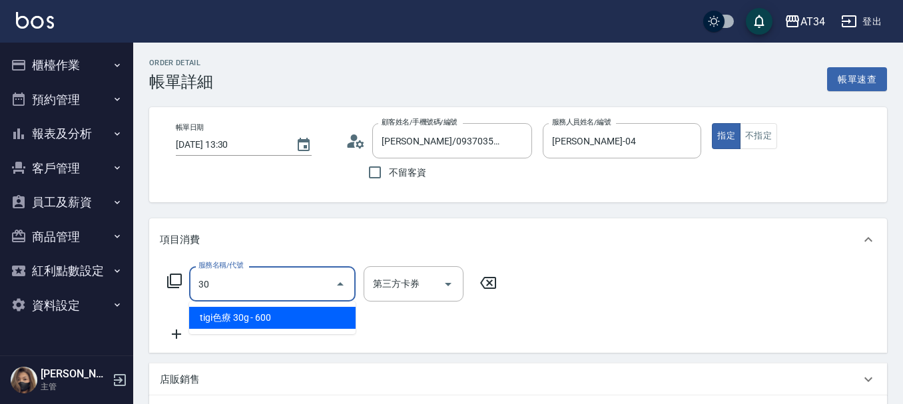
type input "301"
type input "150"
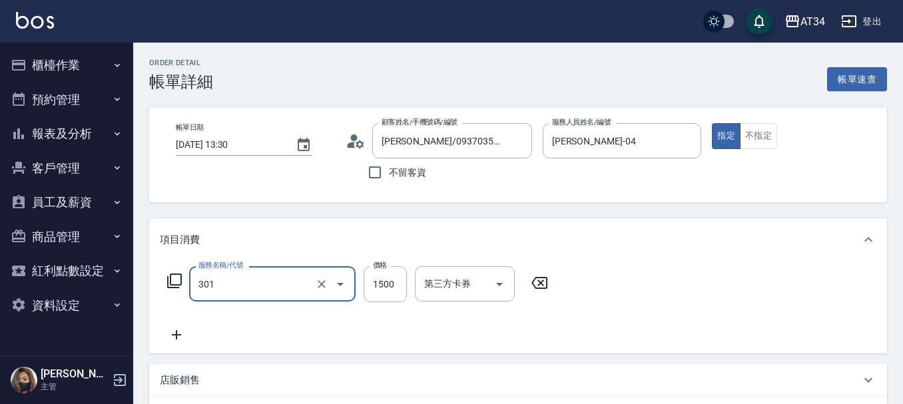
type input "燙髮(301)"
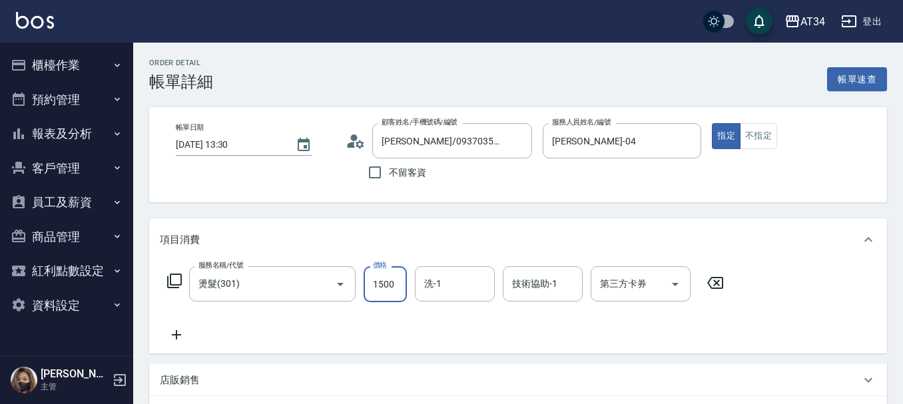
type input "2"
type input "0"
type input "28"
type input "20"
type input "288"
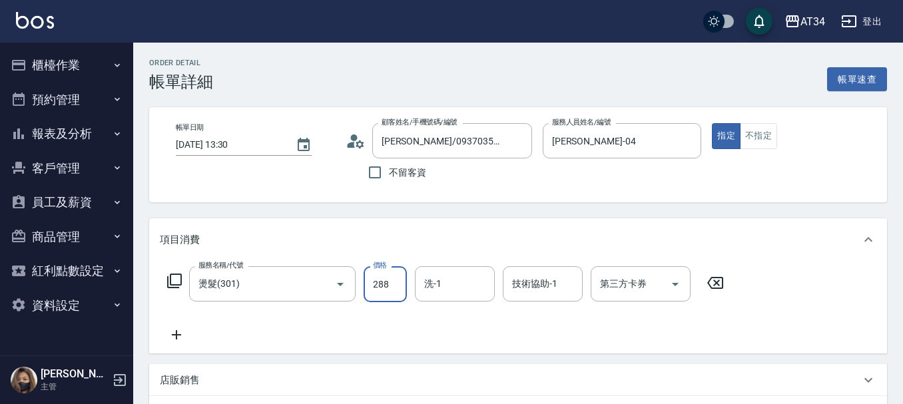
type input "280"
type input "2880"
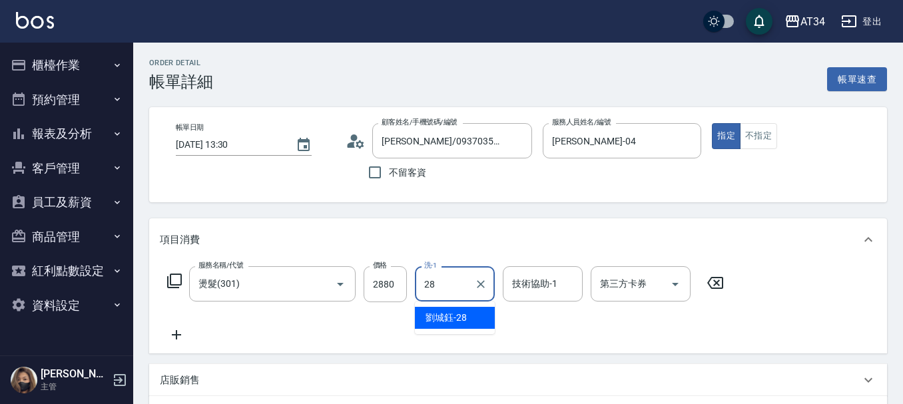
type input "劉城鈺-28"
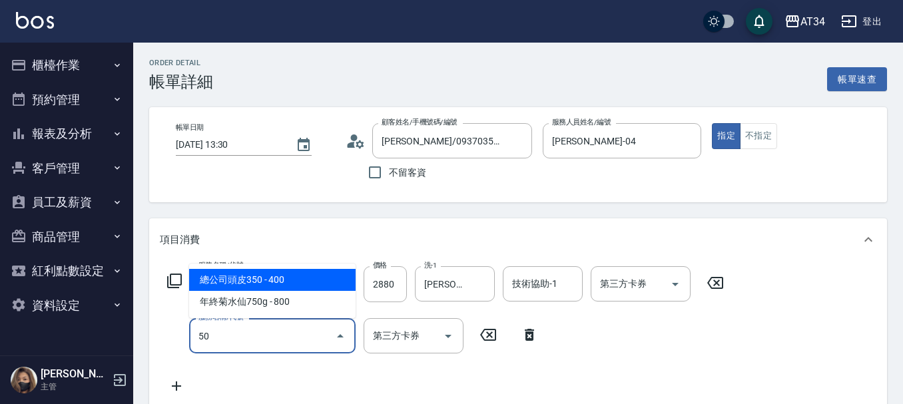
type input "503"
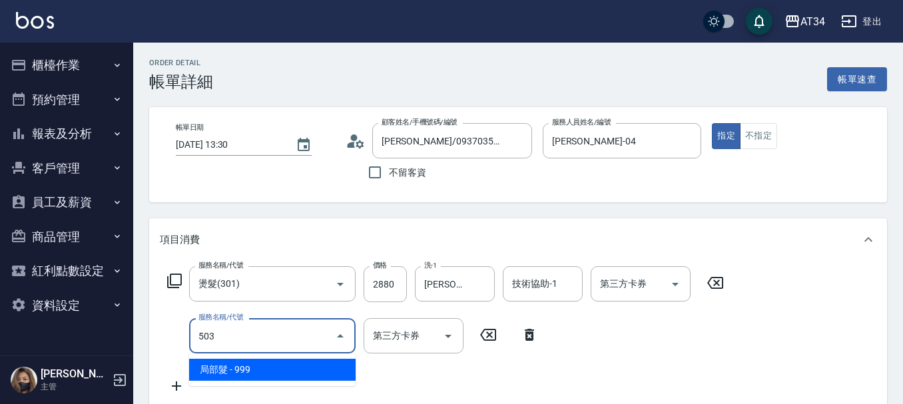
type input "380"
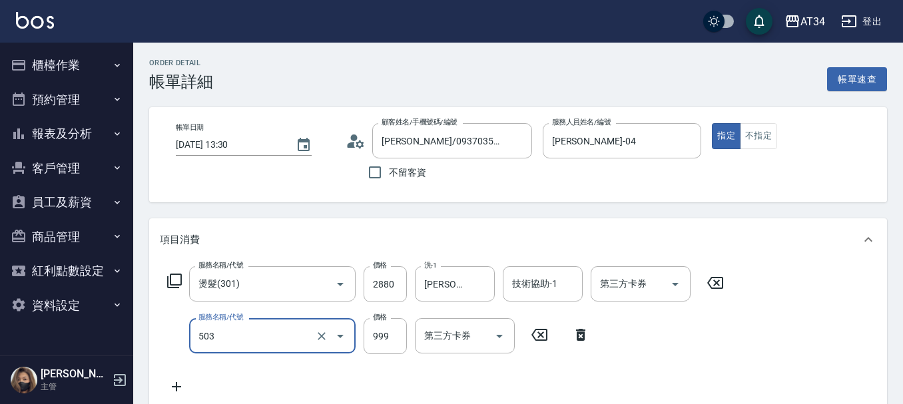
type input "局部髮(503)"
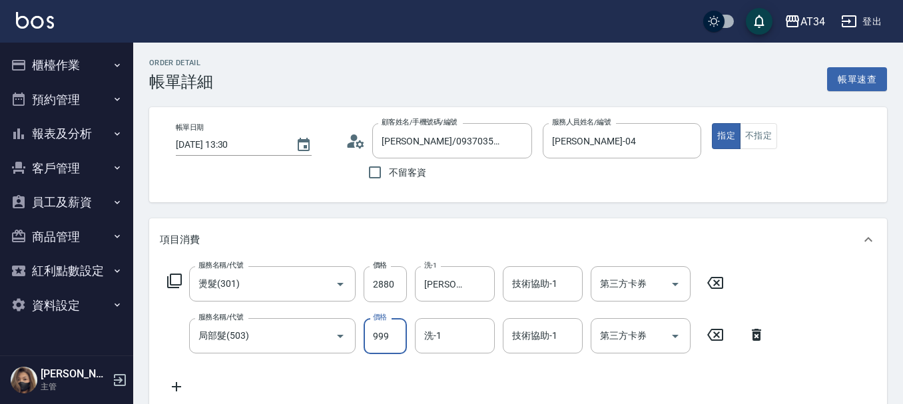
type input "280"
type input "130"
type input "410"
type input "1300"
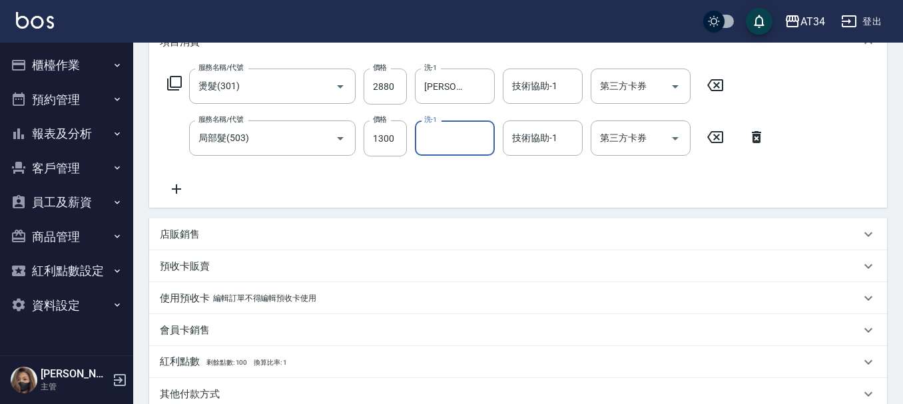
scroll to position [200, 0]
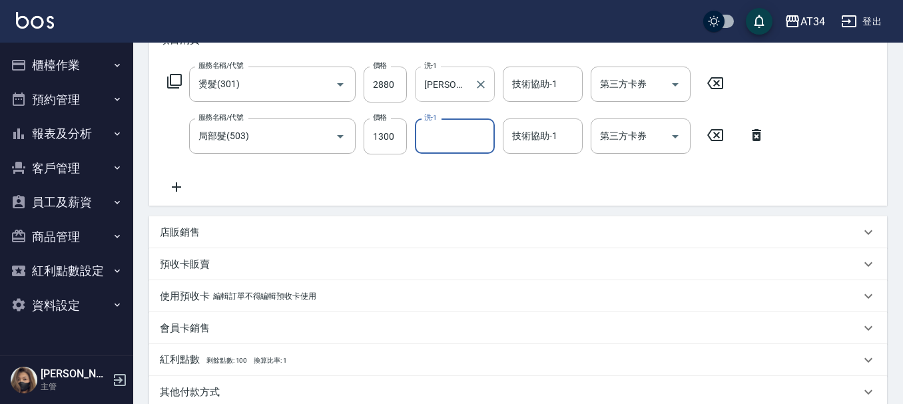
click at [458, 77] on input "劉城鈺-28" at bounding box center [445, 84] width 48 height 23
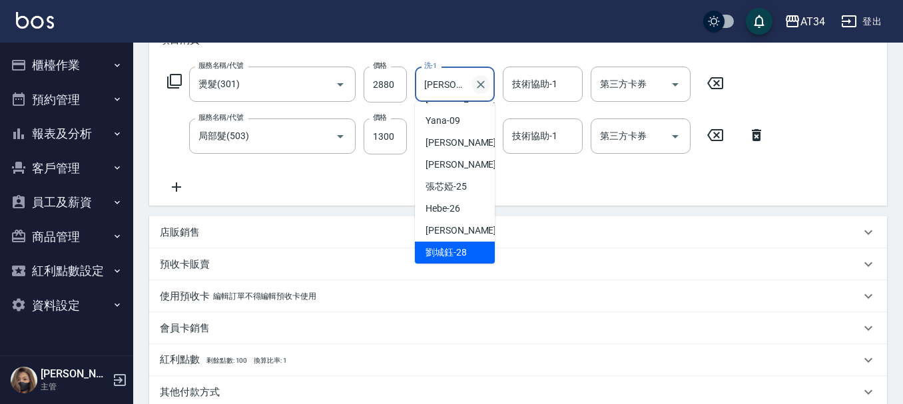
click at [479, 83] on icon "Clear" at bounding box center [481, 85] width 8 height 8
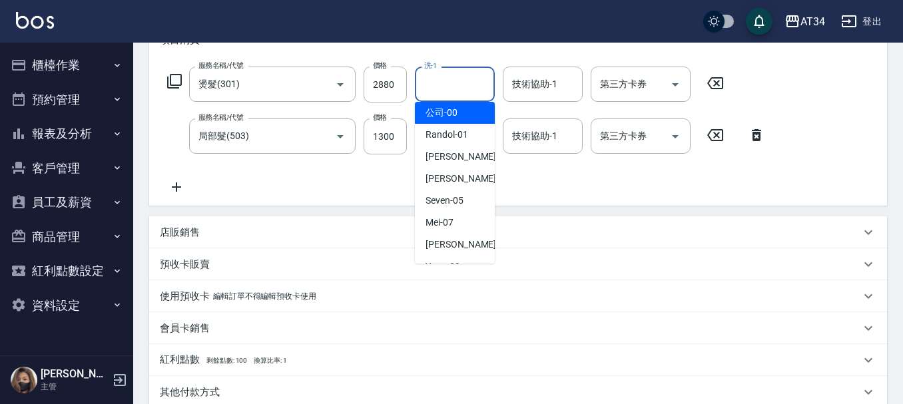
click at [497, 62] on div "服務名稱/代號 燙髮(301) 服務名稱/代號 價格 2880 價格 洗-1 洗-1 技術協助-1 技術協助-1 第三方卡券 第三方卡券 服務名稱/代號 局部…" at bounding box center [518, 133] width 738 height 144
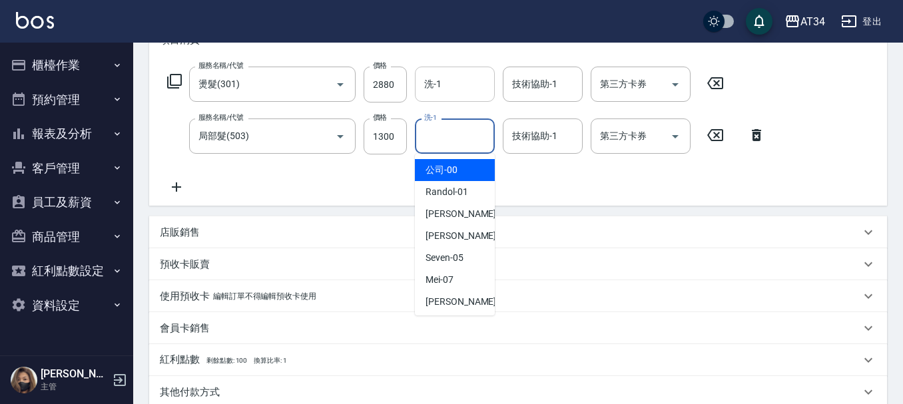
click at [463, 144] on input "洗-1" at bounding box center [455, 136] width 68 height 23
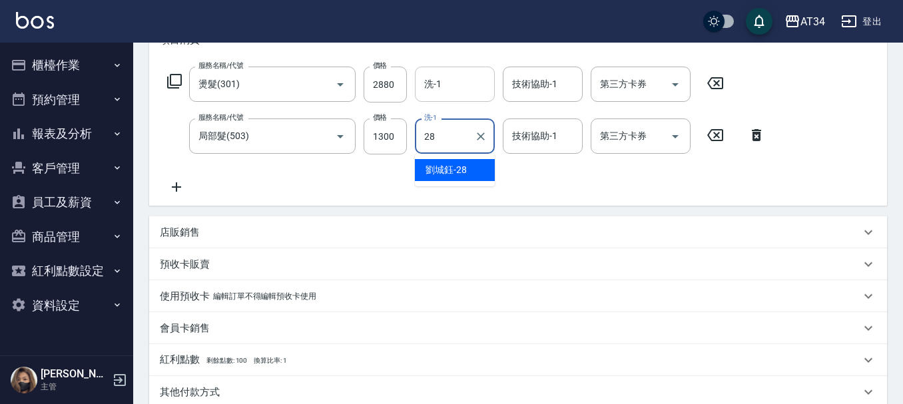
type input "[PERSON_NAME]-28"
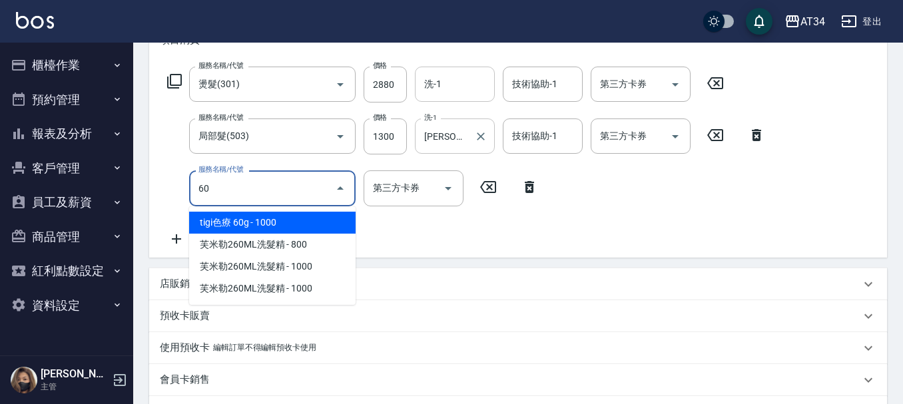
type input "601"
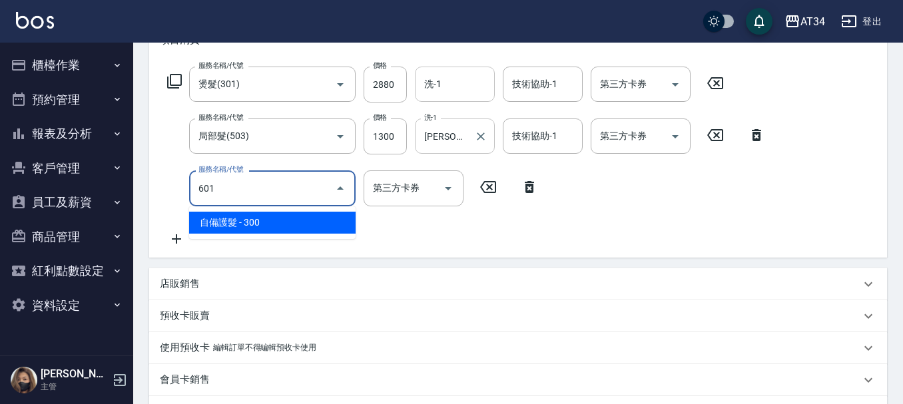
type input "440"
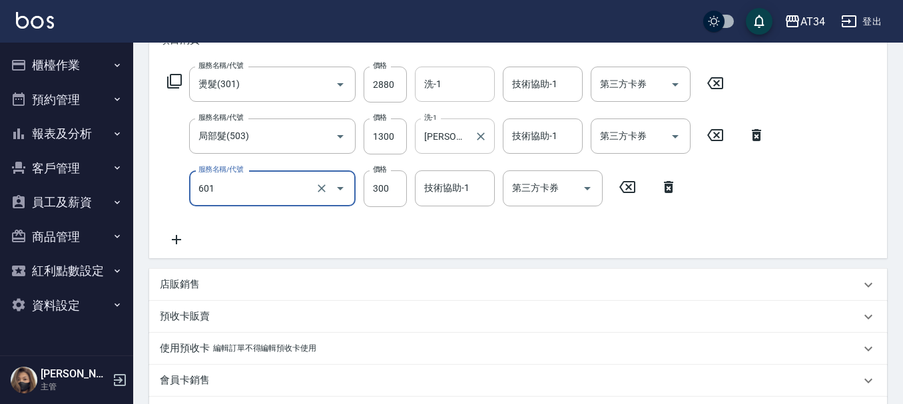
type input "自備護髮(601)"
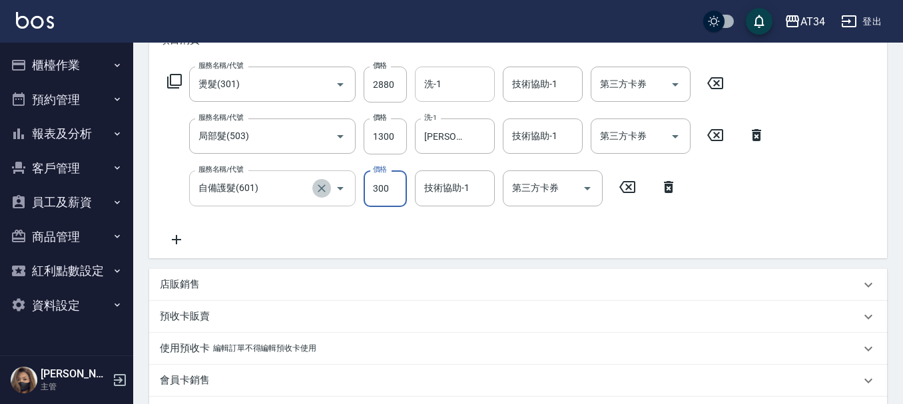
click at [313, 186] on button "Clear" at bounding box center [321, 188] width 19 height 19
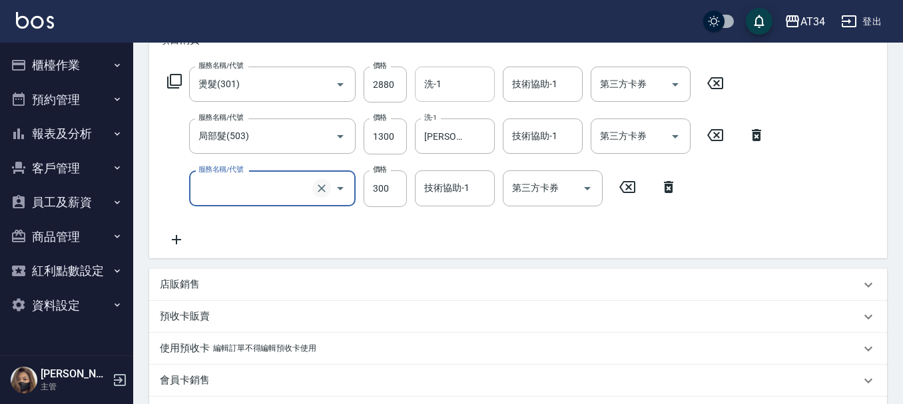
type input "410"
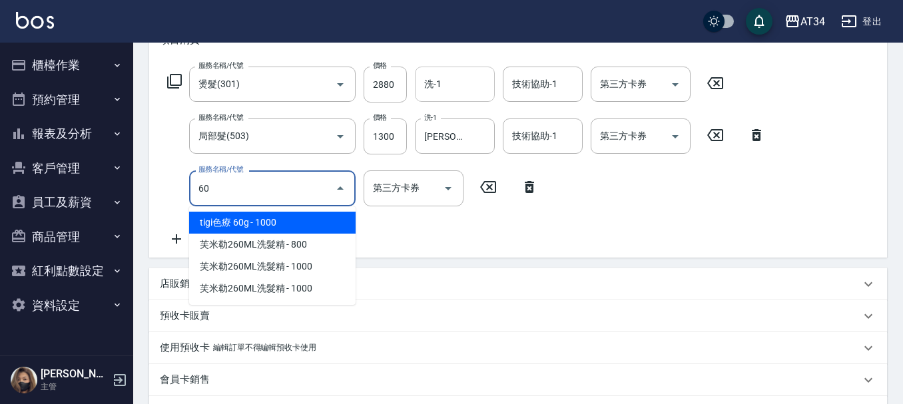
type input "602"
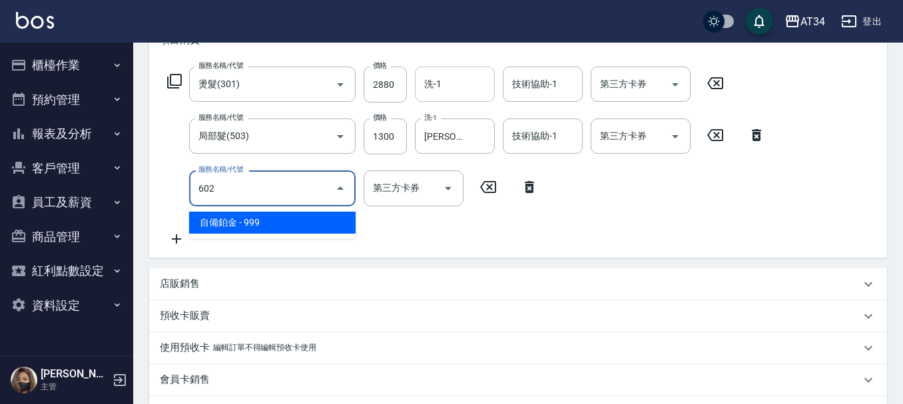
type input "510"
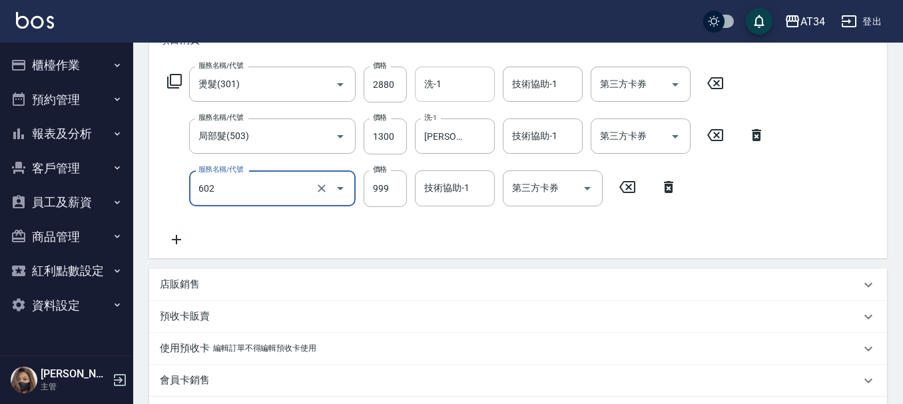
type input "自備鉑金(602)"
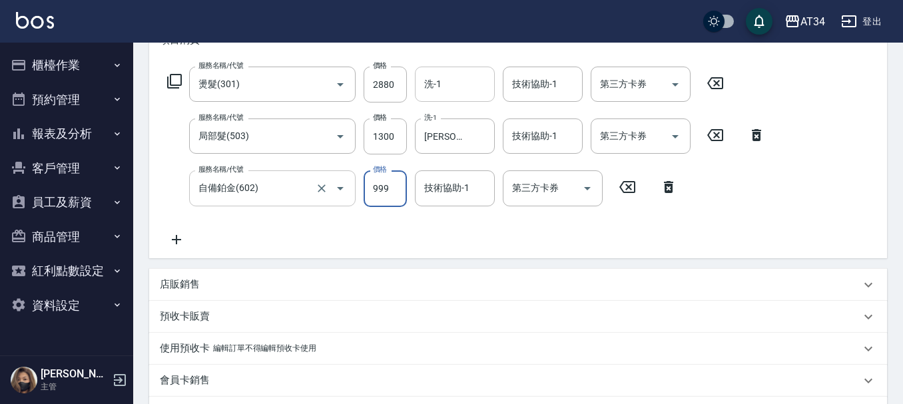
type input "410"
type input "17"
type input "430"
type input "170"
type input "580"
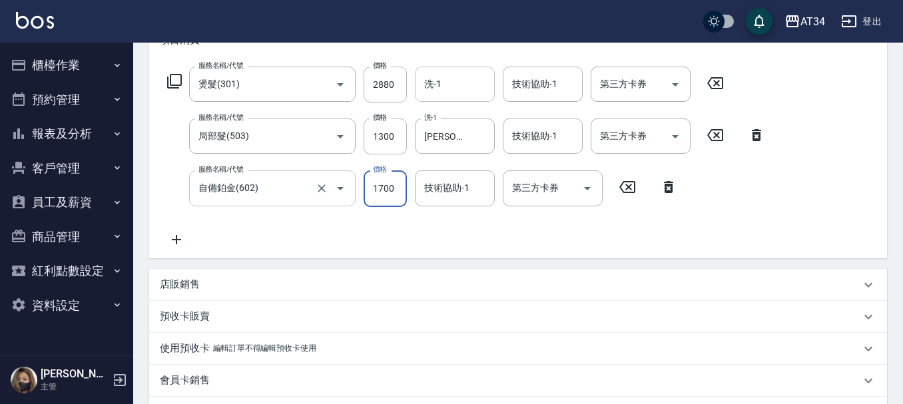
type input "1700"
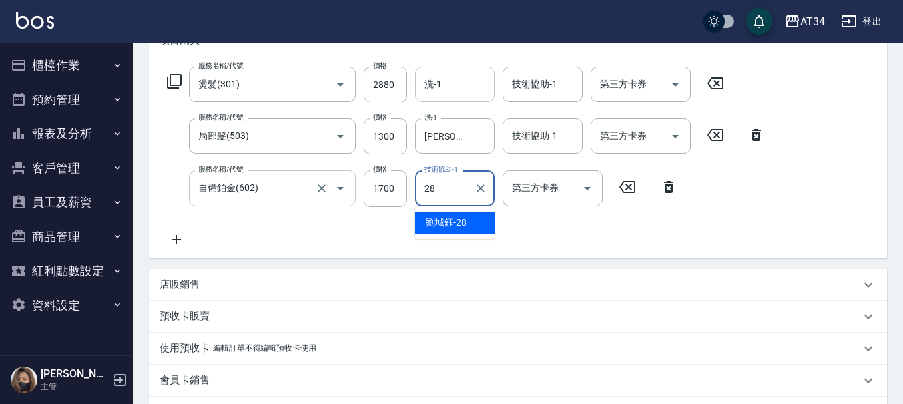
type input "[PERSON_NAME]-28"
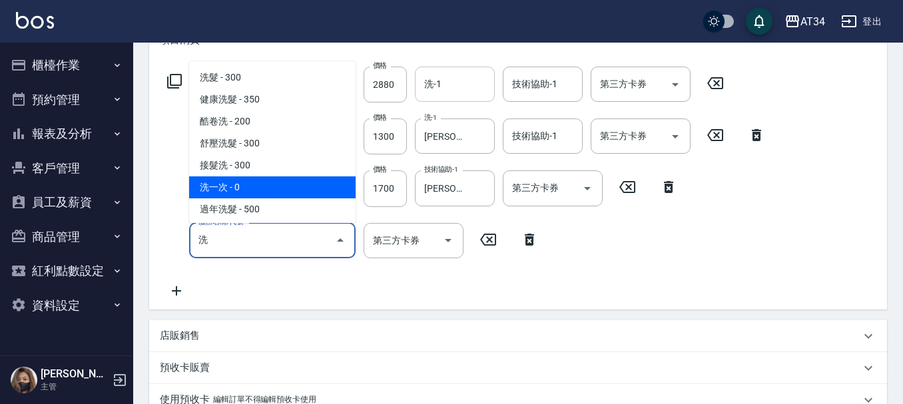
click at [282, 188] on span "洗一次 - 0" at bounding box center [272, 187] width 166 height 22
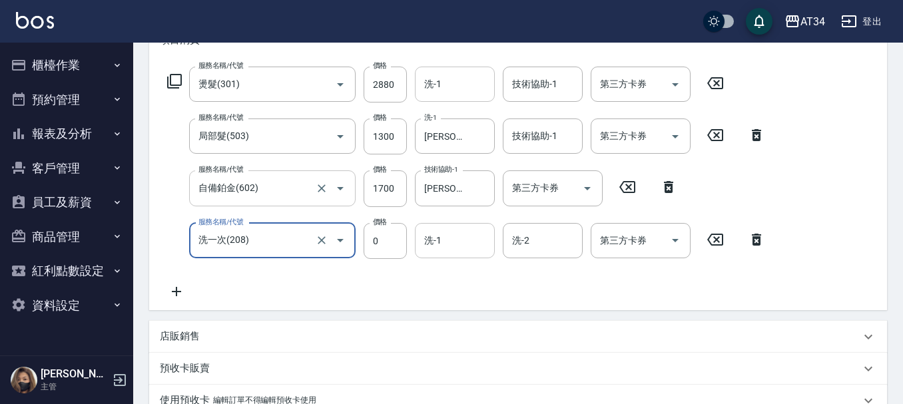
type input "洗一次(208)"
click at [423, 249] on input "洗-1" at bounding box center [455, 240] width 68 height 23
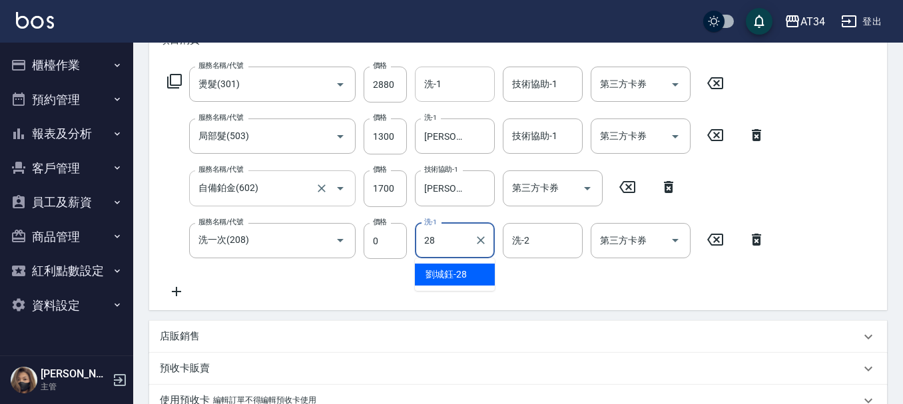
type input "劉城鈺-28"
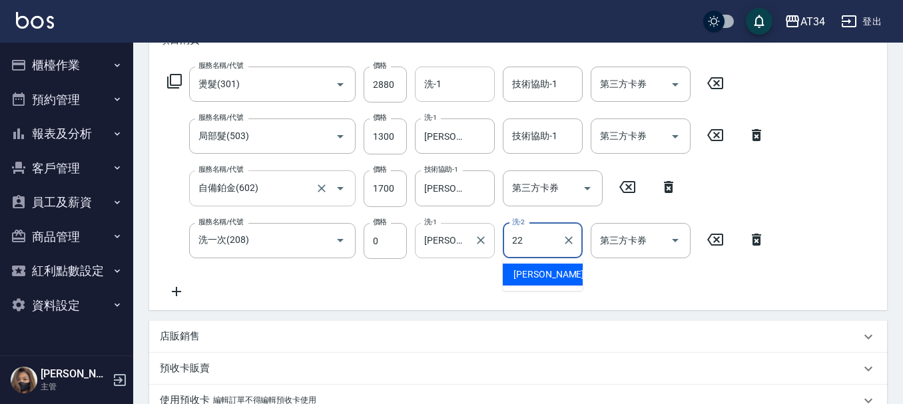
type input "賴佑潔-22"
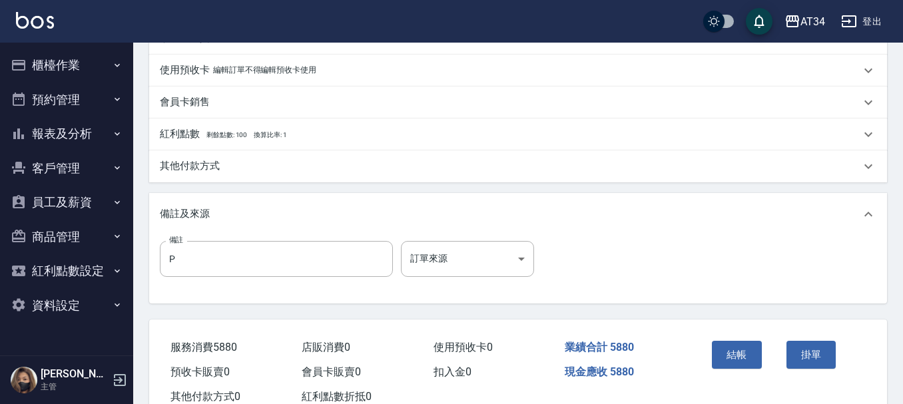
scroll to position [507, 0]
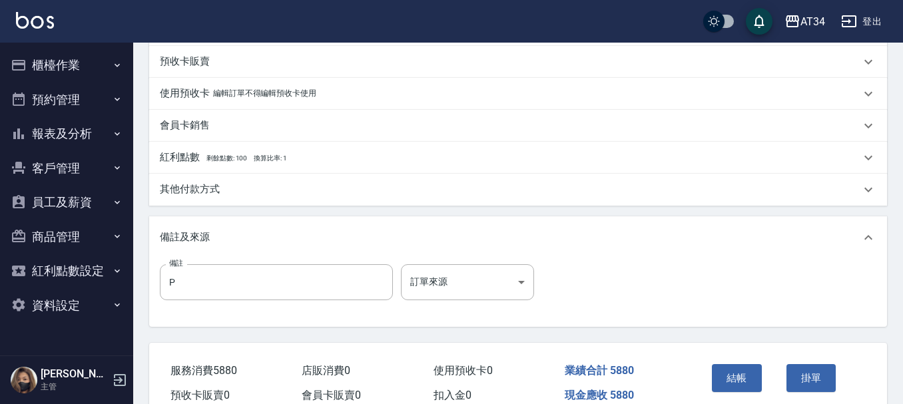
click at [208, 188] on p "其他付款方式" at bounding box center [190, 189] width 60 height 14
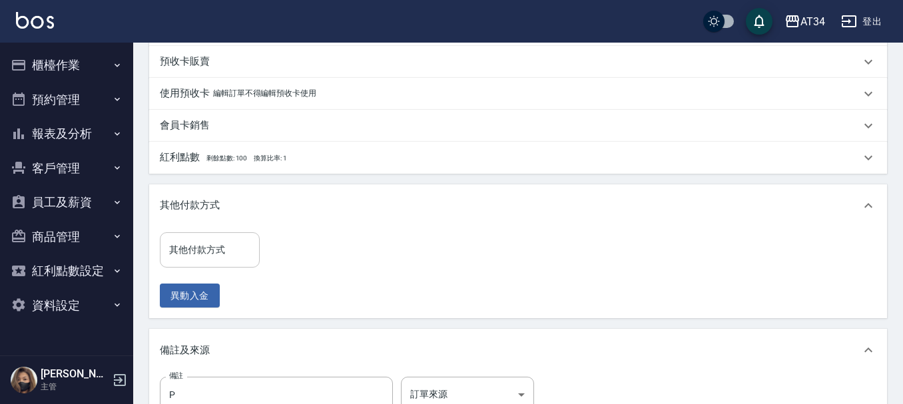
click at [210, 238] on div "其他付款方式 其他付款方式" at bounding box center [210, 249] width 100 height 35
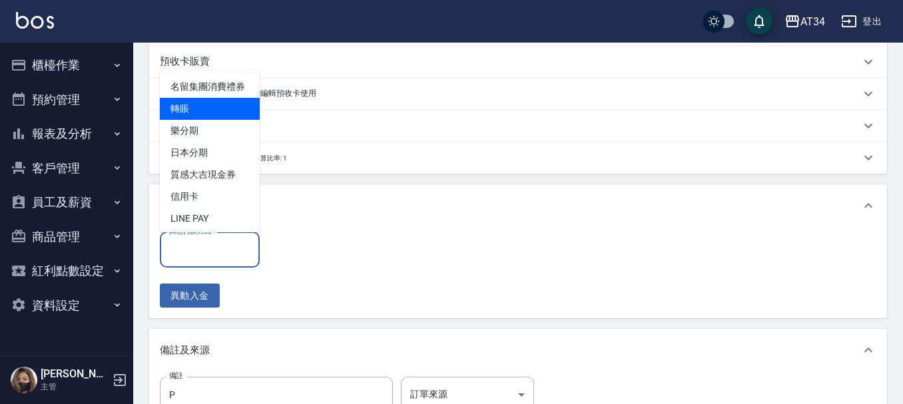
click at [204, 117] on span "轉賬" at bounding box center [210, 109] width 100 height 22
type input "轉賬"
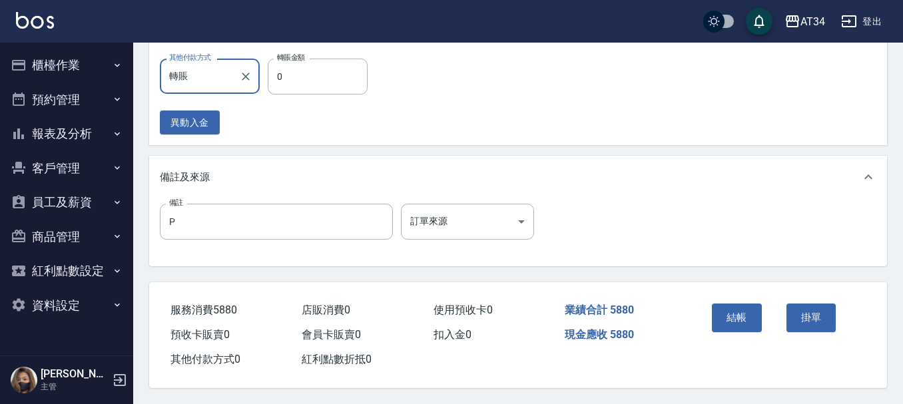
scroll to position [687, 0]
click at [734, 316] on button "結帳" at bounding box center [737, 318] width 50 height 28
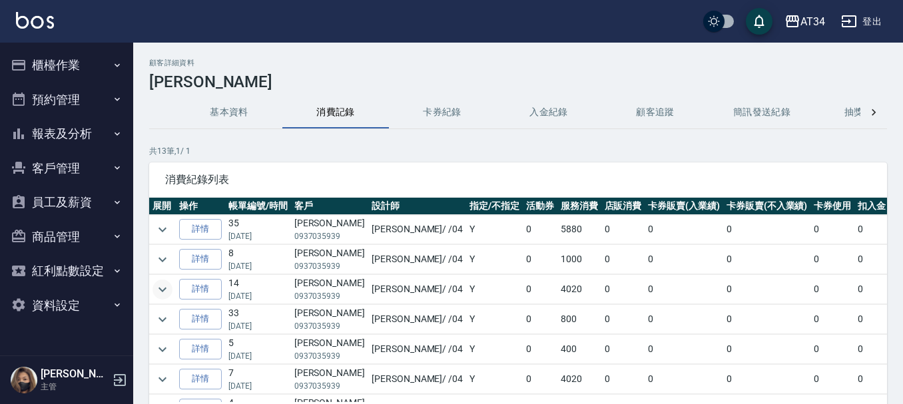
click at [159, 291] on icon "expand row" at bounding box center [162, 290] width 16 height 16
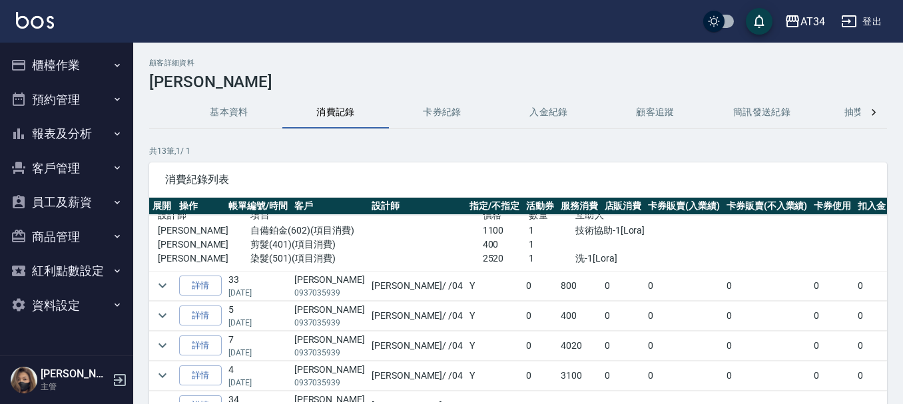
scroll to position [133, 0]
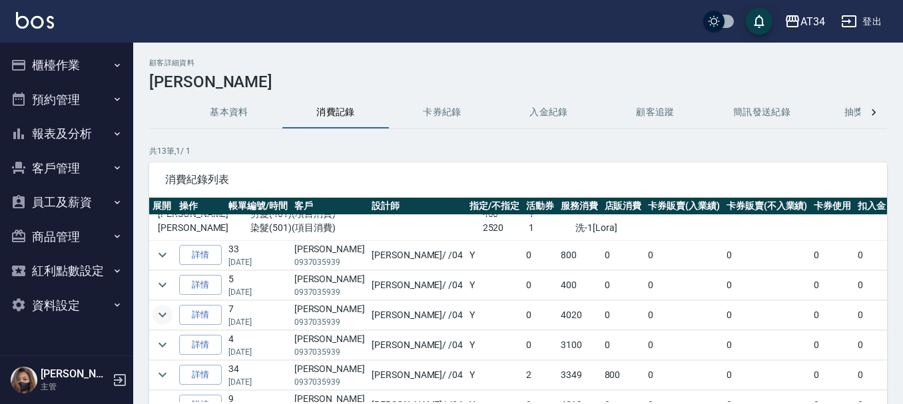
click at [172, 316] on button "expand row" at bounding box center [162, 315] width 20 height 20
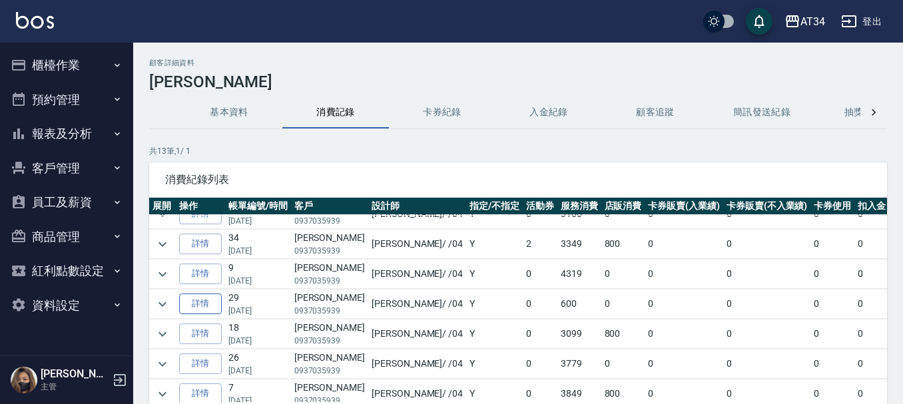
scroll to position [350, 0]
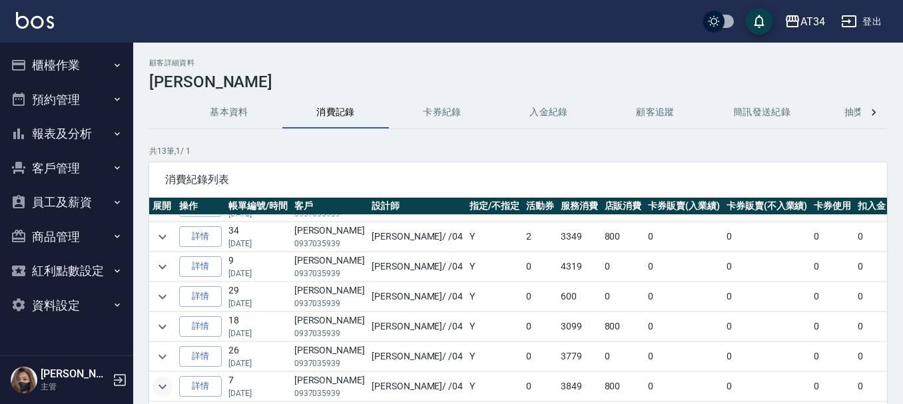
click at [159, 377] on button "expand row" at bounding box center [162, 387] width 20 height 20
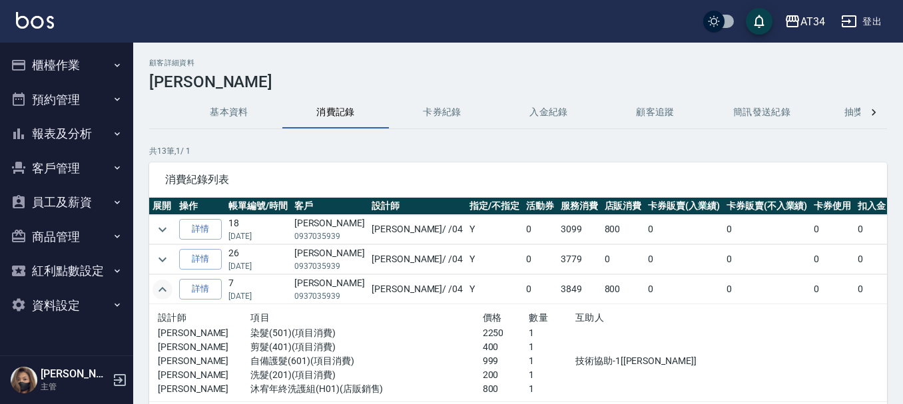
scroll to position [381, 0]
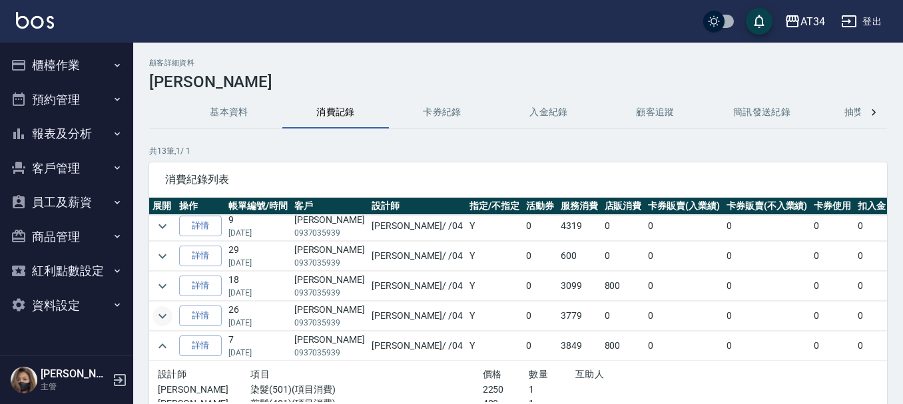
click at [166, 323] on icon "expand row" at bounding box center [162, 316] width 16 height 16
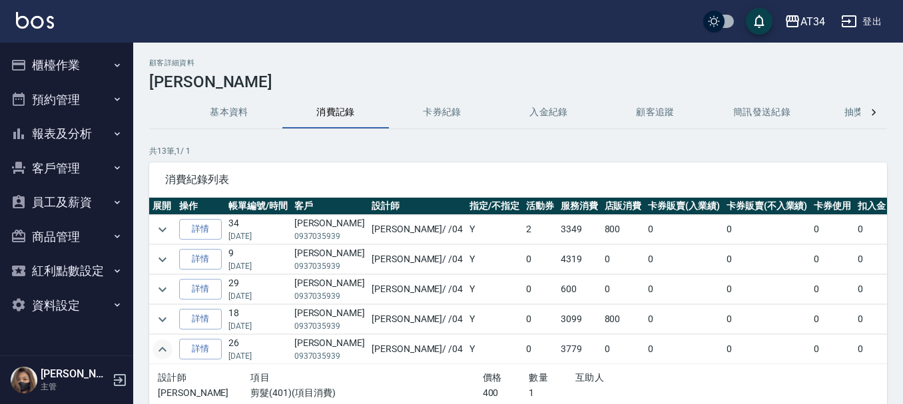
scroll to position [314, 0]
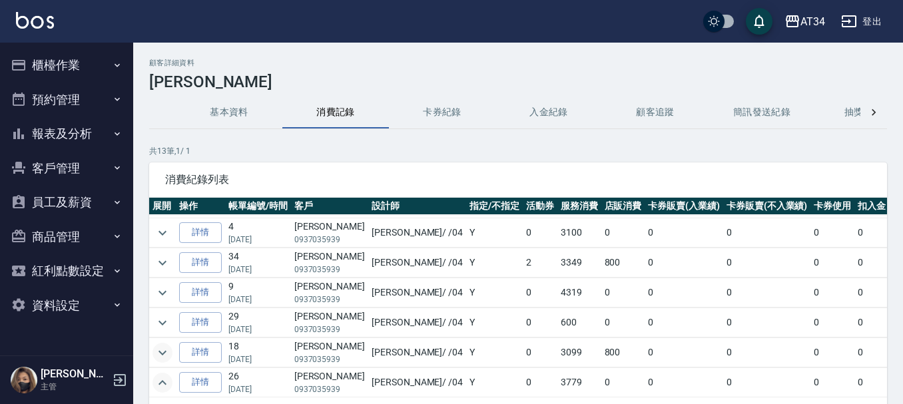
click at [167, 350] on icon "expand row" at bounding box center [162, 353] width 16 height 16
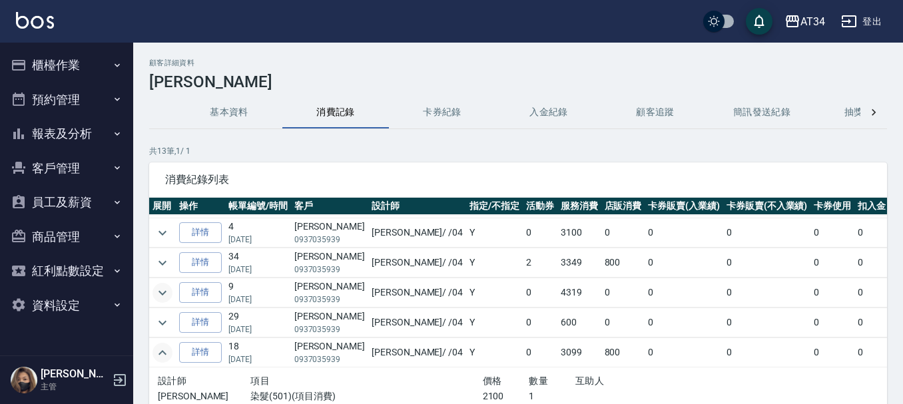
click at [164, 296] on icon "expand row" at bounding box center [162, 293] width 16 height 16
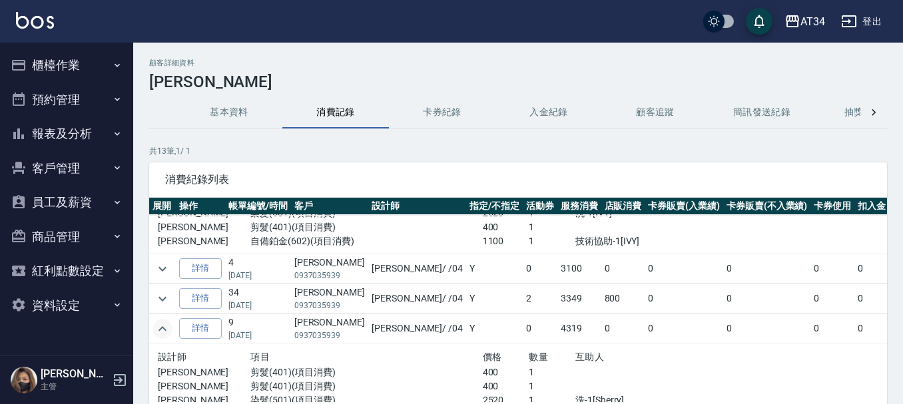
scroll to position [248, 0]
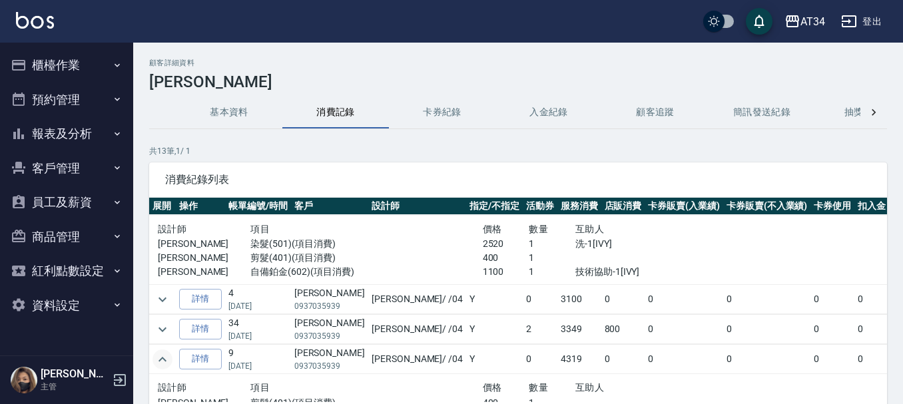
click at [164, 296] on icon "expand row" at bounding box center [162, 300] width 16 height 16
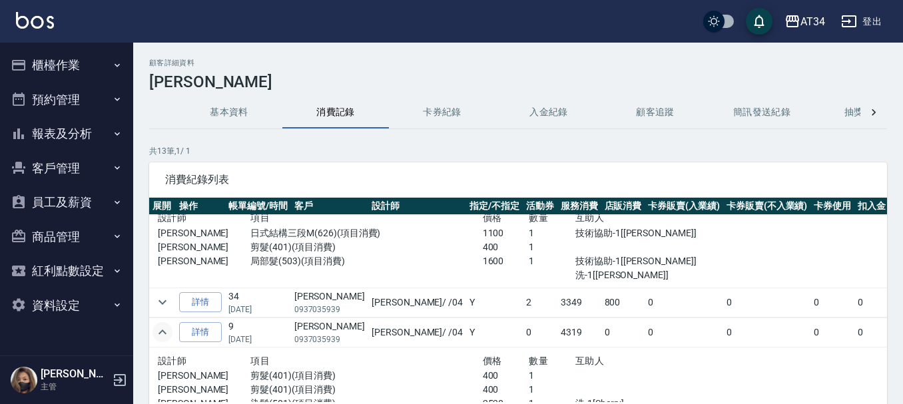
scroll to position [381, 0]
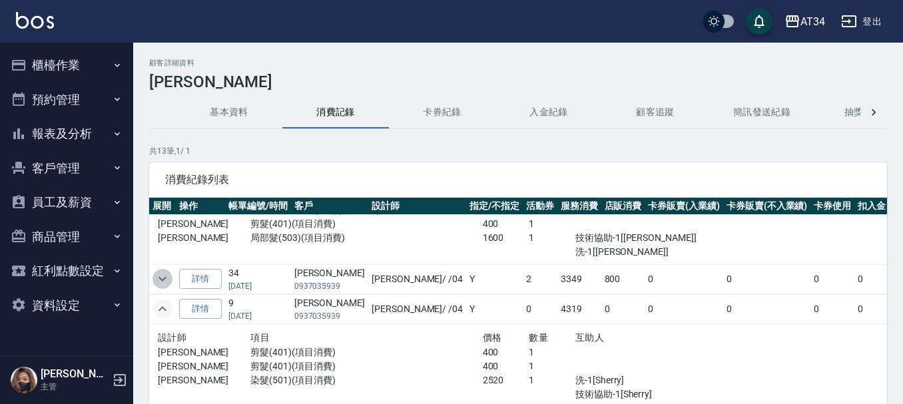
click at [162, 284] on icon "expand row" at bounding box center [162, 279] width 16 height 16
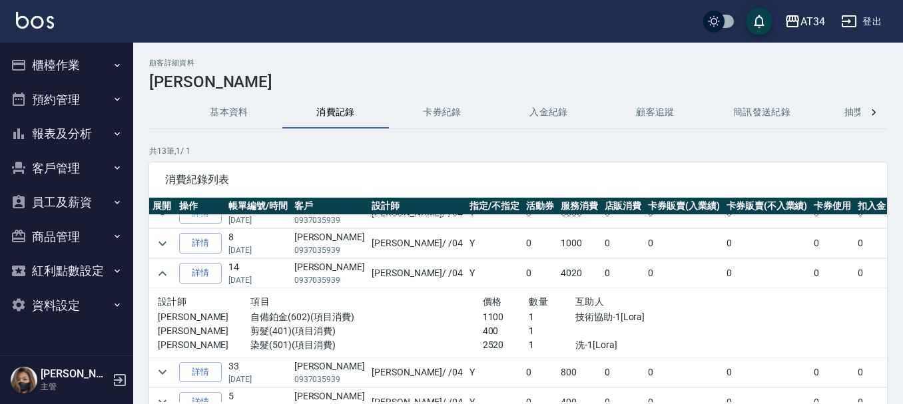
scroll to position [0, 0]
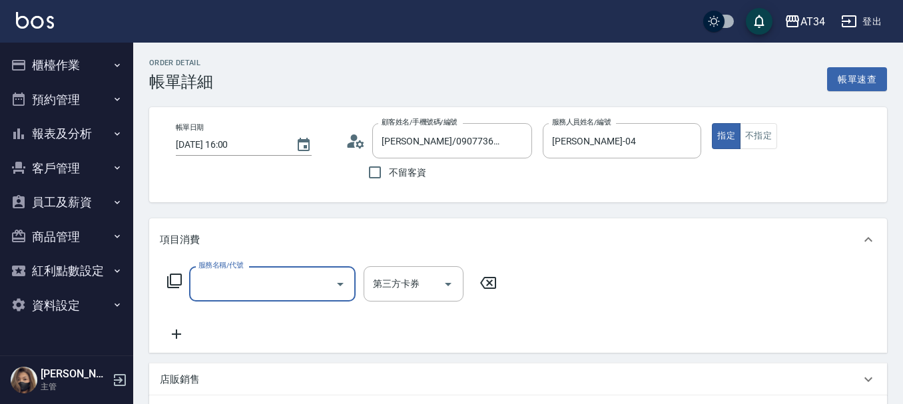
click at [235, 282] on input "服務名稱/代號" at bounding box center [262, 283] width 135 height 23
type input "401"
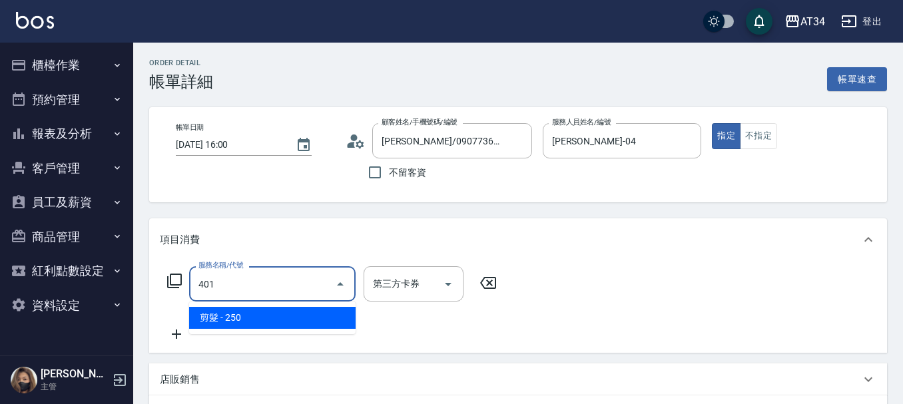
type input "20"
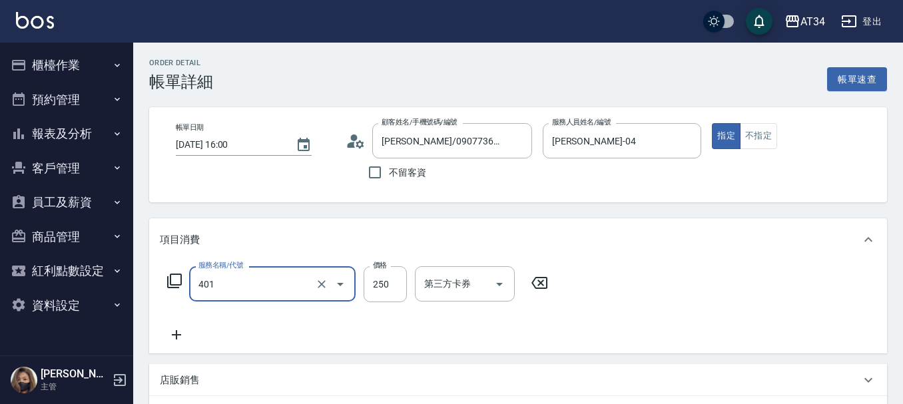
type input "剪髮(401)"
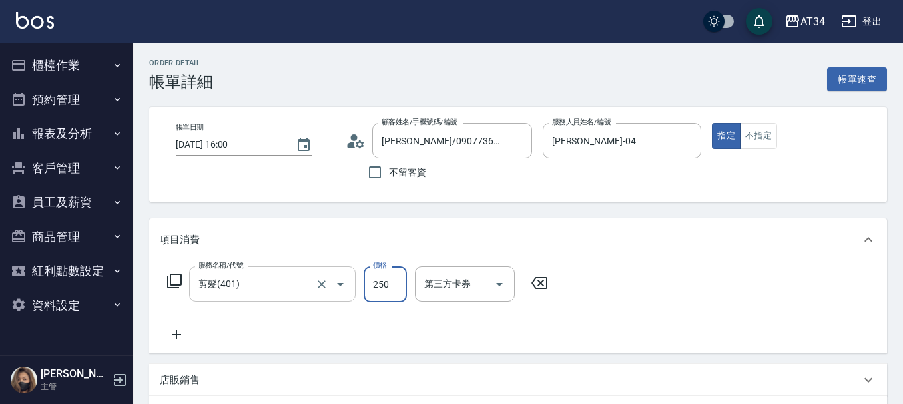
type input "0"
type input "40"
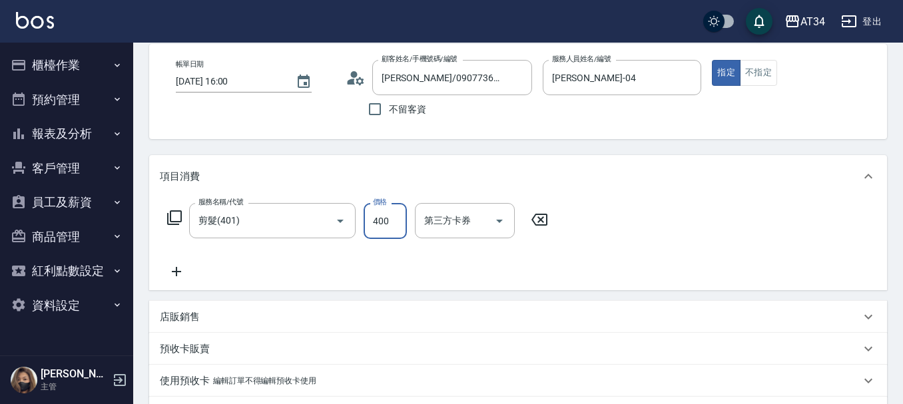
scroll to position [328, 0]
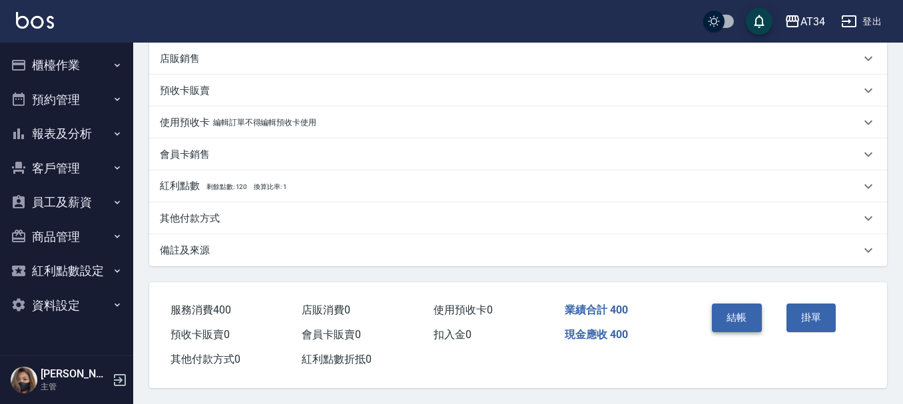
type input "400"
click at [732, 315] on button "結帳" at bounding box center [737, 318] width 50 height 28
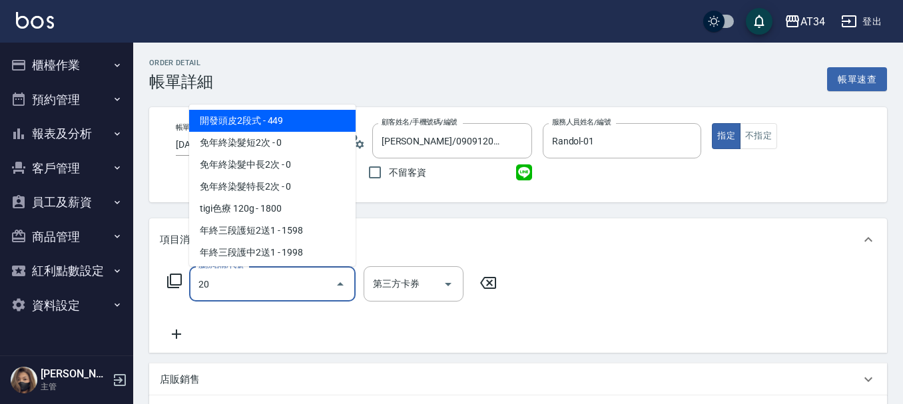
type input "201"
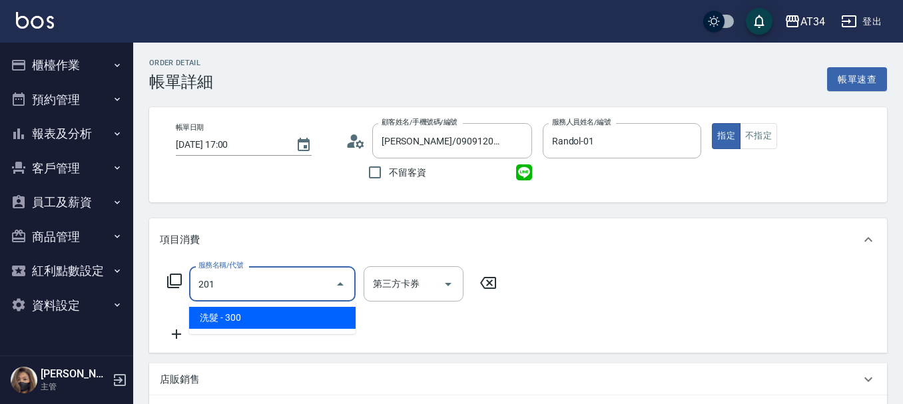
type input "30"
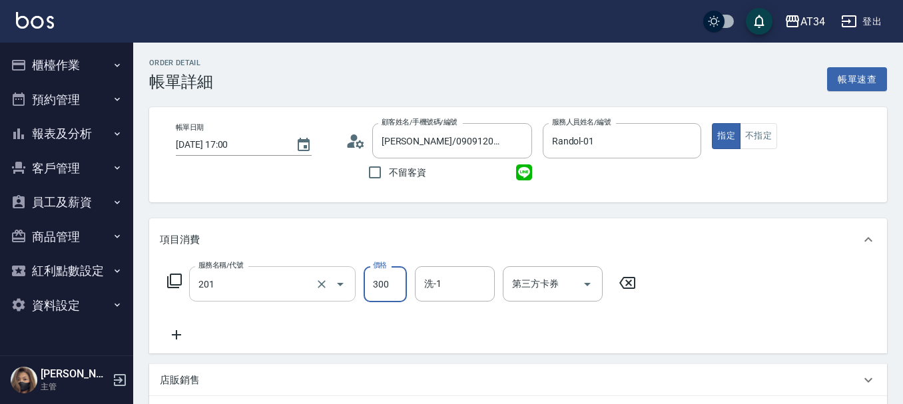
type input "洗髮(201)"
click at [270, 279] on input "洗髮(201)" at bounding box center [253, 283] width 117 height 23
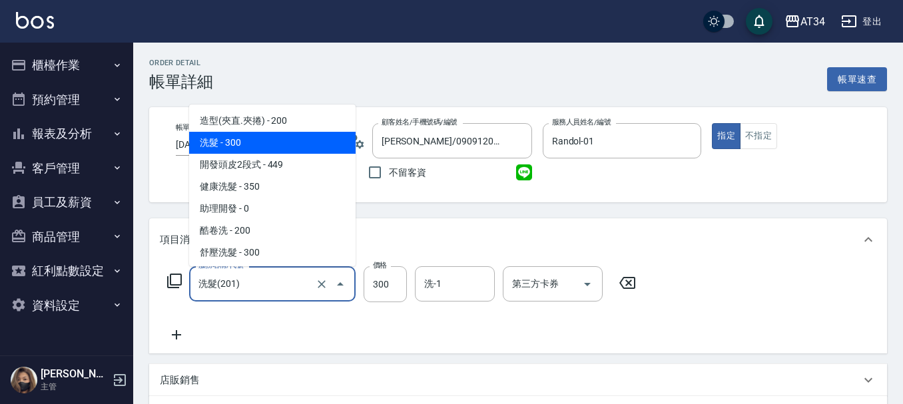
click at [270, 279] on input "洗髮(201)" at bounding box center [253, 283] width 117 height 23
type input "0"
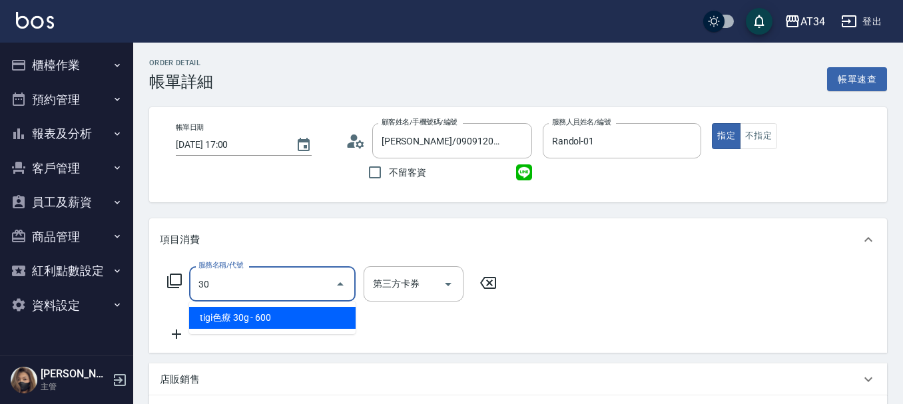
type input "300"
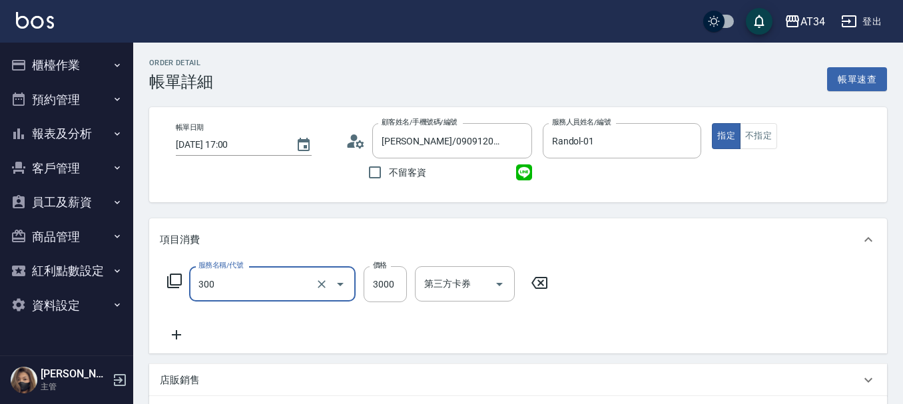
type input "燙髮(300)"
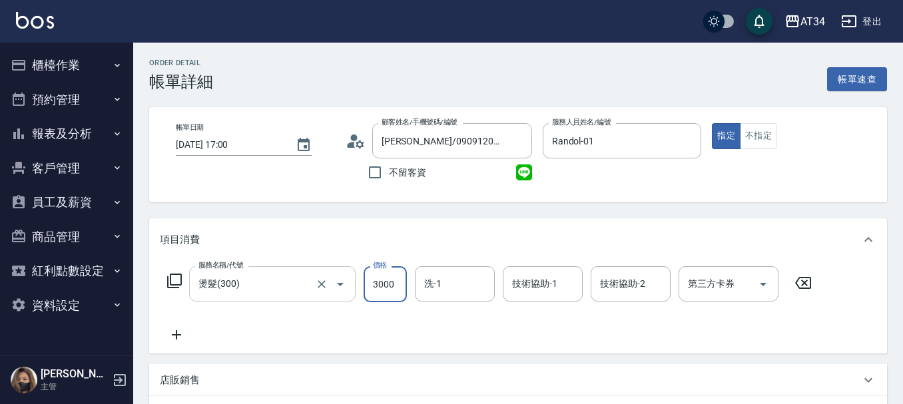
type input "0"
type input "28"
type input "20"
type input "280"
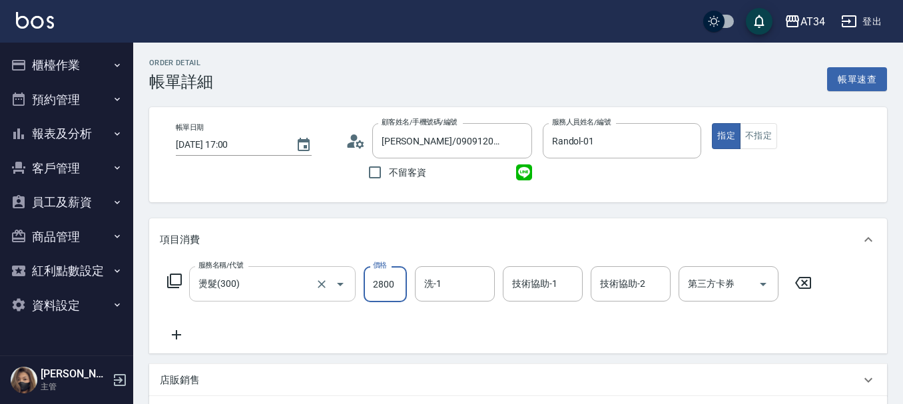
type input "2800"
type input "[PERSON_NAME]-22"
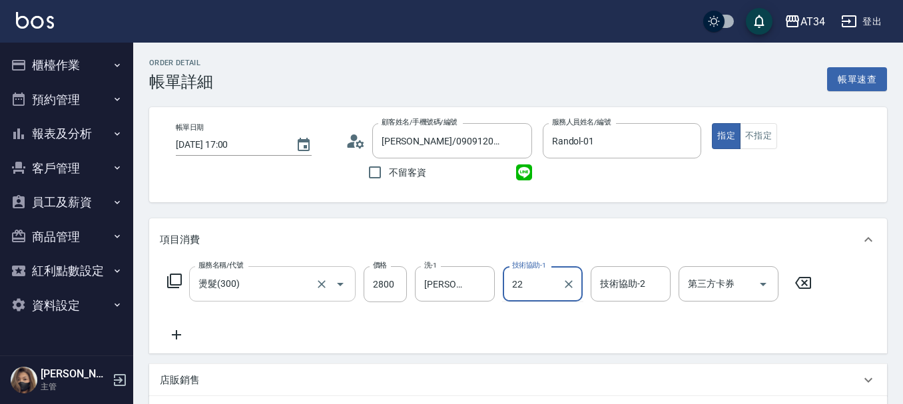
type input "[PERSON_NAME]-22"
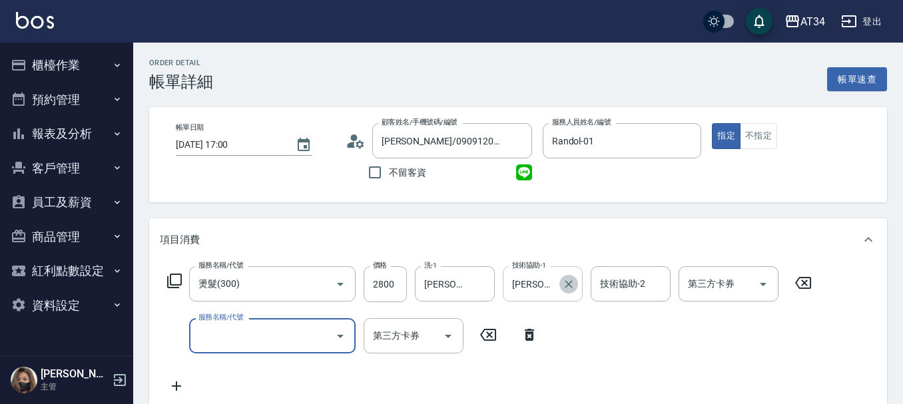
click at [563, 290] on icon "Clear" at bounding box center [568, 284] width 13 height 13
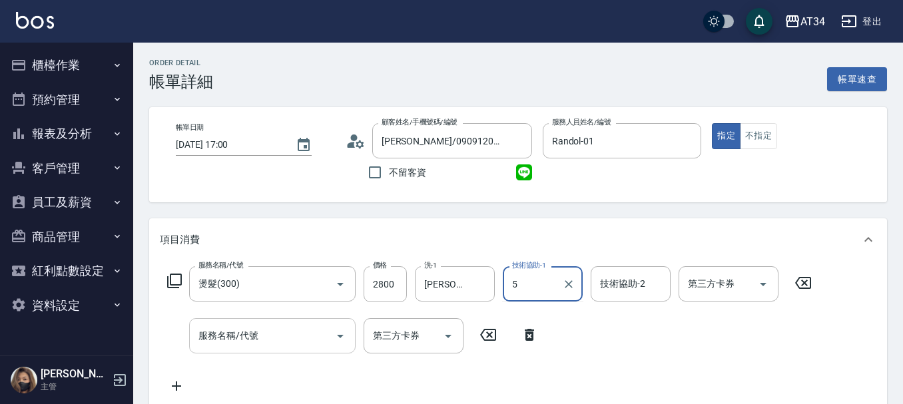
type input "5"
click at [316, 330] on input "服務名稱/代號" at bounding box center [262, 335] width 135 height 23
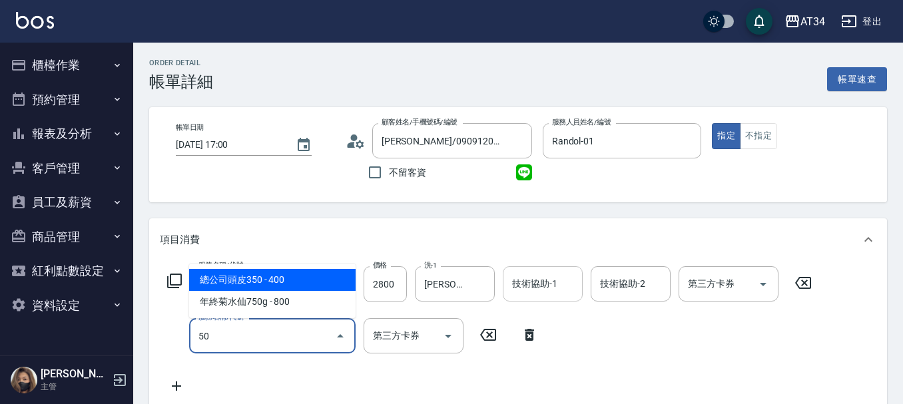
type input "501"
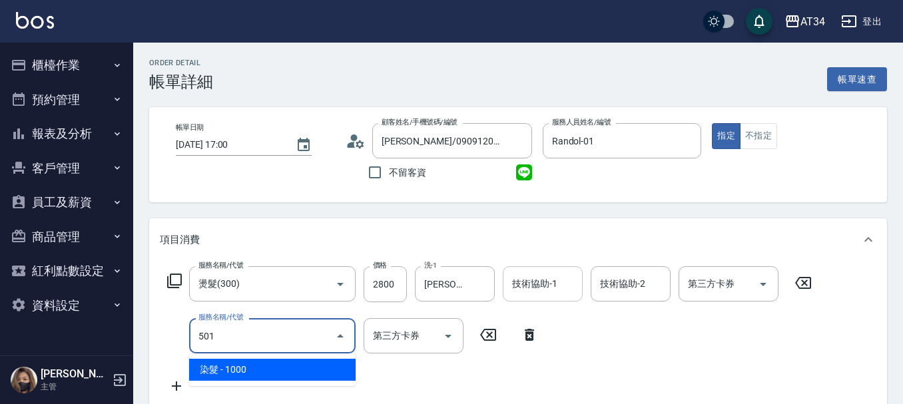
type input "380"
type input "染髮(501)"
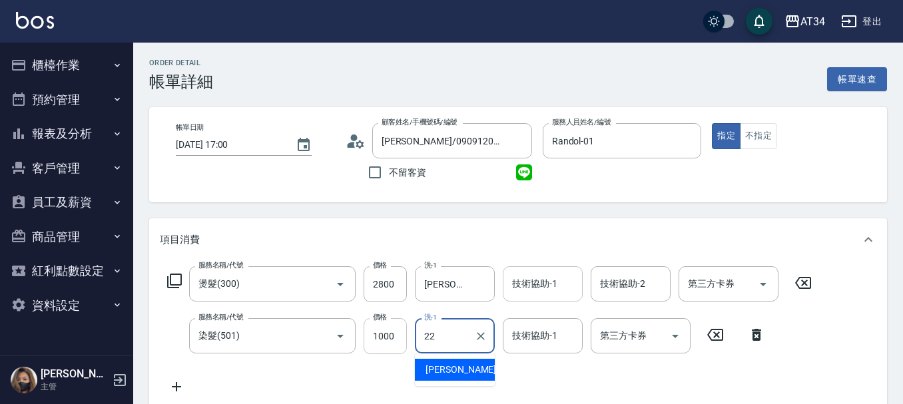
type input "賴佑潔-22"
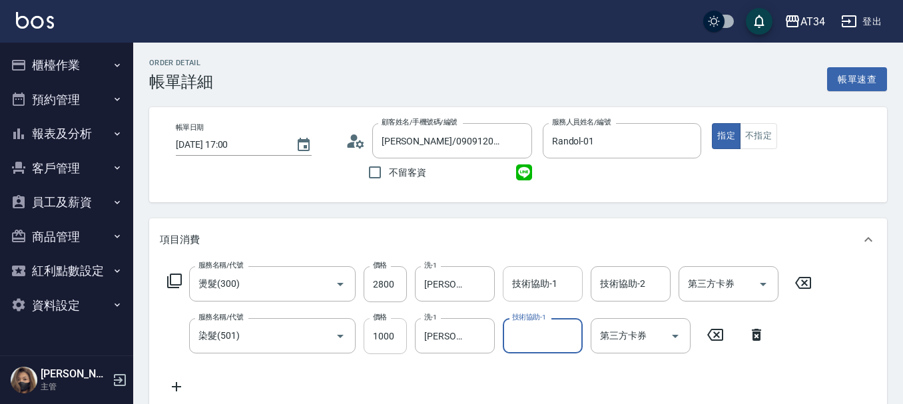
click at [382, 338] on input "1000" at bounding box center [385, 336] width 43 height 36
type input "280"
type input "50"
type input "330"
type input "500"
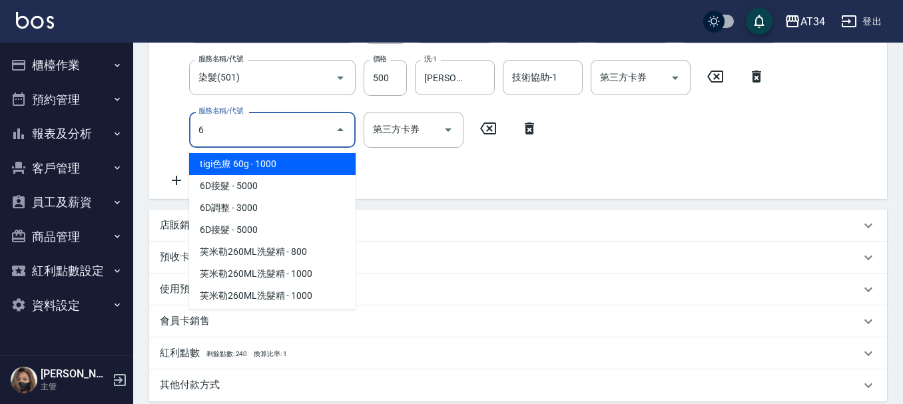
scroll to position [266, 0]
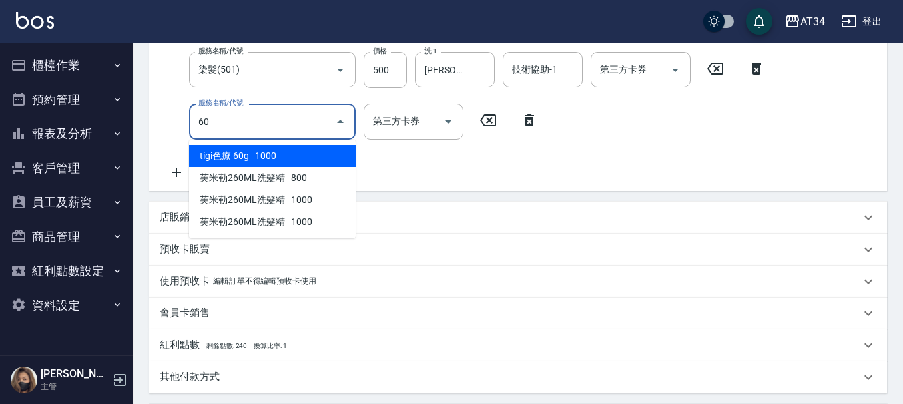
type input "602"
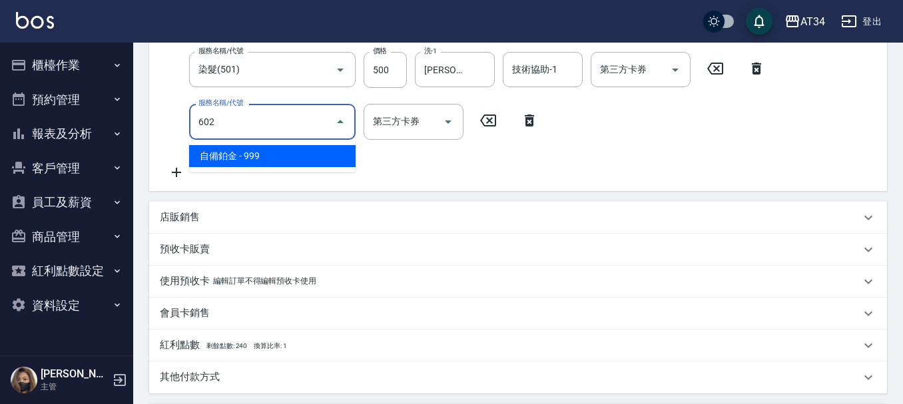
type input "420"
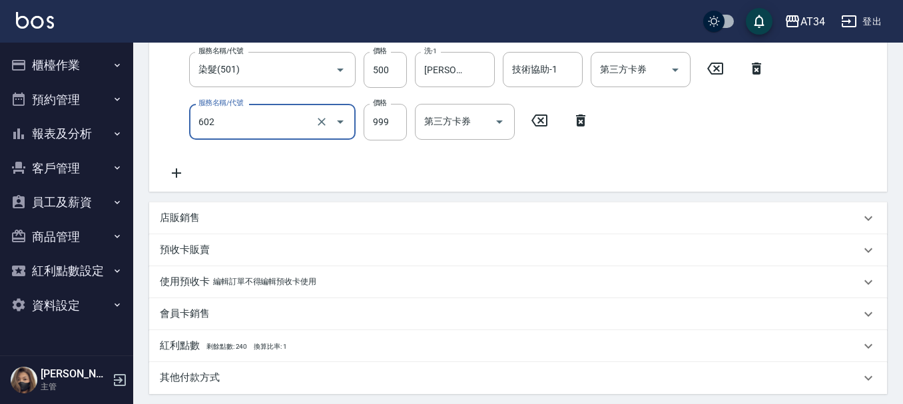
type input "自備鉑金(602)"
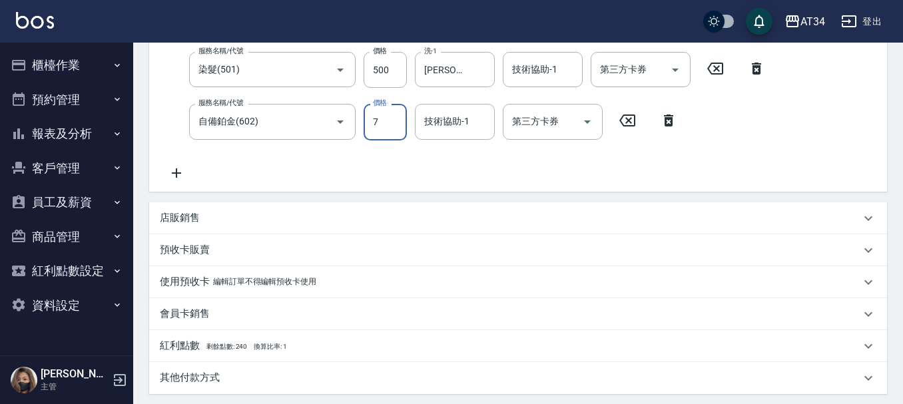
type input "330"
type input "55"
type input "380"
type input "559"
type input "880"
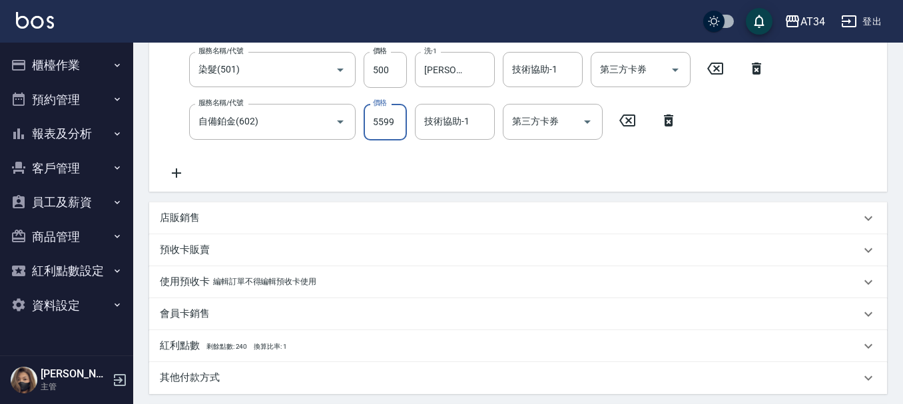
type input "559"
type input "330"
type input "59"
type input "380"
type input "599"
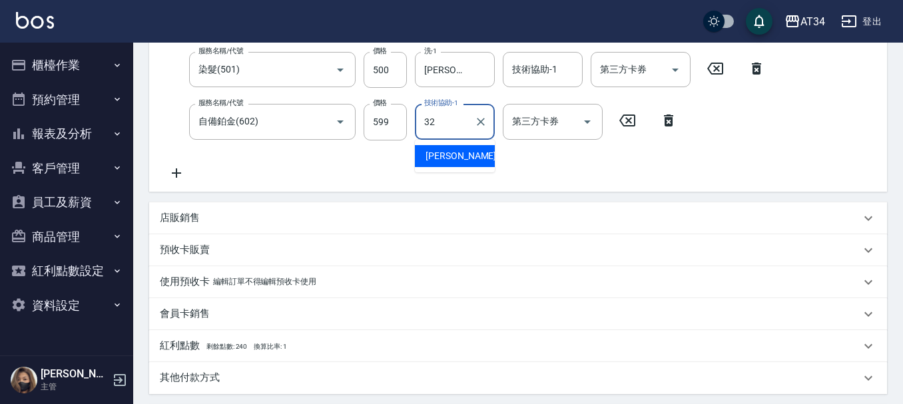
type input "3"
type input "賴佑潔-22"
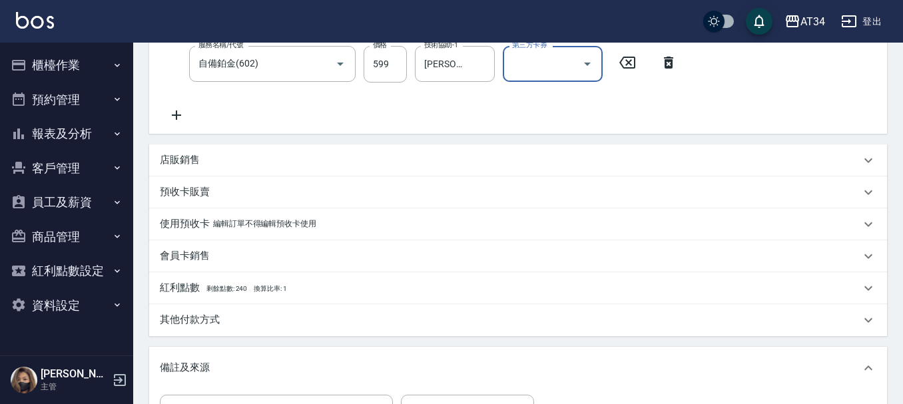
scroll to position [400, 0]
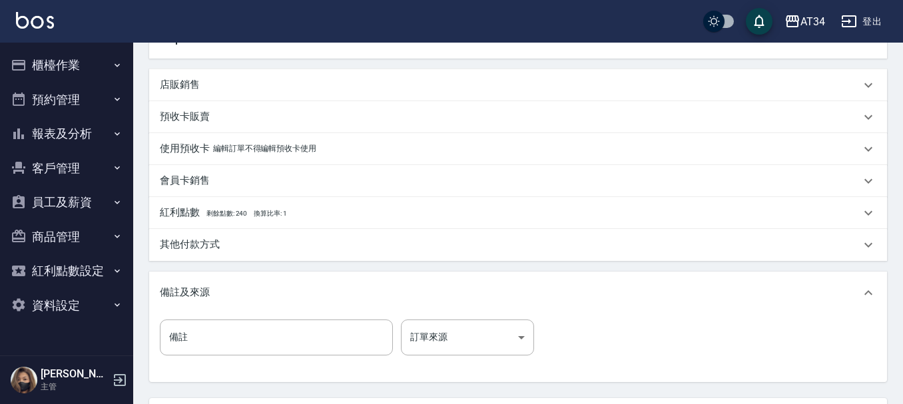
click at [259, 245] on div "其他付款方式" at bounding box center [510, 245] width 700 height 14
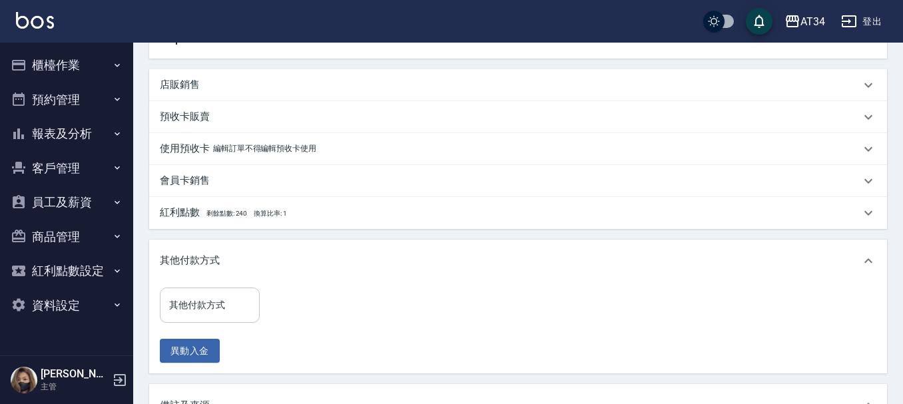
click at [227, 288] on div "其他付款方式" at bounding box center [210, 305] width 100 height 35
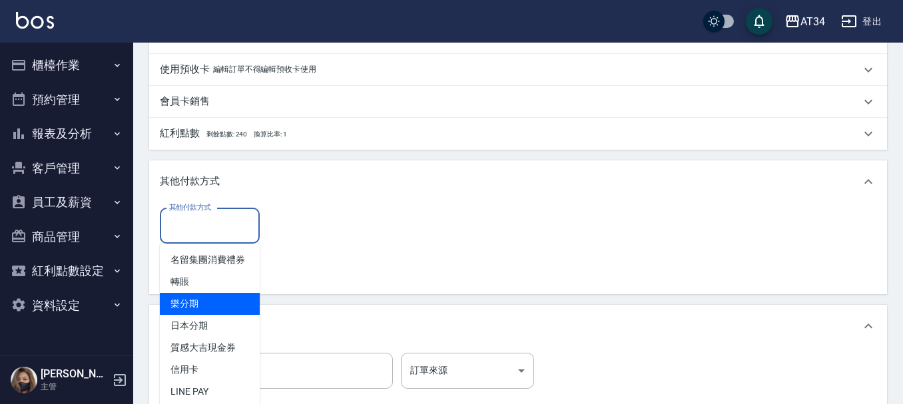
scroll to position [333, 0]
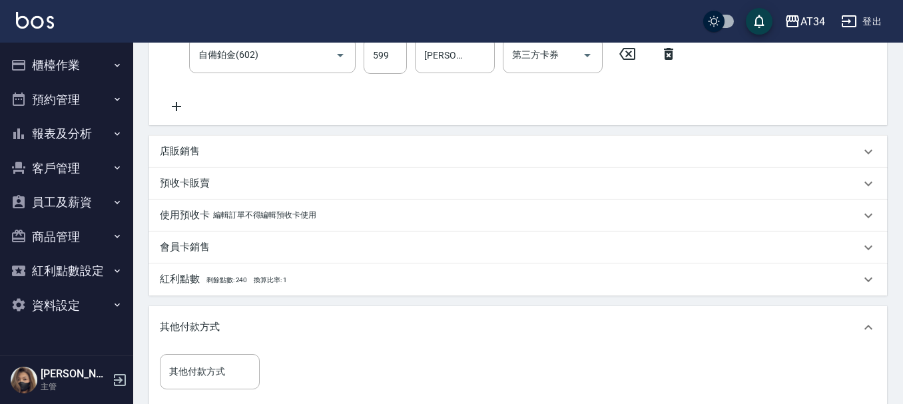
click at [327, 166] on div "店販銷售" at bounding box center [518, 152] width 738 height 32
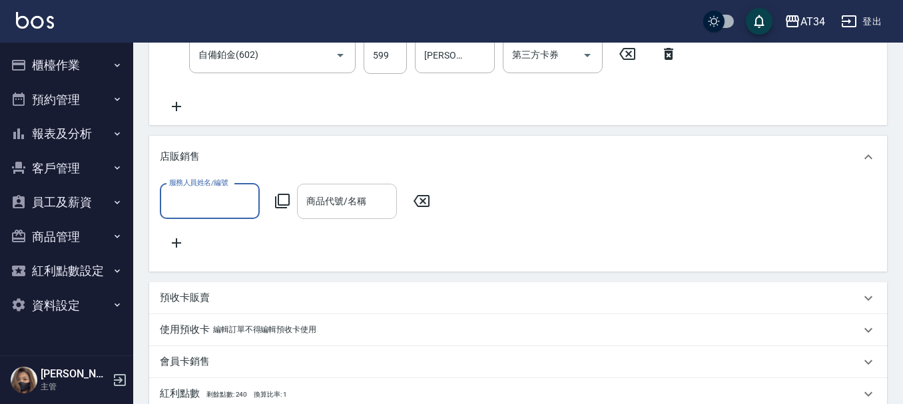
scroll to position [0, 0]
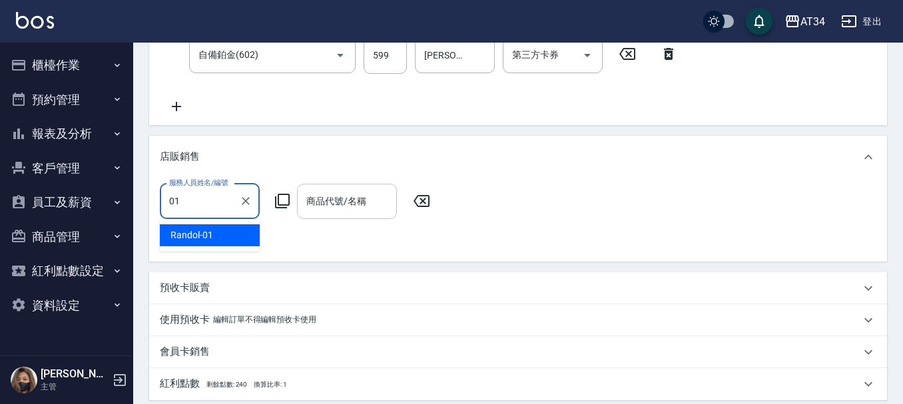
type input "Randol-01"
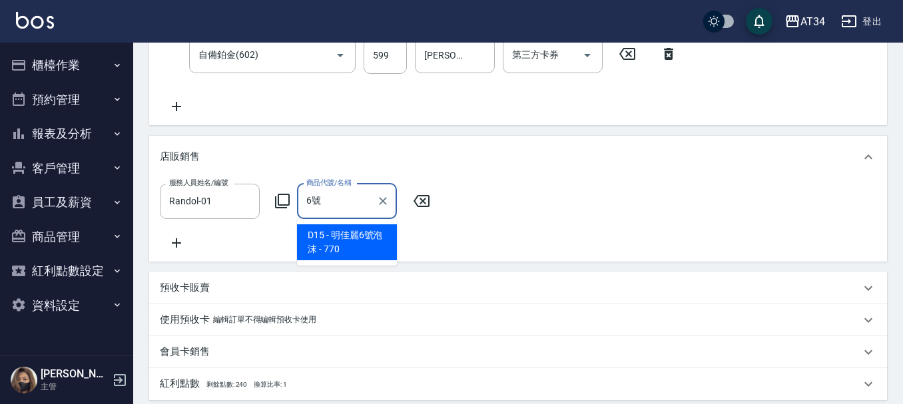
type input "明佳麗6號泡沫"
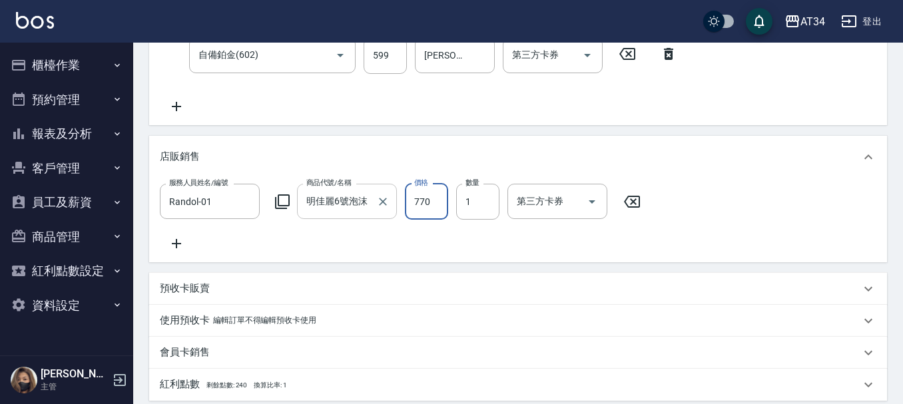
type input "390"
type input "600"
type input "440"
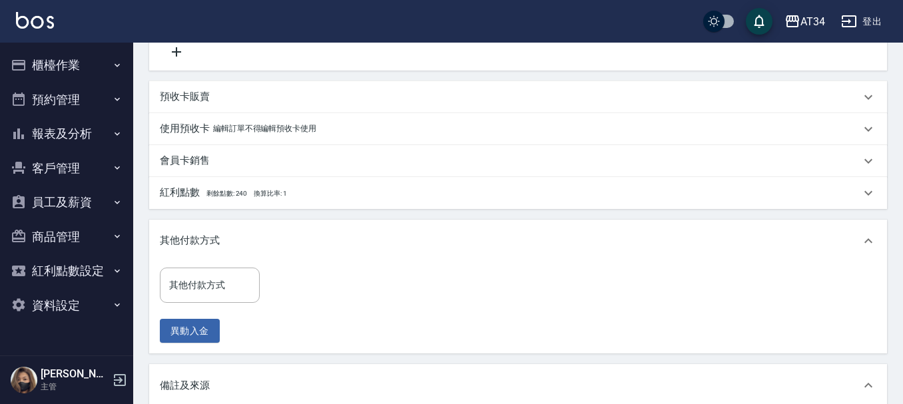
scroll to position [533, 0]
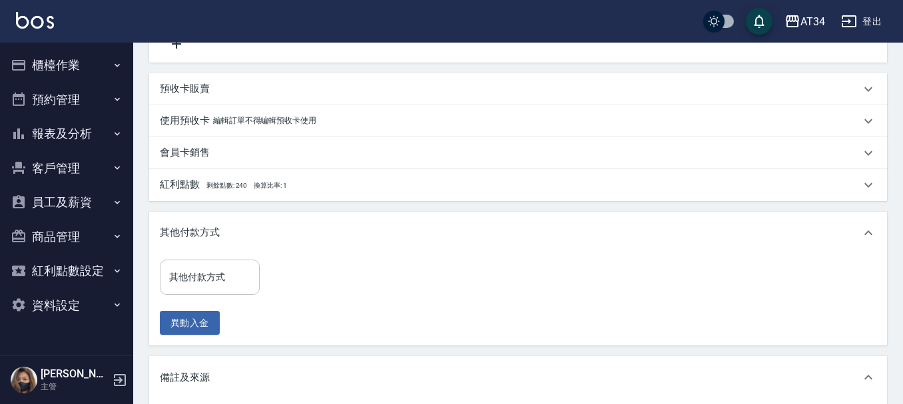
click at [246, 272] on div "其他付款方式" at bounding box center [210, 277] width 100 height 35
type input "600"
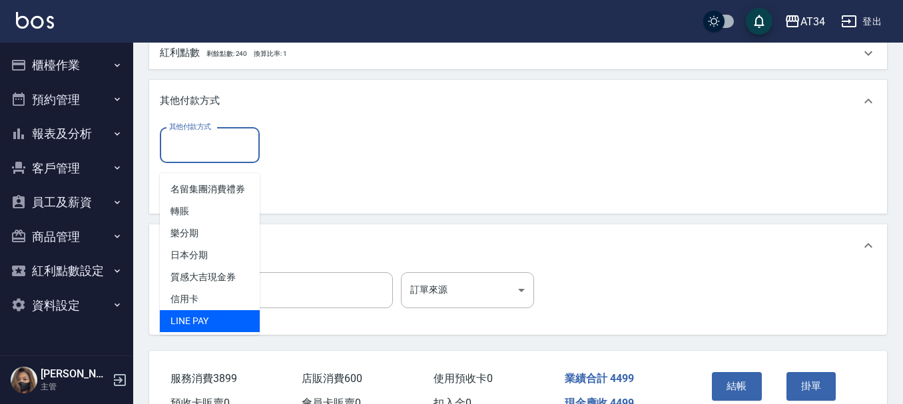
scroll to position [666, 0]
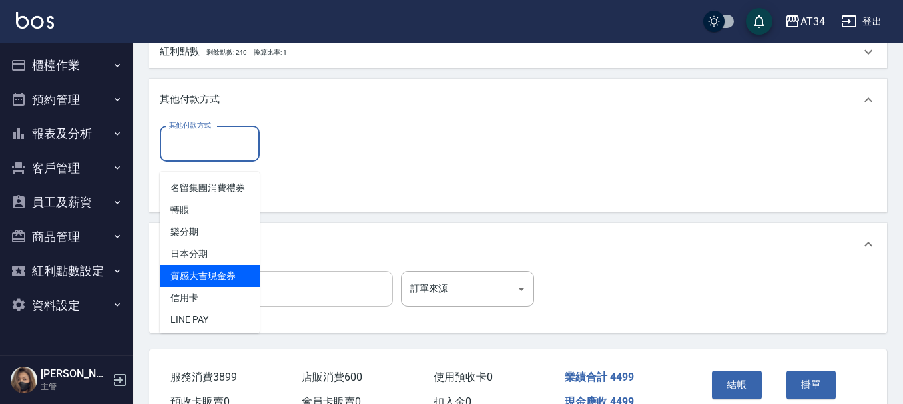
click at [297, 292] on input "備註" at bounding box center [276, 289] width 233 height 36
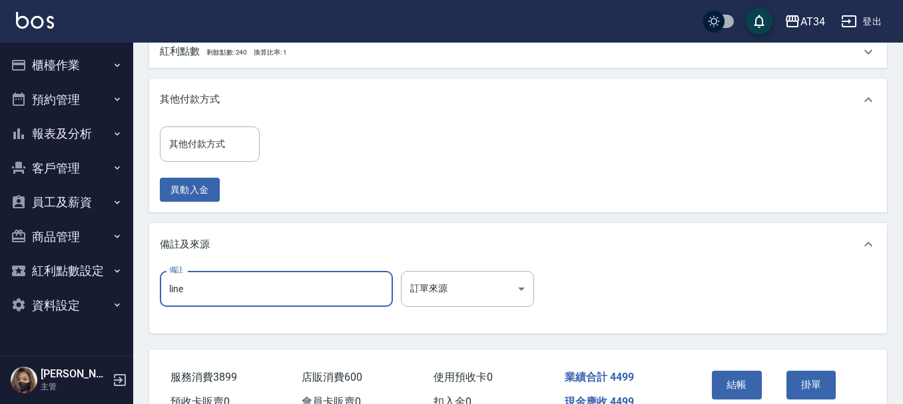
type input "LINE1000"
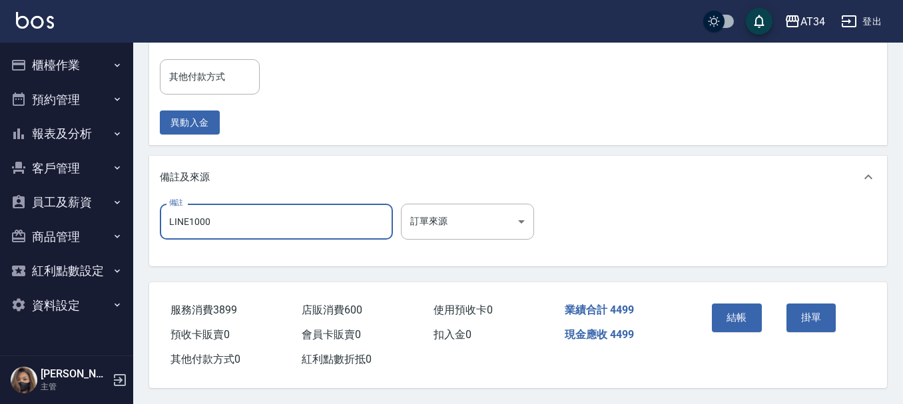
scroll to position [749, 0]
click at [742, 316] on button "結帳" at bounding box center [737, 318] width 50 height 28
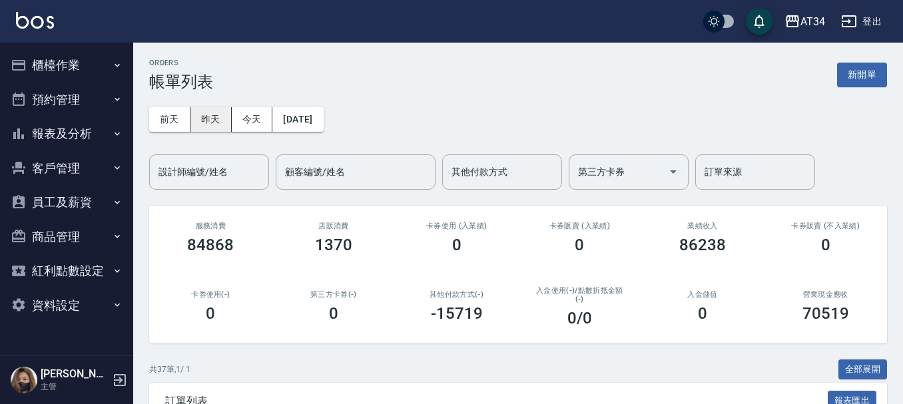
click at [222, 111] on button "昨天" at bounding box center [210, 119] width 41 height 25
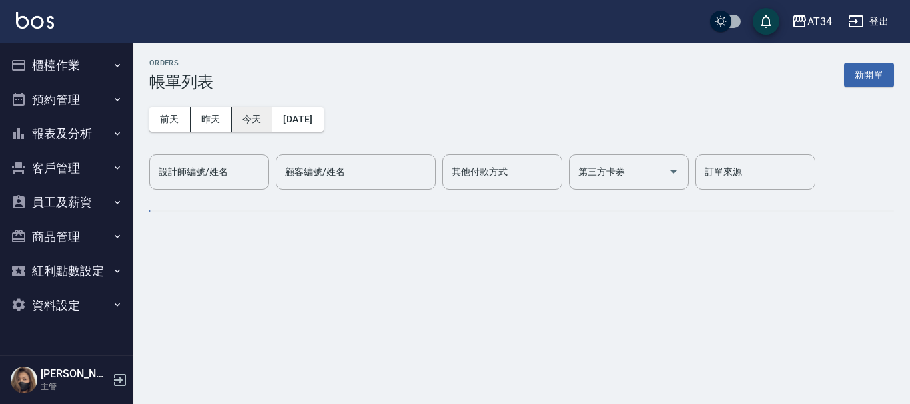
click at [242, 113] on button "今天" at bounding box center [252, 119] width 41 height 25
click at [242, 115] on button "今天" at bounding box center [252, 119] width 41 height 25
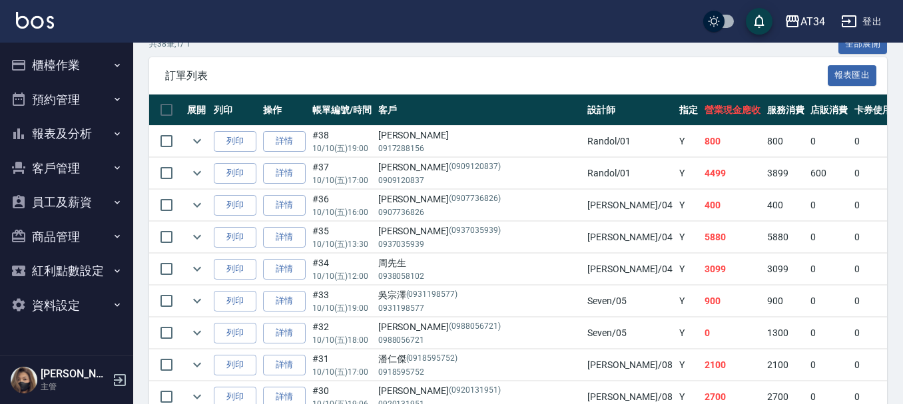
scroll to position [325, 0]
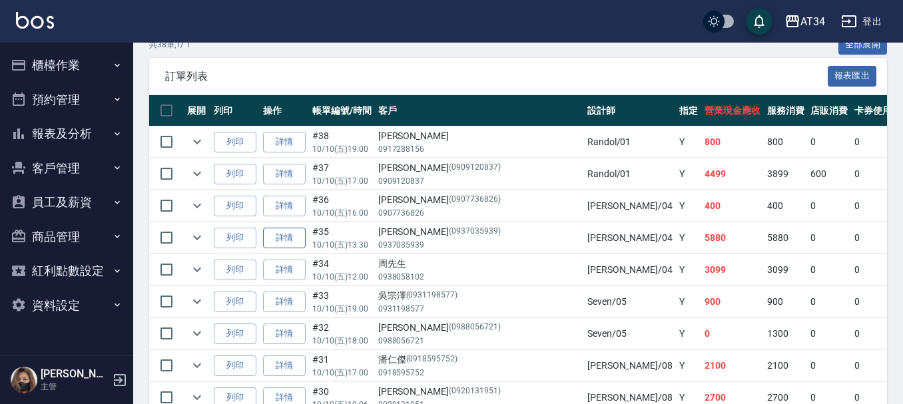
click at [285, 234] on link "詳情" at bounding box center [284, 238] width 43 height 21
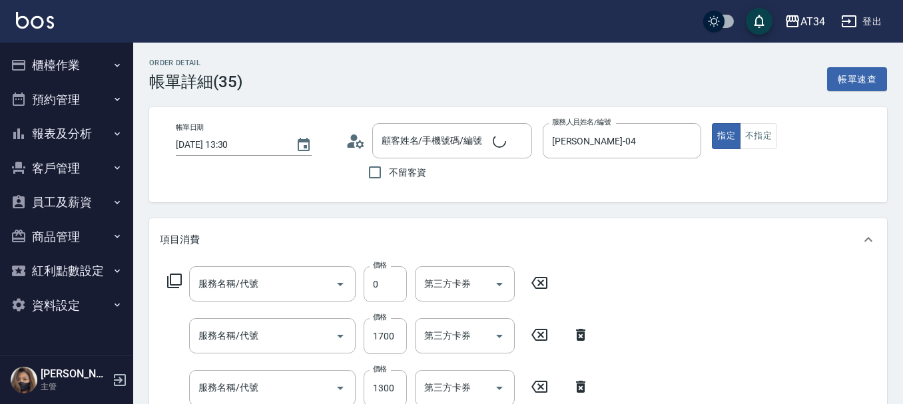
type input "2025/10/10 13:30"
type input "Gina-04"
type input "580"
type input "P"
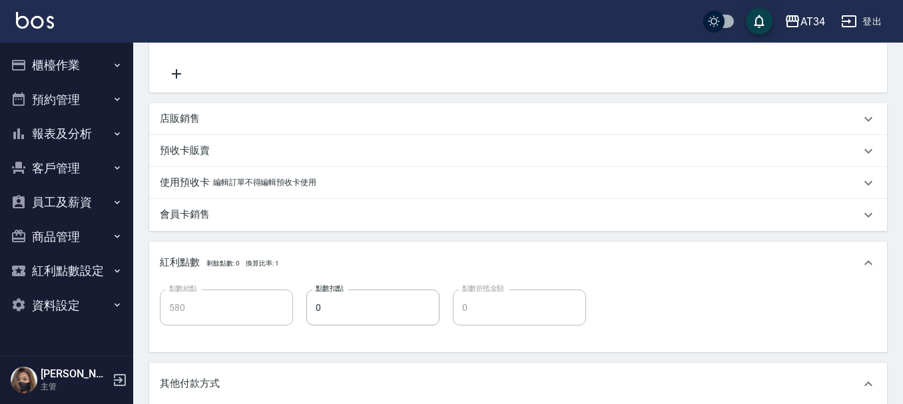
type input "洗一次(208)"
type input "自備鉑金(602)"
type input "局部髮(503)"
type input "燙髮(301)"
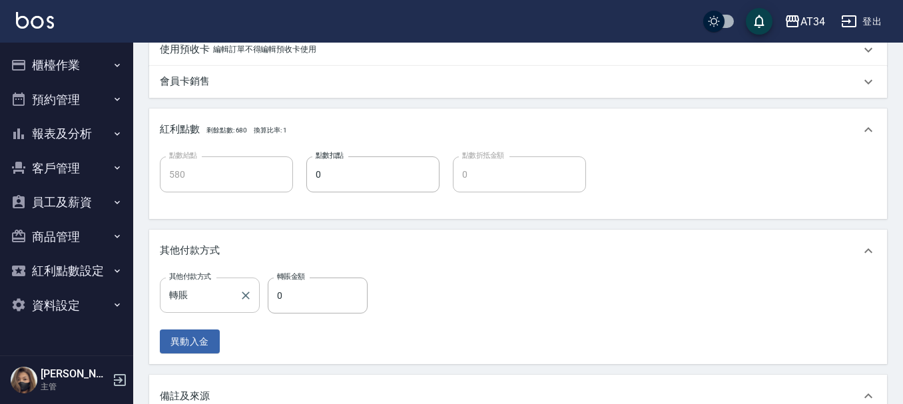
type input "粘家穎/0937035939/0937035939"
click at [298, 286] on input "0" at bounding box center [318, 296] width 100 height 36
type input "588"
type input "0"
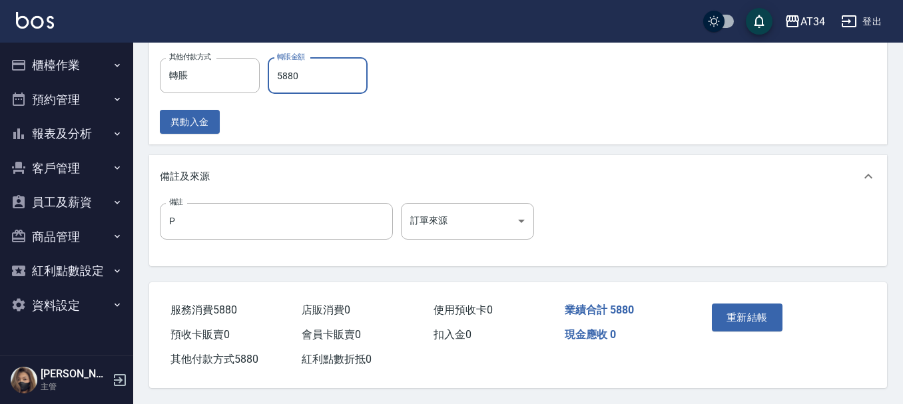
scroll to position [776, 0]
type input "5880"
click at [739, 310] on button "重新結帳" at bounding box center [747, 318] width 71 height 28
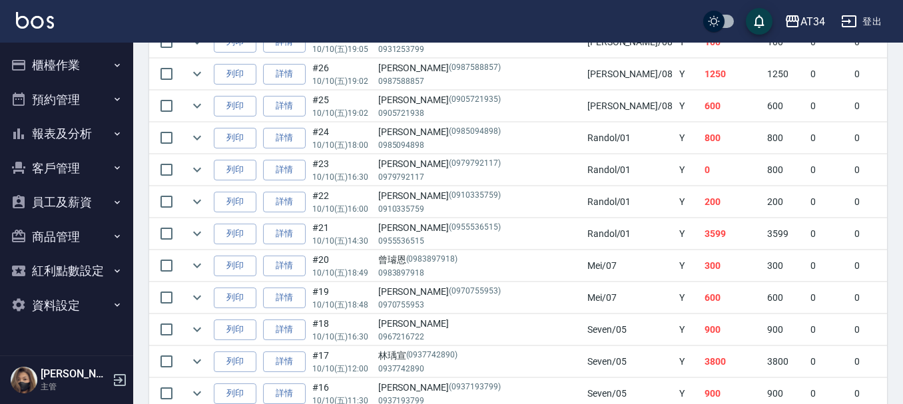
scroll to position [799, 0]
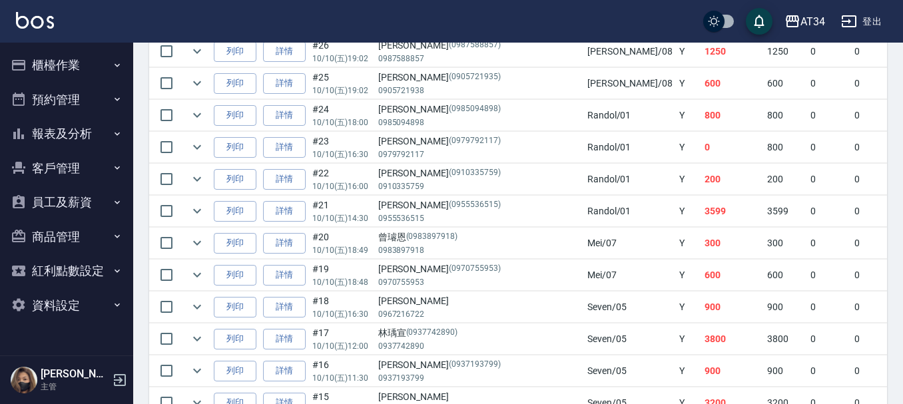
drag, startPoint x: 553, startPoint y: 244, endPoint x: 576, endPoint y: 244, distance: 23.3
click at [701, 244] on td "300" at bounding box center [732, 243] width 63 height 31
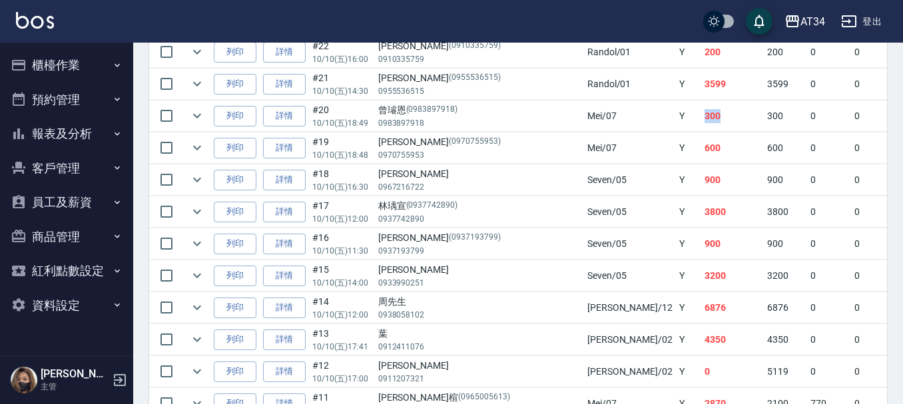
scroll to position [924, 0]
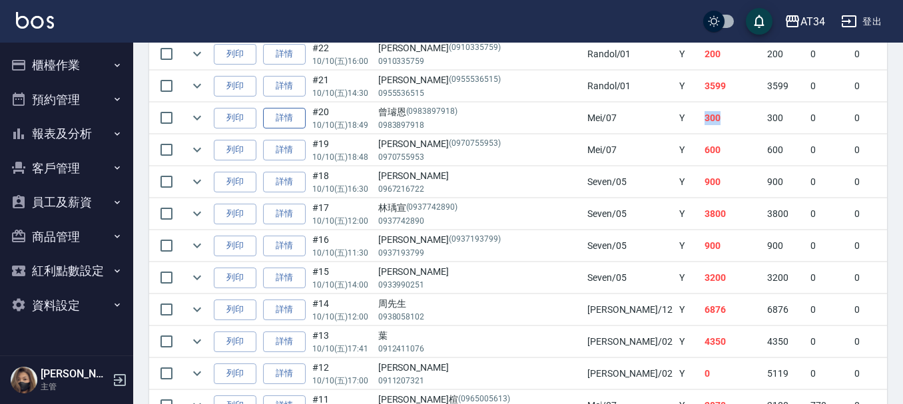
click at [304, 123] on link "詳情" at bounding box center [284, 118] width 43 height 21
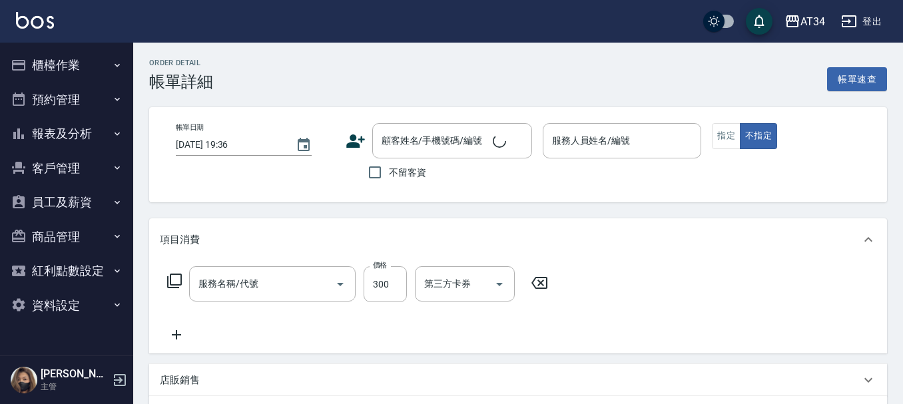
type input "2025/10/10 18:49"
type input "Mei-07"
type input "30"
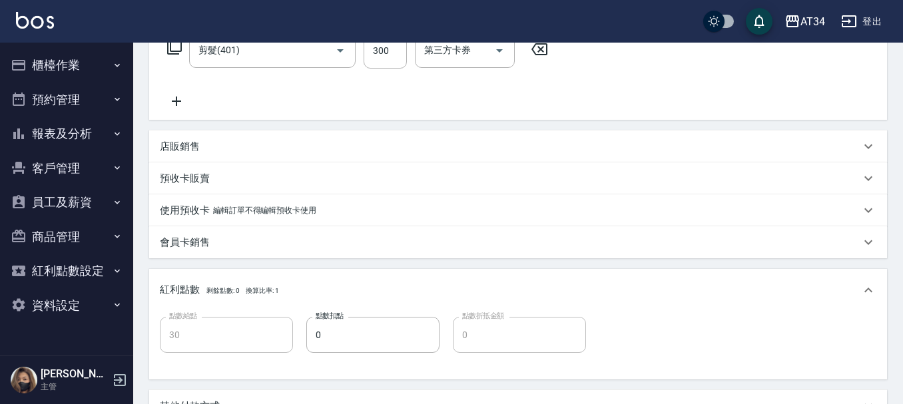
type input "剪髮(401)"
type input "曾璿恩/0983897918/0983897918"
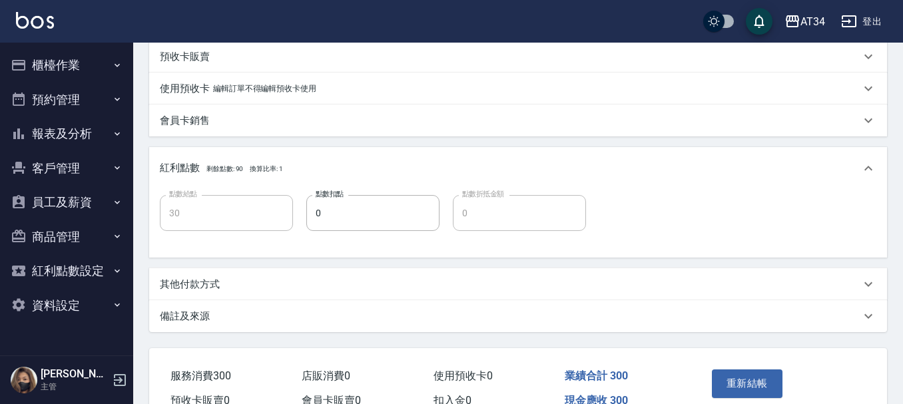
scroll to position [396, 0]
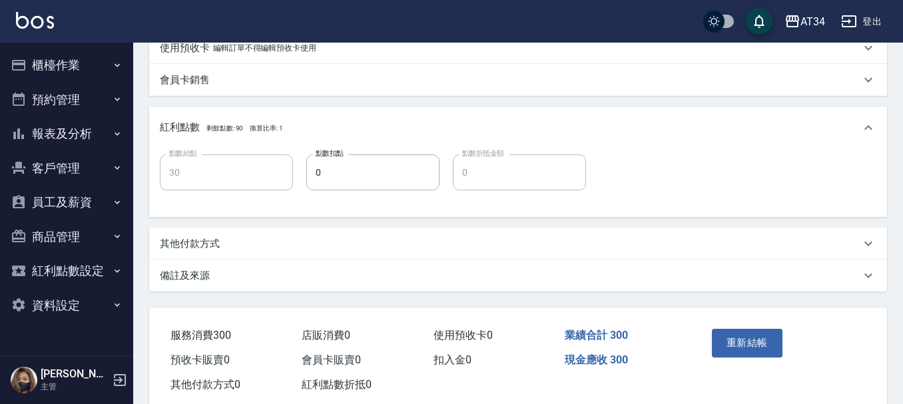
click at [261, 251] on div "其他付款方式" at bounding box center [518, 244] width 738 height 32
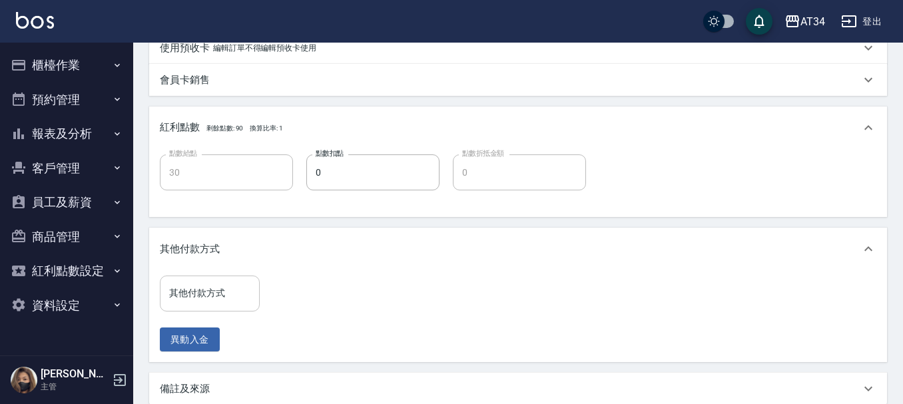
click at [246, 278] on div "其他付款方式" at bounding box center [210, 293] width 100 height 35
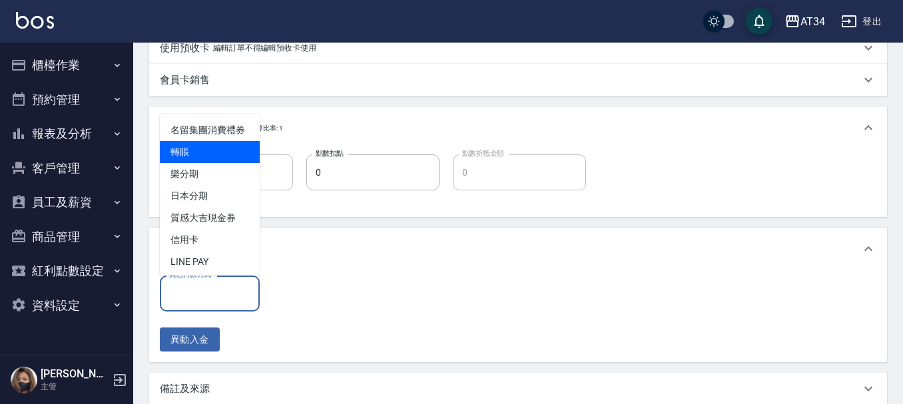
click at [204, 163] on span "轉賬" at bounding box center [210, 152] width 100 height 22
type input "轉賬"
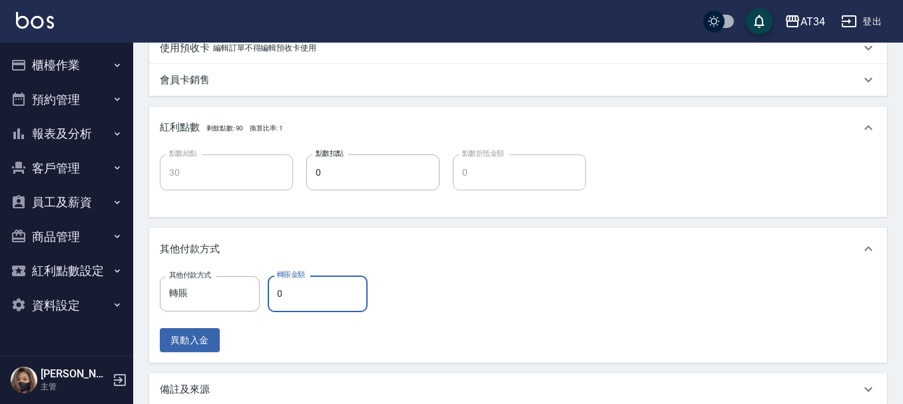
click at [306, 276] on input "0" at bounding box center [318, 294] width 100 height 36
type input "20"
type input "30"
type input "0"
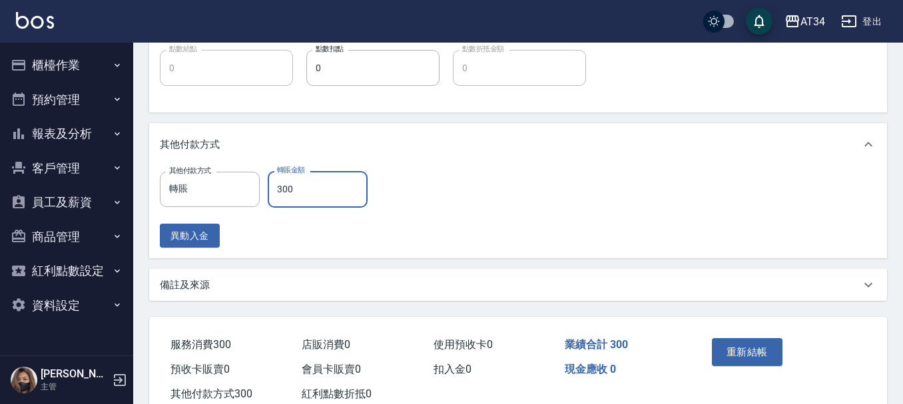
scroll to position [541, 0]
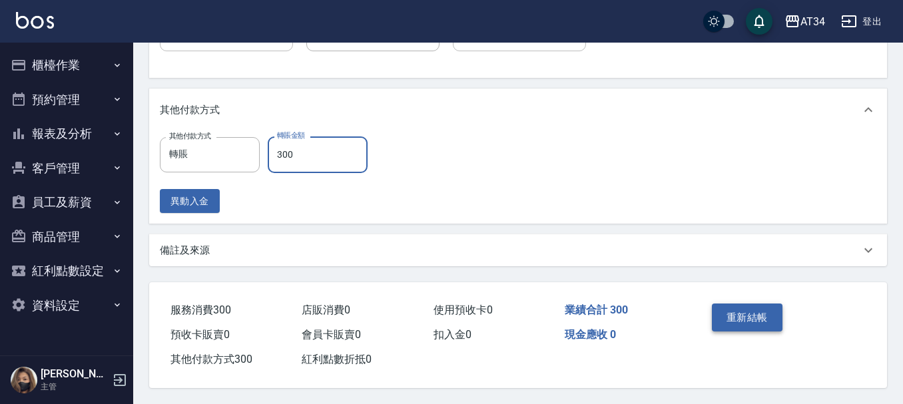
type input "300"
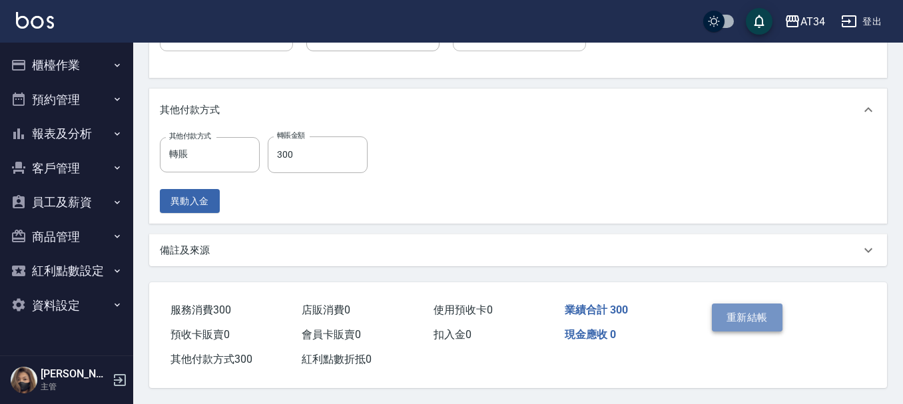
click at [744, 310] on button "重新結帳" at bounding box center [747, 318] width 71 height 28
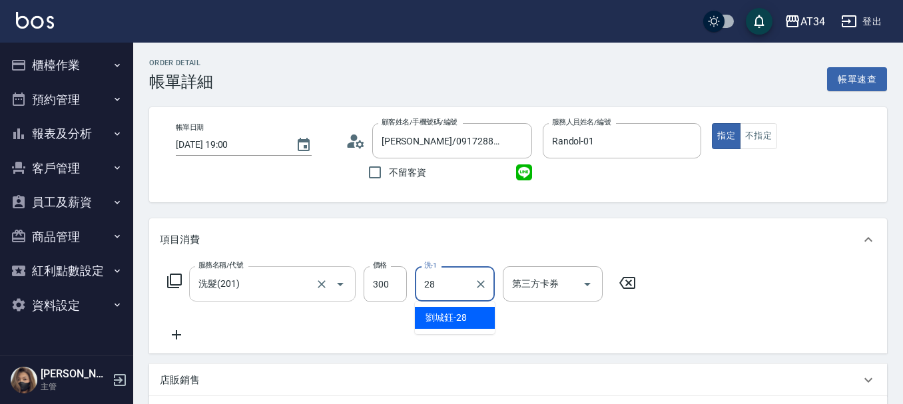
type input "[PERSON_NAME]-28"
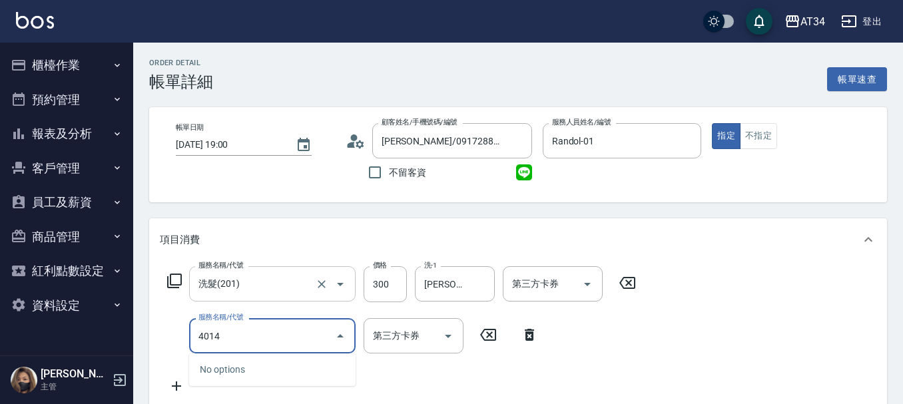
type input "401"
type input "50"
type input "剪髮(401)"
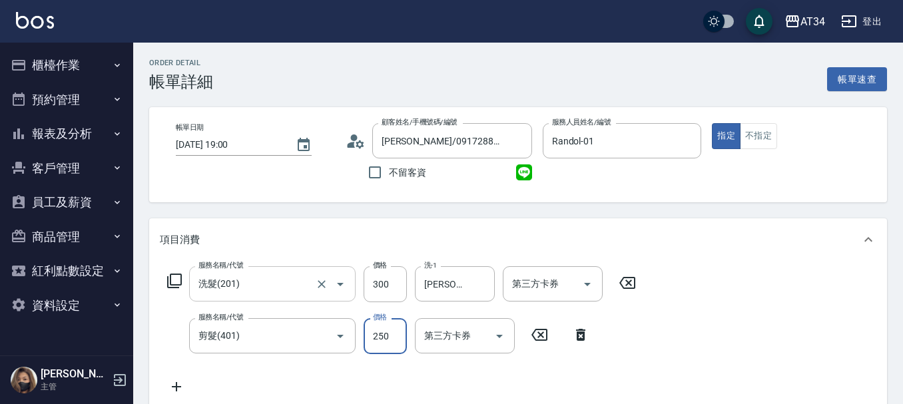
type input "30"
type input "50"
type input "80"
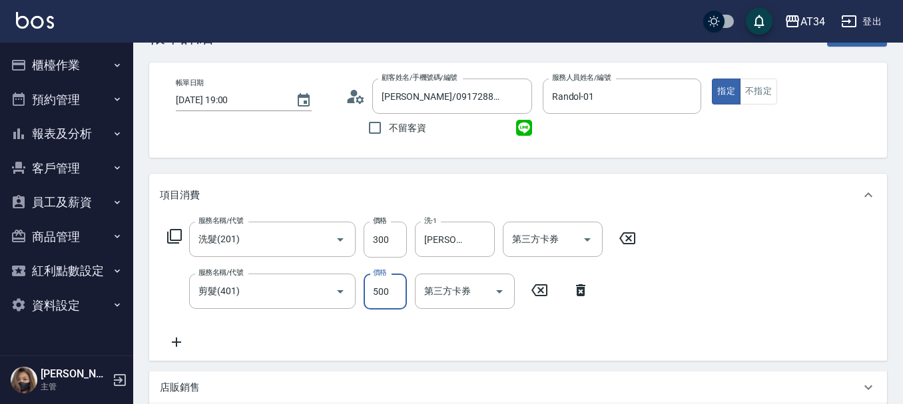
scroll to position [469, 0]
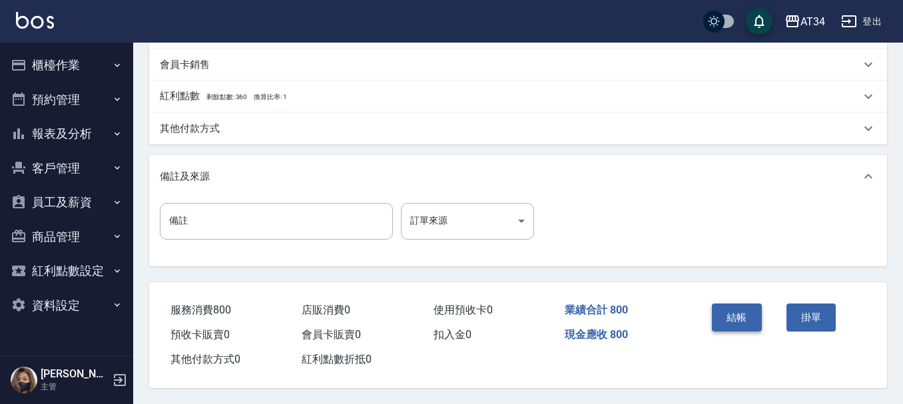
type input "500"
click at [754, 309] on button "結帳" at bounding box center [737, 318] width 50 height 28
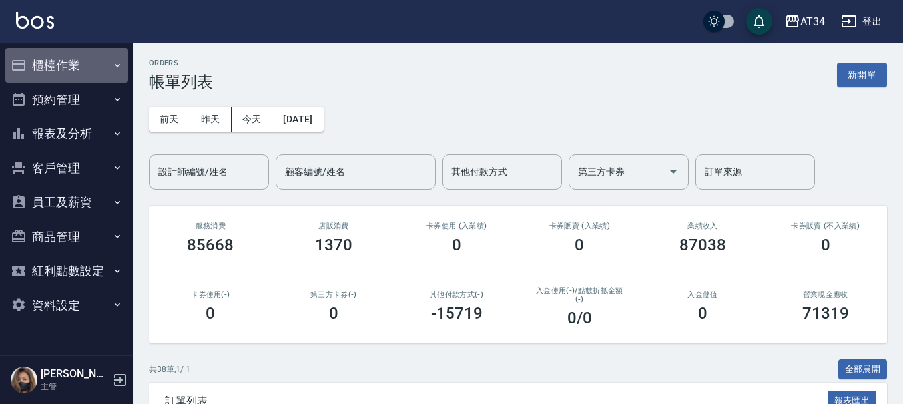
click at [72, 79] on button "櫃檯作業" at bounding box center [66, 65] width 123 height 35
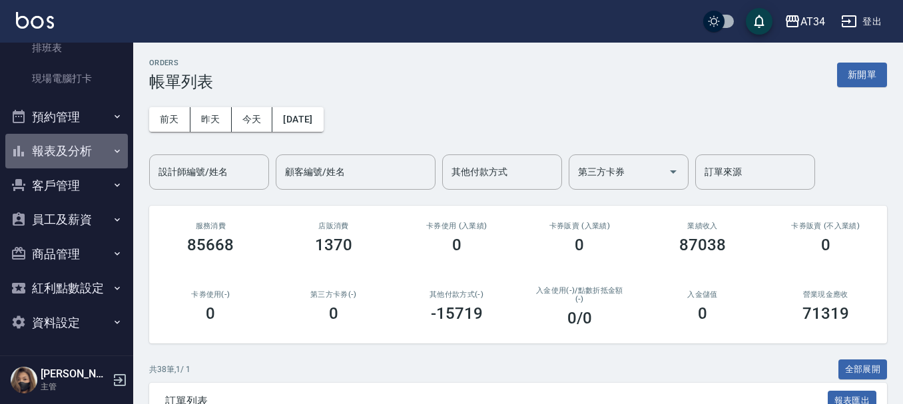
click at [89, 146] on button "報表及分析" at bounding box center [66, 151] width 123 height 35
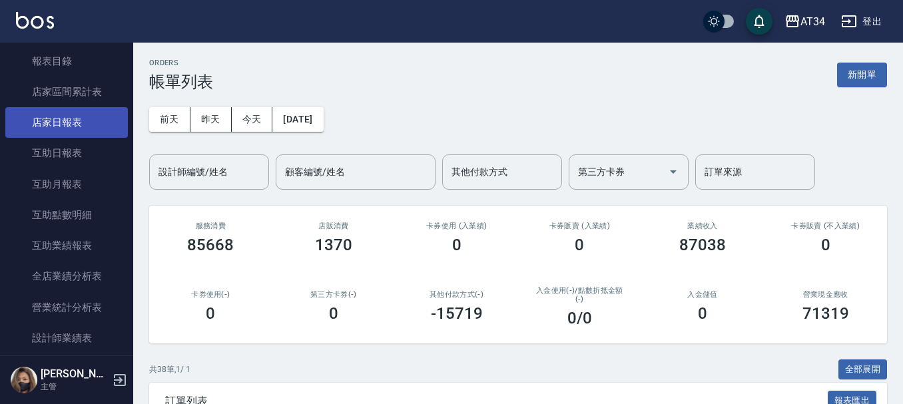
scroll to position [373, 0]
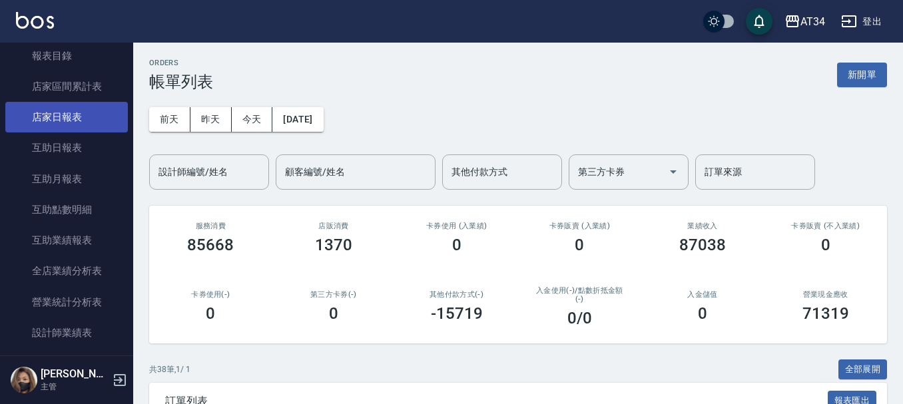
click at [85, 119] on link "店家日報表" at bounding box center [66, 117] width 123 height 31
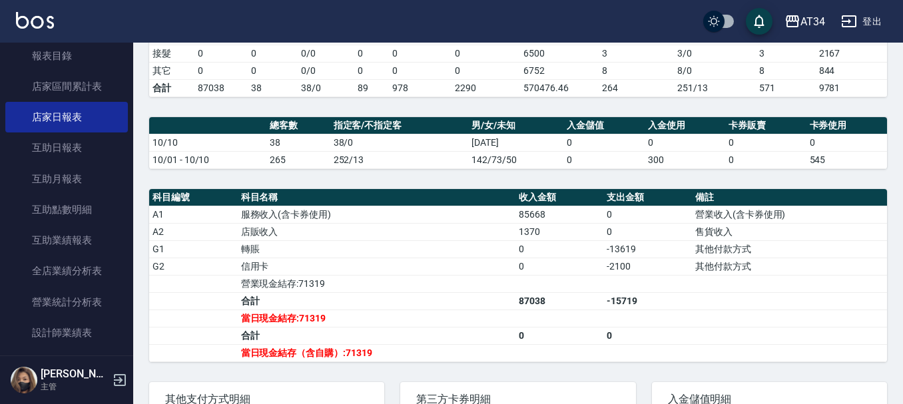
scroll to position [333, 0]
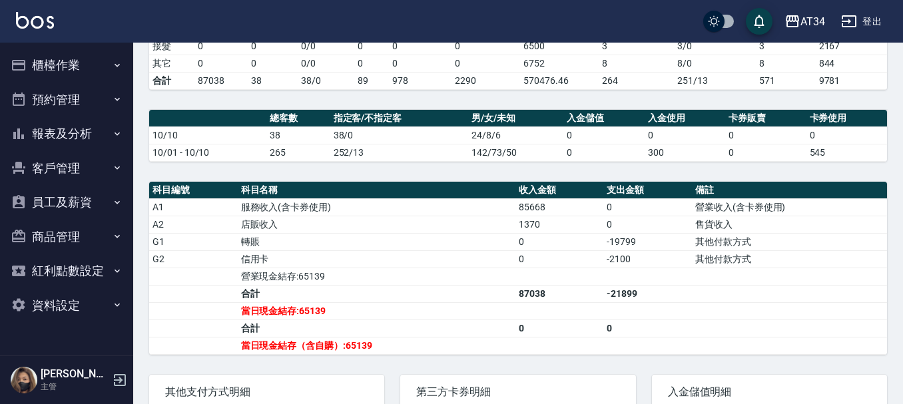
scroll to position [400, 0]
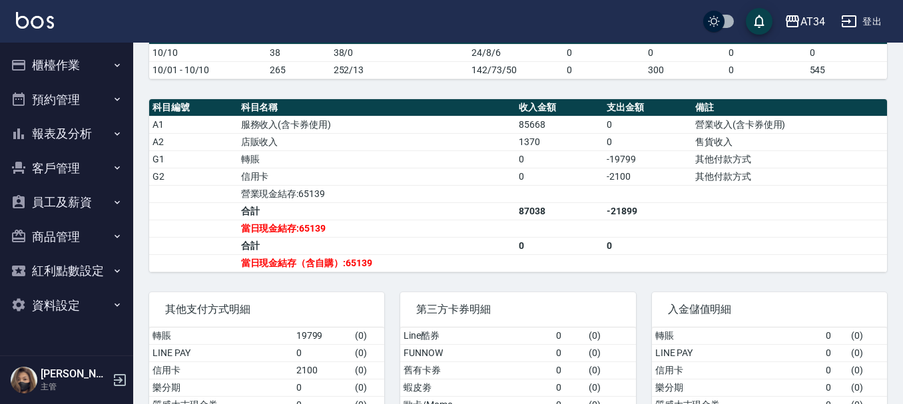
click at [90, 57] on button "櫃檯作業" at bounding box center [66, 65] width 123 height 35
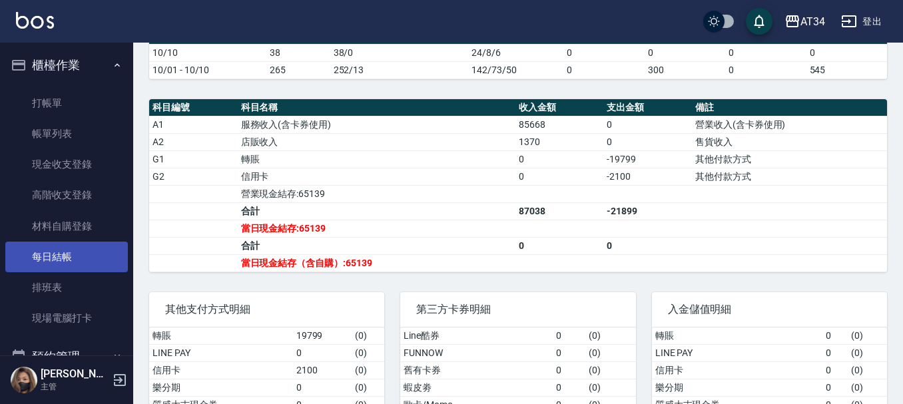
click at [61, 242] on link "每日結帳" at bounding box center [66, 257] width 123 height 31
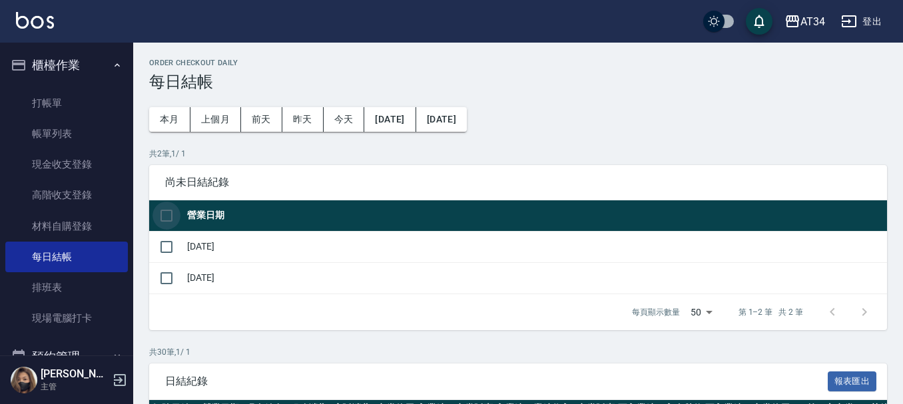
click at [163, 215] on input "checkbox" at bounding box center [166, 216] width 28 height 28
checkbox input "true"
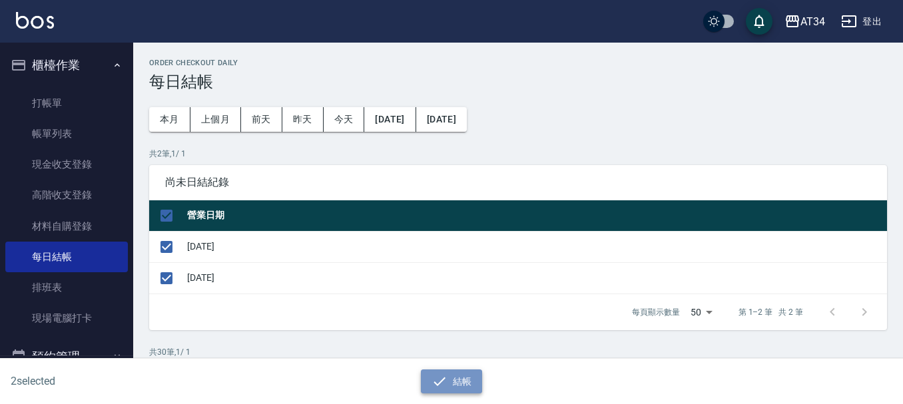
click at [449, 381] on button "結帳" at bounding box center [452, 382] width 62 height 25
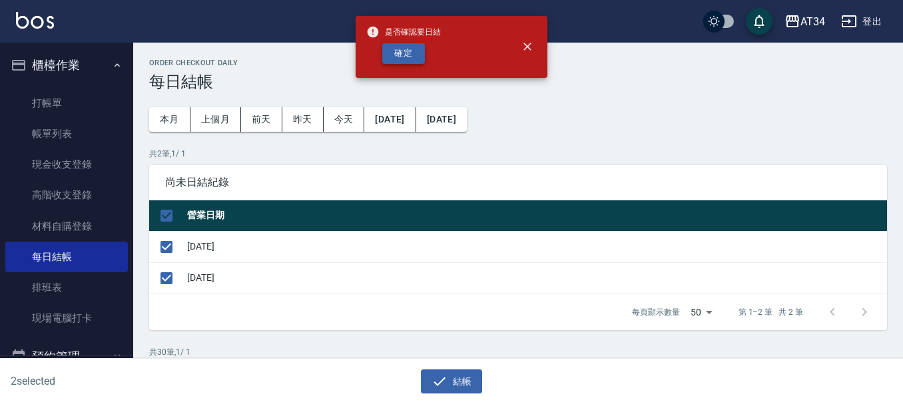
click at [404, 55] on button "確定" at bounding box center [403, 53] width 43 height 21
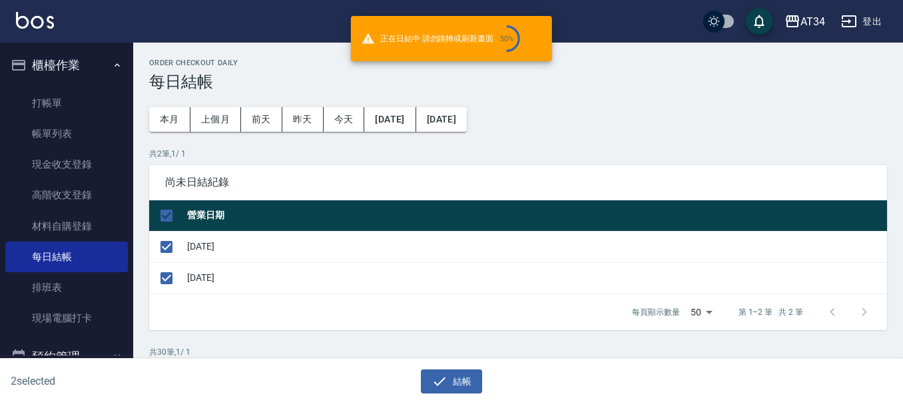
checkbox input "false"
